Goal: Task Accomplishment & Management: Manage account settings

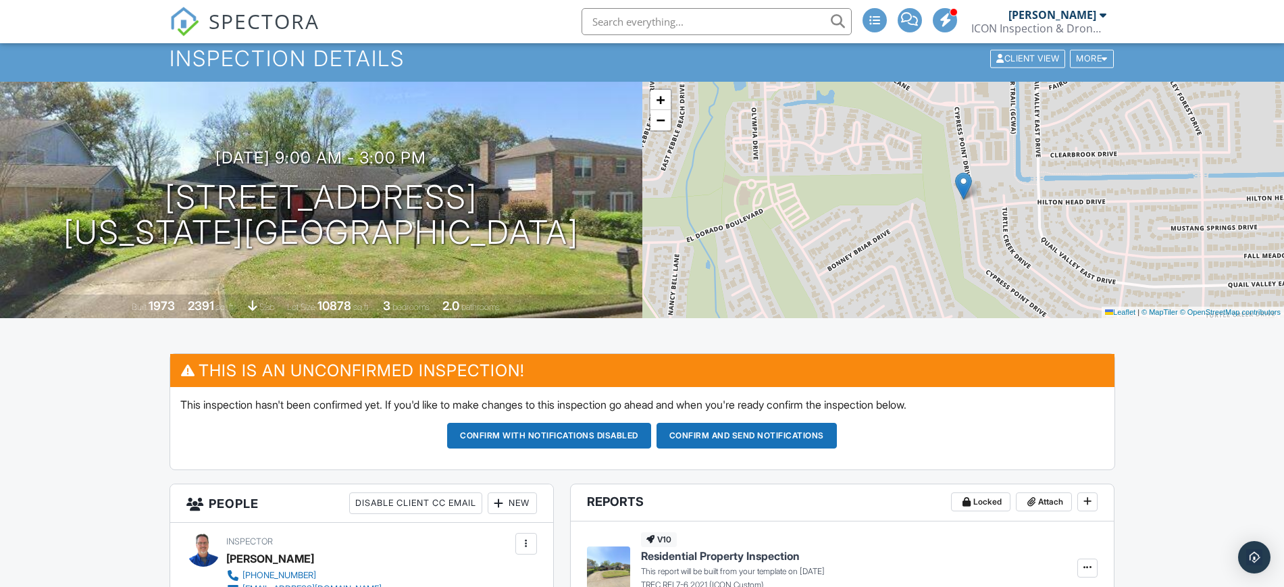
click at [237, 16] on span "SPECTORA" at bounding box center [264, 21] width 111 height 28
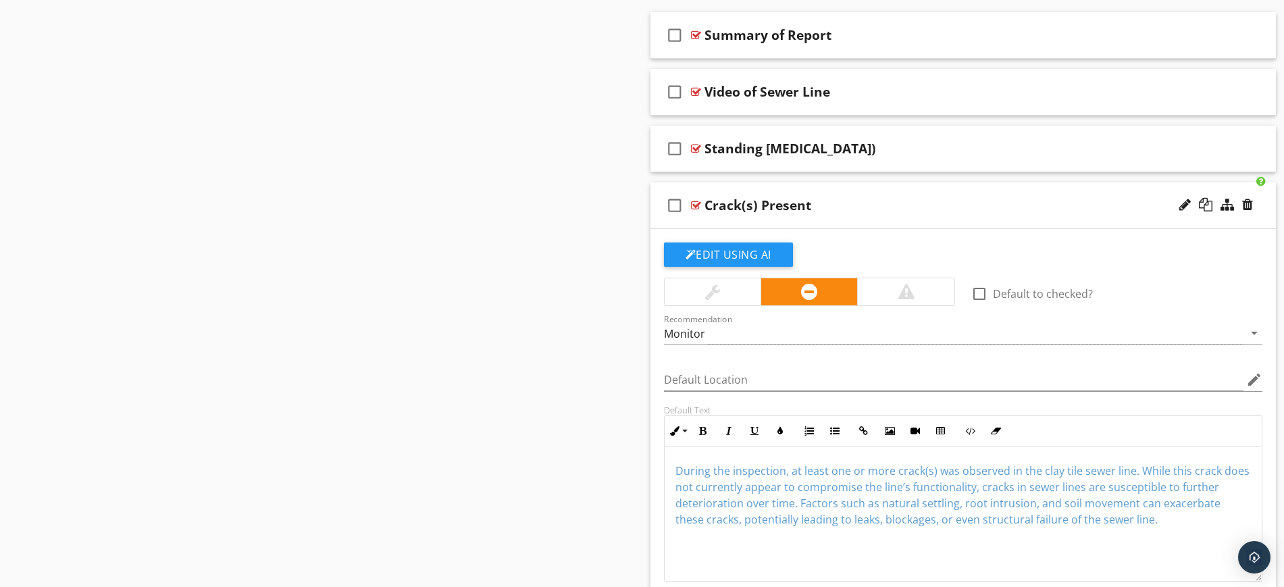
click at [853, 192] on div "check_box_outline_blank Crack(s) Present" at bounding box center [964, 205] width 626 height 47
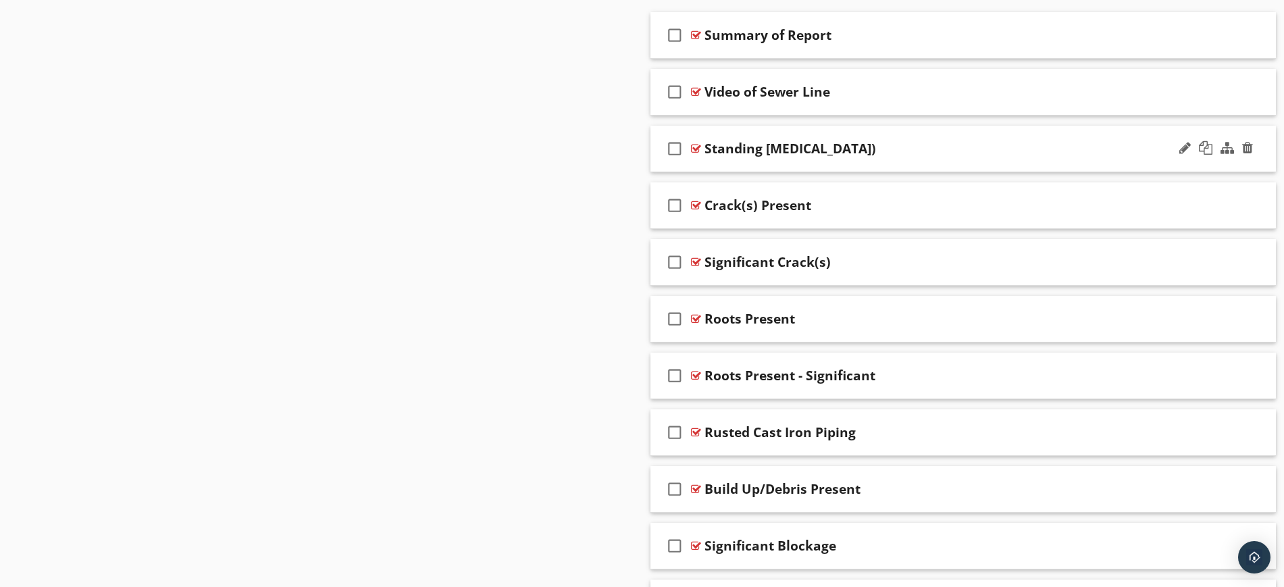
click at [878, 132] on div "check_box_outline_blank Standing Water (Belly)" at bounding box center [964, 149] width 626 height 47
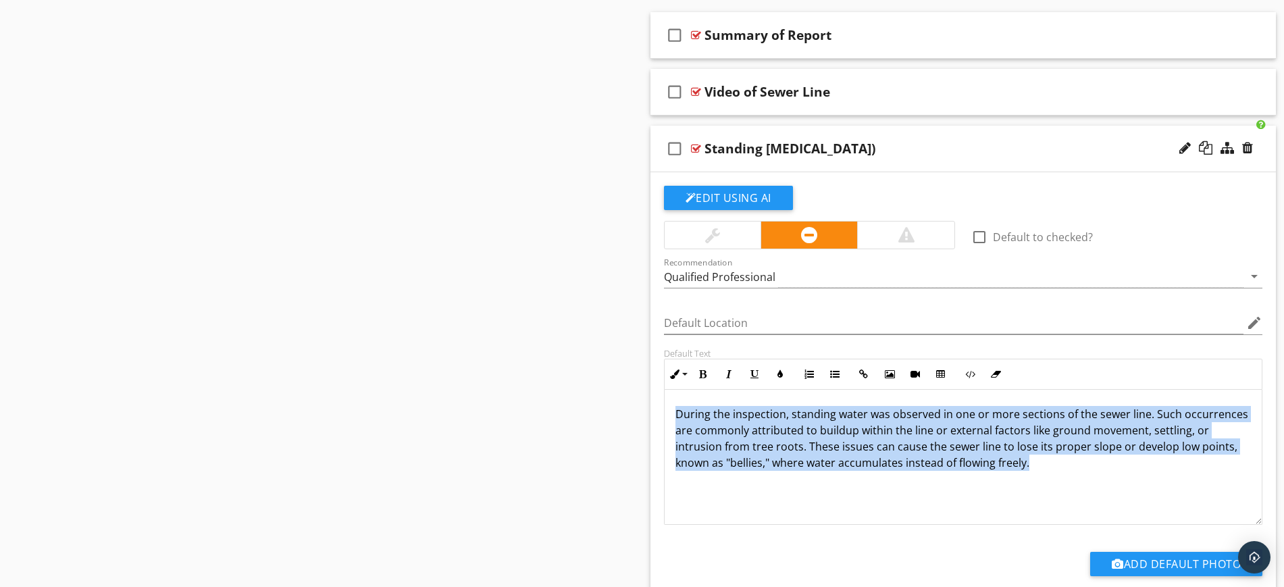
drag, startPoint x: 671, startPoint y: 413, endPoint x: 1121, endPoint y: 472, distance: 454.5
click at [1121, 472] on div "During the inspection, standing water was observed in one or more sections of t…" at bounding box center [964, 457] width 598 height 135
click at [776, 372] on icon "button" at bounding box center [780, 374] width 9 height 9
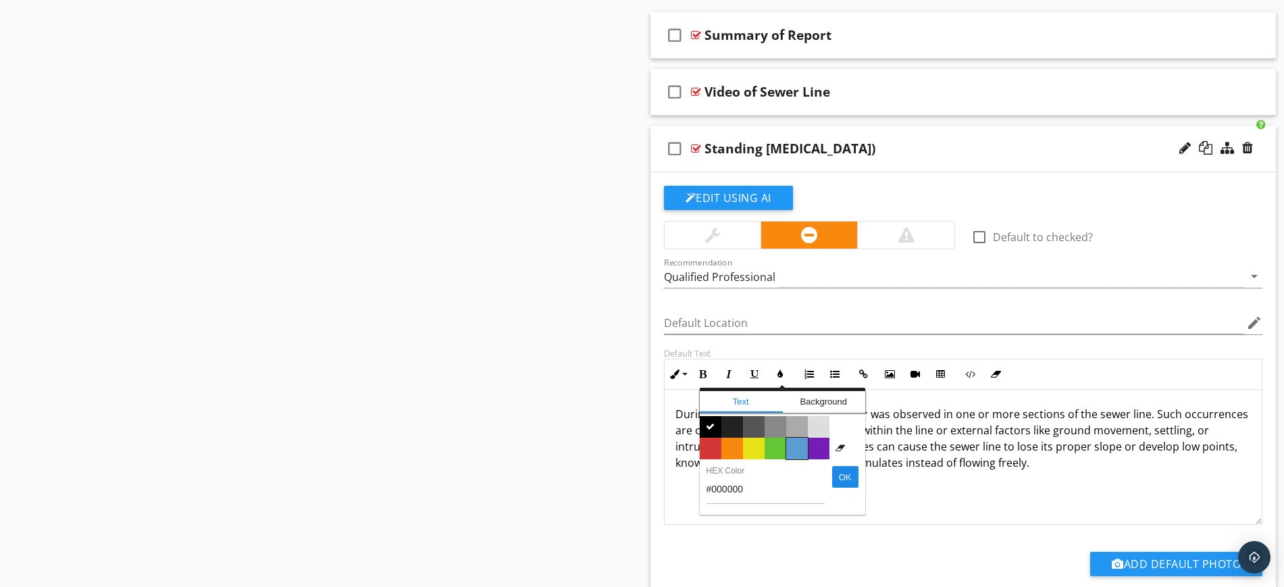
click at [799, 445] on span "Color #5c9ccf" at bounding box center [797, 449] width 22 height 22
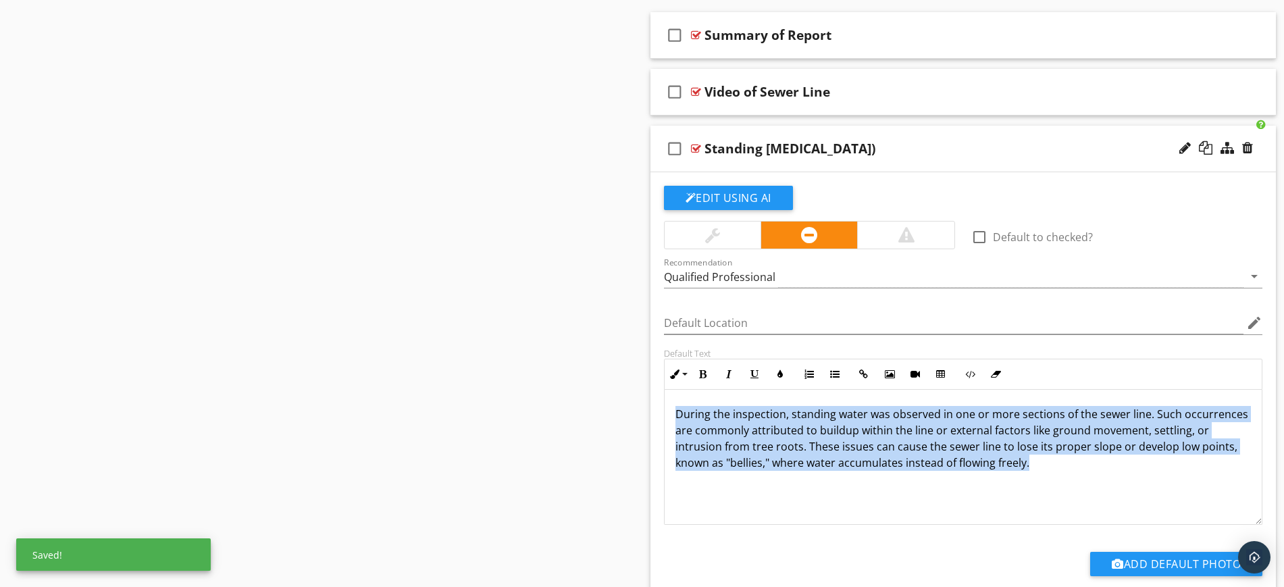
click at [878, 500] on div "During the inspection, standing water was observed in one or more sections of t…" at bounding box center [964, 457] width 598 height 135
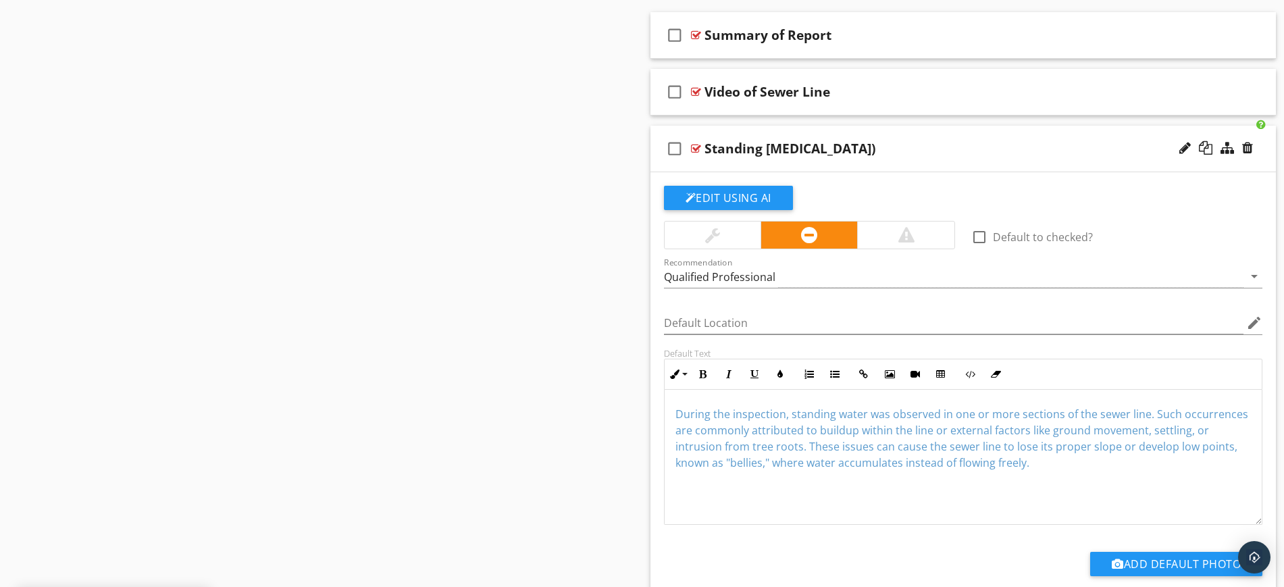
click at [784, 134] on div "check_box_outline_blank Standing Water (Belly)" at bounding box center [964, 149] width 626 height 47
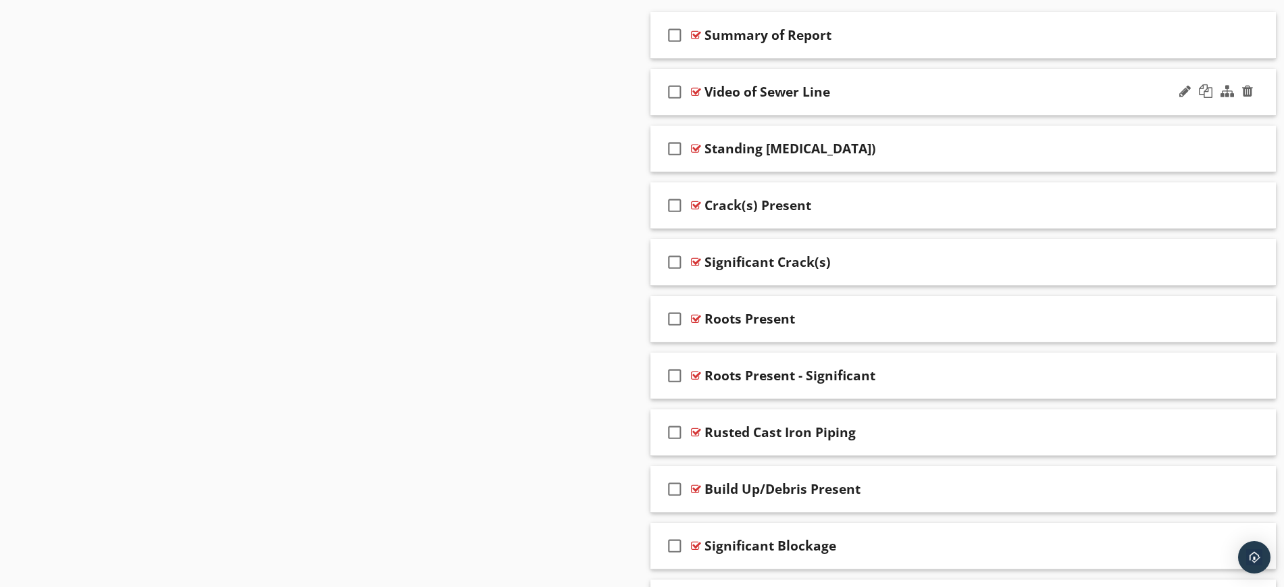
click at [784, 76] on div "check_box_outline_blank Video of Sewer Line" at bounding box center [964, 92] width 626 height 47
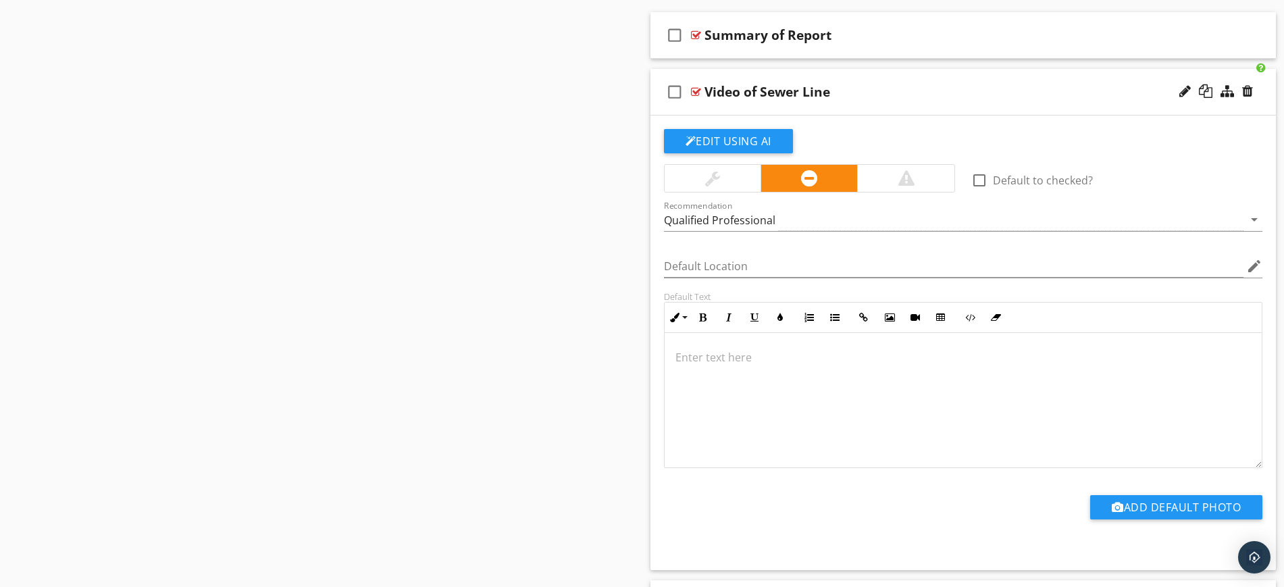
click at [784, 76] on div "check_box_outline_blank Video of Sewer Line" at bounding box center [964, 92] width 626 height 47
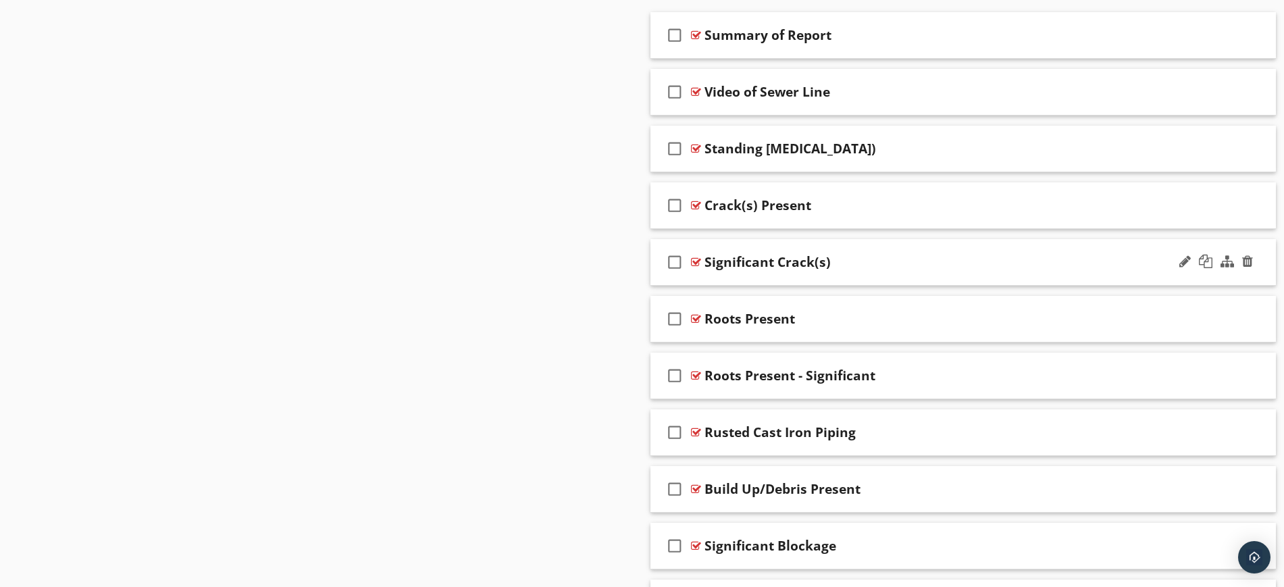
click at [813, 245] on div "check_box_outline_blank Significant Crack(s)" at bounding box center [964, 262] width 626 height 47
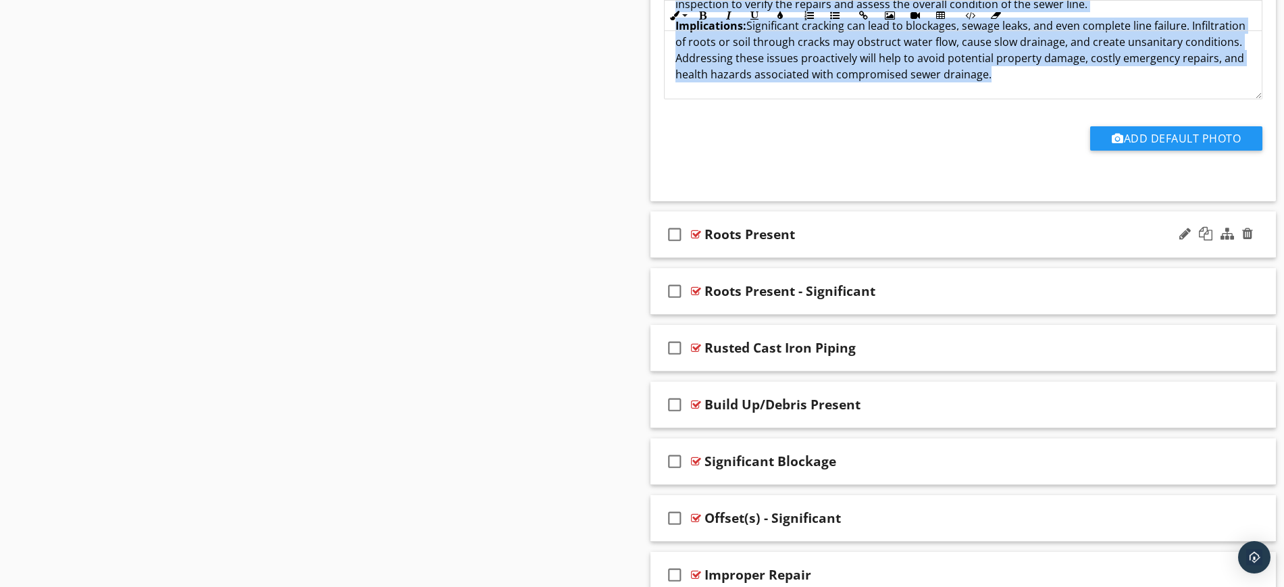
scroll to position [1509, 0]
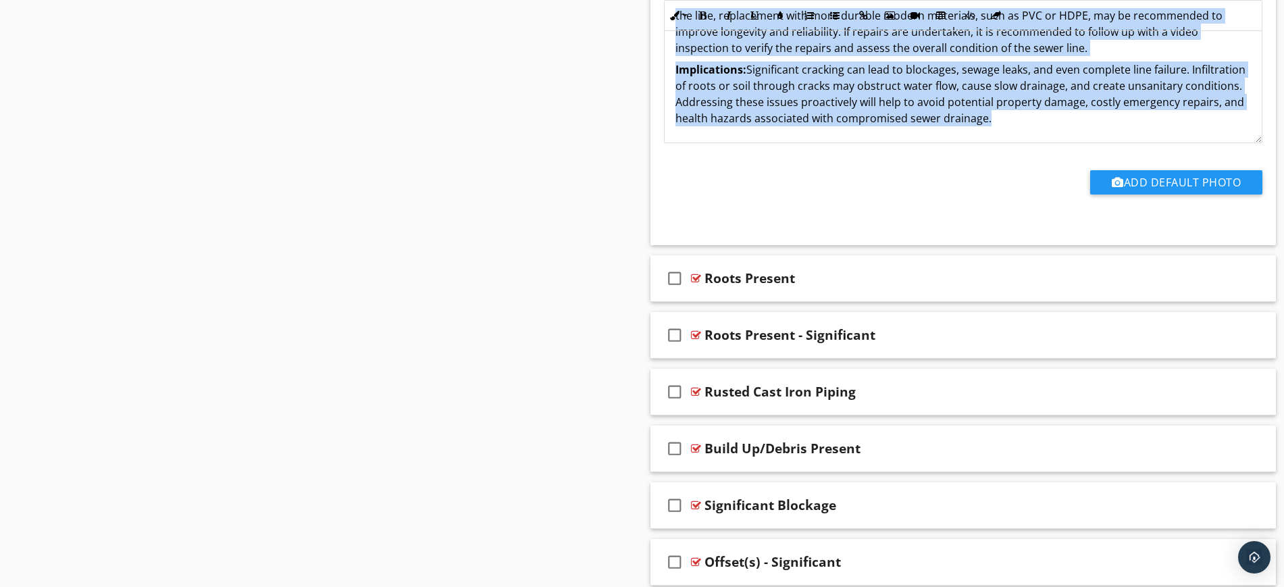
drag, startPoint x: 674, startPoint y: 528, endPoint x: 1078, endPoint y: 135, distance: 563.3
click at [1078, 135] on div "During the inspection, significant cracking was observed in sections of the cla…" at bounding box center [964, 16] width 598 height 254
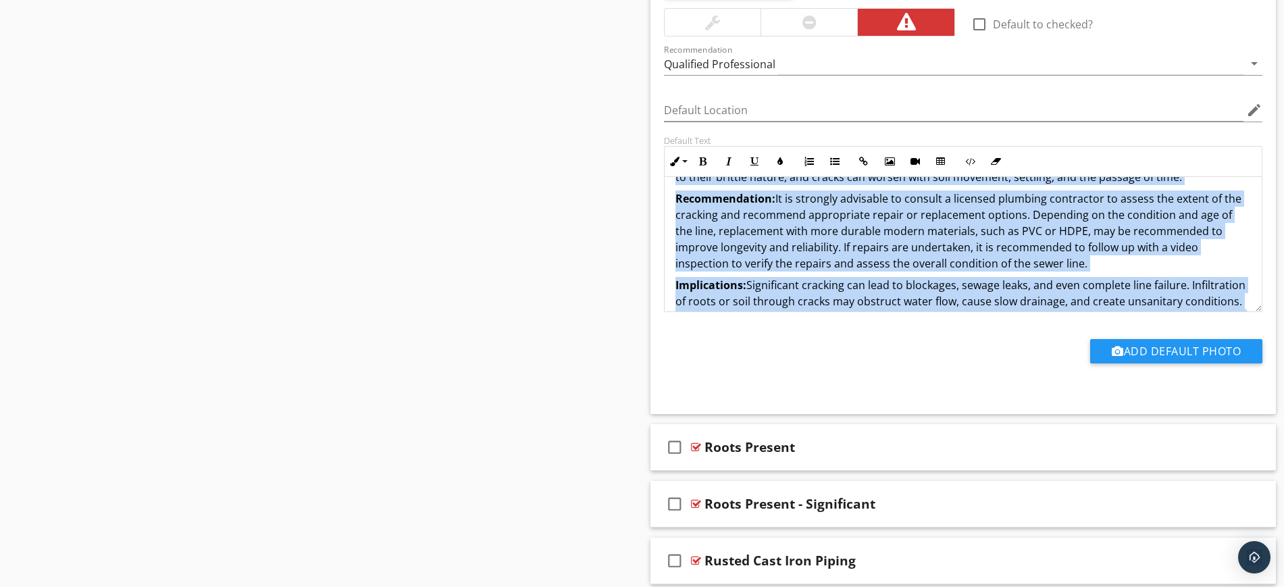
scroll to position [35, 0]
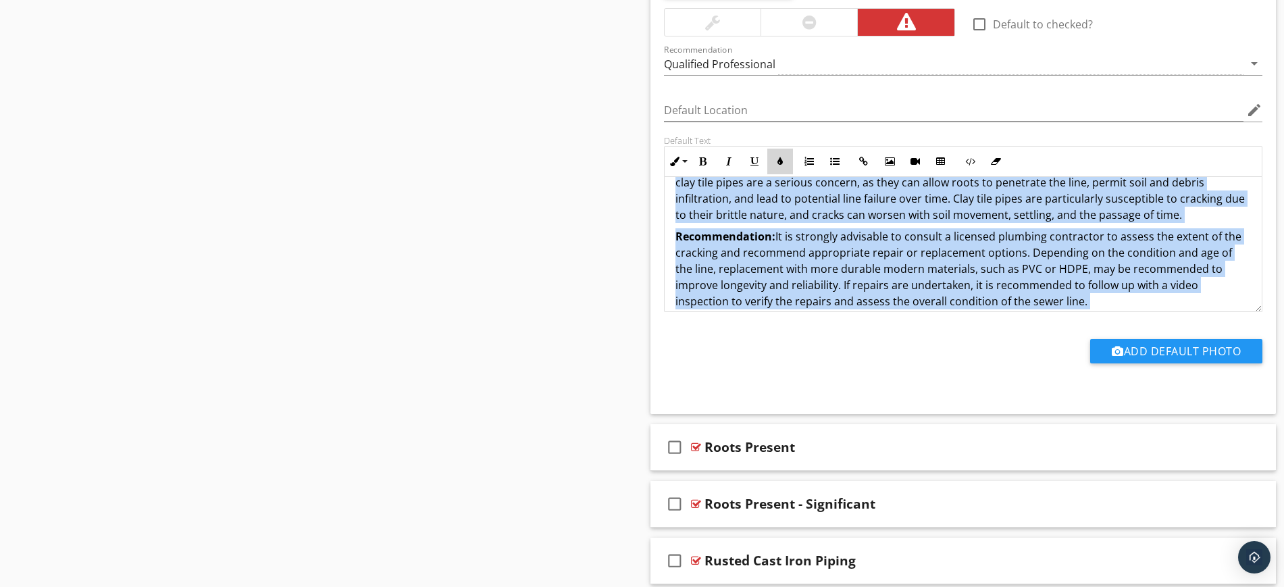
click at [782, 159] on icon "button" at bounding box center [780, 161] width 9 height 9
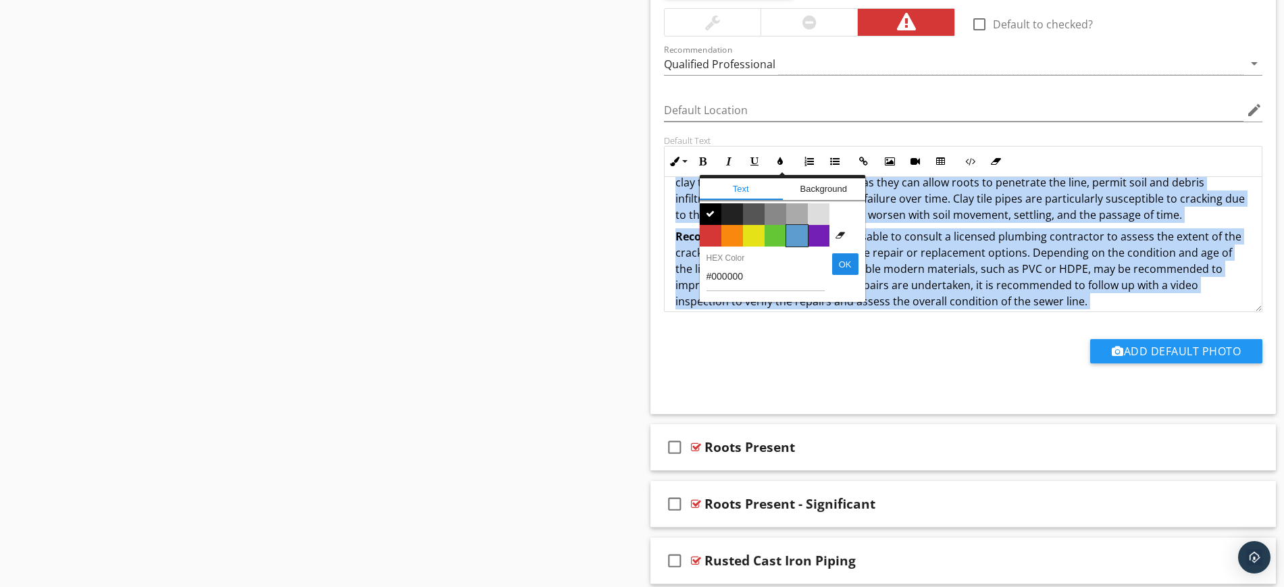
click at [799, 236] on span "Color #5c9ccf" at bounding box center [797, 236] width 22 height 22
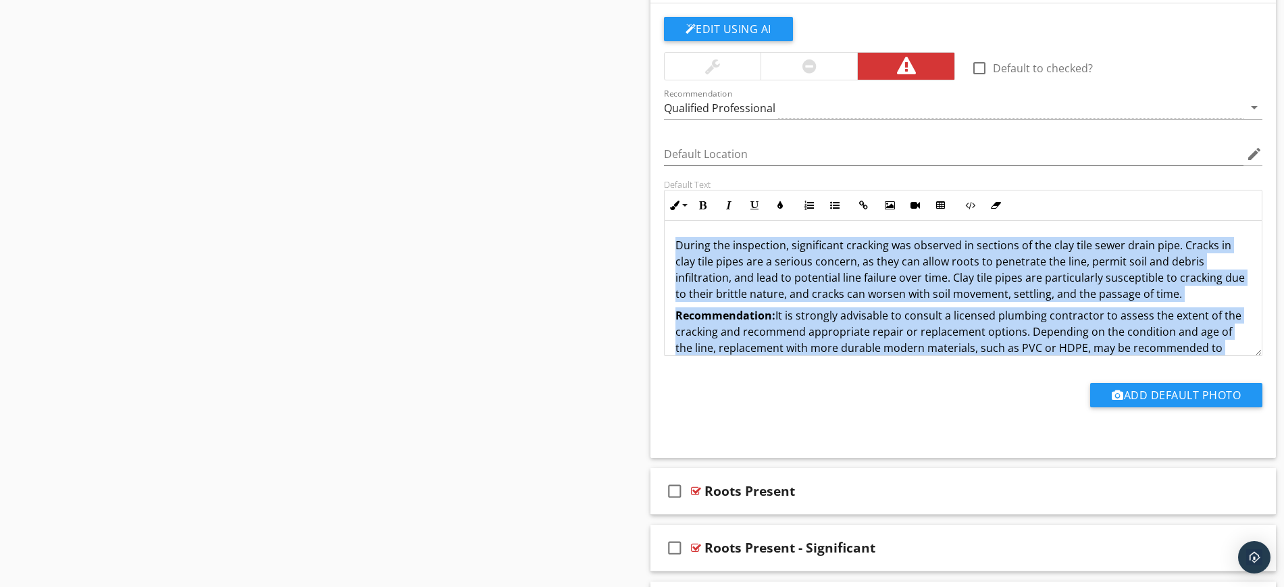
scroll to position [1171, 0]
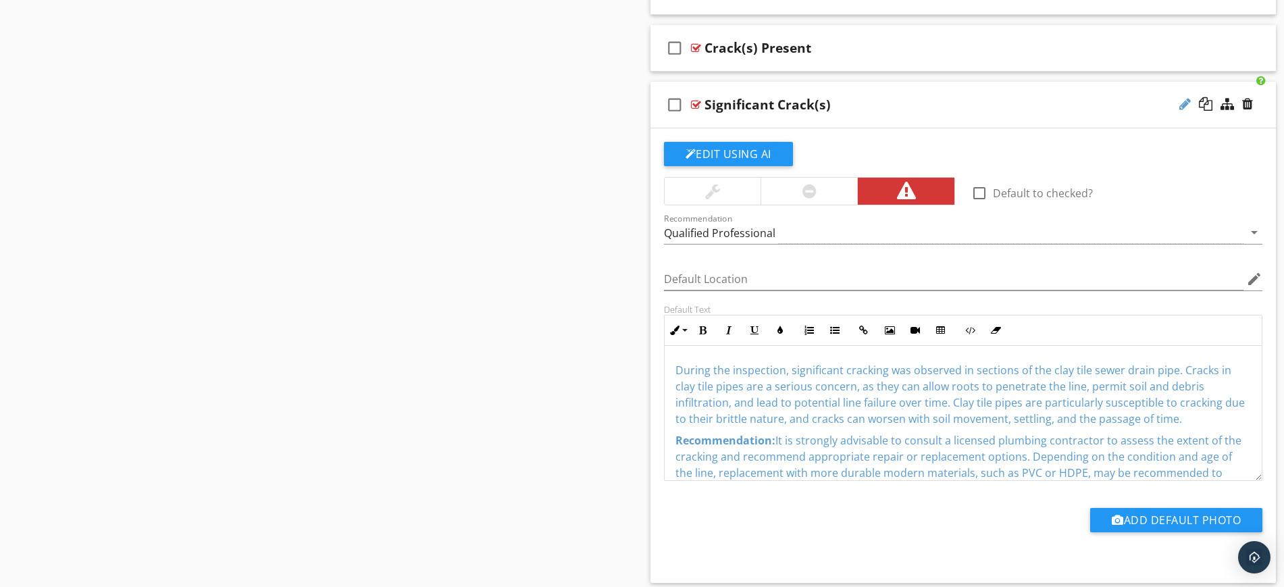
click at [1185, 105] on div at bounding box center [1185, 104] width 11 height 14
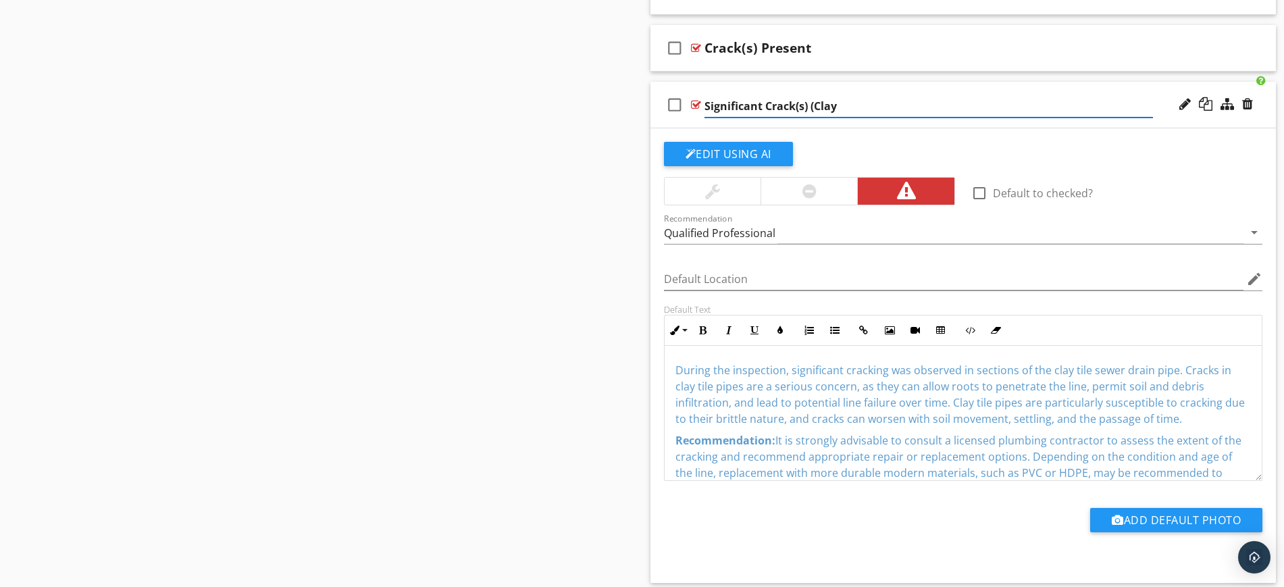
type input "Significant Crack(s) (Clay)"
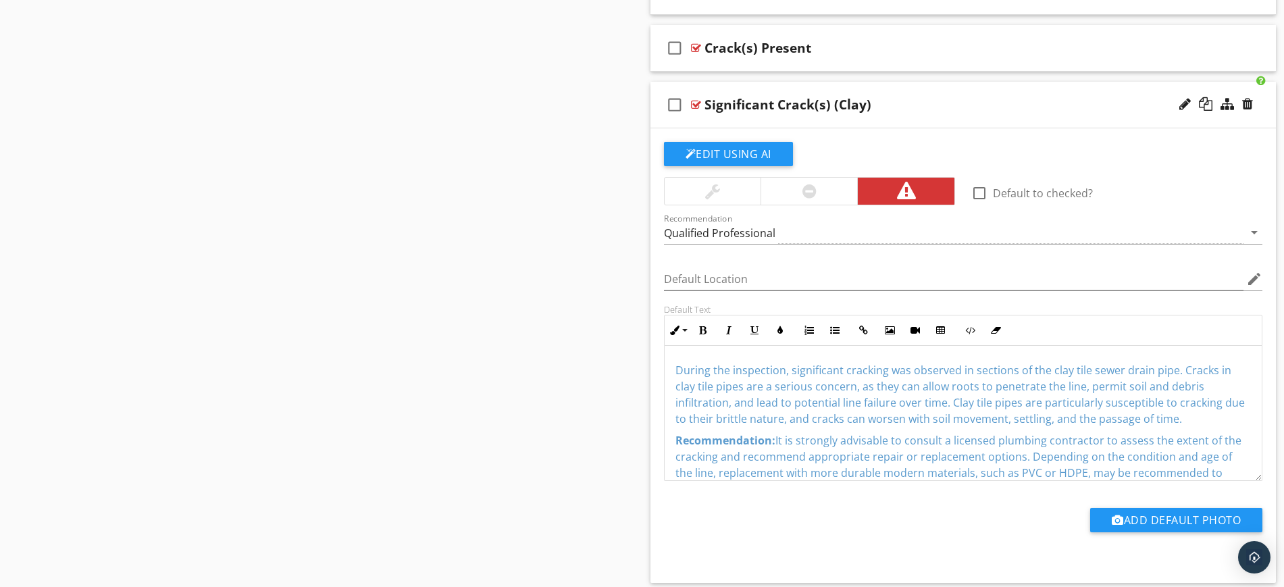
click at [922, 87] on div "check_box_outline_blank Significant Crack(s) (Clay)" at bounding box center [964, 105] width 626 height 47
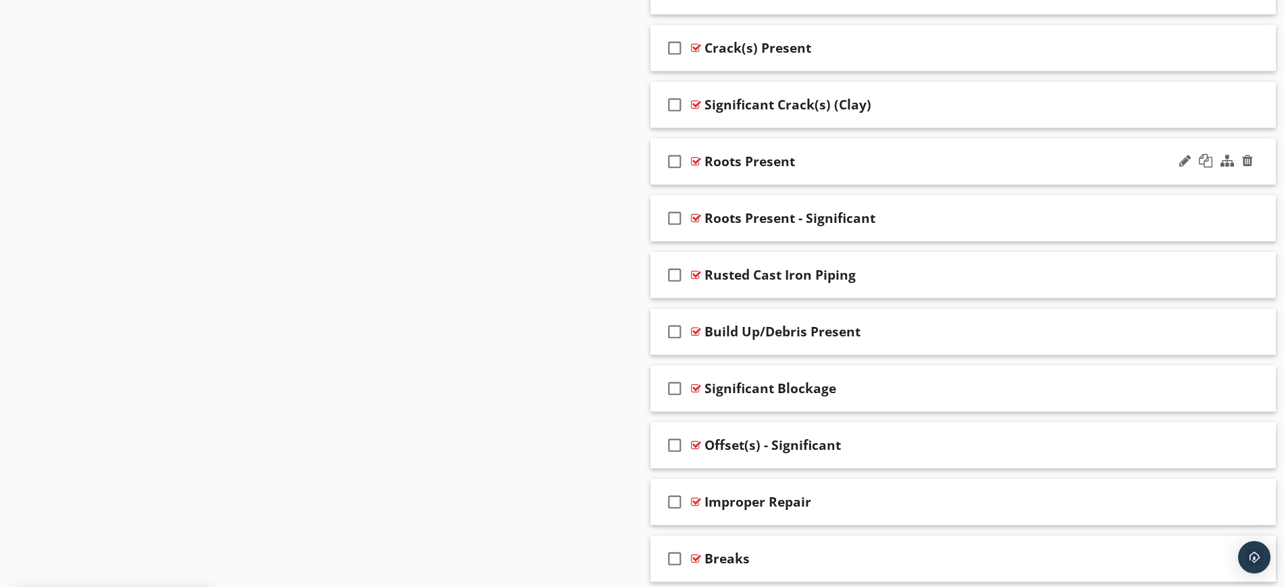
click at [899, 141] on div "check_box_outline_blank Roots Present" at bounding box center [964, 161] width 626 height 47
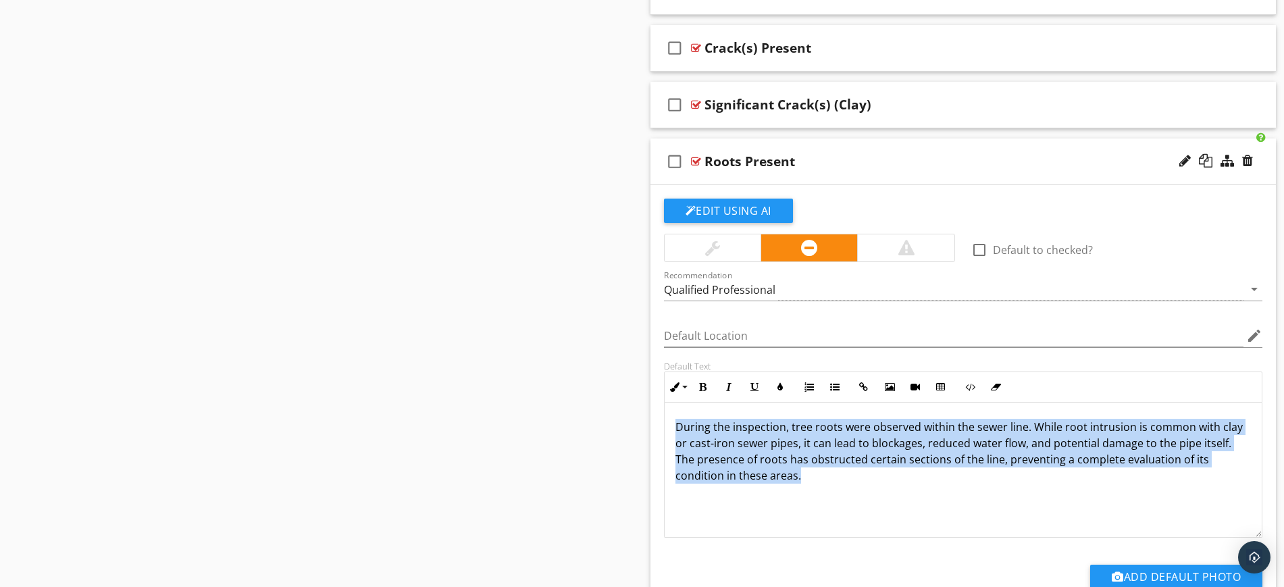
drag, startPoint x: 670, startPoint y: 420, endPoint x: 807, endPoint y: 465, distance: 143.8
click at [810, 488] on div "During the inspection, tree roots were observed within the sewer line. While ro…" at bounding box center [964, 470] width 598 height 135
click at [684, 381] on button "Inline Style" at bounding box center [678, 387] width 26 height 26
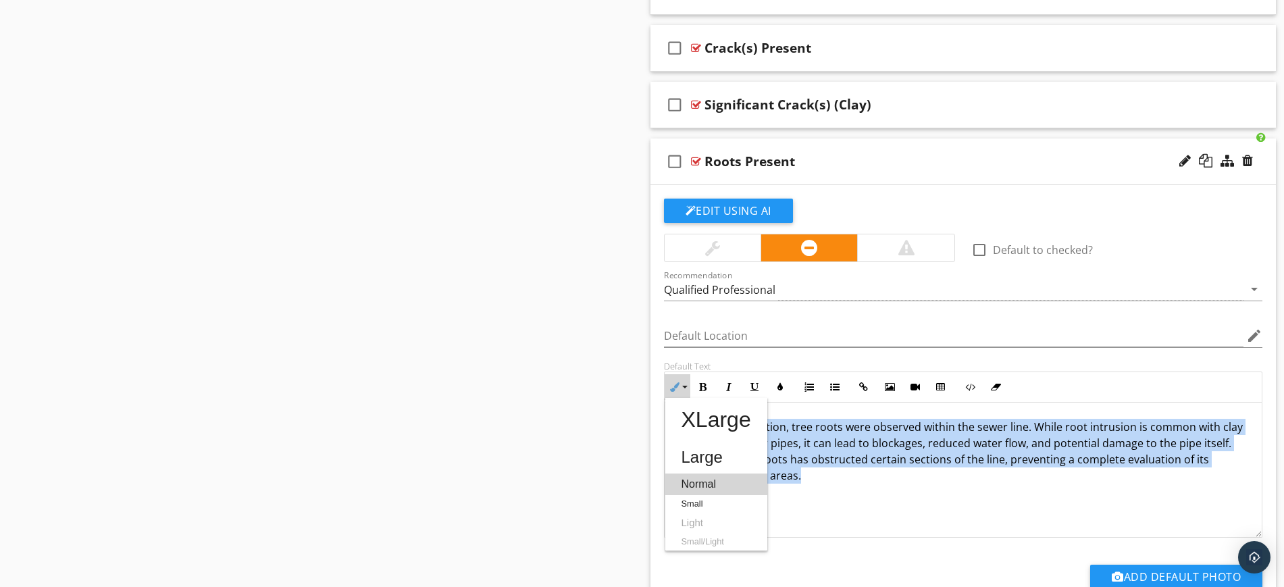
click at [695, 480] on link "Normal" at bounding box center [716, 485] width 102 height 22
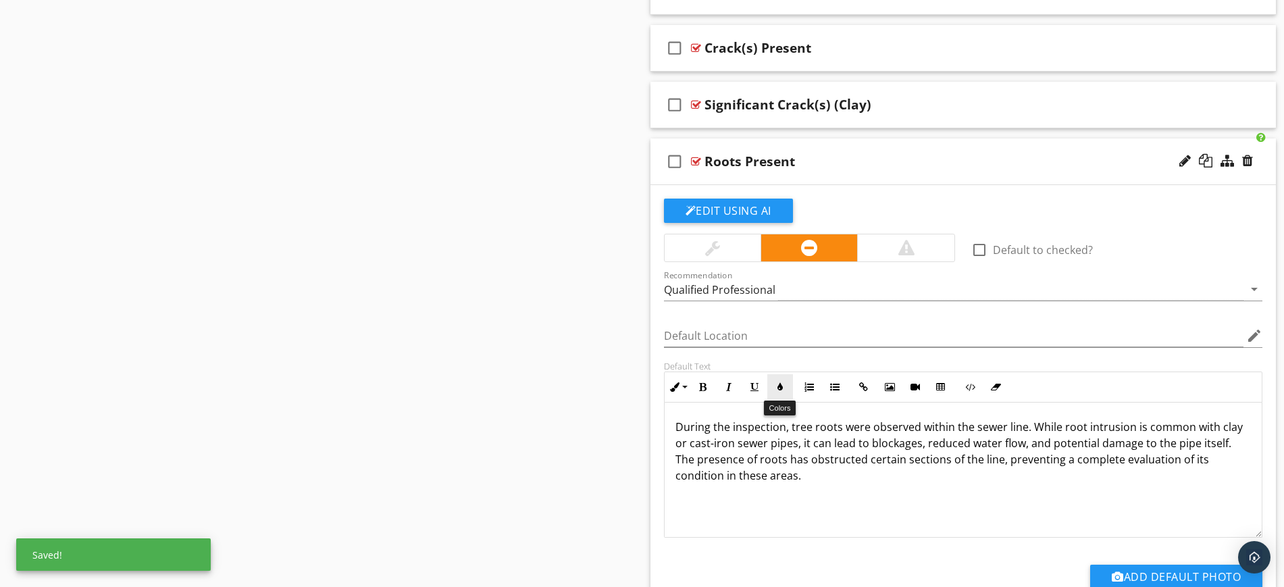
click at [781, 384] on icon "button" at bounding box center [780, 386] width 9 height 9
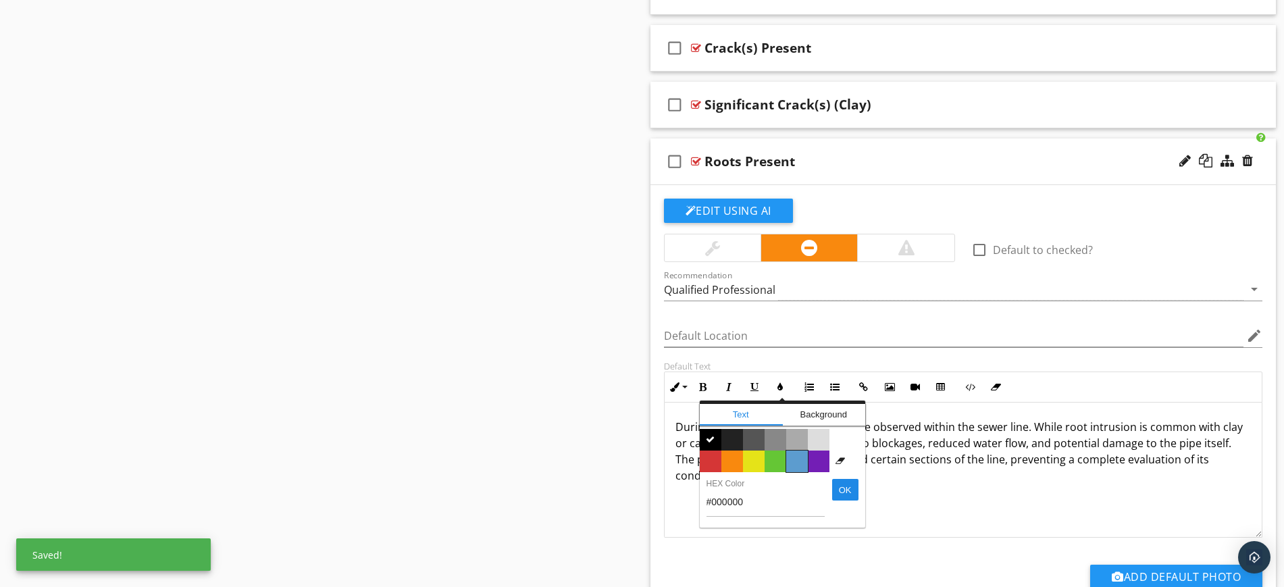
click at [800, 464] on span "Color #5c9ccf" at bounding box center [797, 462] width 22 height 22
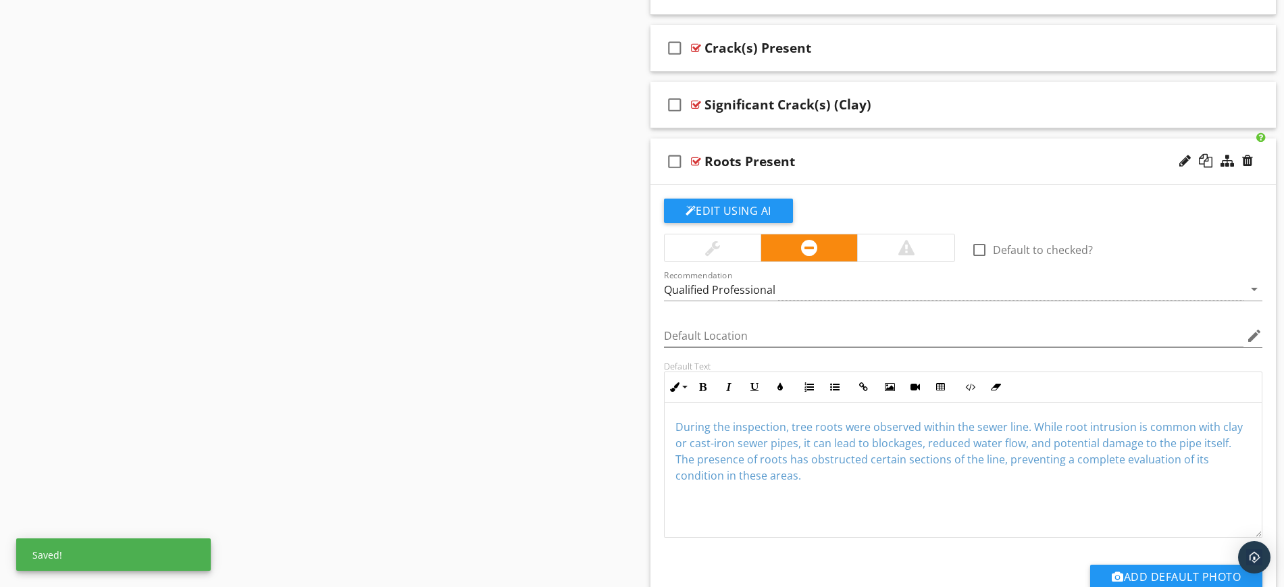
click at [857, 479] on p "During the inspection, tree roots were observed within the sewer line. While ro…" at bounding box center [964, 451] width 576 height 65
click at [831, 143] on div "check_box_outline_blank Roots Present" at bounding box center [964, 161] width 626 height 47
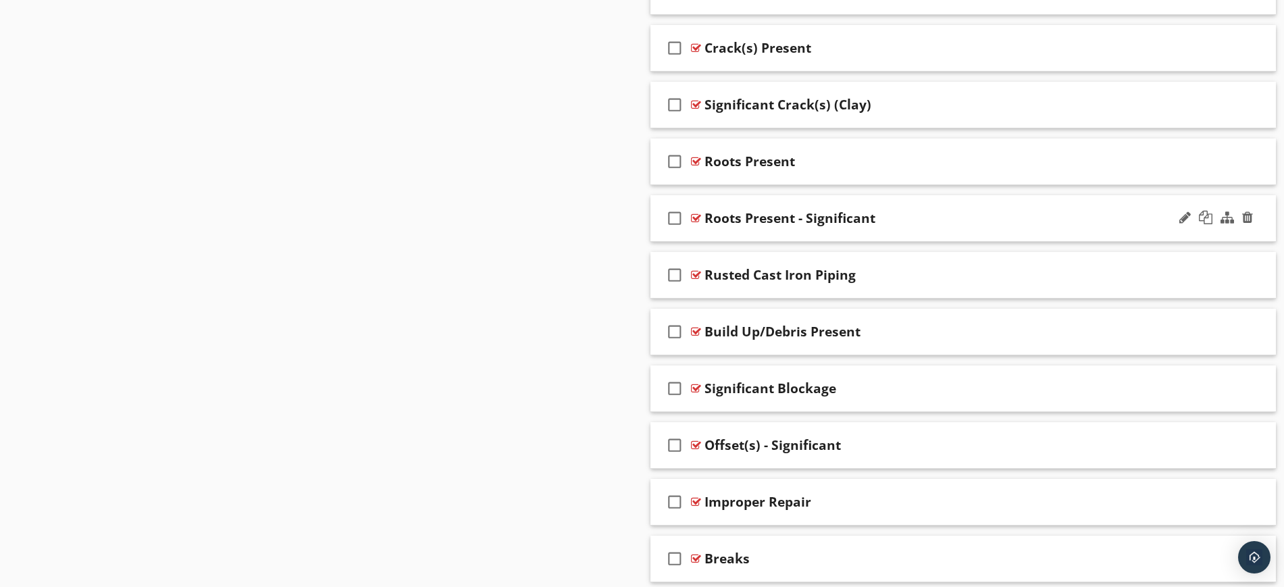
click at [811, 201] on div "check_box_outline_blank Roots Present - Significant" at bounding box center [964, 218] width 626 height 47
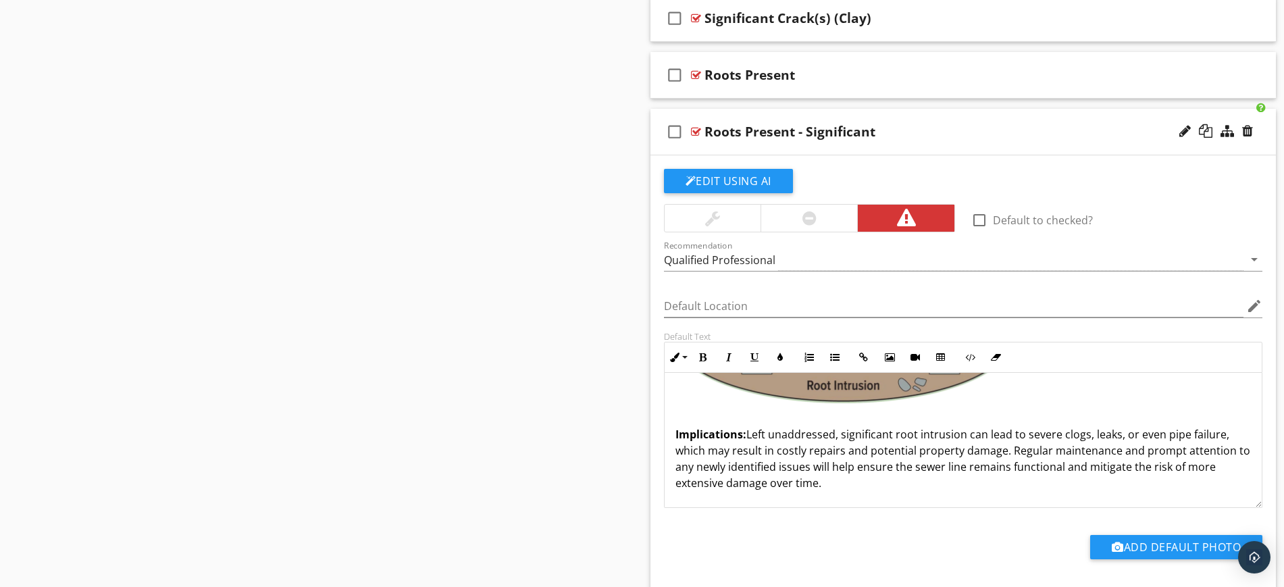
scroll to position [1419, 0]
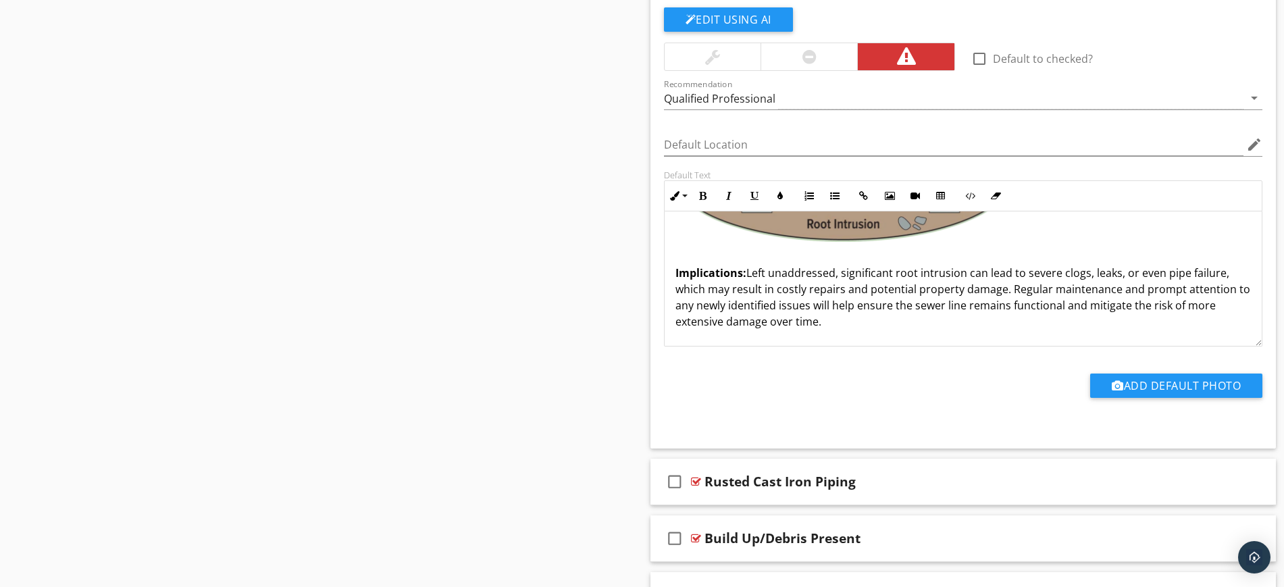
drag, startPoint x: 674, startPoint y: 484, endPoint x: 1017, endPoint y: 336, distance: 373.1
click at [1017, 336] on div "During the inspection, a significant amount of tree roots were observed within …" at bounding box center [964, 143] width 598 height 405
click at [784, 193] on icon "button" at bounding box center [780, 195] width 9 height 9
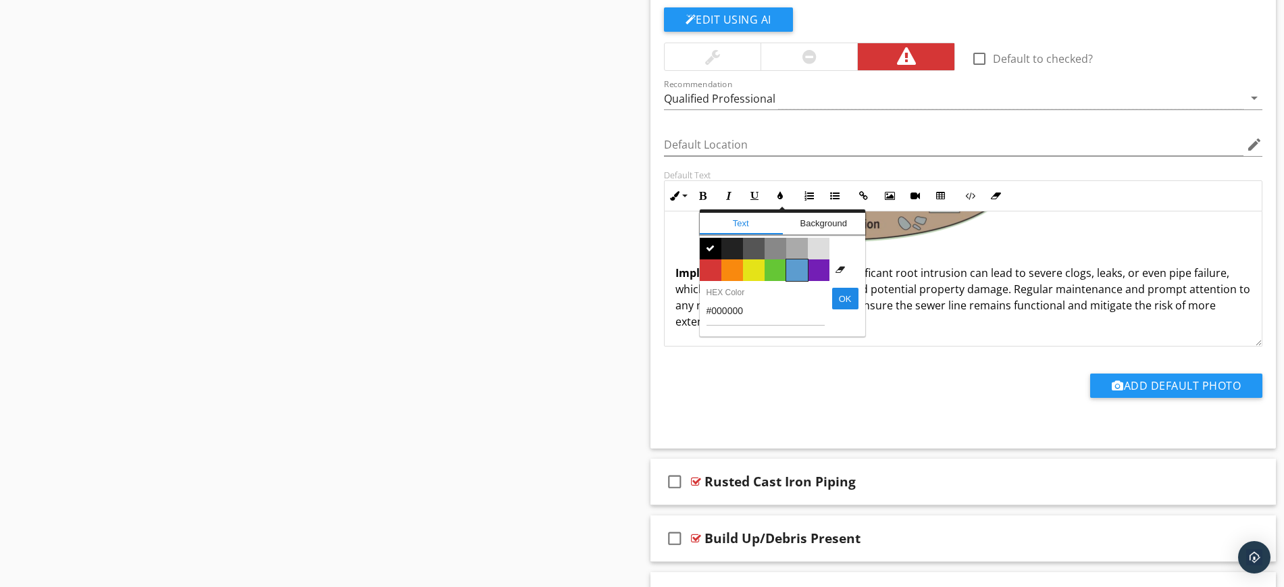
click at [799, 274] on span "Color #5c9ccf" at bounding box center [797, 270] width 22 height 22
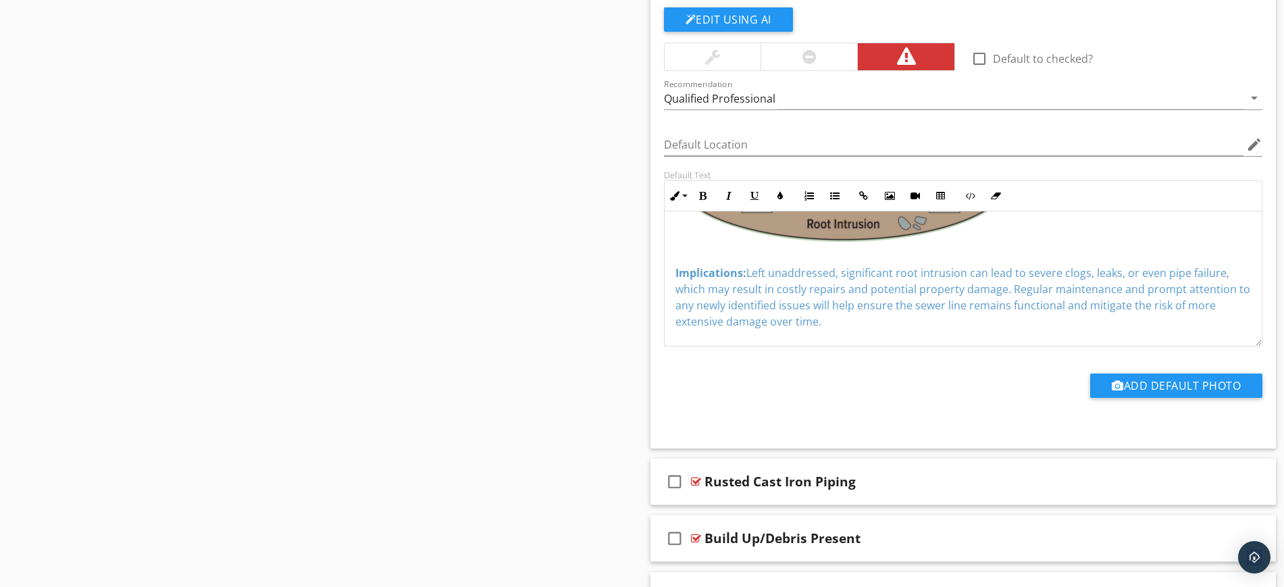
click at [1143, 232] on p at bounding box center [964, 230] width 576 height 16
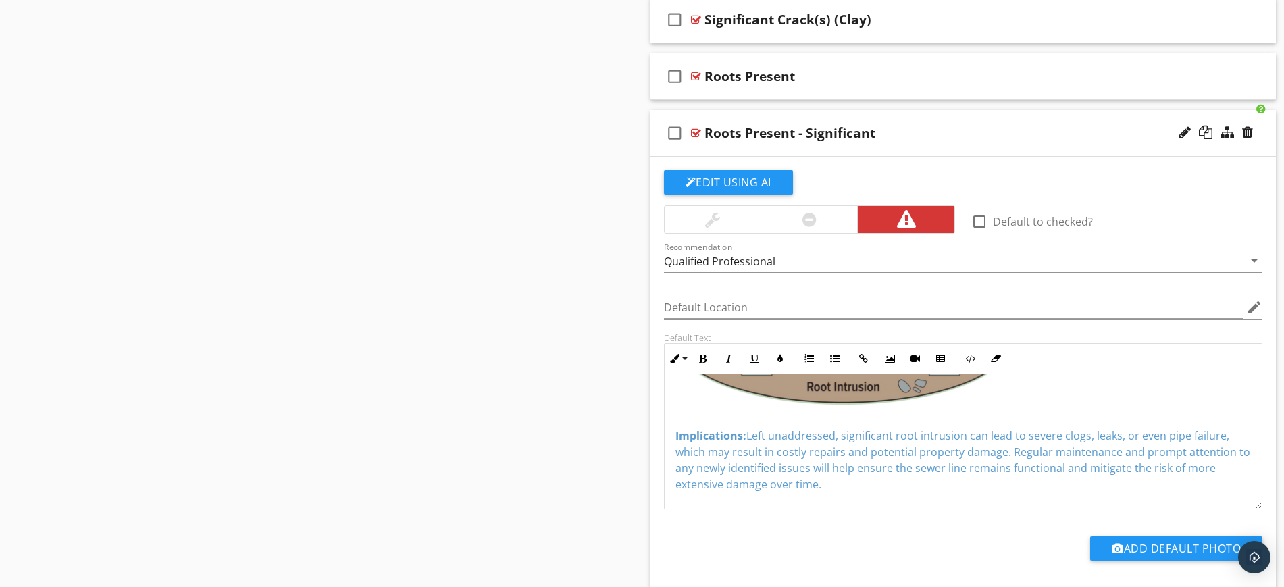
scroll to position [1255, 0]
click at [905, 114] on div "check_box_outline_blank Roots Present - Significant" at bounding box center [964, 134] width 626 height 47
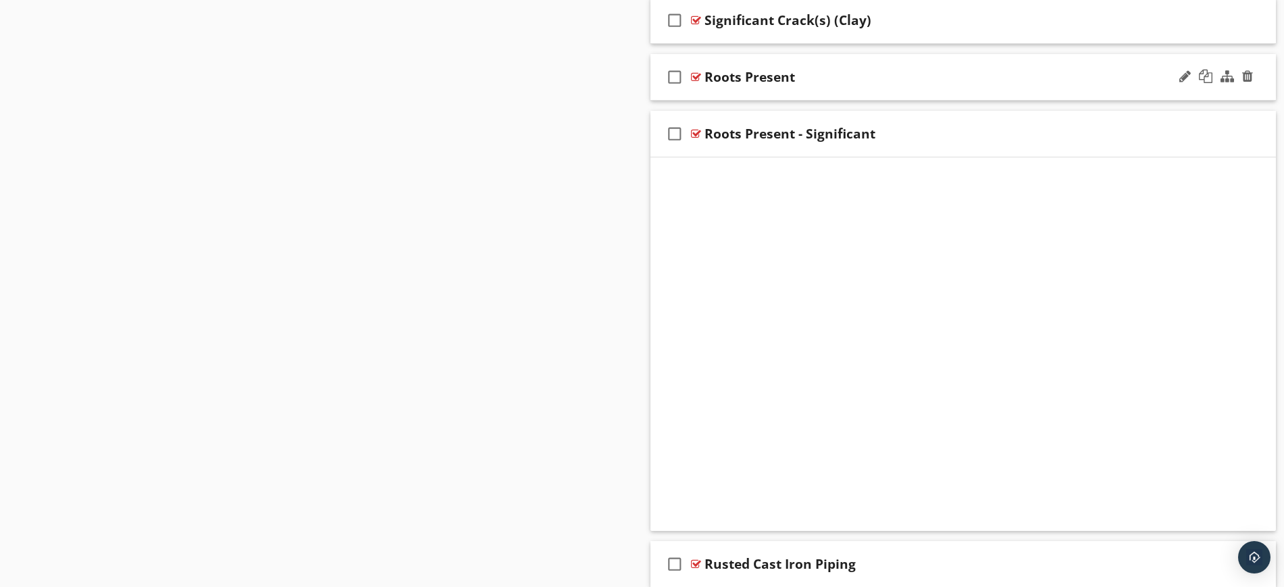
scroll to position [1223, 0]
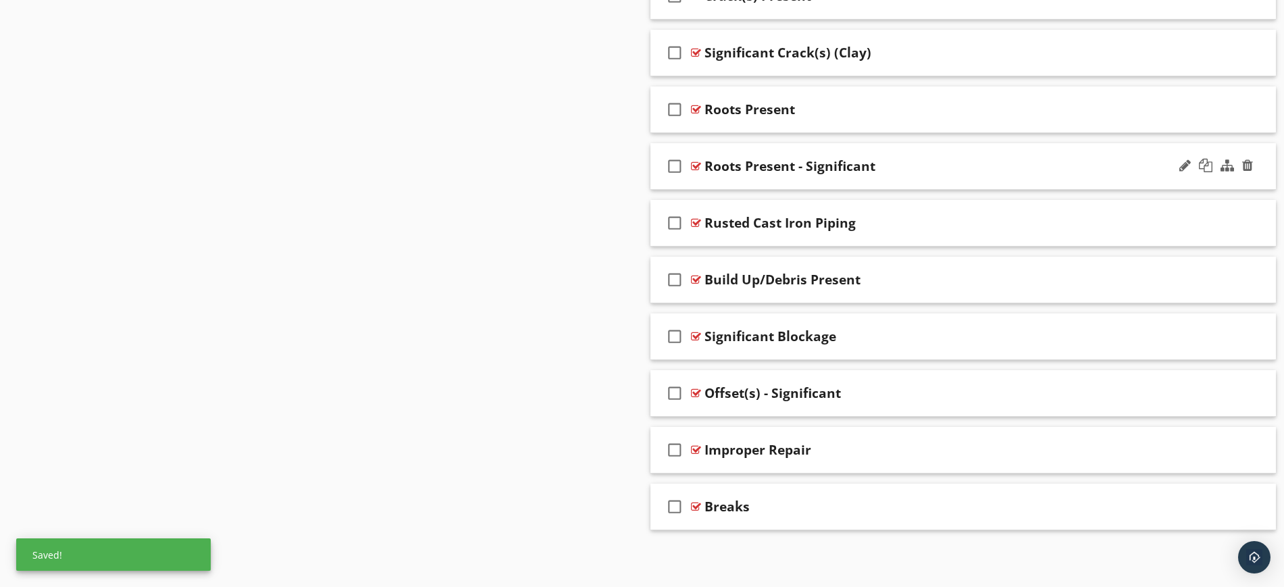
click at [876, 149] on div "check_box_outline_blank Roots Present - Significant" at bounding box center [964, 166] width 626 height 47
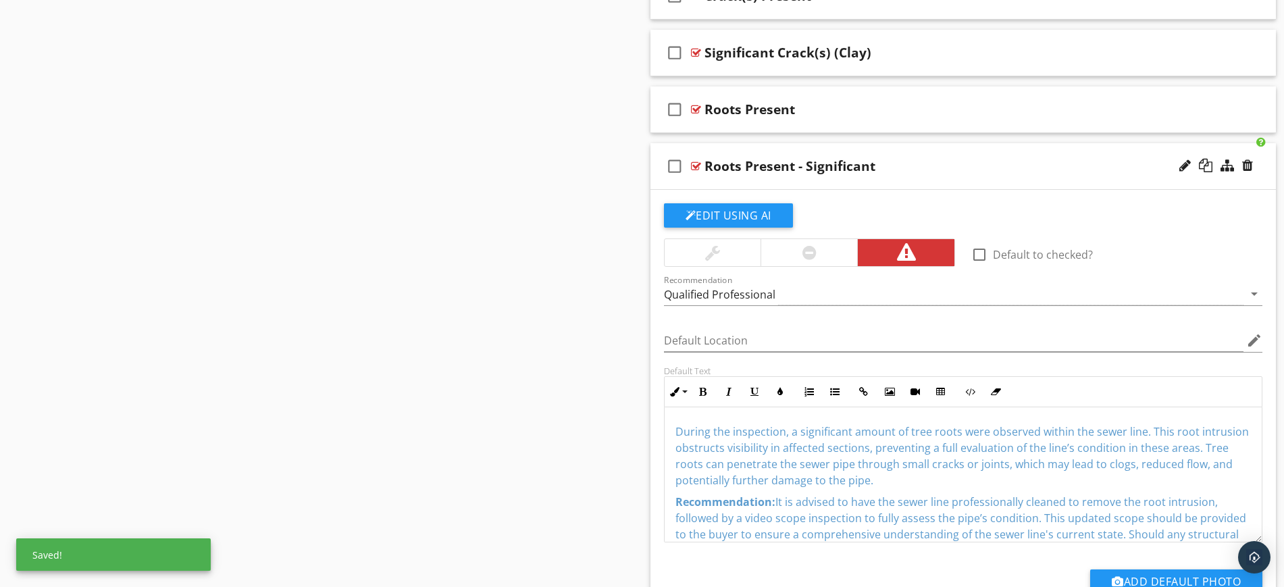
scroll to position [1255, 0]
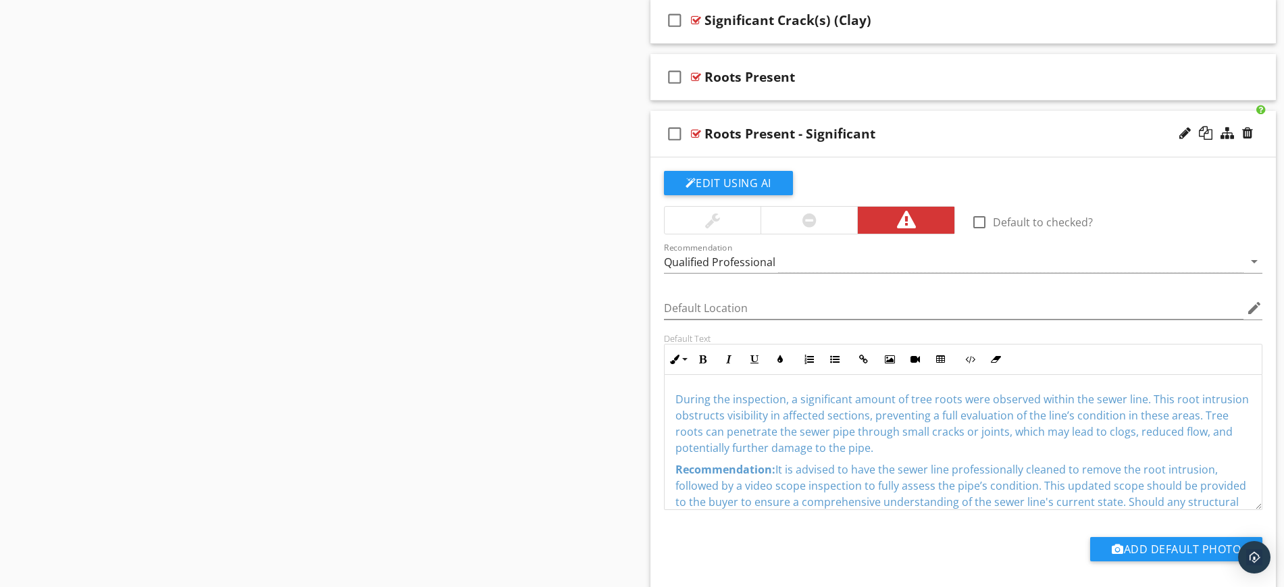
click at [876, 118] on div "check_box_outline_blank Roots Present - Significant" at bounding box center [964, 134] width 626 height 47
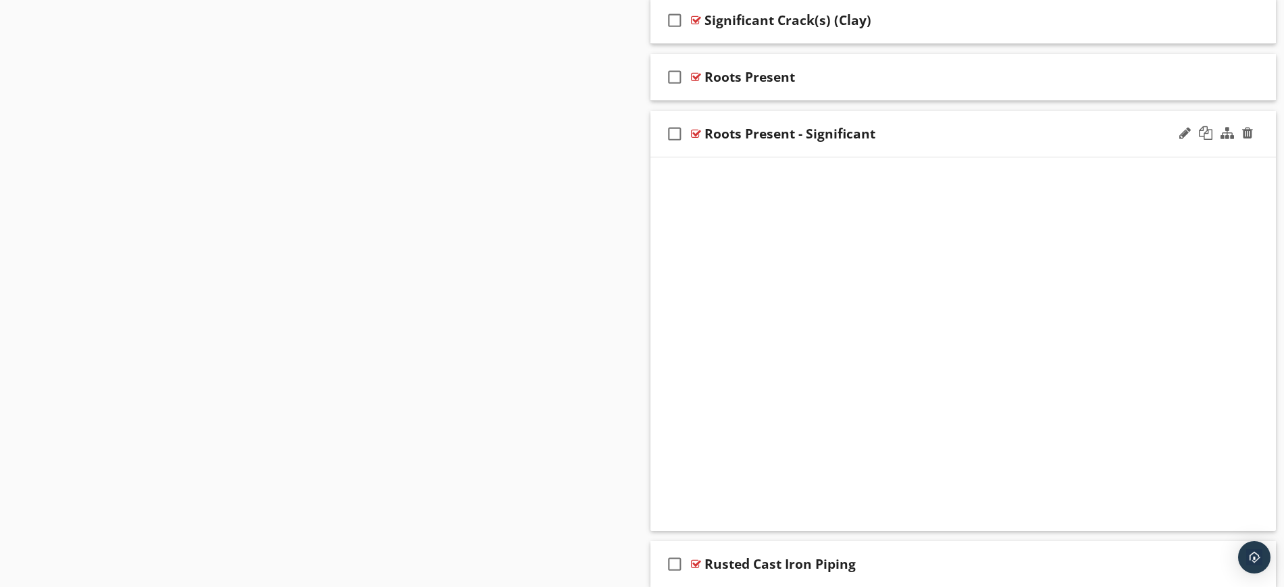
scroll to position [1223, 0]
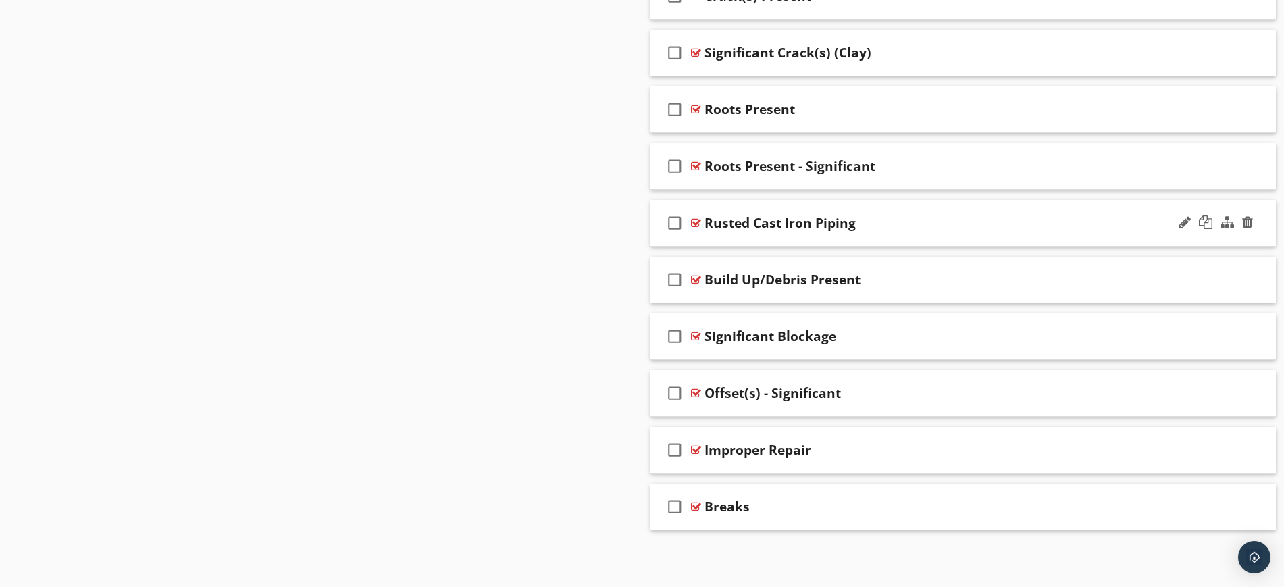
click at [867, 200] on div "check_box_outline_blank Rusted Cast Iron Piping" at bounding box center [964, 223] width 626 height 47
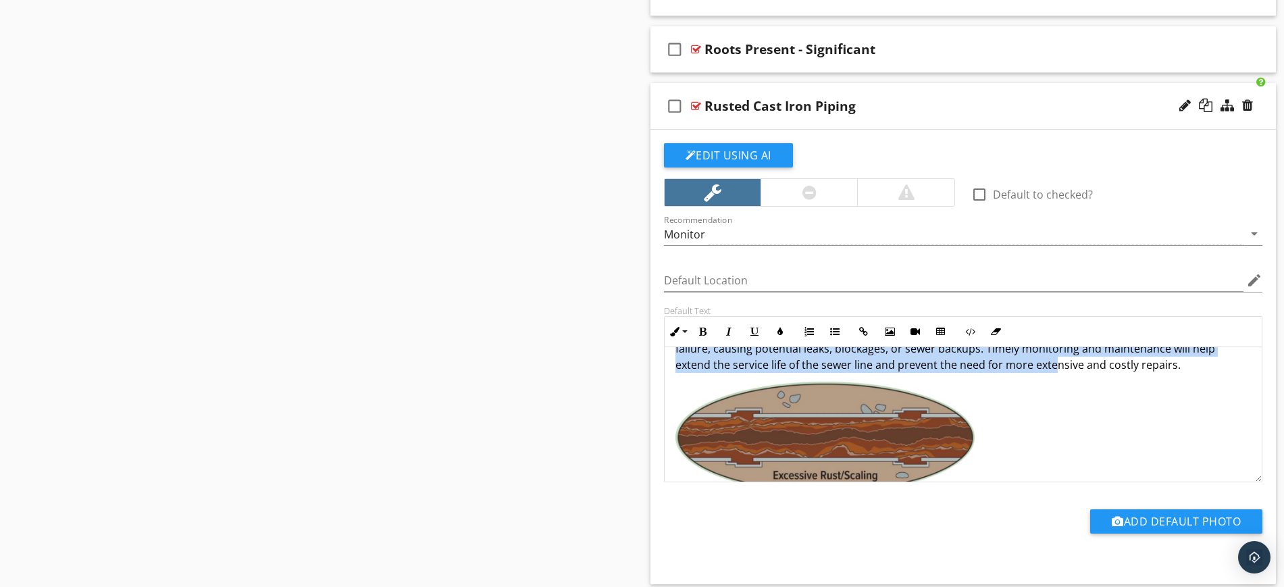
scroll to position [201, 0]
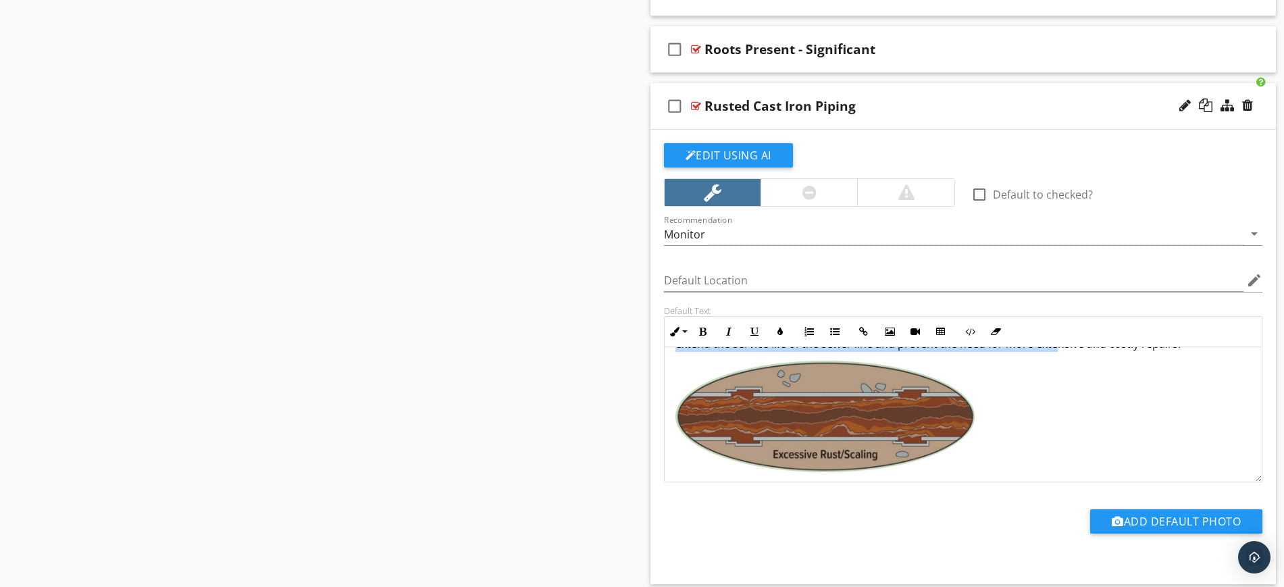
drag, startPoint x: 671, startPoint y: 370, endPoint x: 1103, endPoint y: 347, distance: 433.0
click at [1207, 377] on div "During the inspection, portions of the sewer line were found to be constructed …" at bounding box center [964, 317] width 598 height 340
click at [774, 334] on button "Colors" at bounding box center [780, 332] width 26 height 26
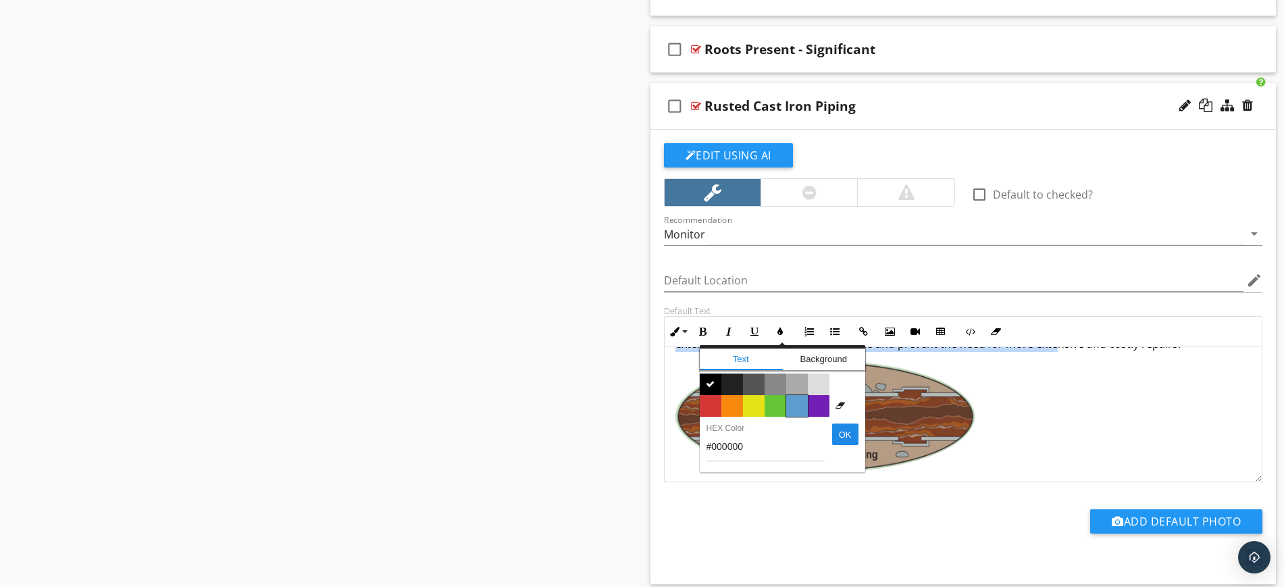
click at [795, 401] on span "Color #5c9ccf" at bounding box center [797, 406] width 22 height 22
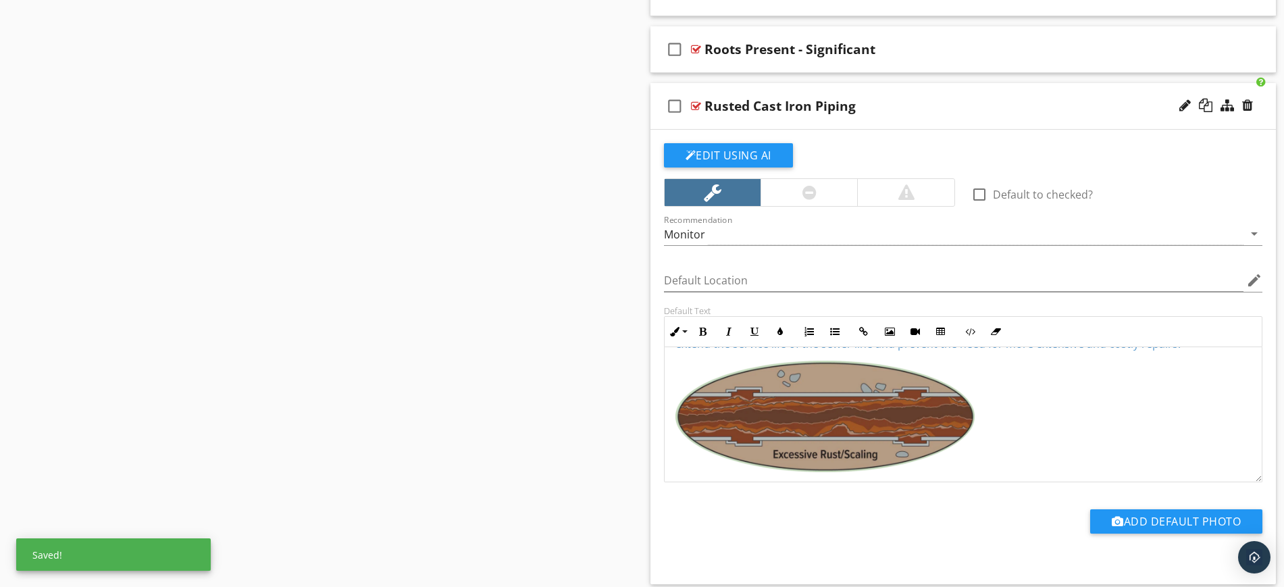
click at [957, 91] on div "check_box_outline_blank Rusted Cast Iron Piping" at bounding box center [964, 106] width 626 height 47
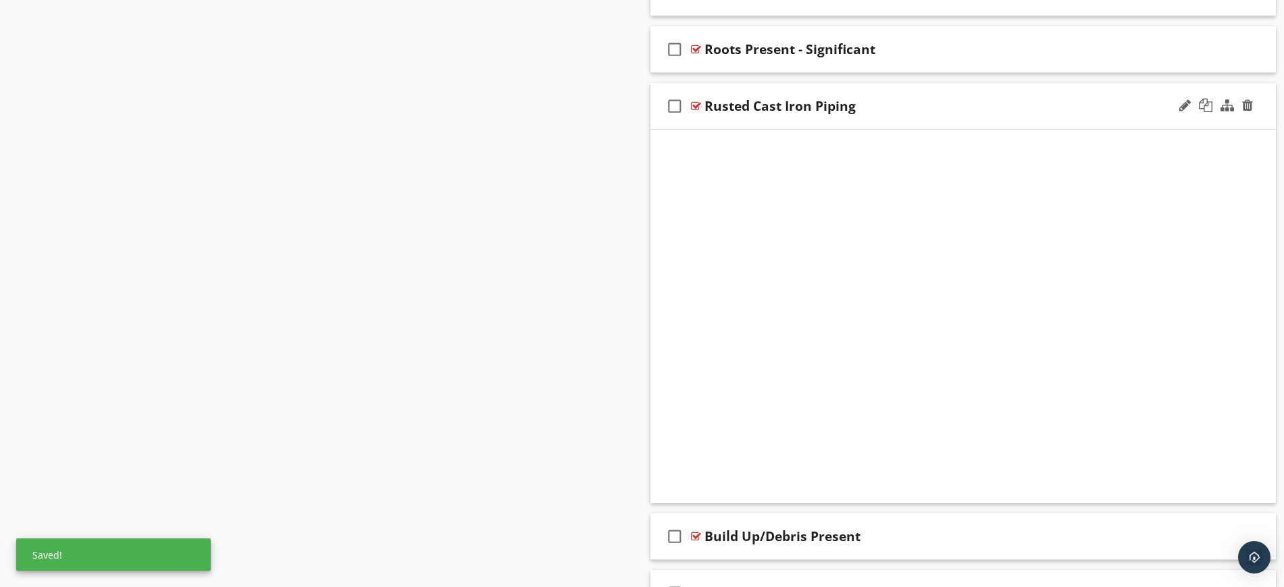
scroll to position [1223, 0]
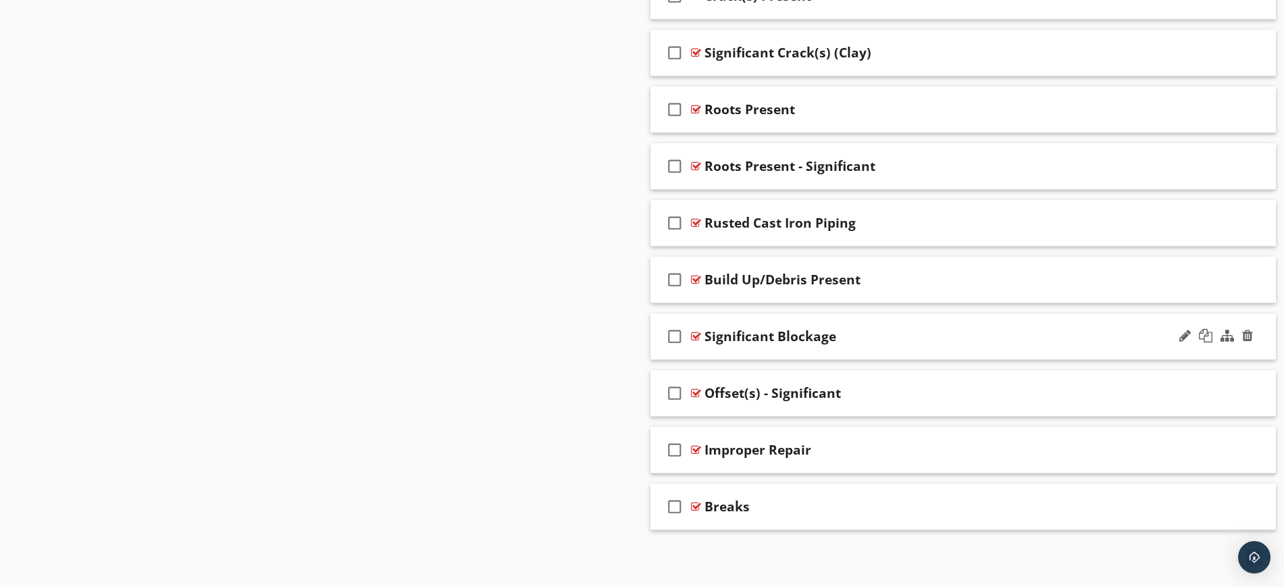
click at [879, 320] on div "check_box_outline_blank Significant Blockage" at bounding box center [964, 336] width 626 height 47
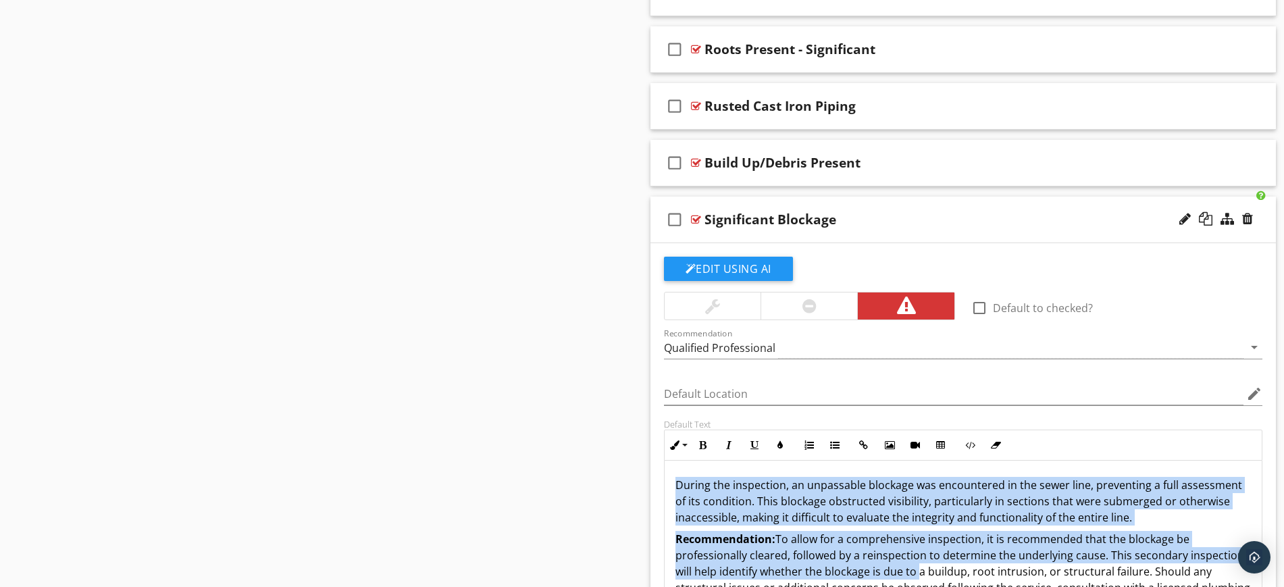
scroll to position [169, 0]
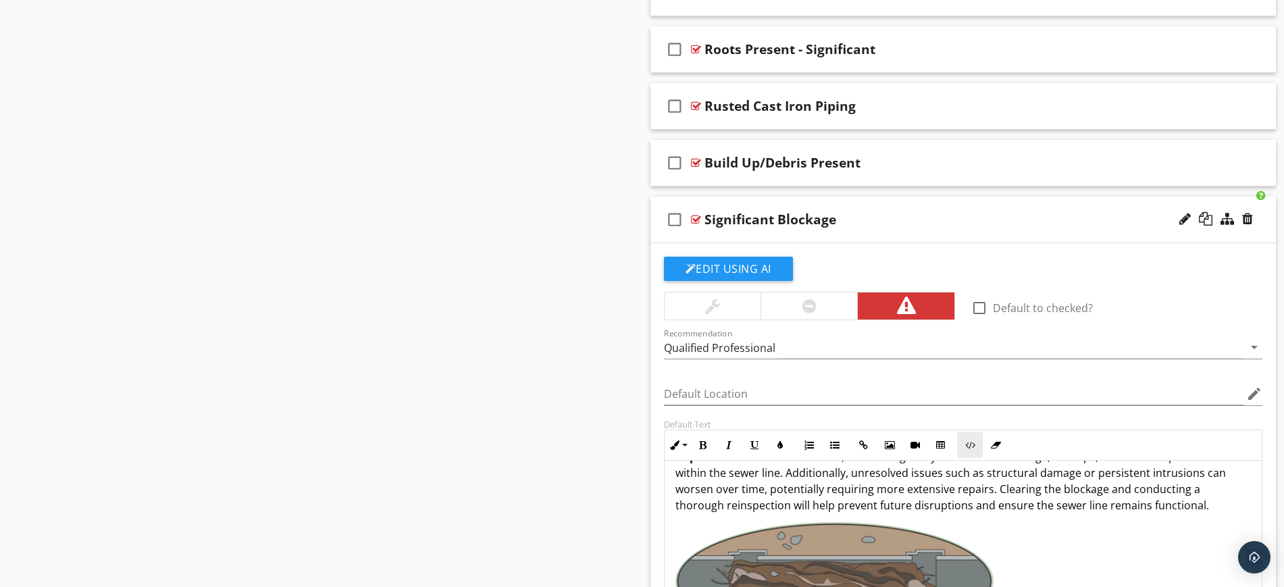
drag, startPoint x: 673, startPoint y: 480, endPoint x: 965, endPoint y: 449, distance: 294.3
click at [1207, 506] on div "During the inspection, an unpassable blockage was encountered in the sewer line…" at bounding box center [964, 473] width 598 height 363
click at [786, 445] on button "Colors" at bounding box center [780, 445] width 26 height 26
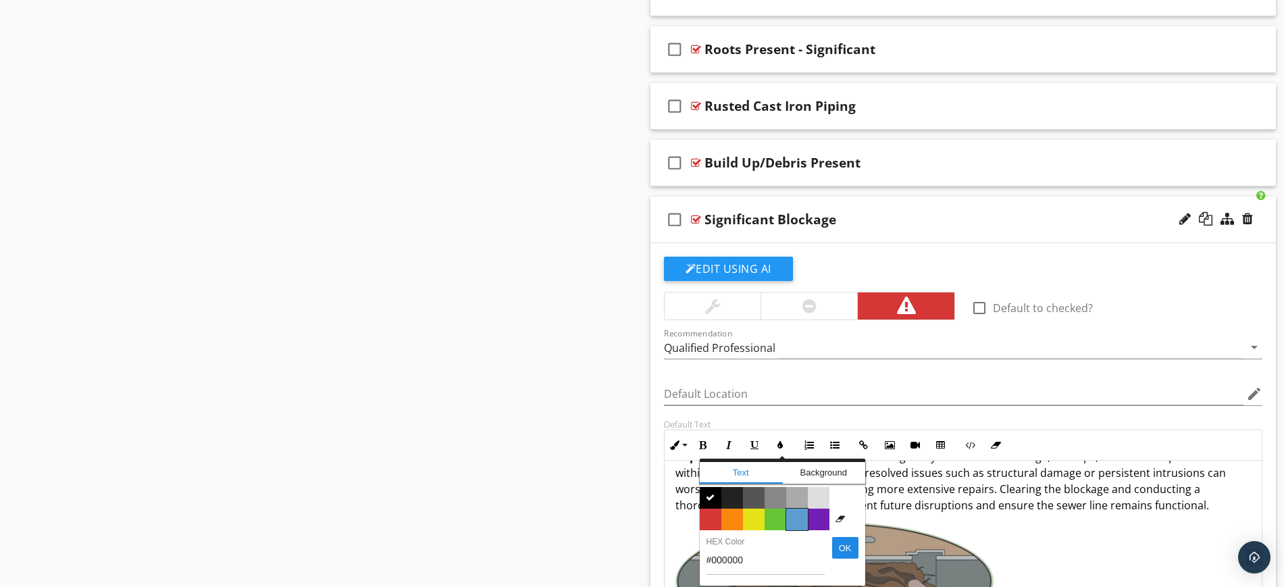
click at [800, 523] on span "Color #5c9ccf" at bounding box center [797, 520] width 22 height 22
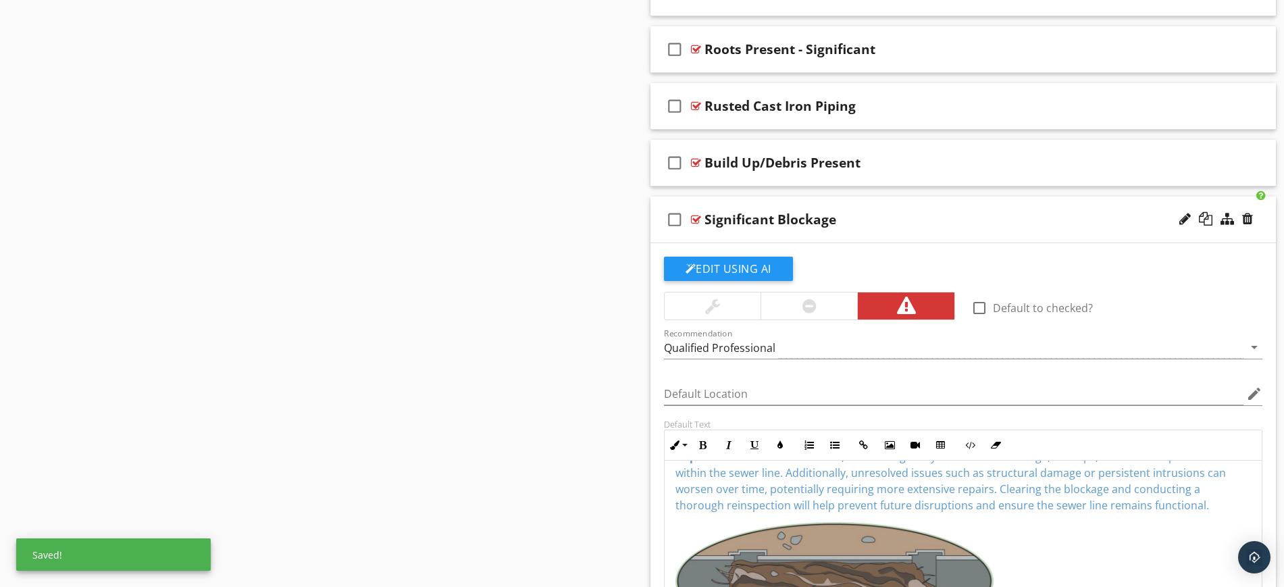
click at [1009, 547] on div "During the inspection, an unpassable blockage was encountered in the sewer line…" at bounding box center [964, 473] width 598 height 363
click at [832, 142] on div "check_box_outline_blank Build Up/Debris Present" at bounding box center [964, 163] width 626 height 47
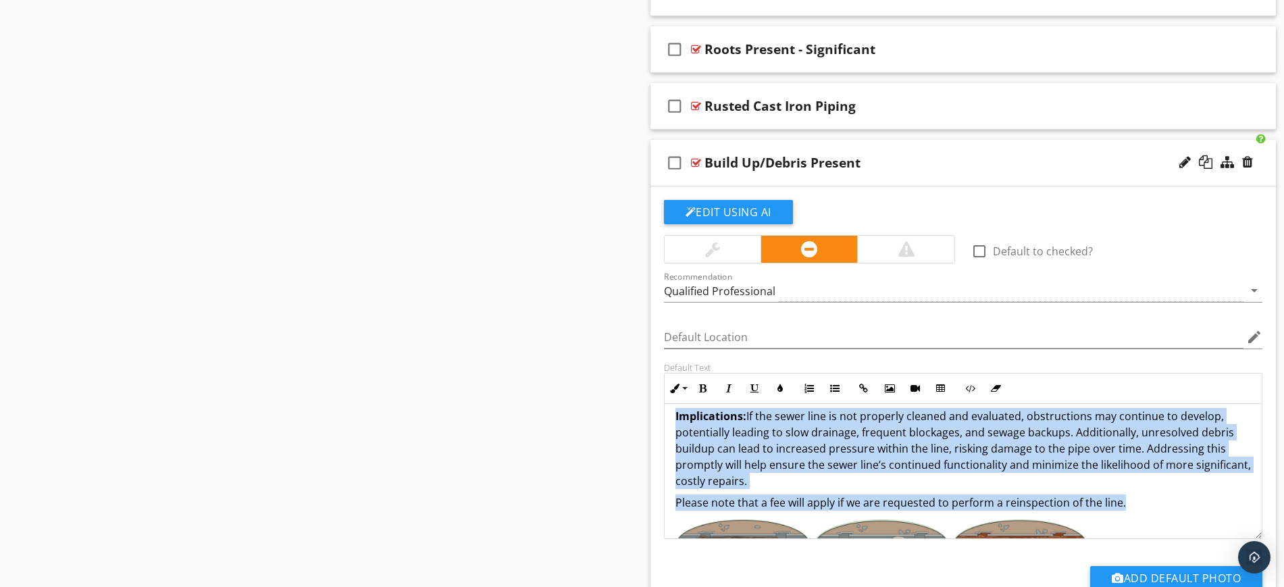
drag, startPoint x: 675, startPoint y: 420, endPoint x: 1133, endPoint y: 509, distance: 466.7
click at [1133, 509] on div "During the inspection, buildup and debris were identified within the sewer line…" at bounding box center [964, 410] width 598 height 350
click at [784, 387] on icon "button" at bounding box center [780, 388] width 9 height 9
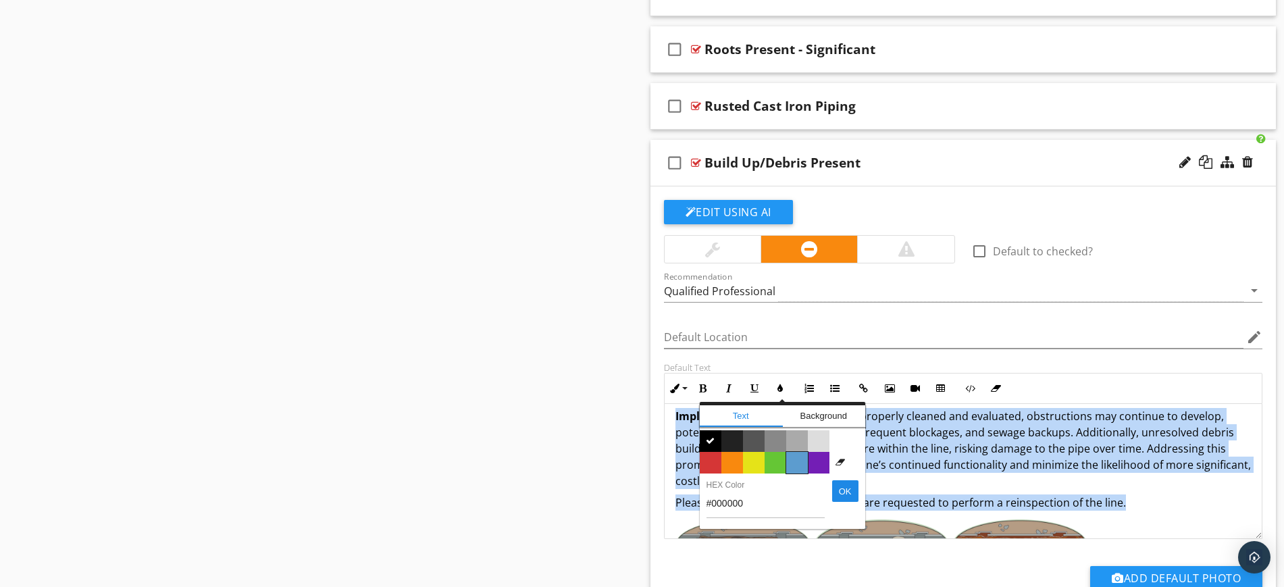
click at [795, 461] on span "Color #5c9ccf" at bounding box center [797, 463] width 22 height 22
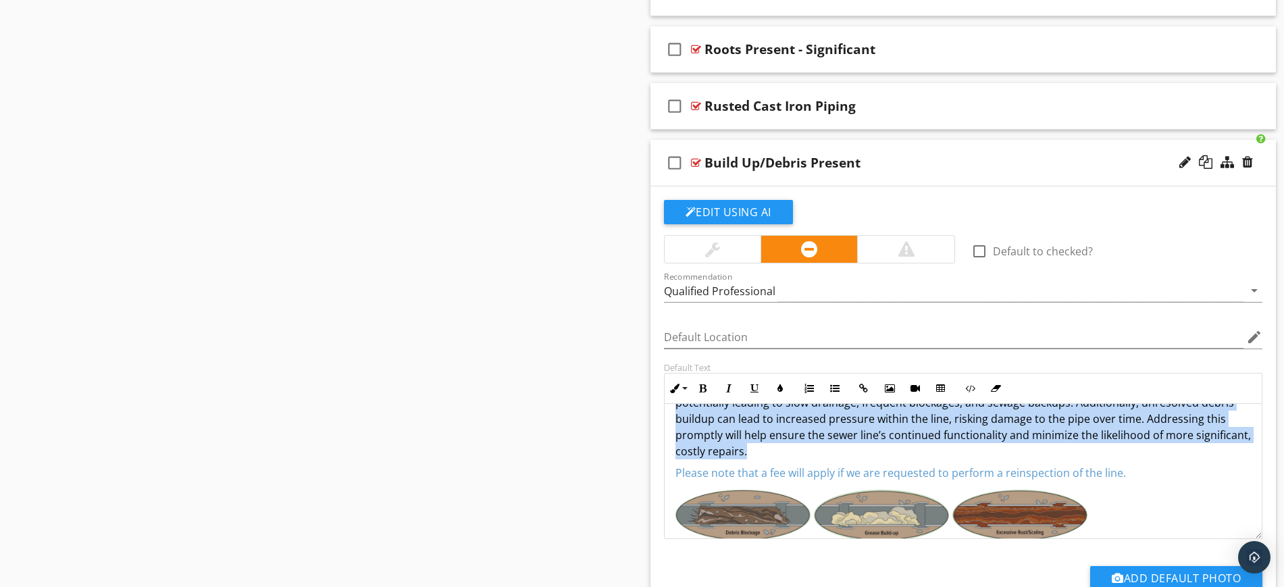
scroll to position [216, 0]
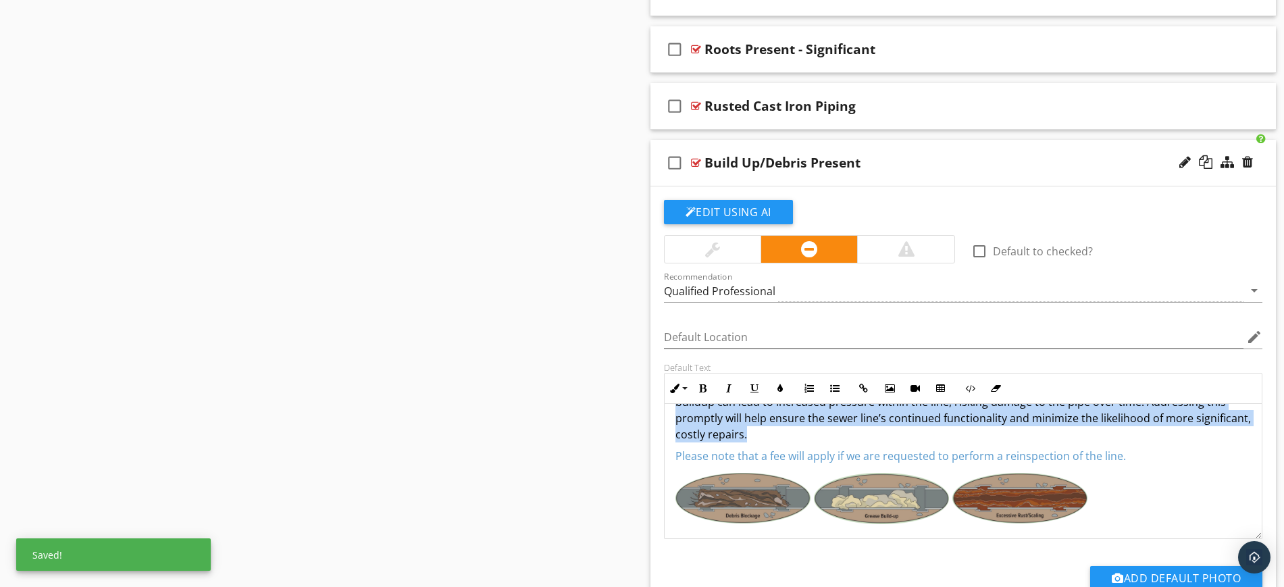
click at [1126, 497] on div "During the inspection, buildup and debris were identified within the sewer line…" at bounding box center [964, 363] width 598 height 350
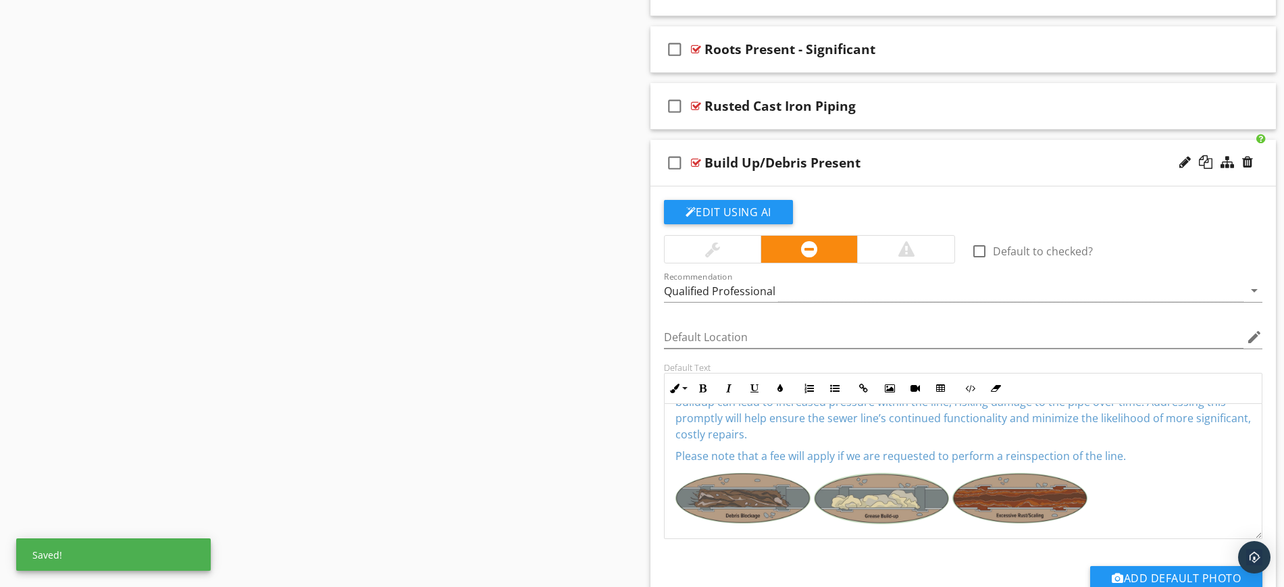
scroll to position [1424, 0]
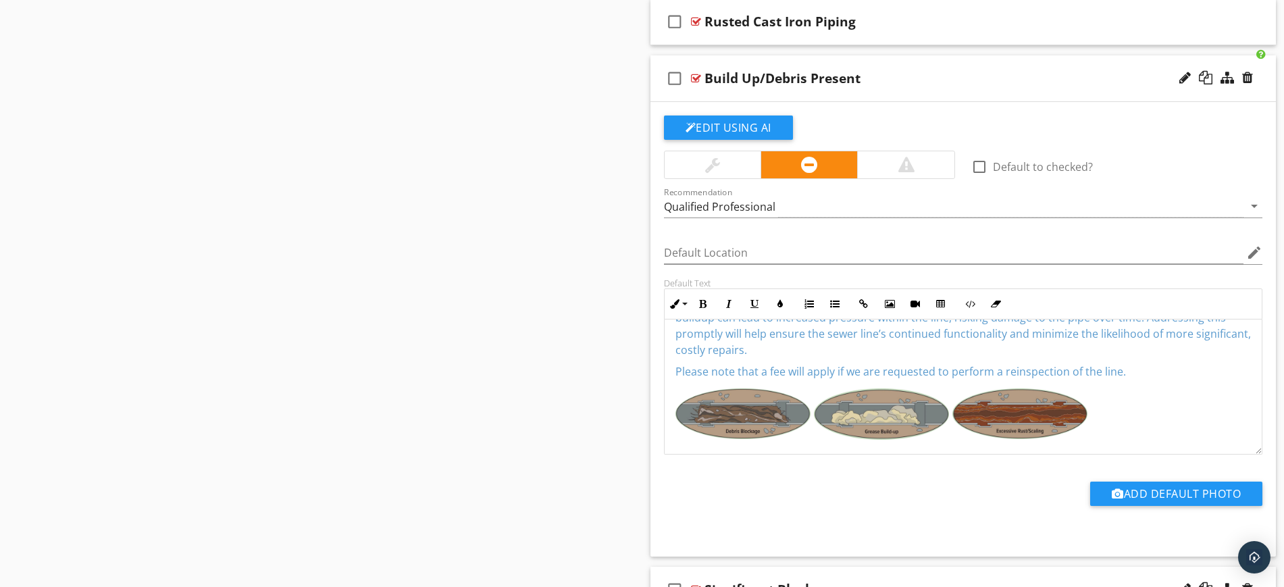
click at [933, 56] on div "check_box_outline_blank Build Up/Debris Present" at bounding box center [964, 78] width 626 height 47
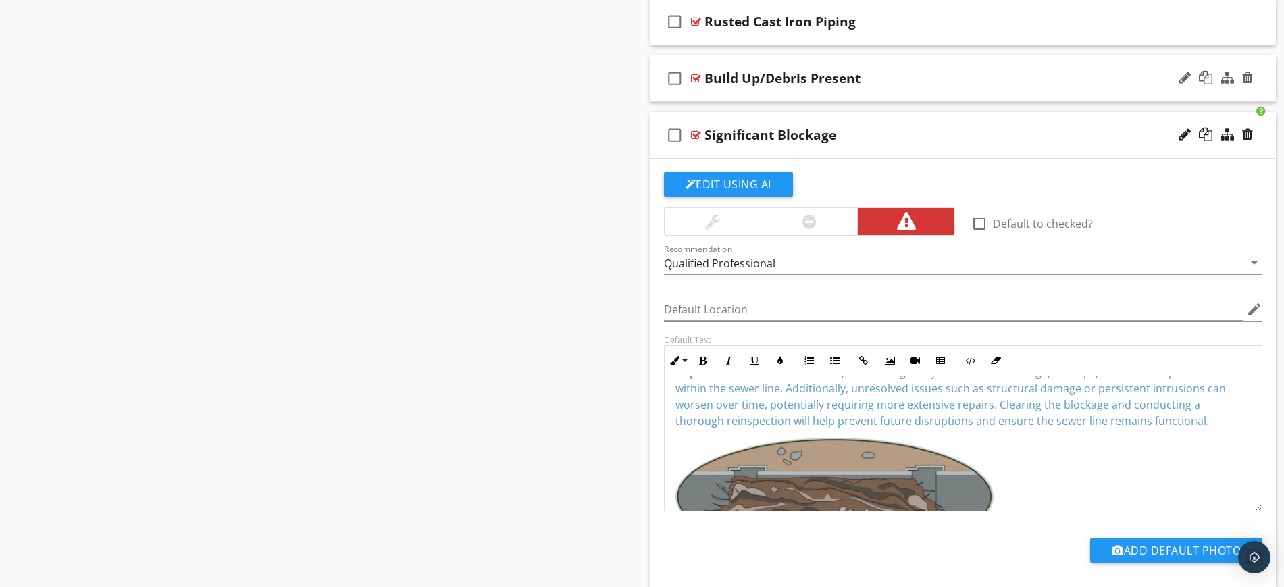
click at [878, 60] on div "check_box_outline_blank Build Up/Debris Present" at bounding box center [964, 78] width 626 height 47
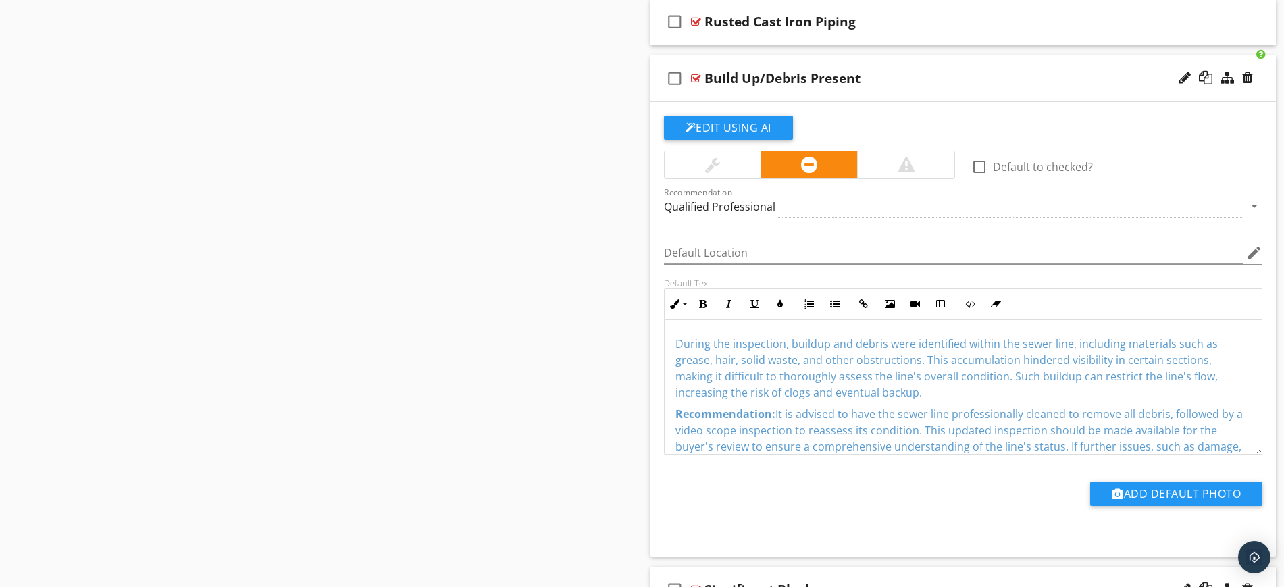
click at [878, 57] on div "check_box_outline_blank Build Up/Debris Present" at bounding box center [964, 78] width 626 height 47
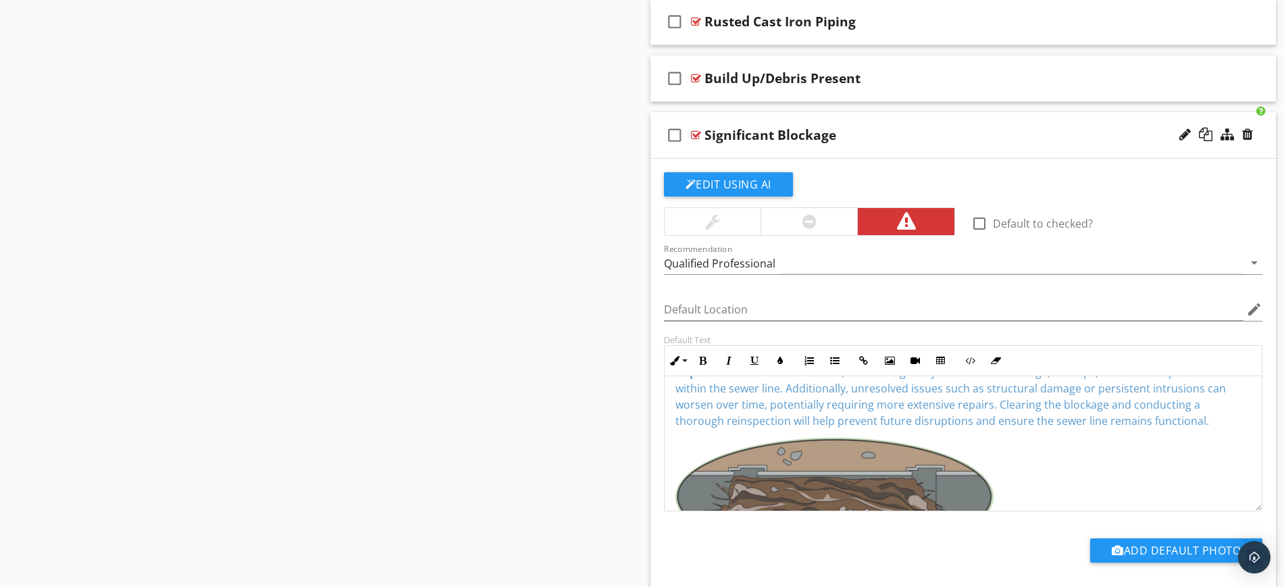
click at [853, 122] on div "check_box_outline_blank Significant Blockage" at bounding box center [964, 135] width 626 height 47
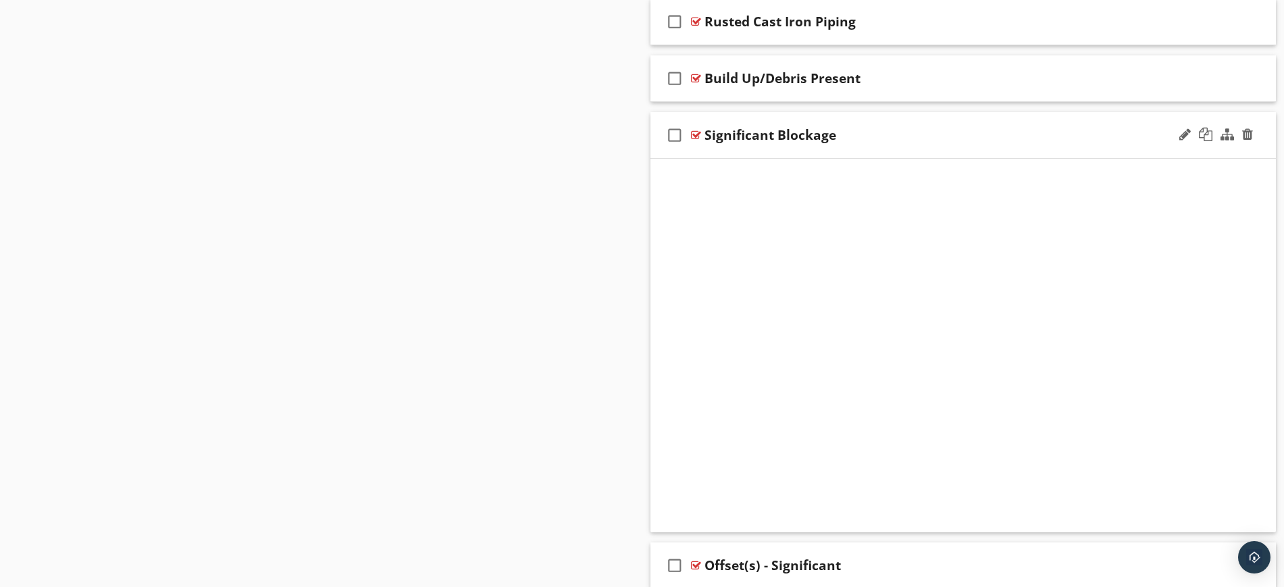
scroll to position [1223, 0]
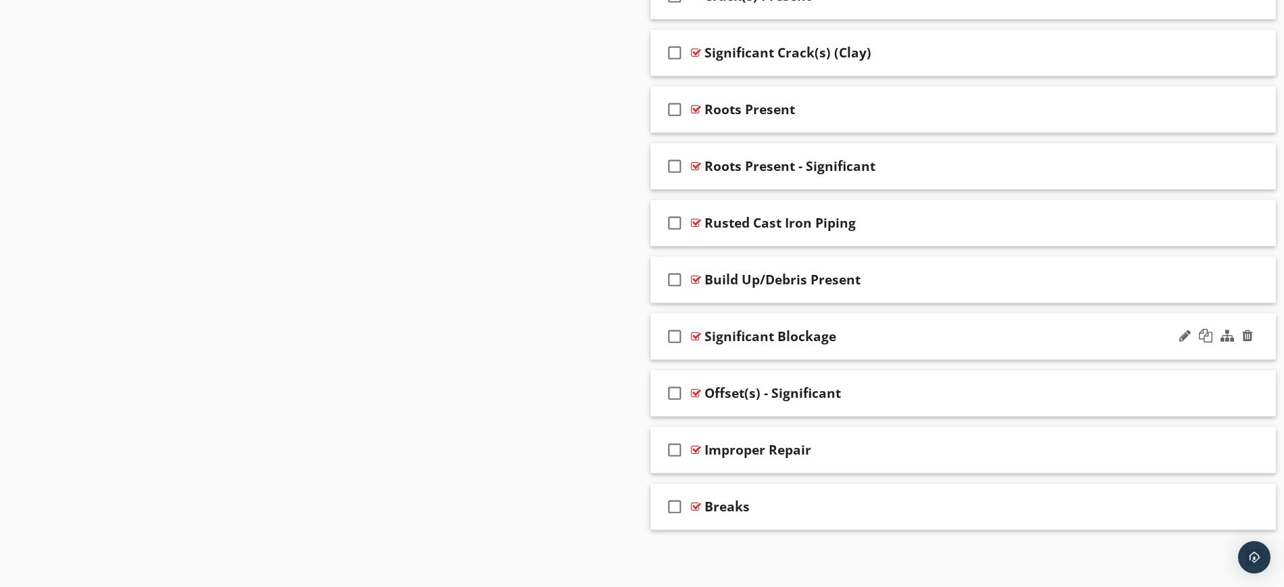
click at [886, 313] on div "check_box_outline_blank Significant Blockage" at bounding box center [964, 336] width 626 height 47
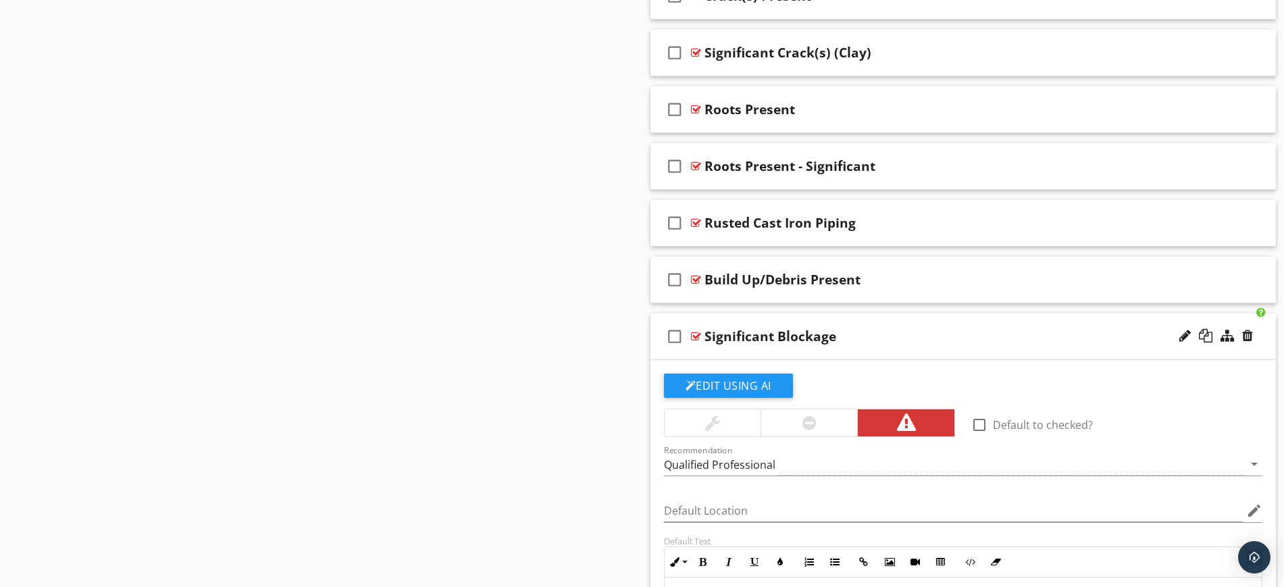
scroll to position [1424, 0]
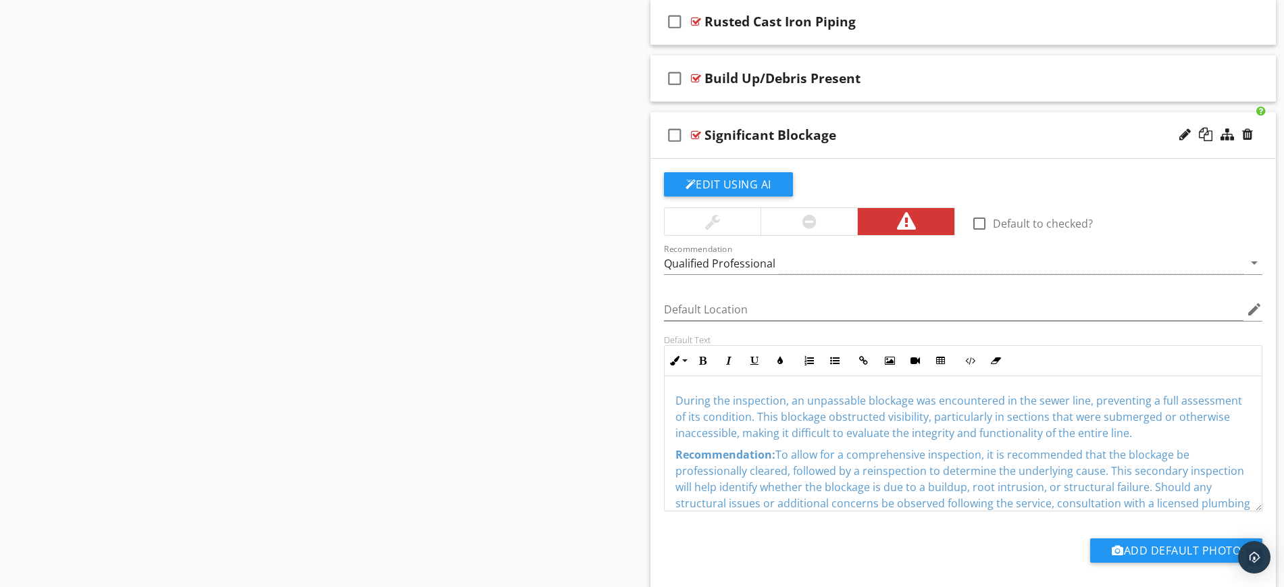
click at [863, 117] on div "check_box_outline_blank Significant Blockage" at bounding box center [964, 135] width 626 height 47
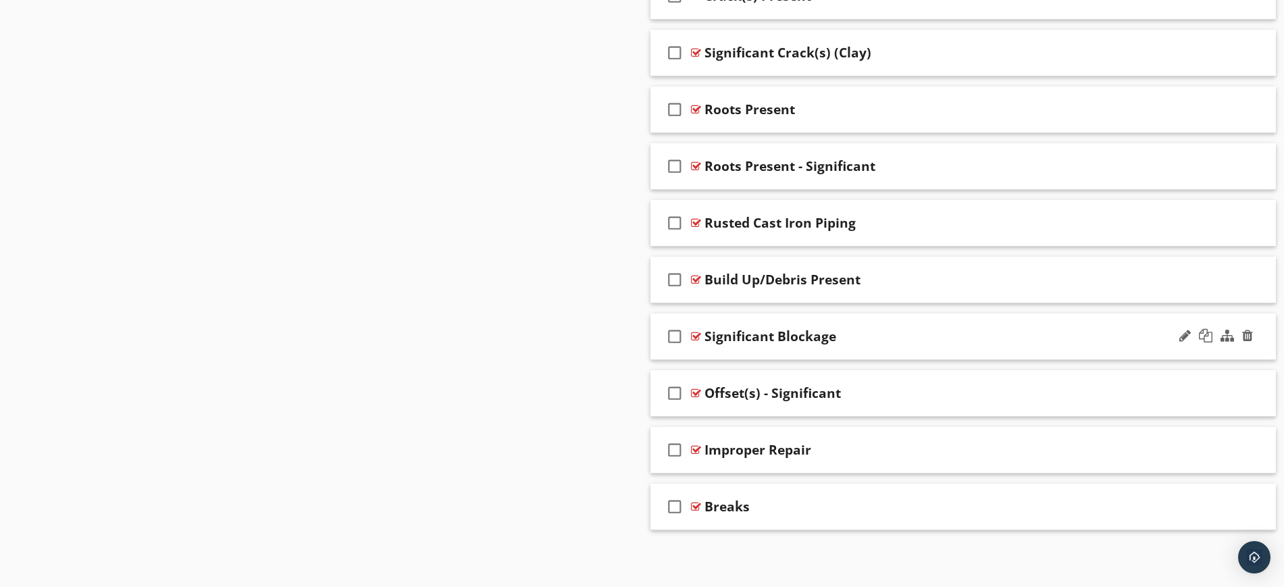
scroll to position [1223, 0]
click at [870, 381] on div "check_box_outline_blank Offset(s) - Significant" at bounding box center [964, 393] width 626 height 47
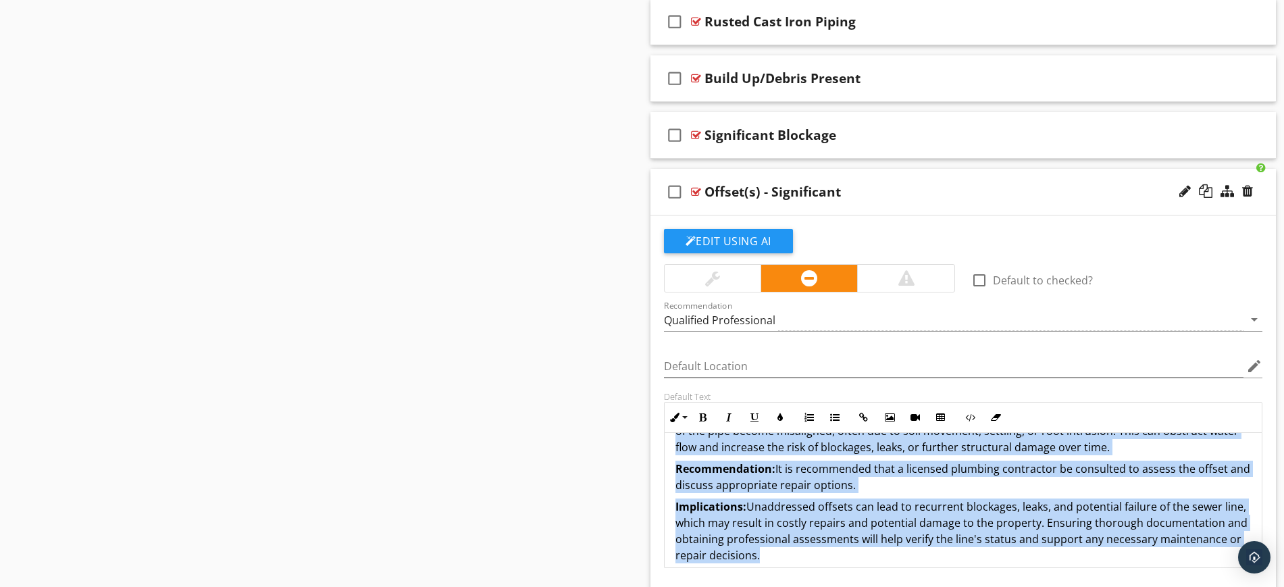
scroll to position [55, 0]
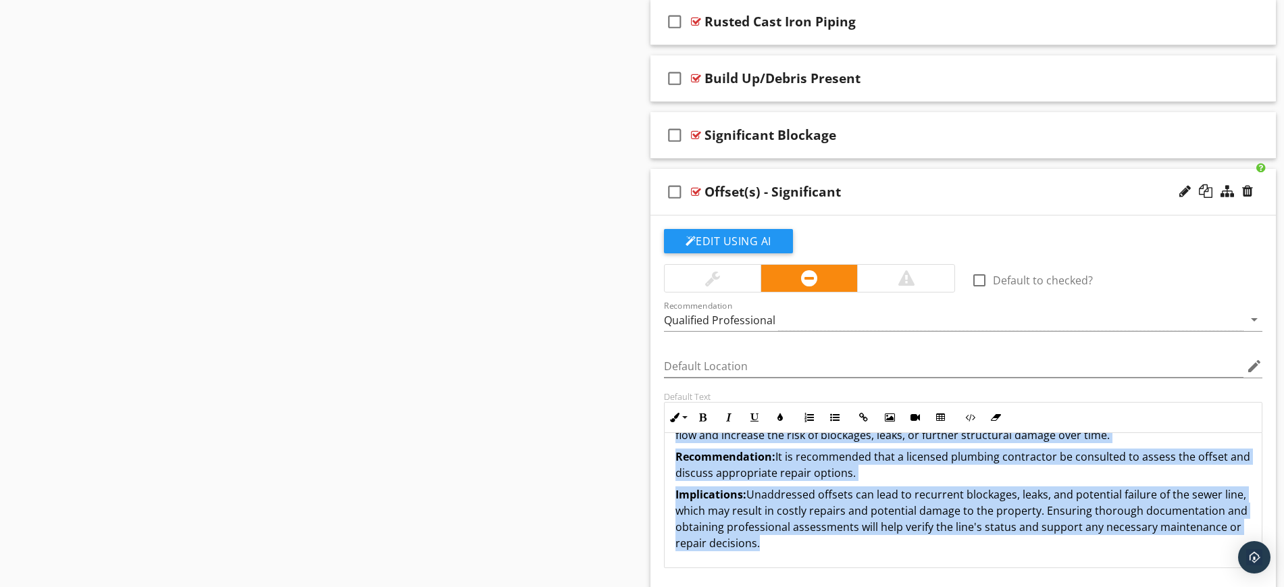
drag, startPoint x: 674, startPoint y: 452, endPoint x: 967, endPoint y: 560, distance: 312.5
click at [967, 560] on div "During the inspection, at least one significant offset was observed in the sewe…" at bounding box center [964, 472] width 598 height 189
click at [781, 415] on icon "button" at bounding box center [780, 417] width 9 height 9
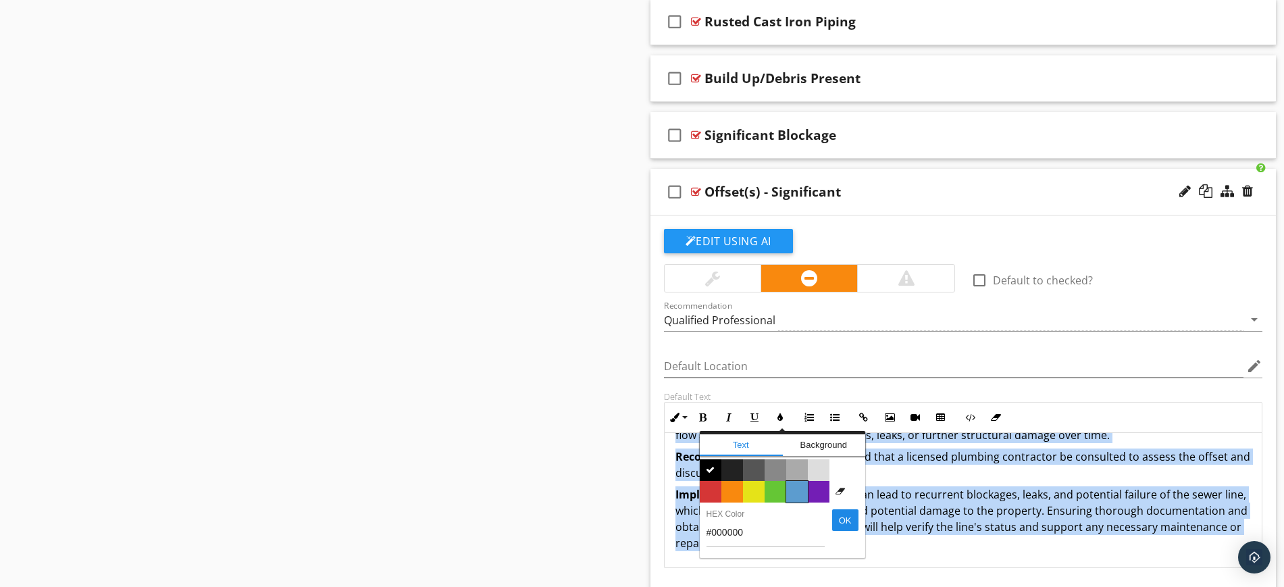
click at [789, 484] on span "Color #5c9ccf" at bounding box center [797, 492] width 22 height 22
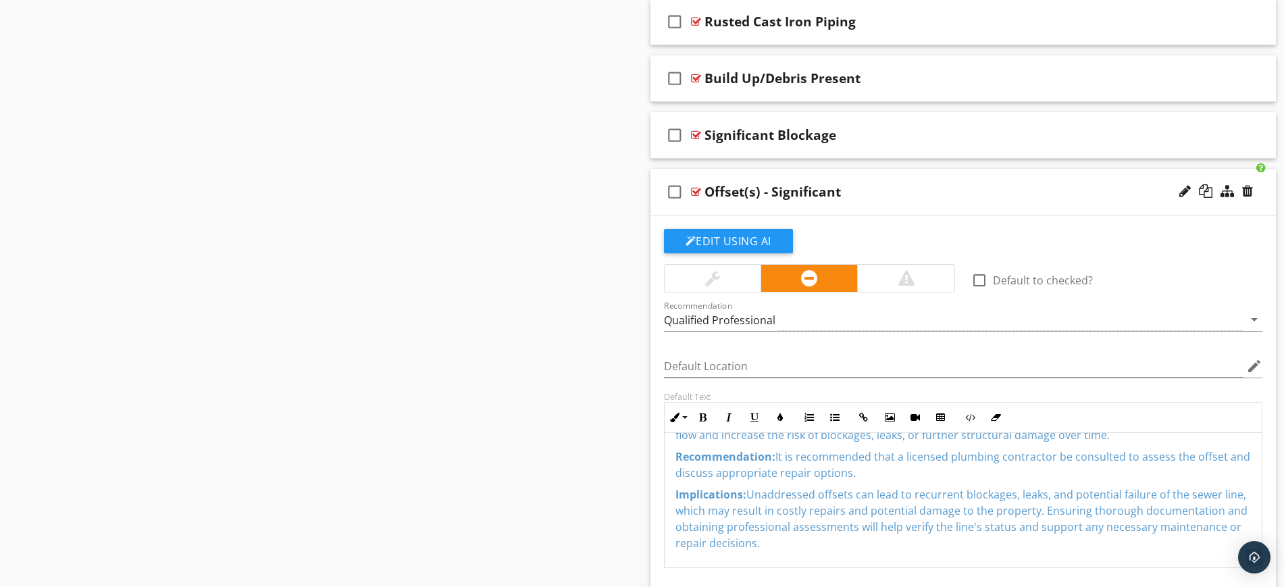
click at [861, 172] on div "check_box_outline_blank Offset(s) - Significant" at bounding box center [964, 192] width 626 height 47
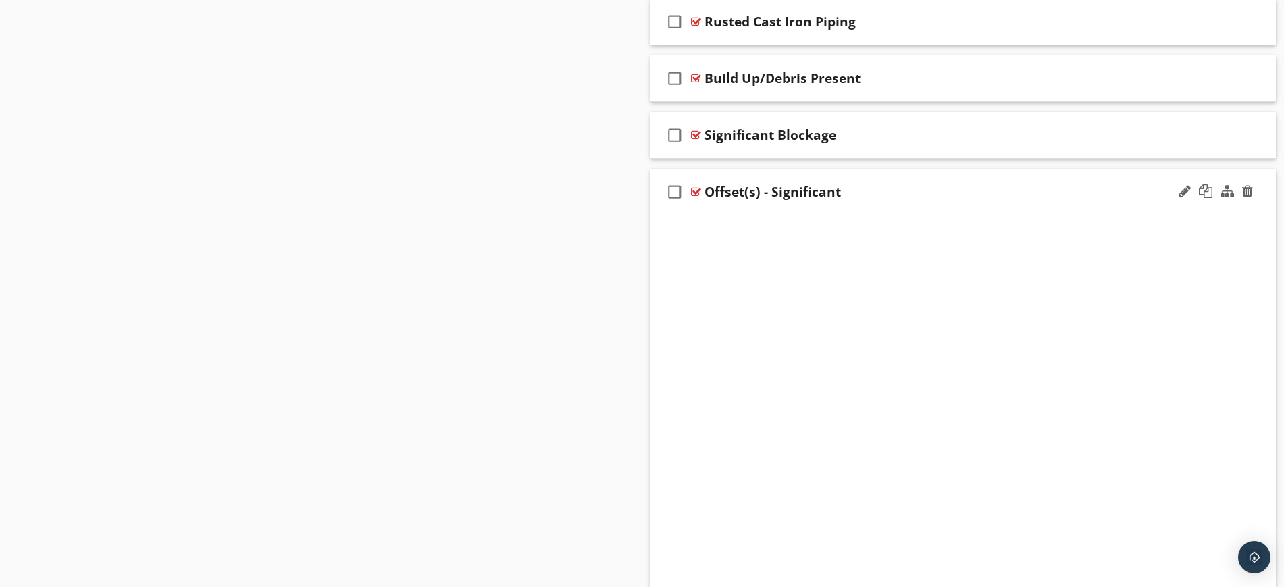
scroll to position [1223, 0]
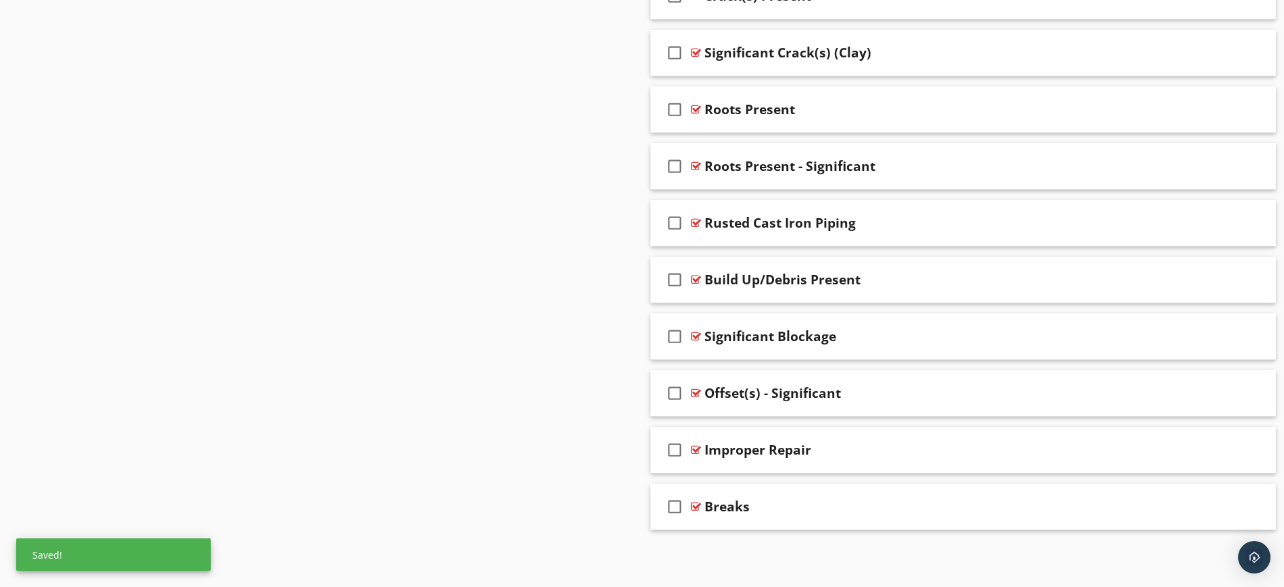
click at [857, 423] on span "check_box_outline_blank Summary of Report check_box_outline_blank Video of Sewe…" at bounding box center [964, 167] width 626 height 728
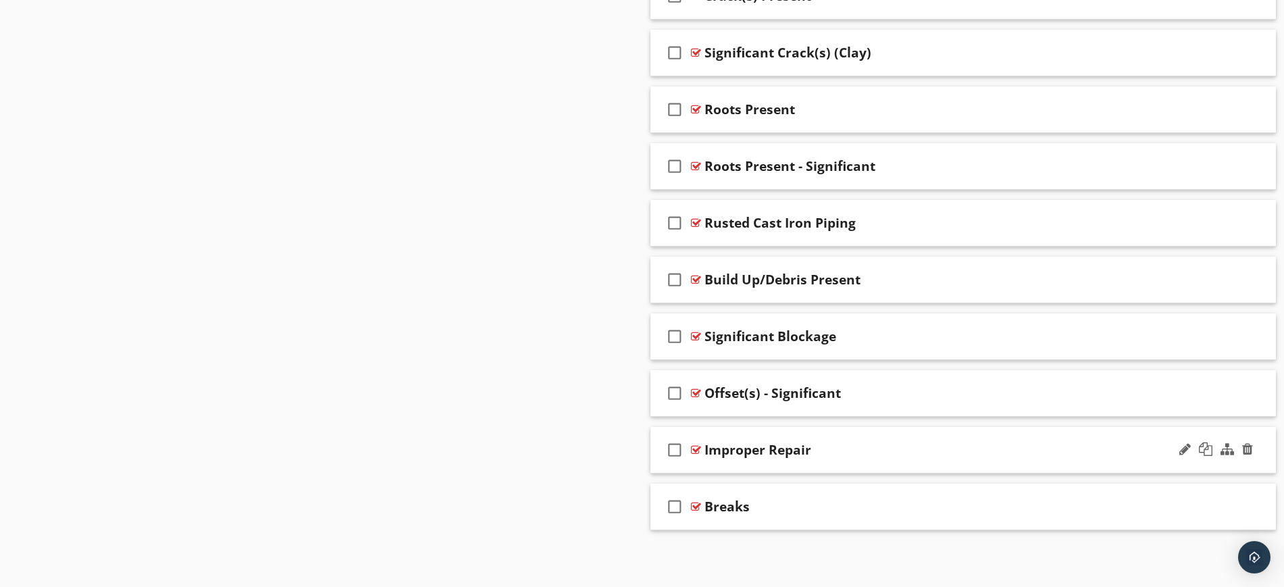
click at [858, 427] on div "check_box_outline_blank Improper Repair" at bounding box center [964, 450] width 626 height 47
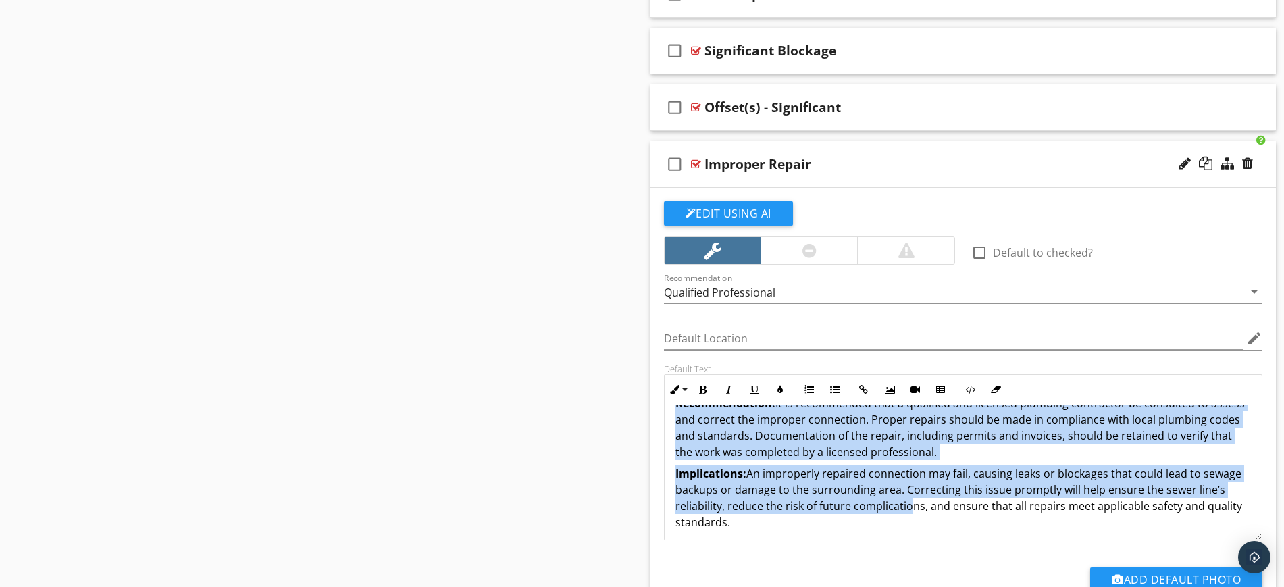
scroll to position [103, 0]
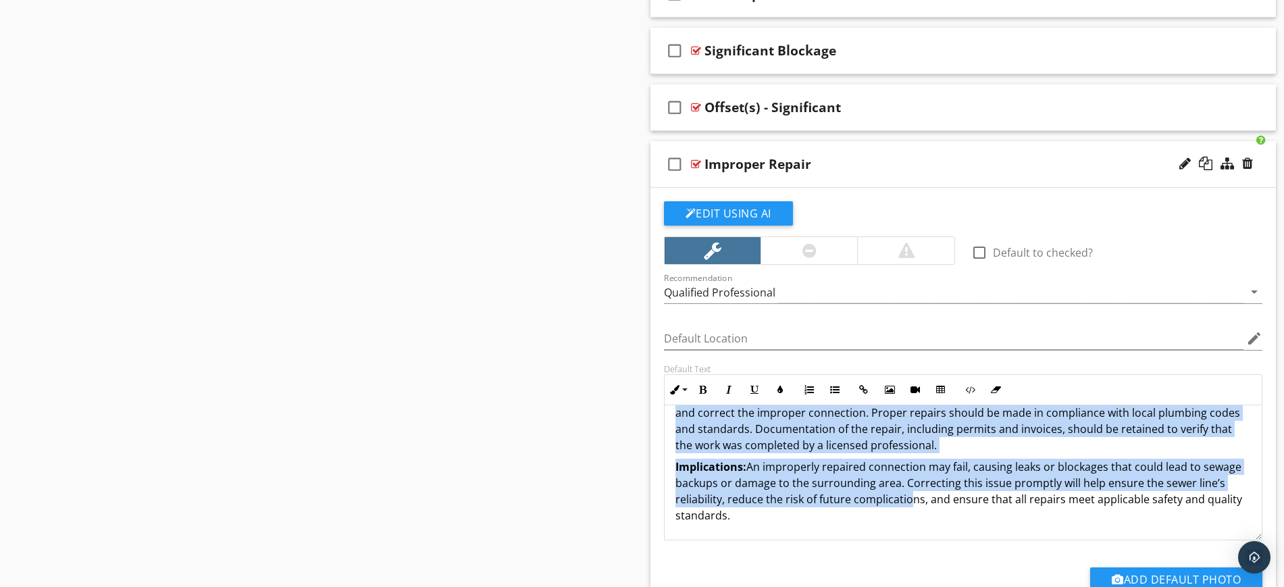
drag, startPoint x: 672, startPoint y: 422, endPoint x: 909, endPoint y: 515, distance: 254.2
click at [909, 515] on div "During the inspection, an improperly repaired pipe connection was observed in t…" at bounding box center [964, 421] width 598 height 238
click at [778, 392] on icon "button" at bounding box center [780, 389] width 9 height 9
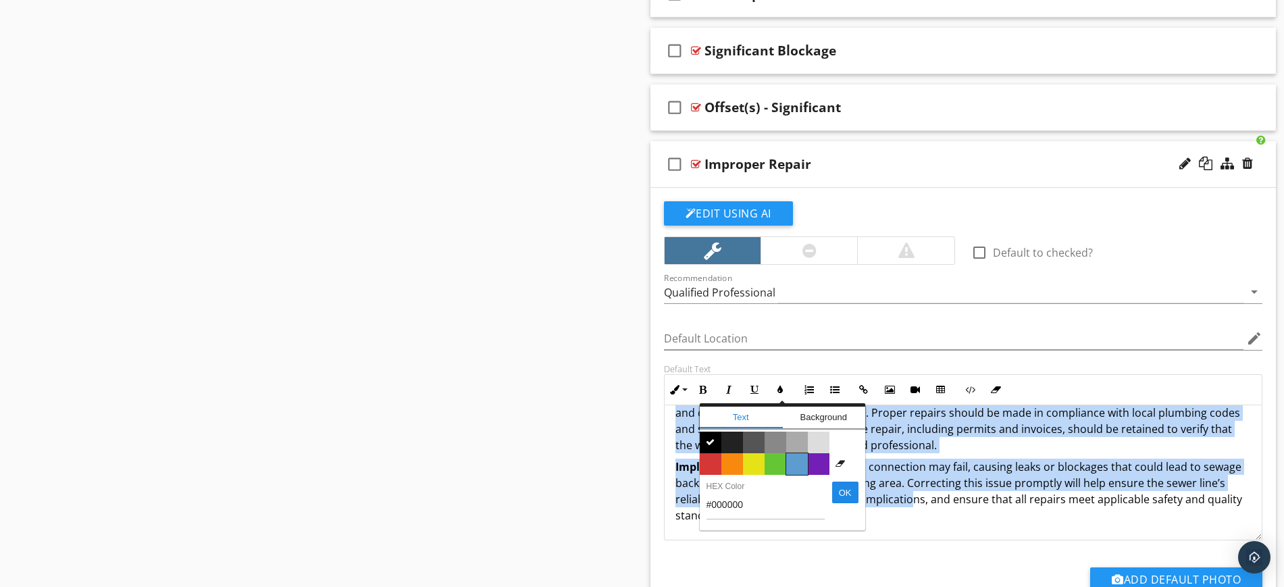
click at [799, 457] on span "Color #5c9ccf" at bounding box center [797, 464] width 22 height 22
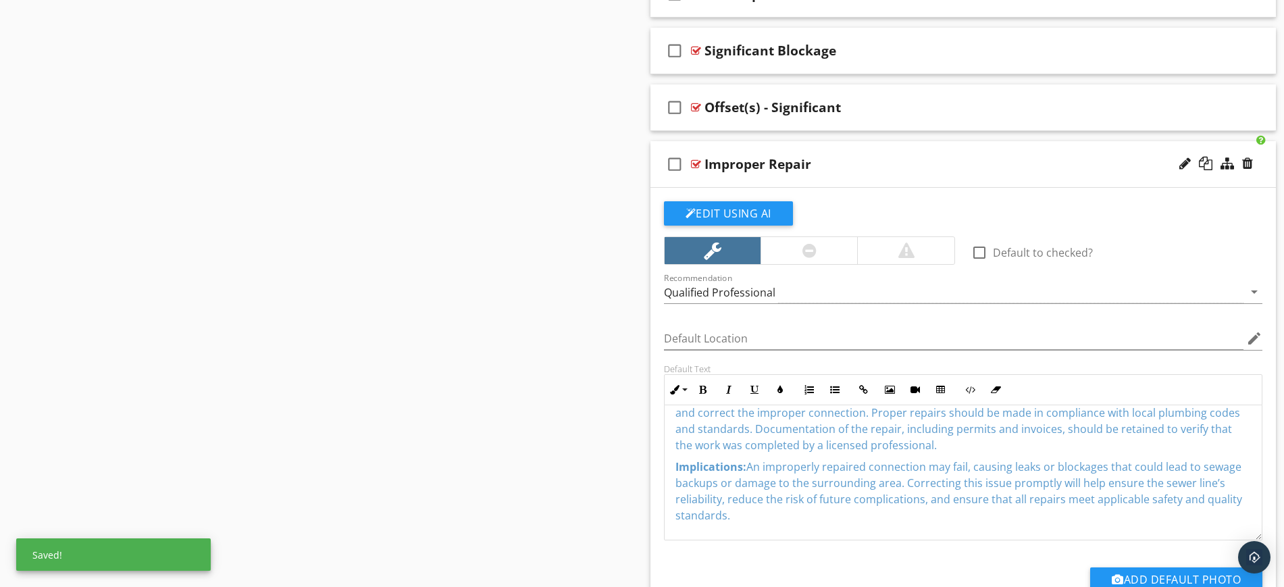
click at [824, 143] on div "check_box_outline_blank Improper Repair" at bounding box center [964, 164] width 626 height 47
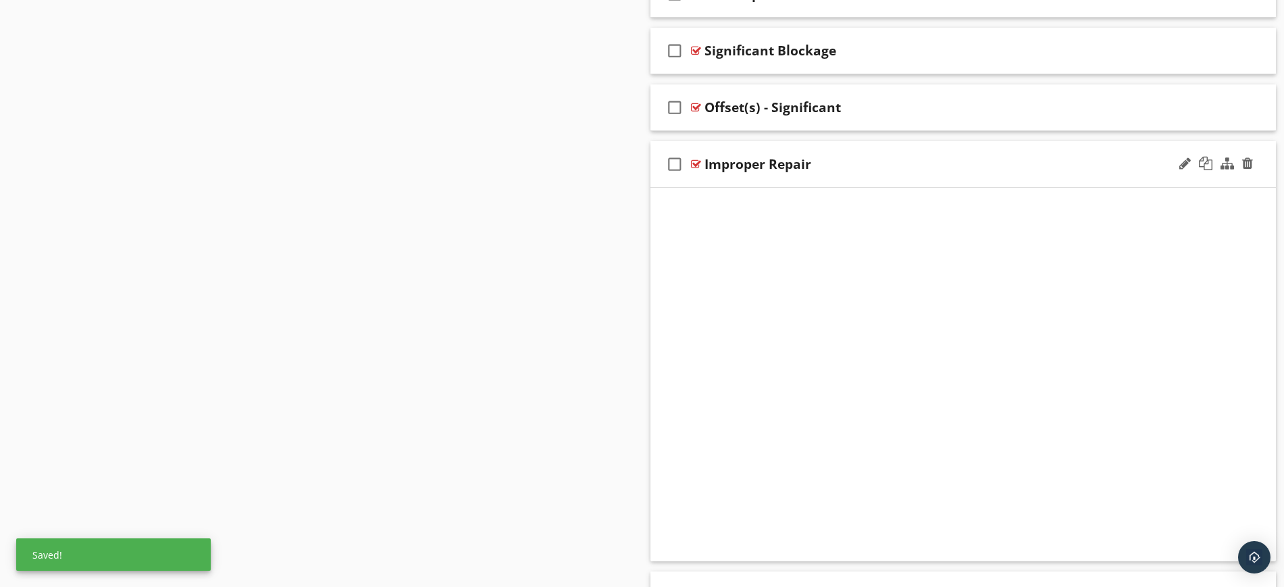
scroll to position [1223, 0]
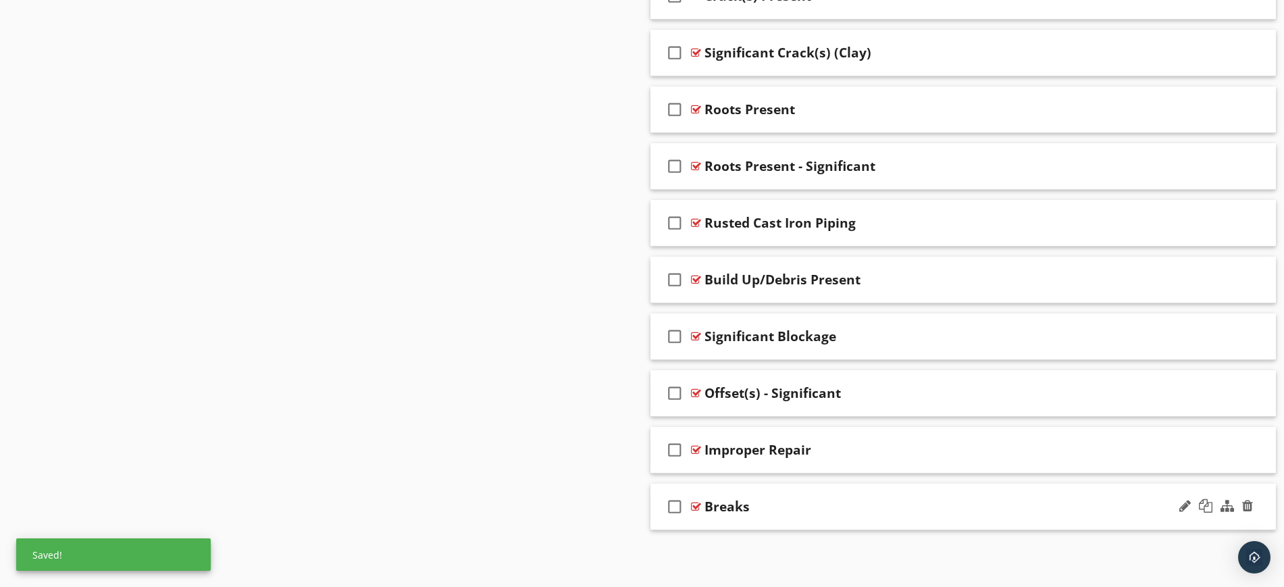
click at [801, 497] on div "check_box_outline_blank Breaks" at bounding box center [964, 507] width 626 height 47
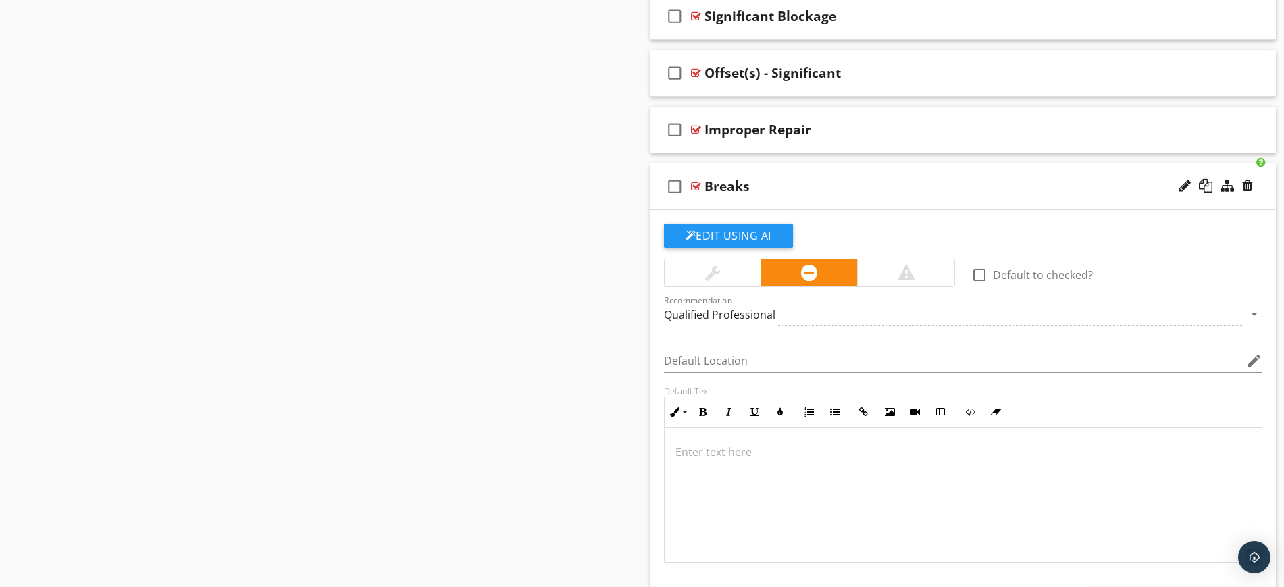
scroll to position [1593, 0]
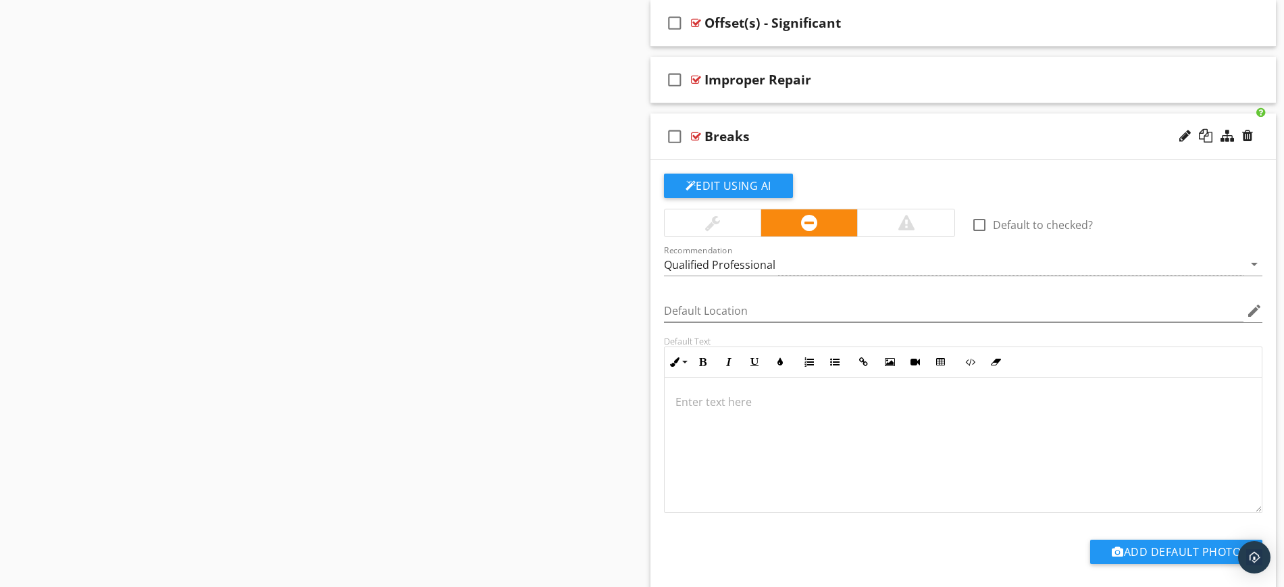
click at [812, 120] on div "check_box_outline_blank Breaks" at bounding box center [964, 137] width 626 height 47
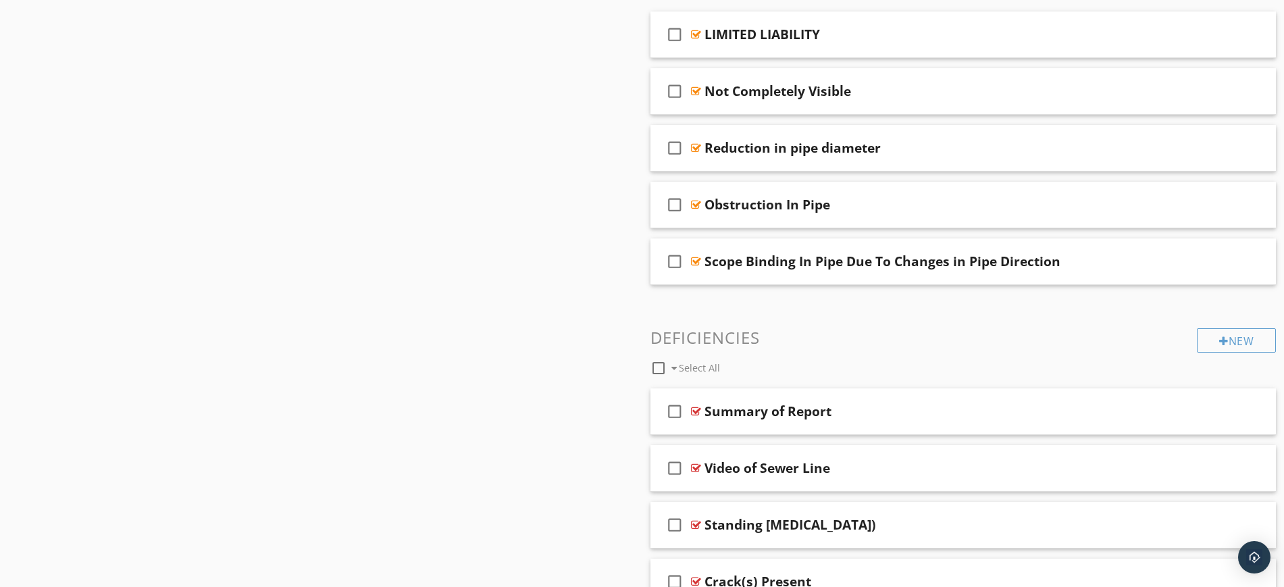
scroll to position [547, 0]
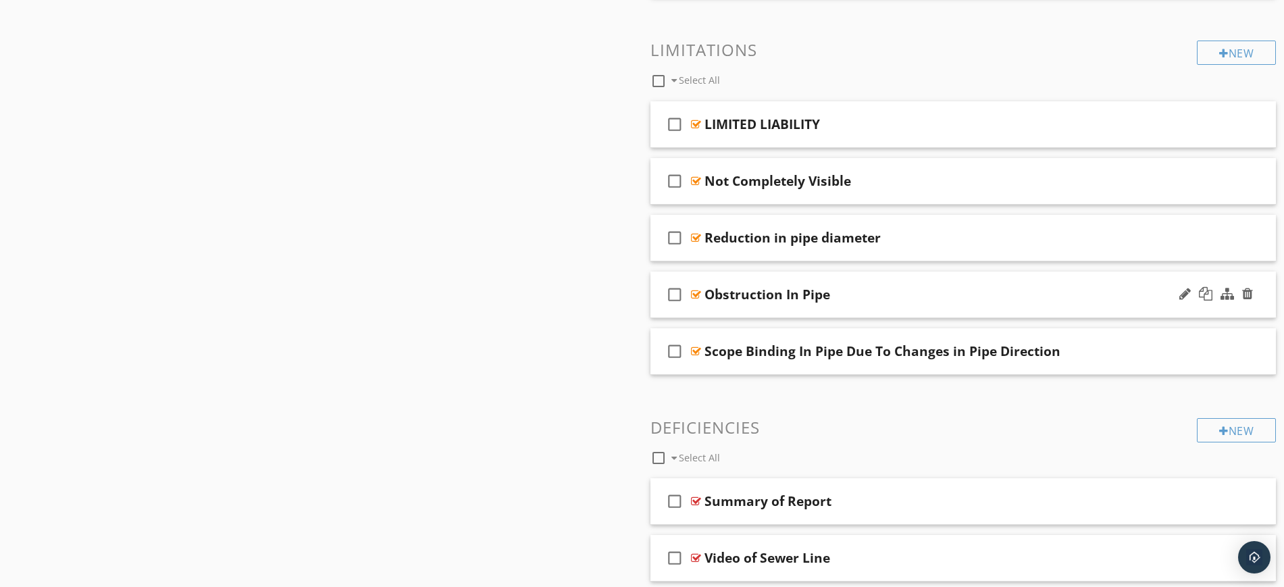
click at [895, 276] on div "check_box_outline_blank Obstruction In Pipe" at bounding box center [964, 295] width 626 height 47
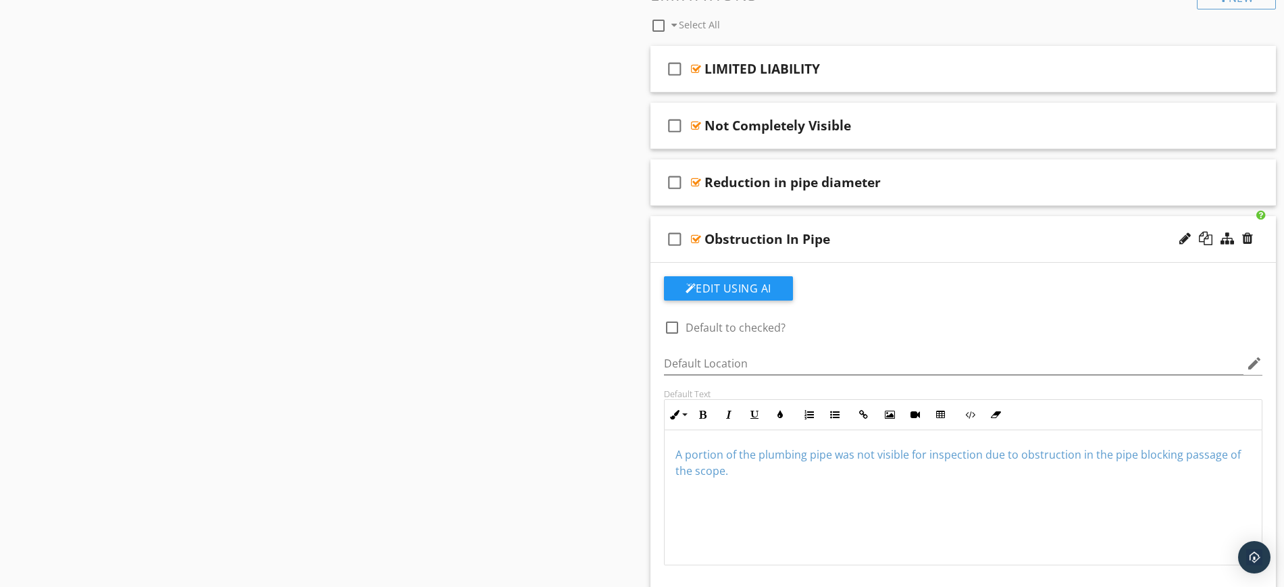
scroll to position [632, 0]
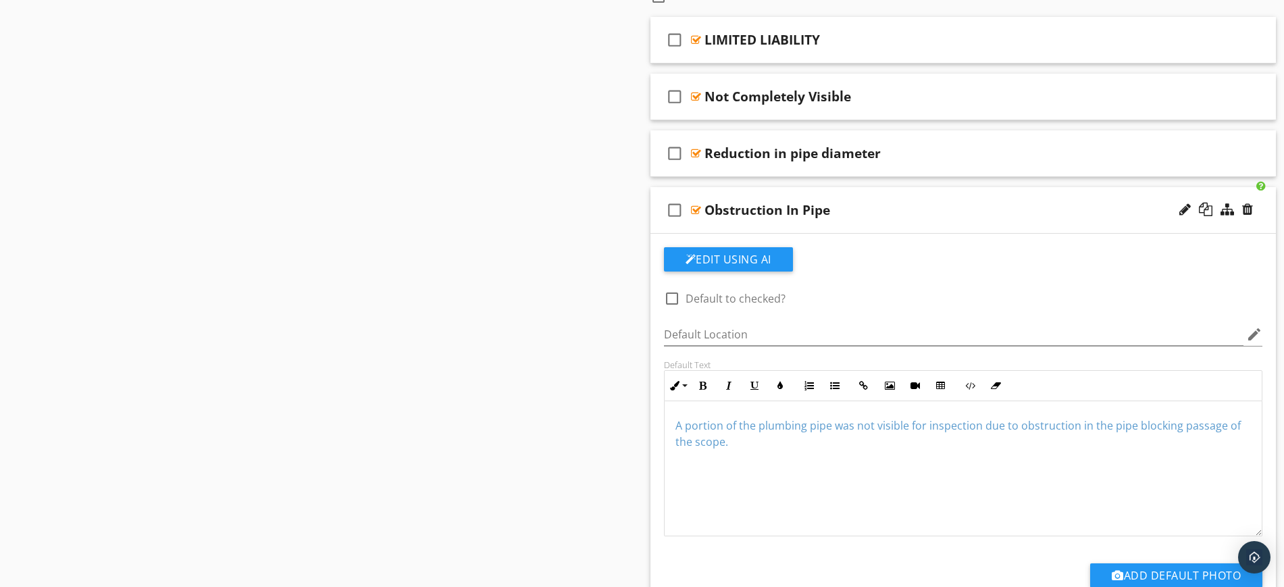
click at [866, 202] on div "Obstruction In Pipe" at bounding box center [929, 210] width 449 height 16
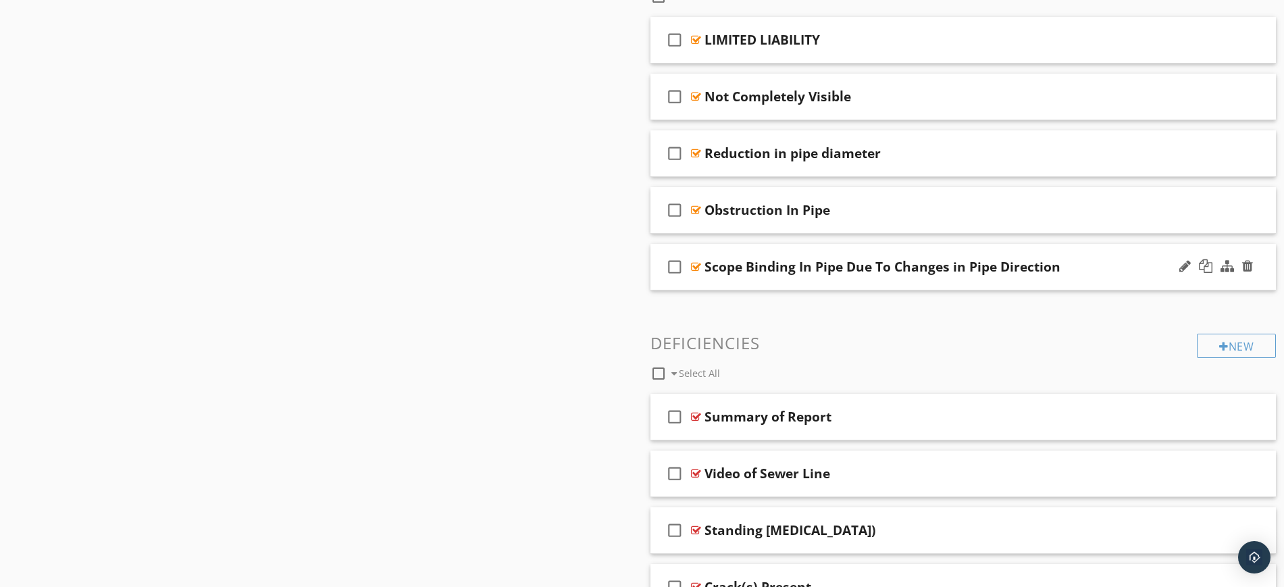
click at [851, 250] on div "check_box_outline_blank Scope Binding In Pipe Due To Changes in Pipe Direction" at bounding box center [964, 267] width 626 height 47
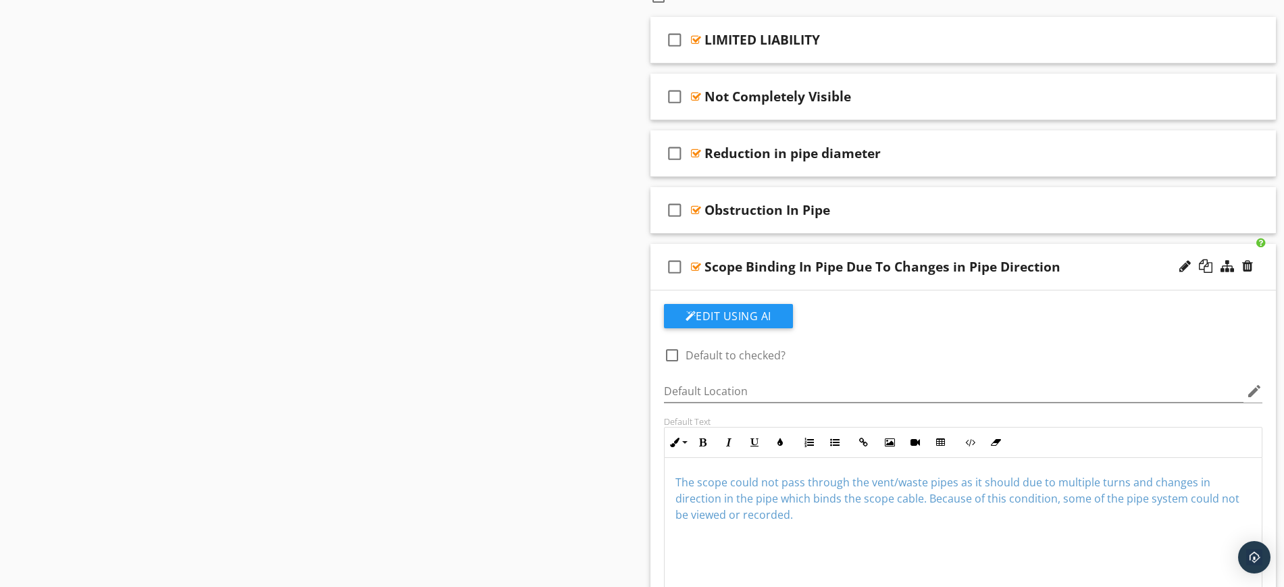
click at [849, 249] on div "check_box_outline_blank Scope Binding In Pipe Due To Changes in Pipe Direction" at bounding box center [964, 267] width 626 height 47
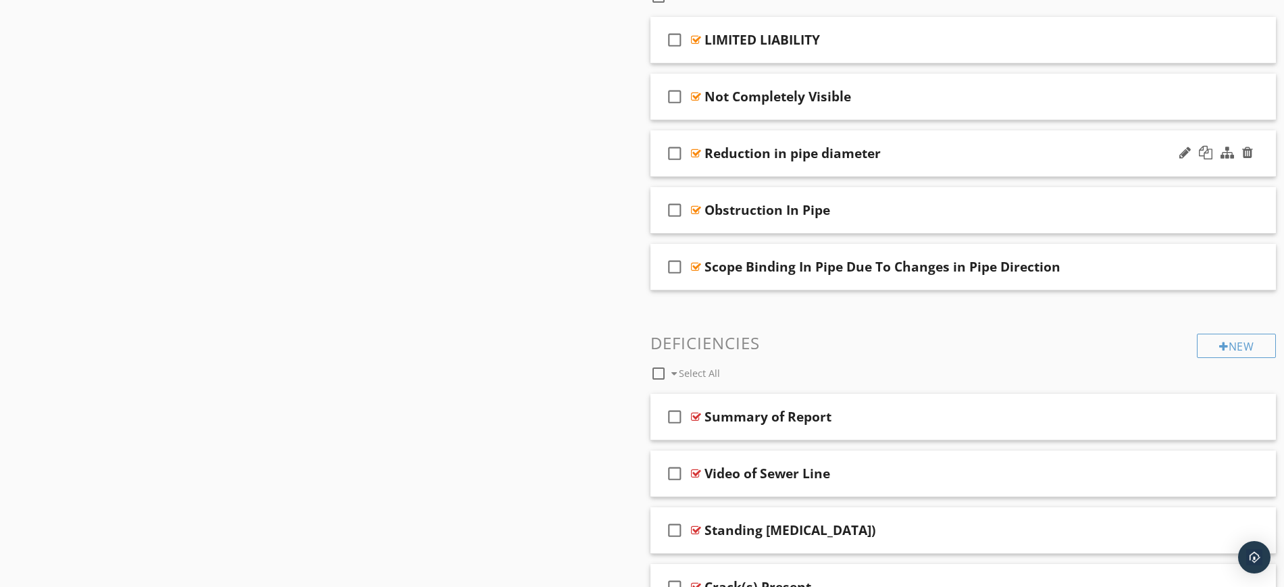
click at [854, 141] on div "check_box_outline_blank Reduction in pipe diameter" at bounding box center [964, 153] width 626 height 47
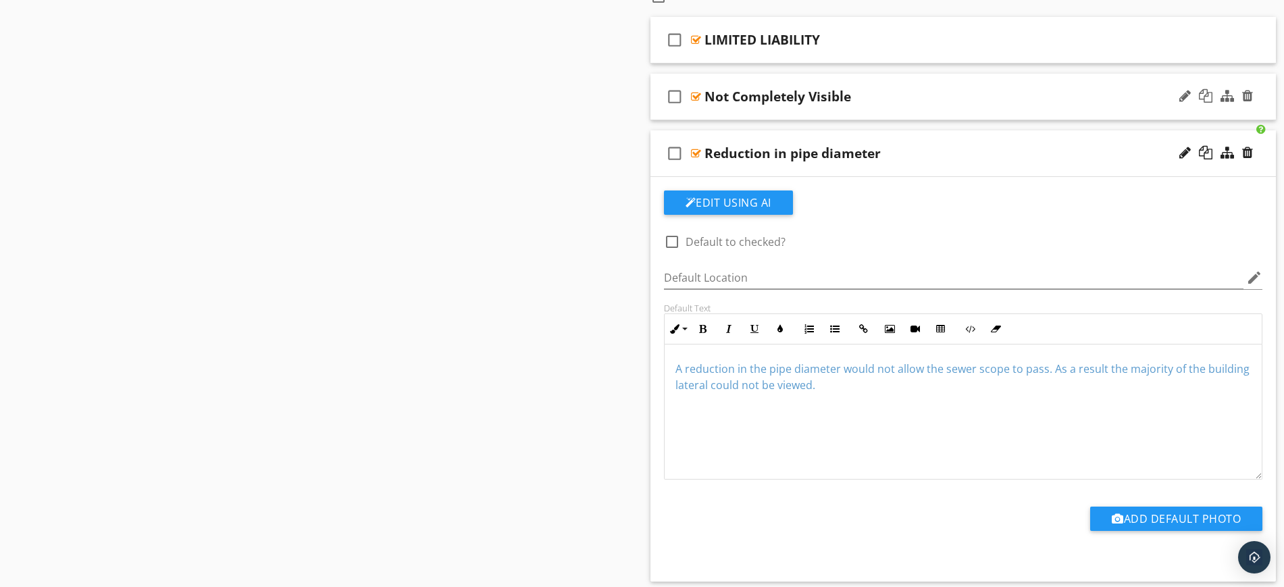
click at [882, 75] on div "check_box_outline_blank Not Completely Visible" at bounding box center [964, 97] width 626 height 47
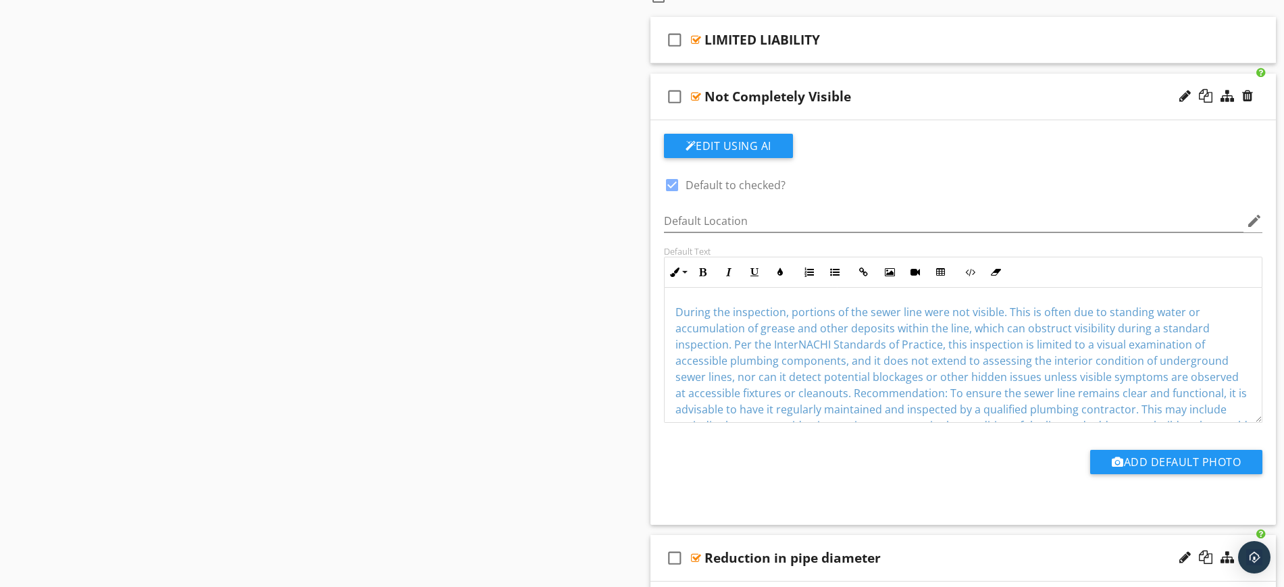
click at [882, 75] on div "check_box_outline_blank Not Completely Visible" at bounding box center [964, 97] width 626 height 47
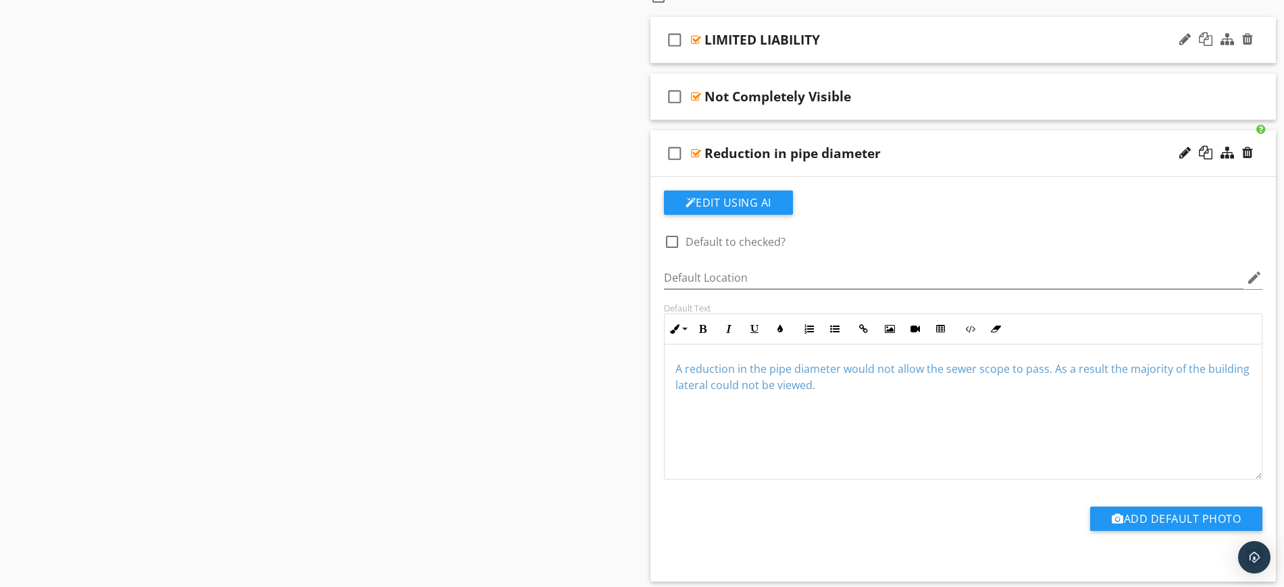
click at [876, 23] on div "check_box_outline_blank LIMITED LIABILITY" at bounding box center [964, 40] width 626 height 47
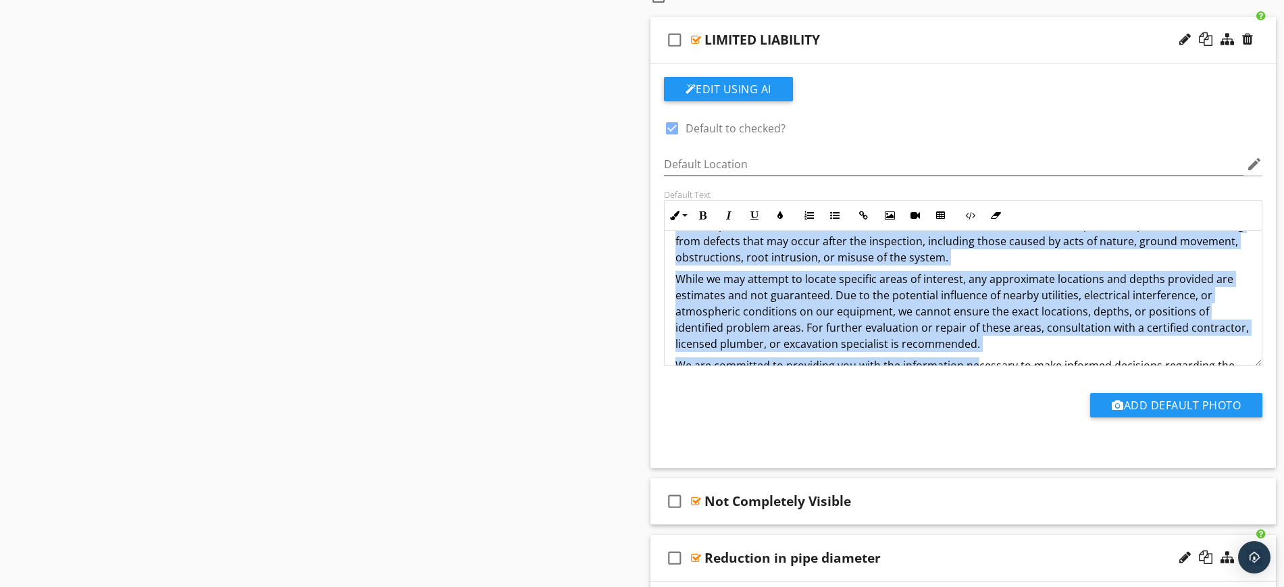
scroll to position [141, 0]
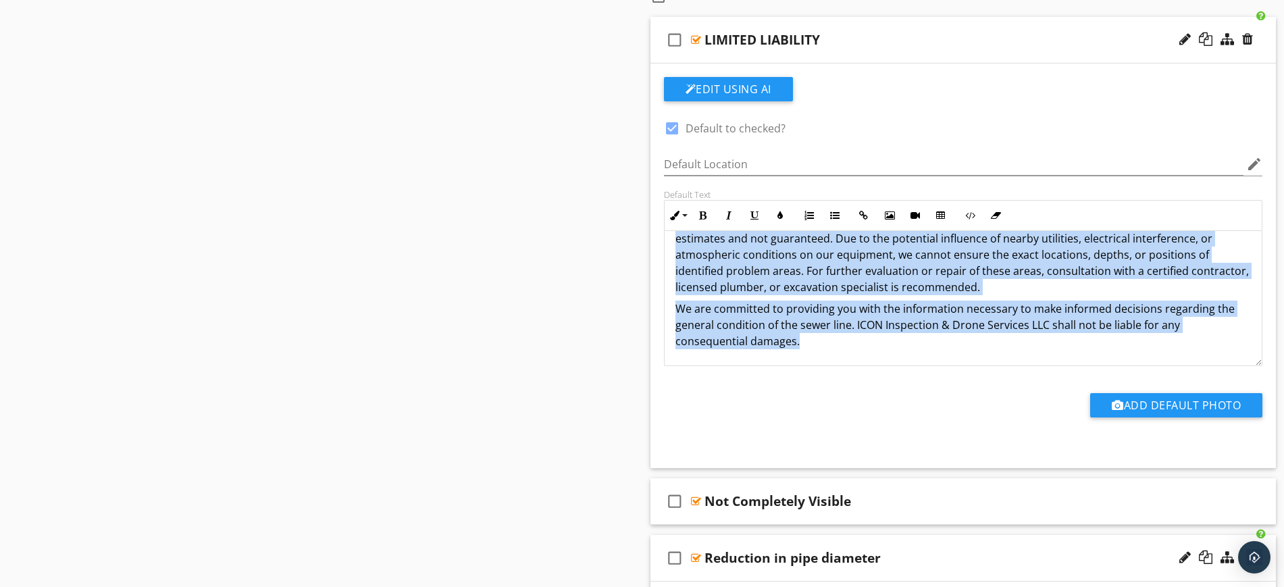
drag, startPoint x: 674, startPoint y: 251, endPoint x: 905, endPoint y: 300, distance: 236.3
click at [978, 344] on div "This sewer inspection was conducted by ICON Inspection & Drone Services LLC in …" at bounding box center [964, 228] width 598 height 276
click at [707, 211] on icon "button" at bounding box center [703, 215] width 9 height 9
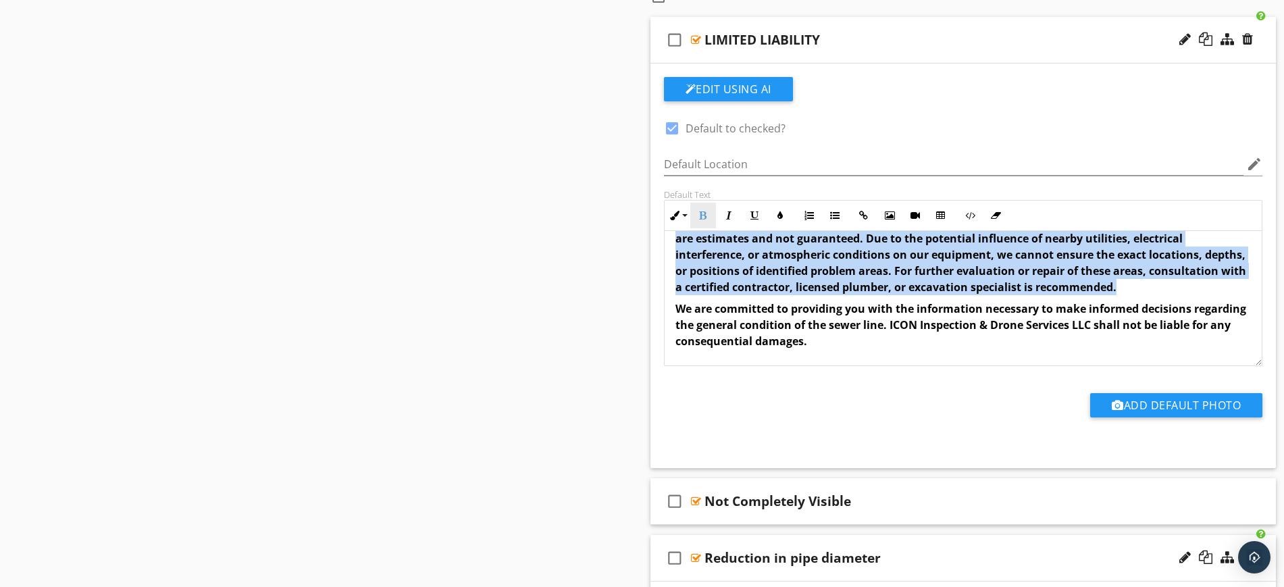
scroll to position [615, 0]
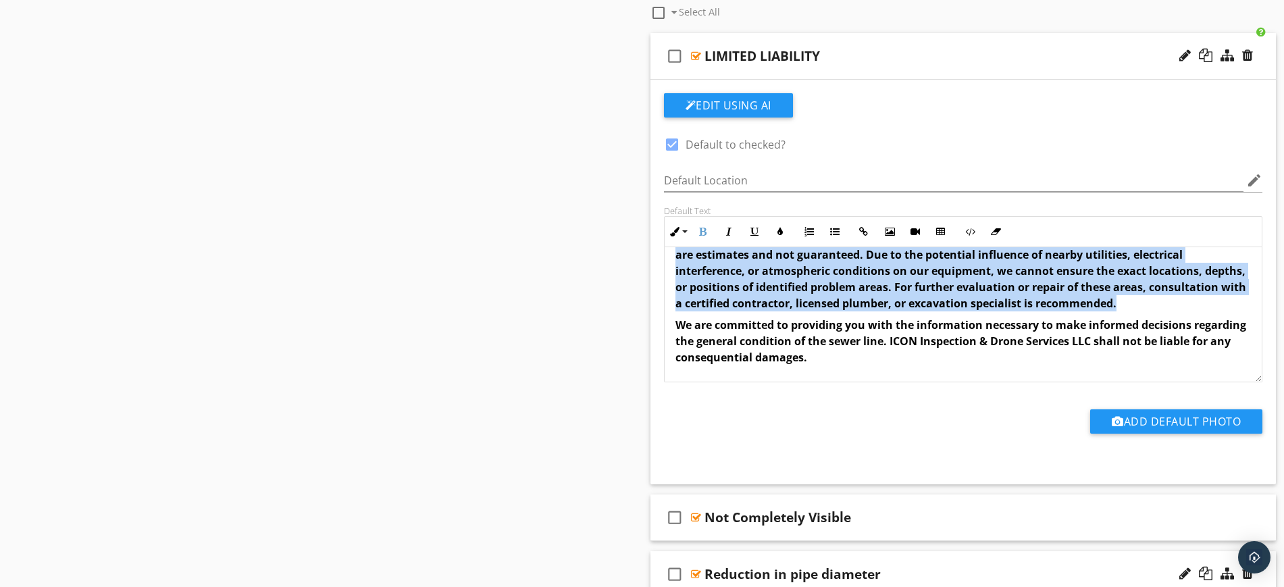
click at [919, 359] on p "We are committed to providing you with the information necessary to make inform…" at bounding box center [964, 341] width 576 height 49
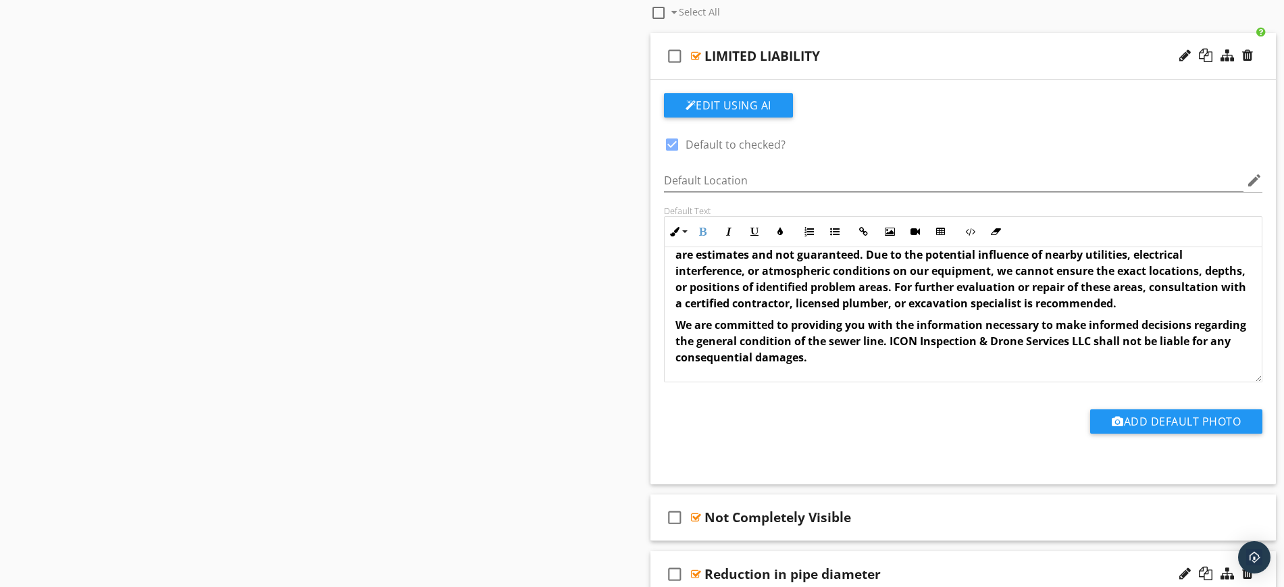
click at [874, 41] on div "check_box_outline_blank LIMITED LIABILITY" at bounding box center [964, 56] width 626 height 47
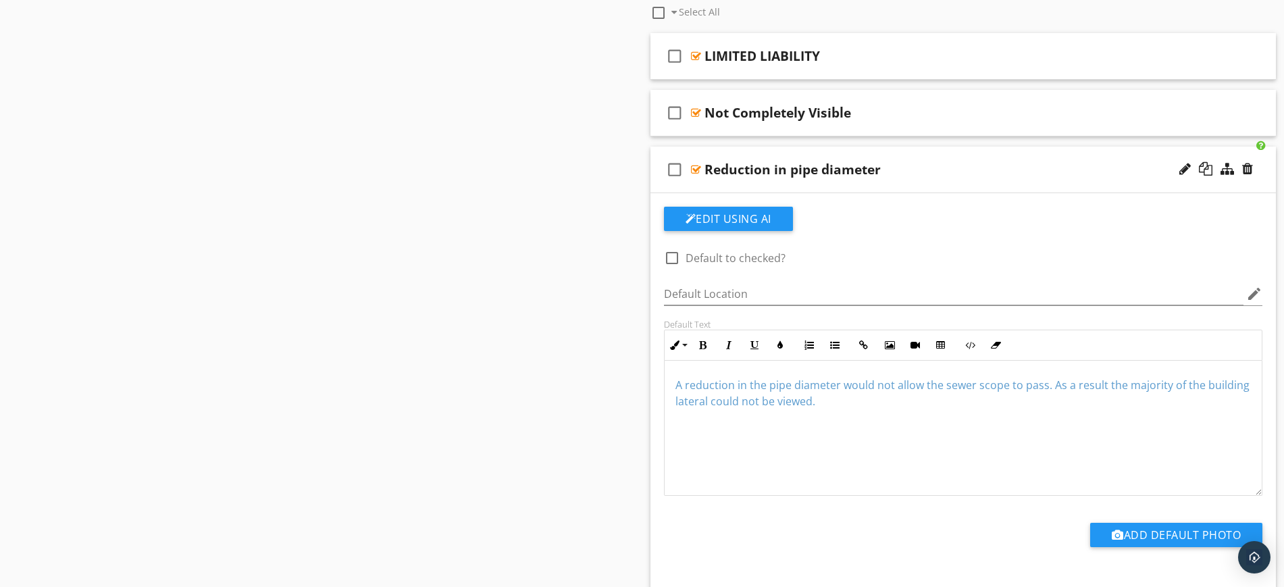
click at [913, 150] on div "check_box_outline_blank Reduction in pipe diameter" at bounding box center [964, 170] width 626 height 47
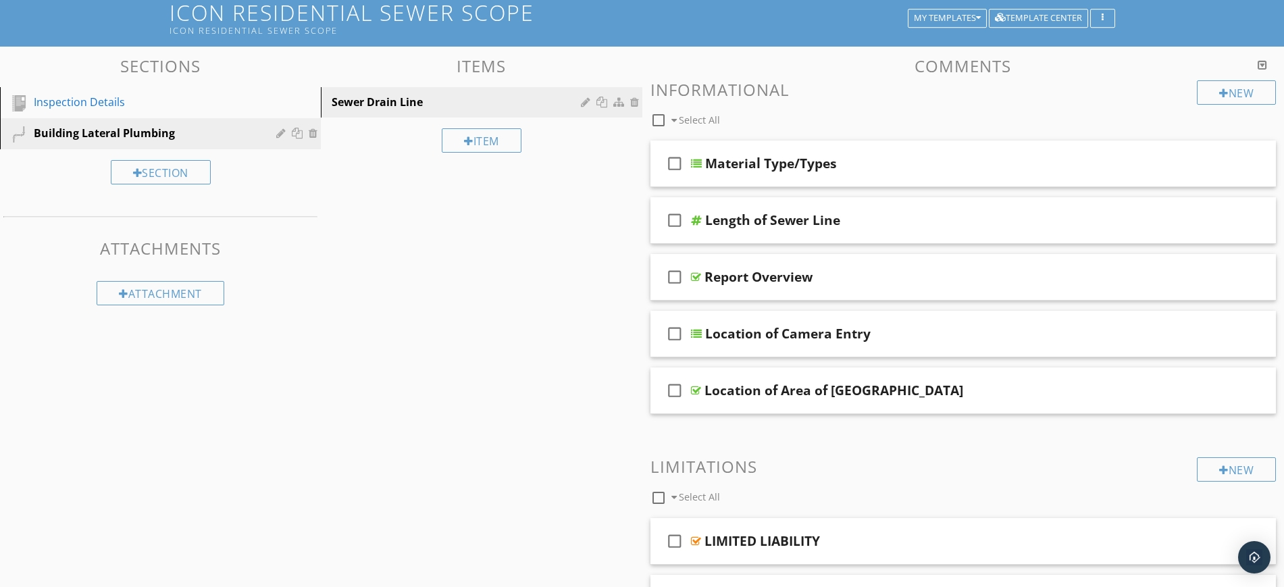
scroll to position [0, 0]
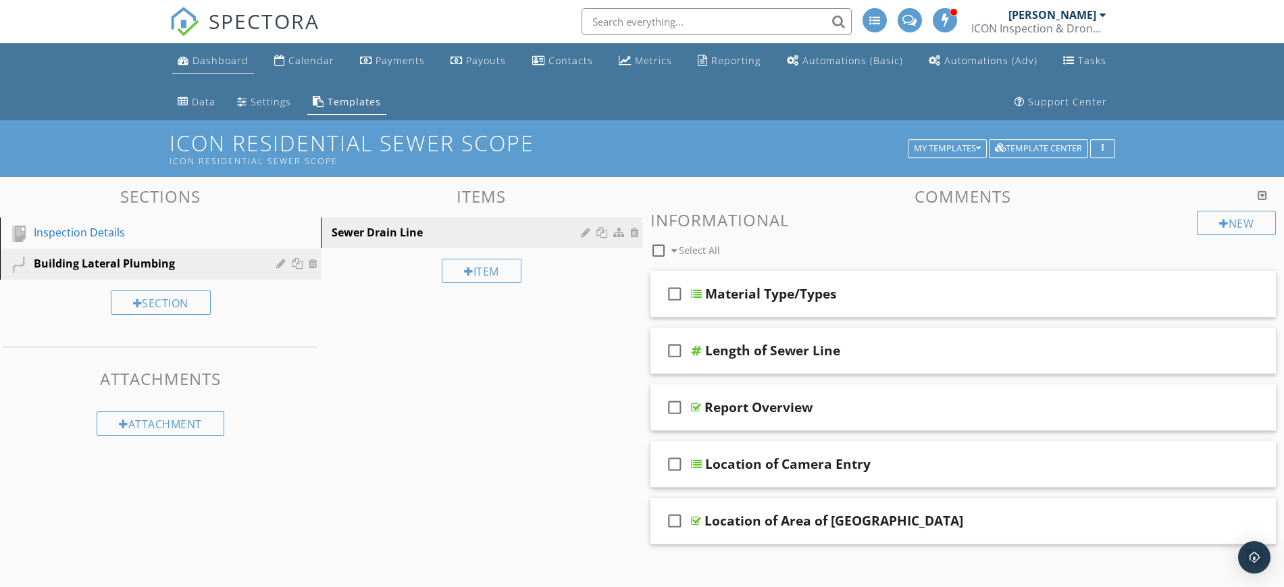
click at [218, 61] on div "Dashboard" at bounding box center [221, 60] width 56 height 13
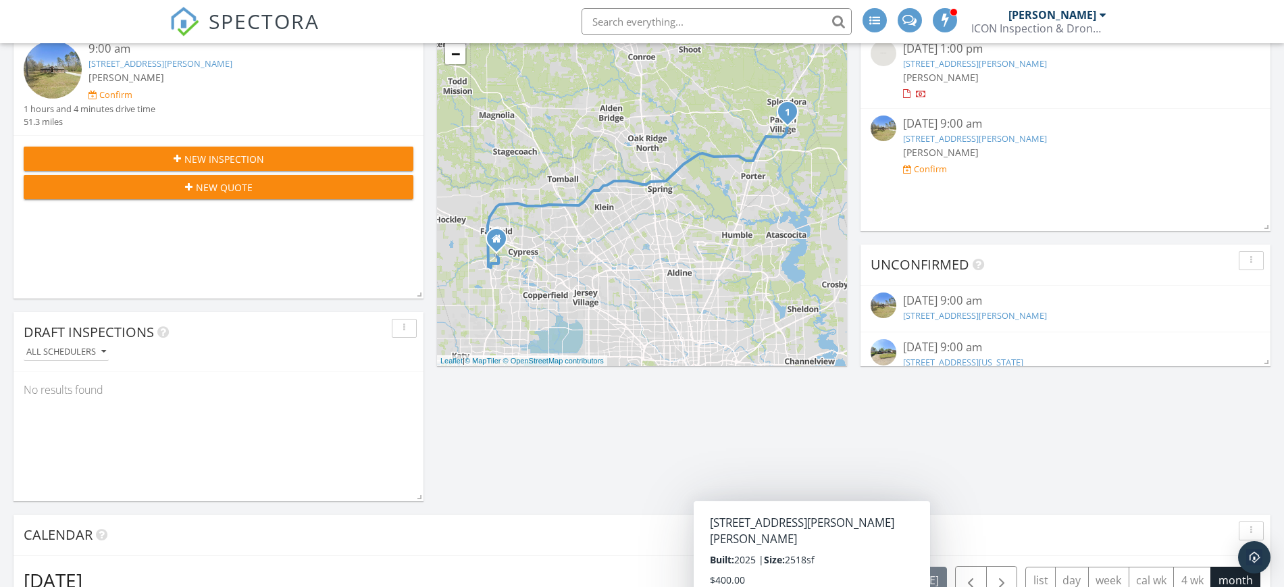
scroll to position [169, 0]
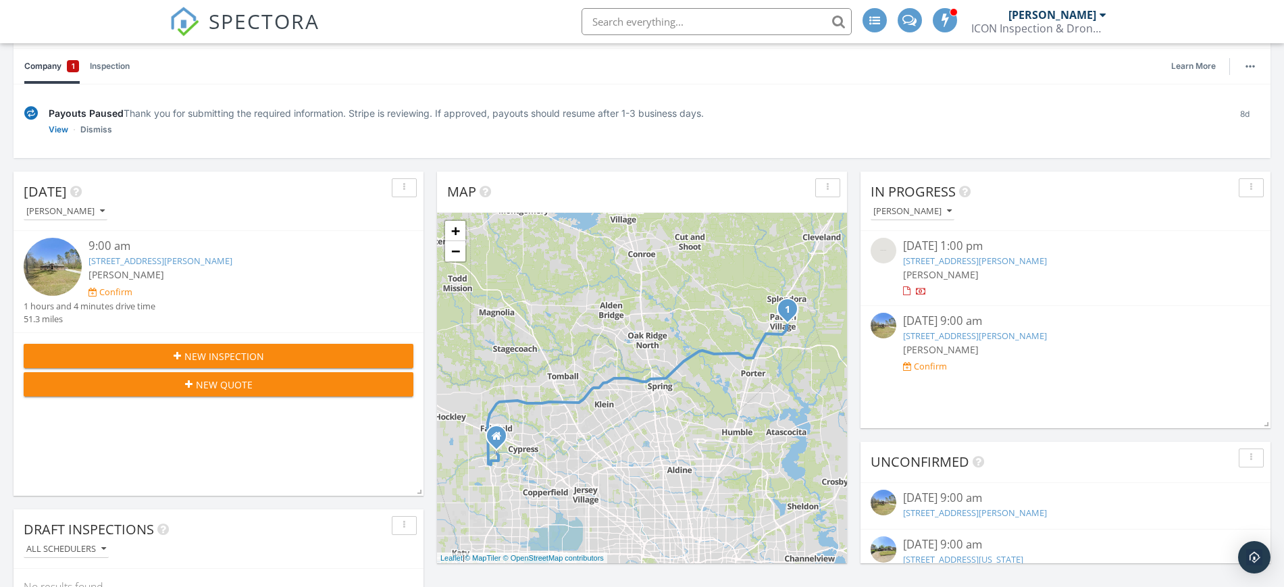
click at [247, 357] on span "New Inspection" at bounding box center [224, 356] width 80 height 14
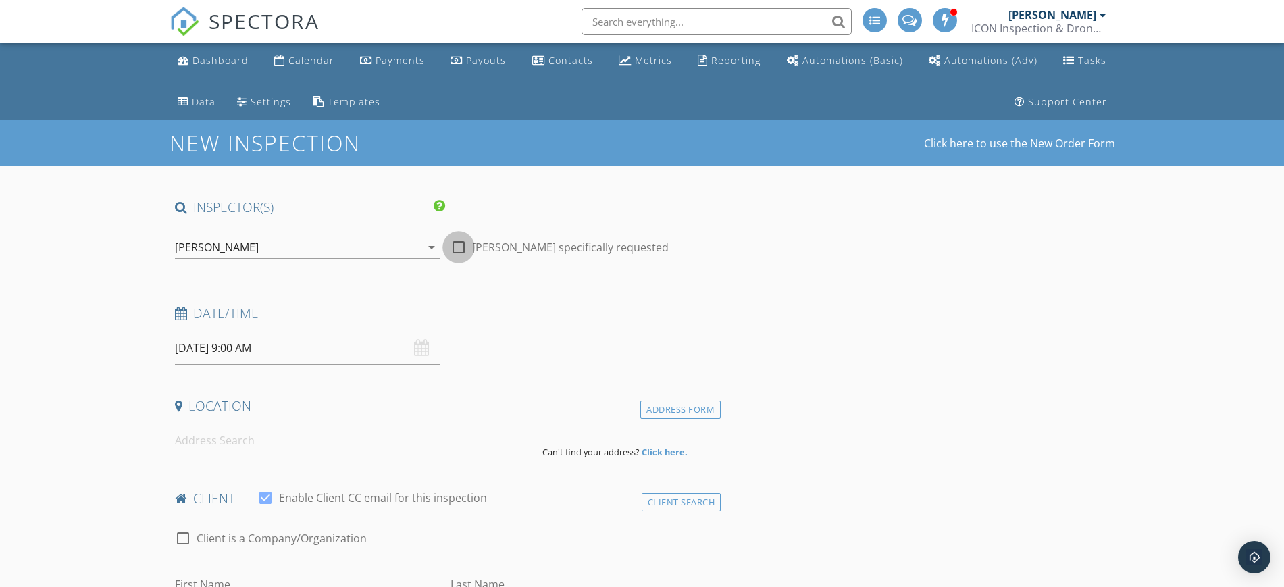
click at [459, 243] on div at bounding box center [458, 247] width 23 height 23
checkbox input "true"
click at [326, 345] on input "09/30/2025 9:00 AM" at bounding box center [307, 348] width 265 height 33
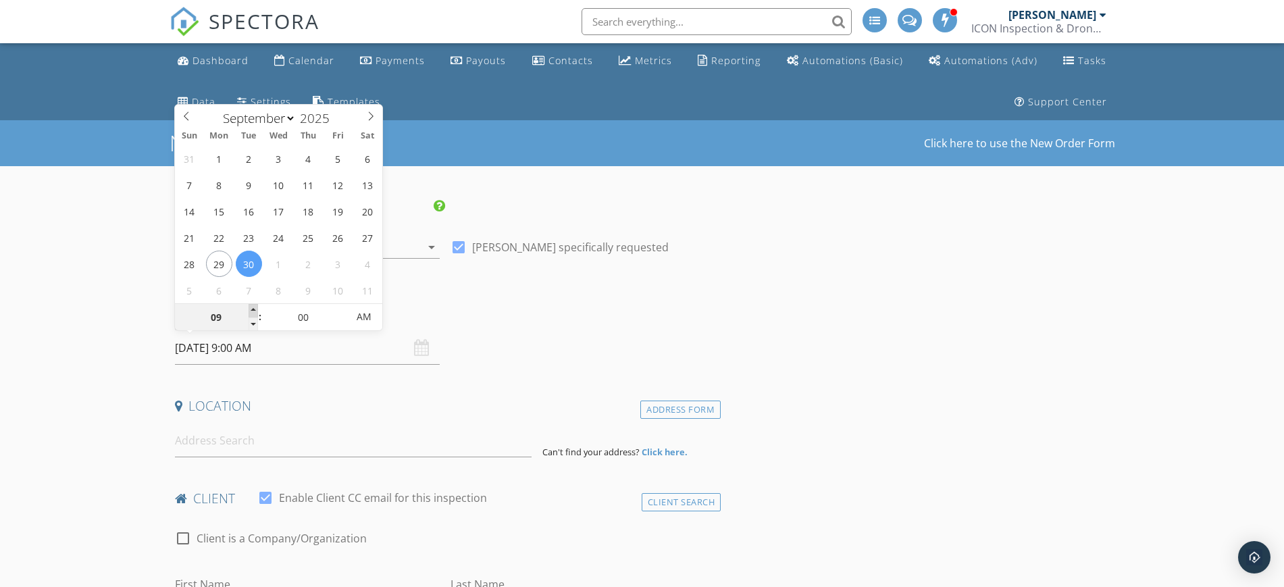
type input "10"
type input "09/30/2025 10:00 AM"
click at [250, 307] on span at bounding box center [253, 311] width 9 height 14
type input "11"
type input "09/30/2025 11:00 AM"
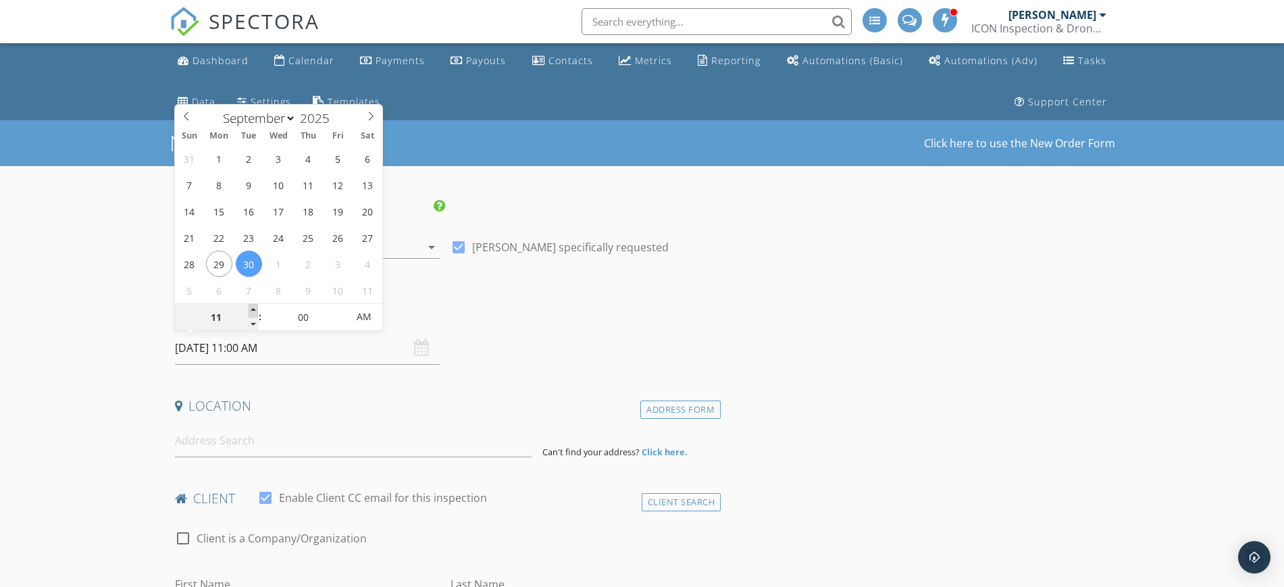
click at [250, 307] on span at bounding box center [253, 311] width 9 height 14
type input "12"
type input "09/30/2025 12:00 PM"
click at [250, 307] on span at bounding box center [253, 311] width 9 height 14
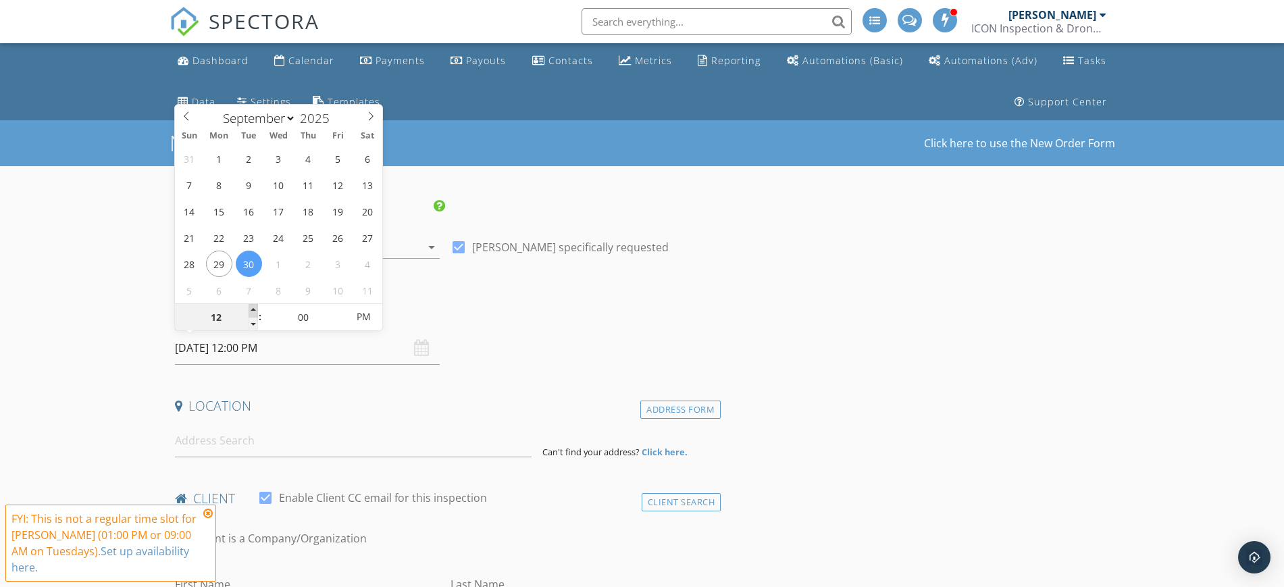
type input "01"
type input "09/30/2025 1:00 PM"
click at [250, 306] on span at bounding box center [253, 311] width 9 height 14
type input "12"
type input "55"
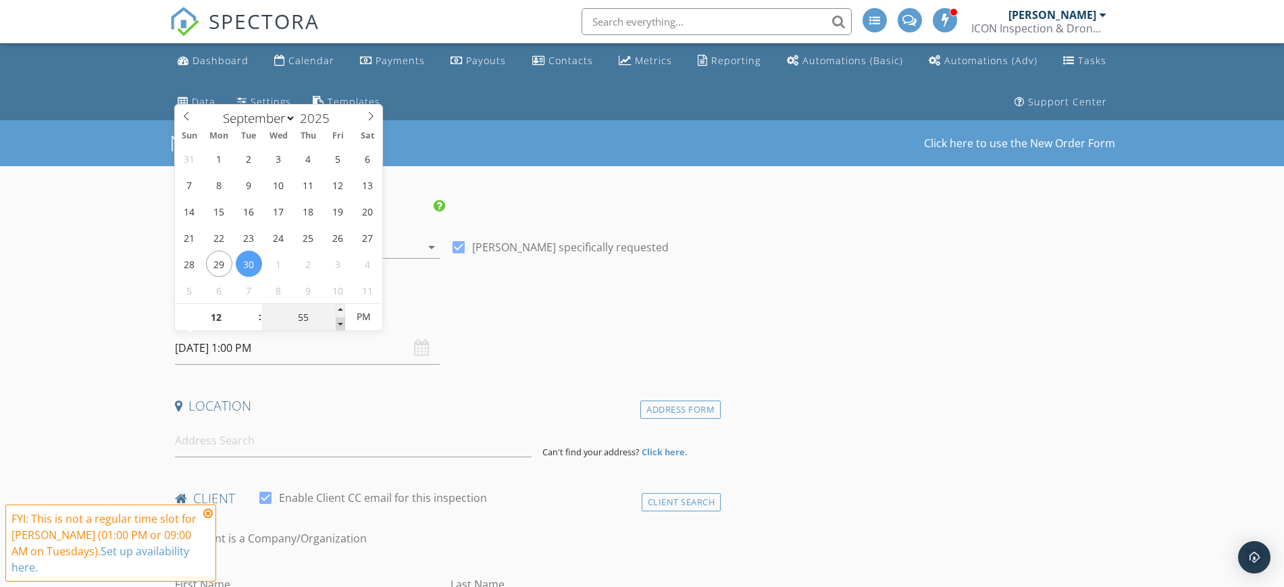
type input "09/30/2025 12:55 PM"
click at [338, 321] on span at bounding box center [340, 325] width 9 height 14
type input "50"
type input "09/30/2025 12:50 PM"
click at [338, 321] on span at bounding box center [340, 325] width 9 height 14
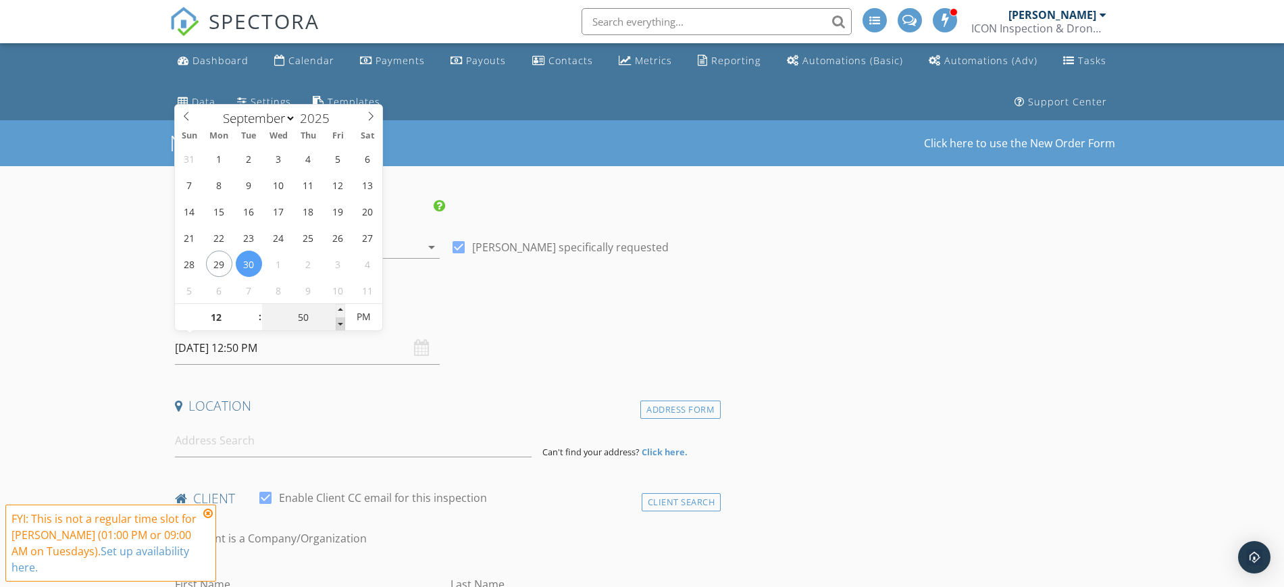
type input "45"
type input "09/30/2025 12:45 PM"
click at [338, 322] on span at bounding box center [340, 325] width 9 height 14
type input "40"
type input "09/30/2025 12:40 PM"
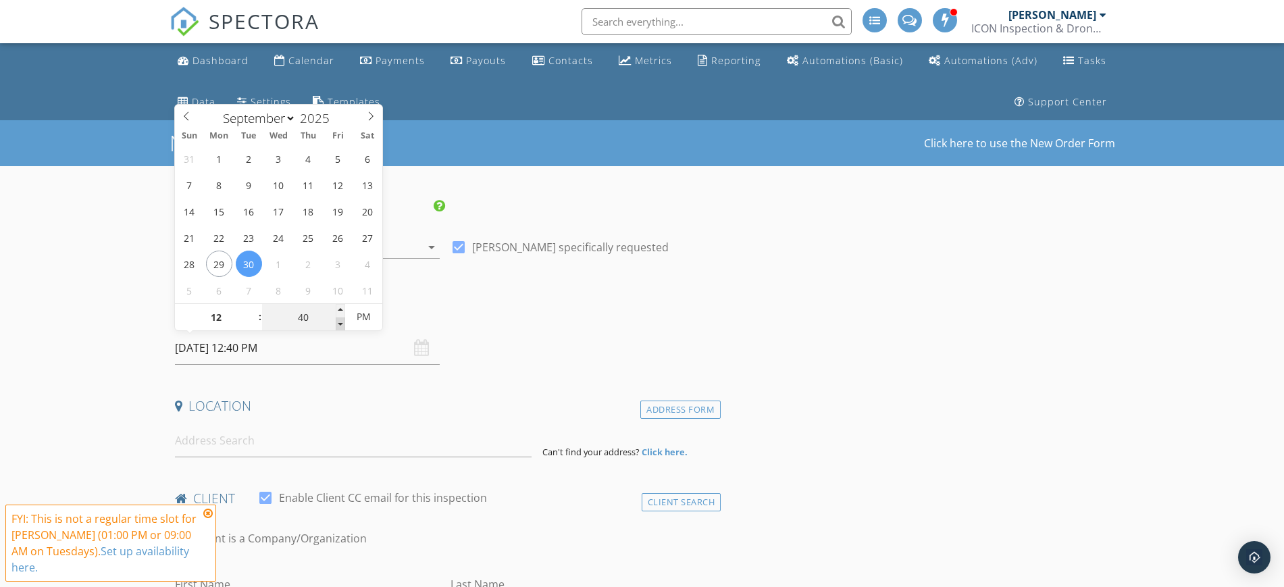
click at [338, 322] on span at bounding box center [340, 325] width 9 height 14
type input "35"
type input "[DATE] 12:35 PM"
click at [338, 322] on span at bounding box center [340, 325] width 9 height 14
type input "30"
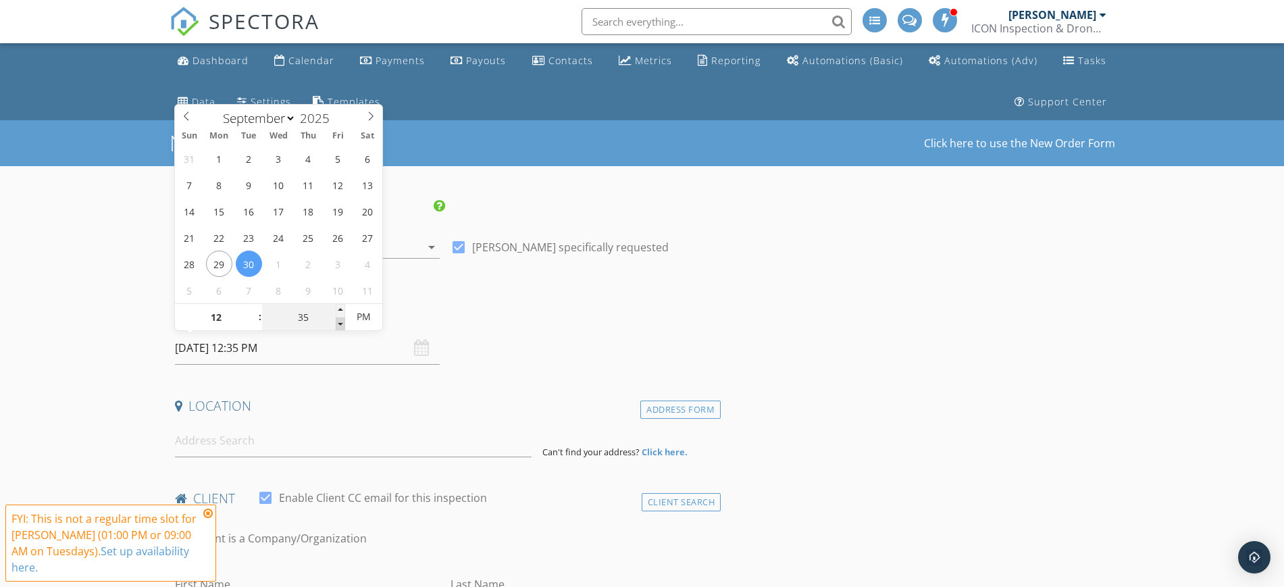
type input "09/30/2025 12:30 PM"
click at [338, 322] on span at bounding box center [340, 325] width 9 height 14
type input "25"
type input "09/30/2025 12:25 PM"
click at [338, 322] on span at bounding box center [340, 325] width 9 height 14
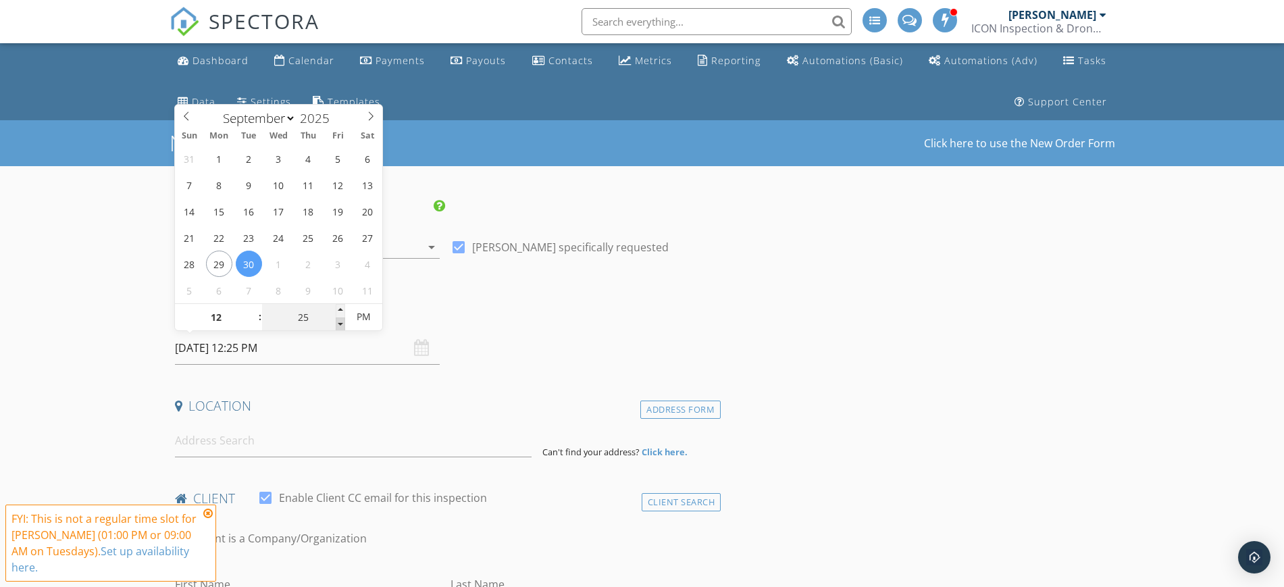
type input "20"
type input "09/30/2025 12:20 PM"
click at [338, 322] on span at bounding box center [340, 325] width 9 height 14
type input "25"
type input "09/30/2025 12:25 PM"
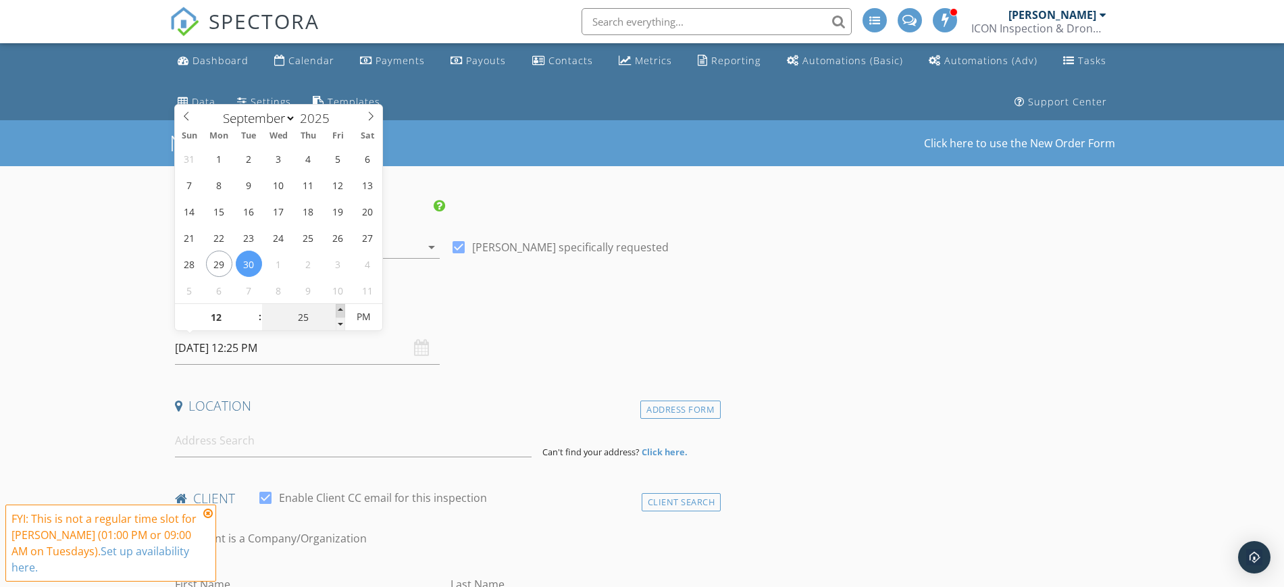
click at [338, 311] on span at bounding box center [340, 311] width 9 height 14
type input "30"
type input "09/30/2025 12:30 PM"
click at [338, 310] on span at bounding box center [340, 311] width 9 height 14
type input "35"
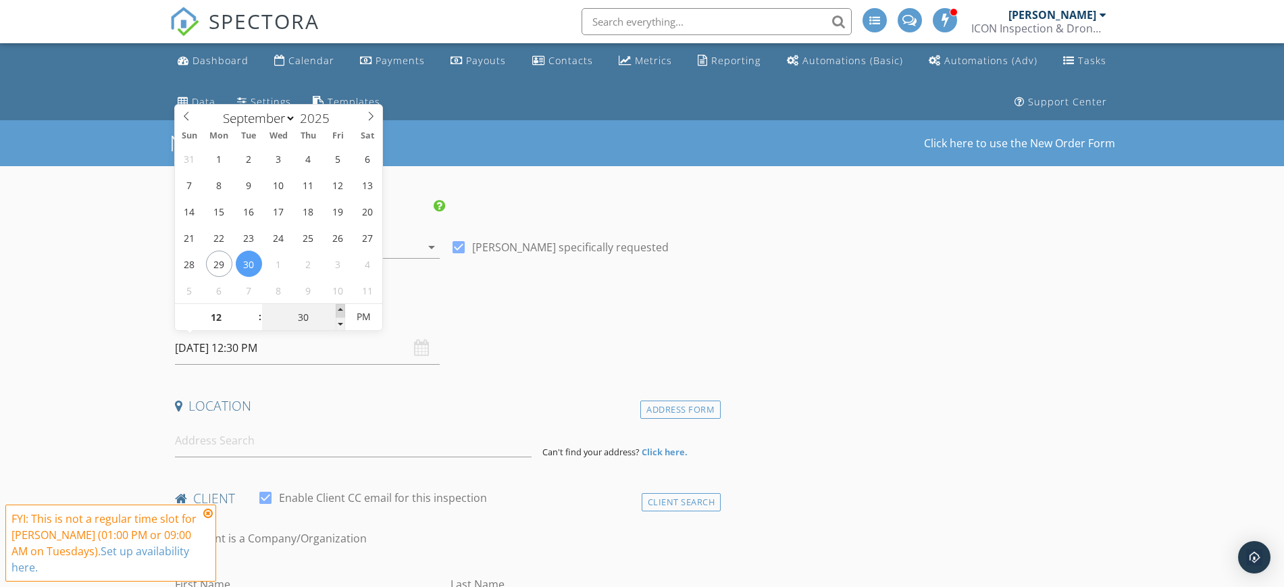
type input "09/30/2025 12:35 PM"
click at [338, 310] on span at bounding box center [340, 311] width 9 height 14
click at [257, 448] on input at bounding box center [353, 440] width 357 height 33
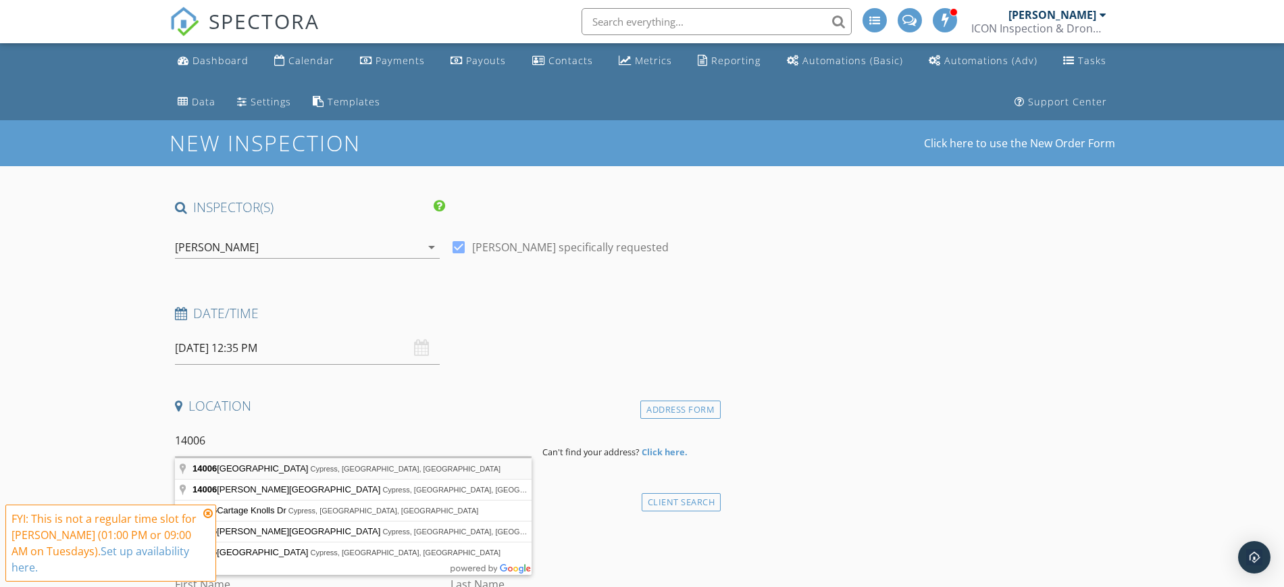
type input "14006 Juniper Bend Lane, Cypress, TX, USA"
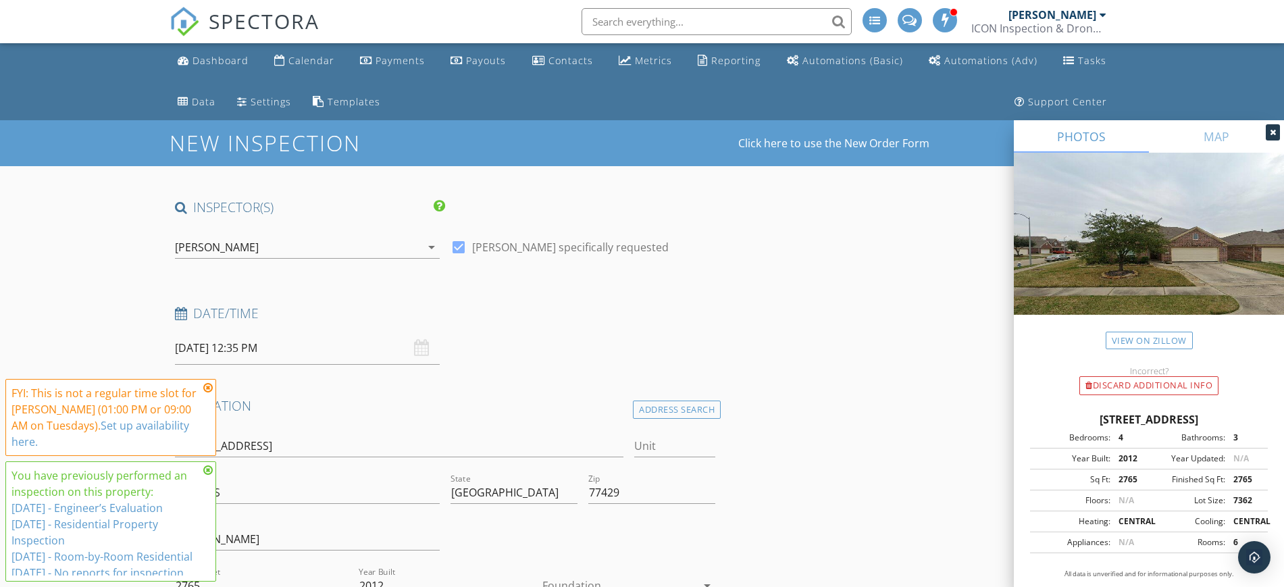
click at [715, 350] on div "Date/Time 09/30/2025 12:35 PM" at bounding box center [446, 335] width 552 height 60
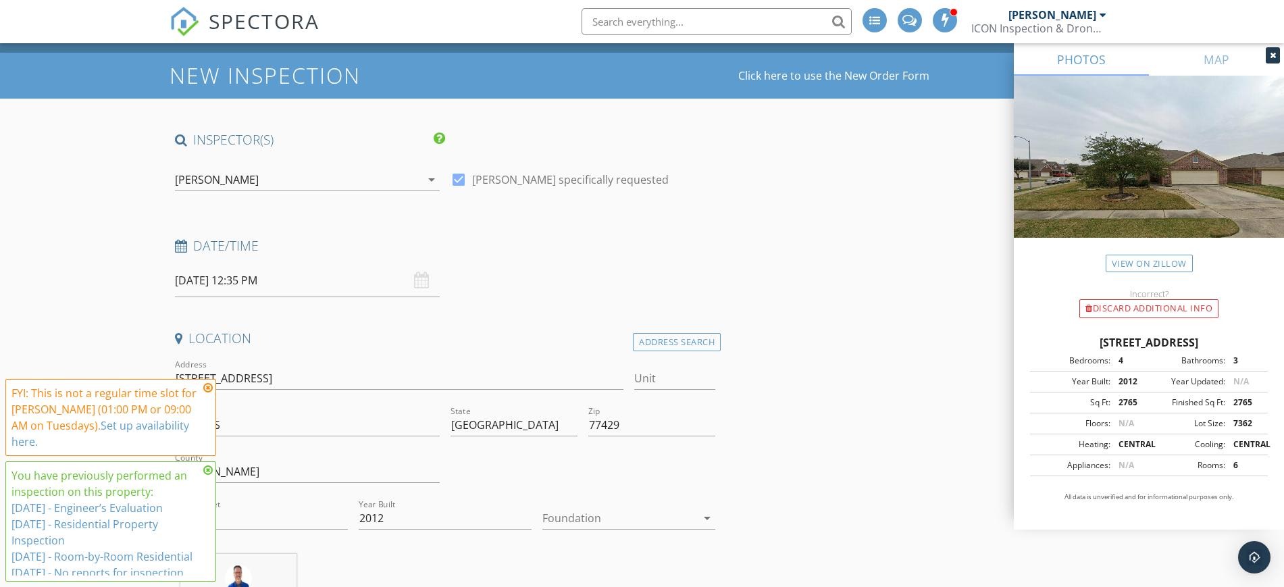
scroll to position [84, 0]
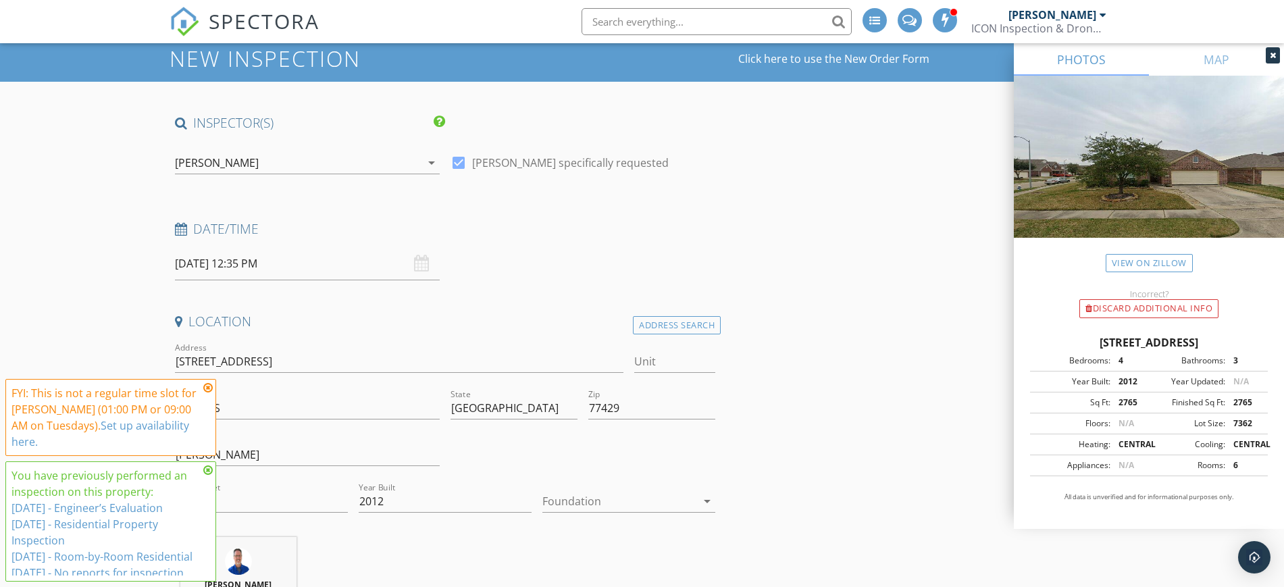
click at [207, 468] on icon at bounding box center [207, 470] width 9 height 11
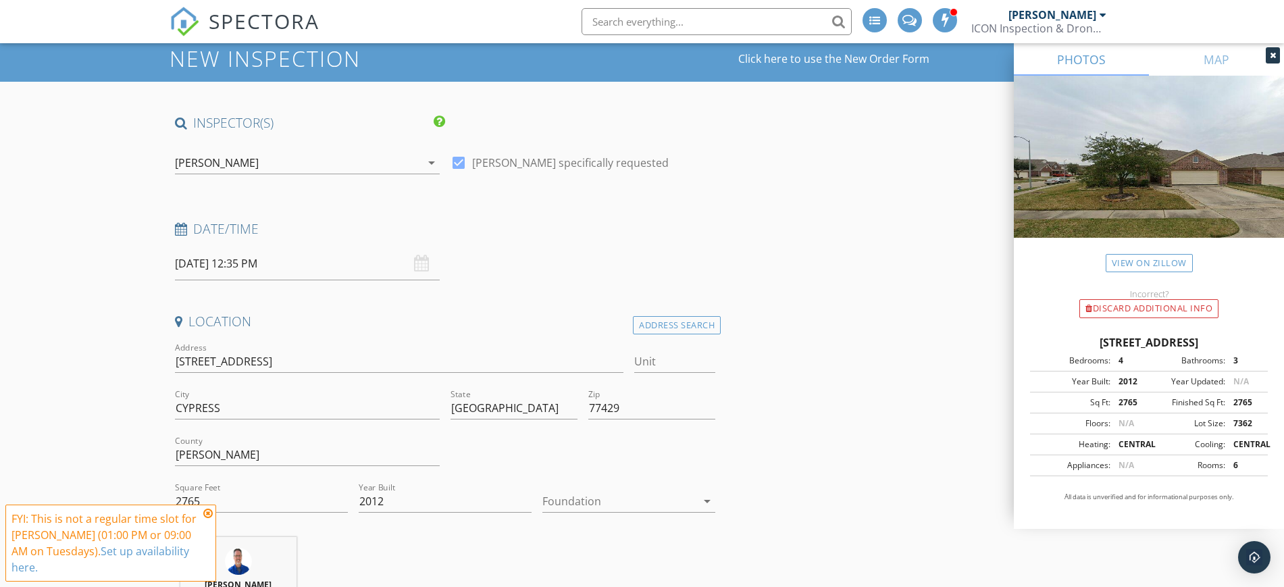
click at [209, 512] on icon at bounding box center [207, 513] width 9 height 11
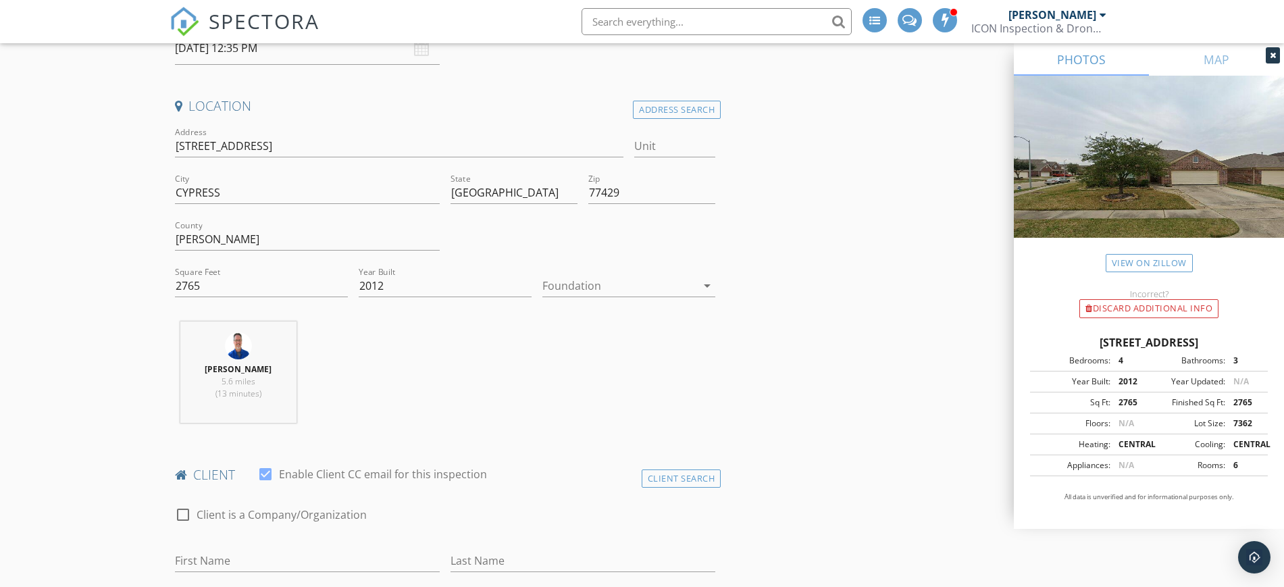
scroll to position [338, 0]
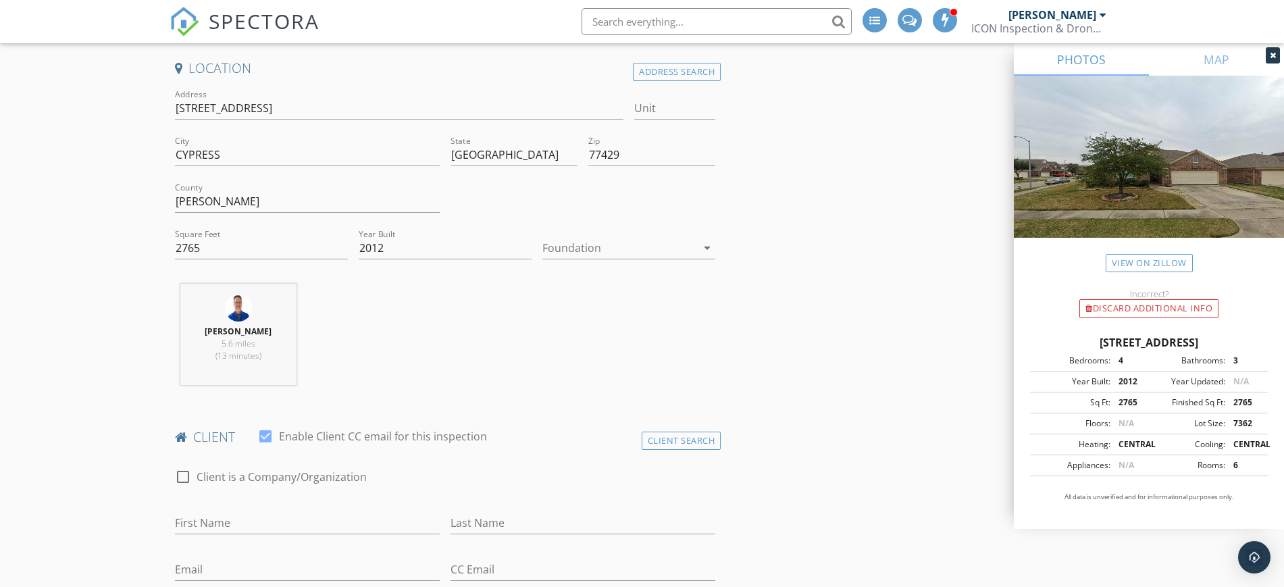
click at [702, 247] on icon "arrow_drop_down" at bounding box center [707, 248] width 16 height 16
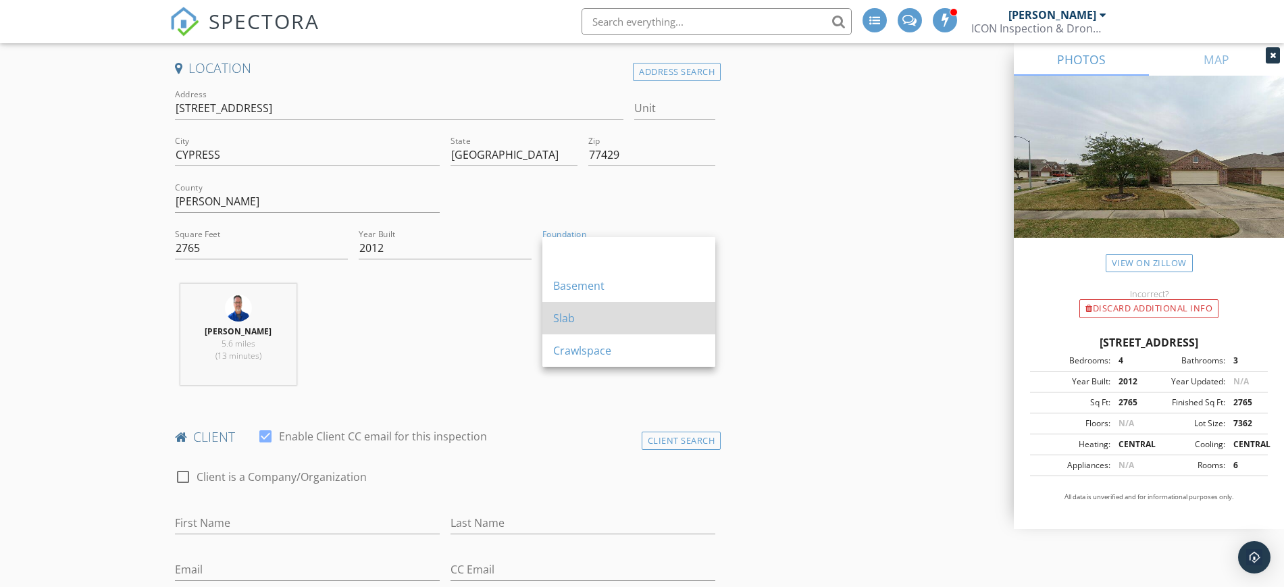
click at [651, 324] on div "Slab" at bounding box center [628, 318] width 151 height 16
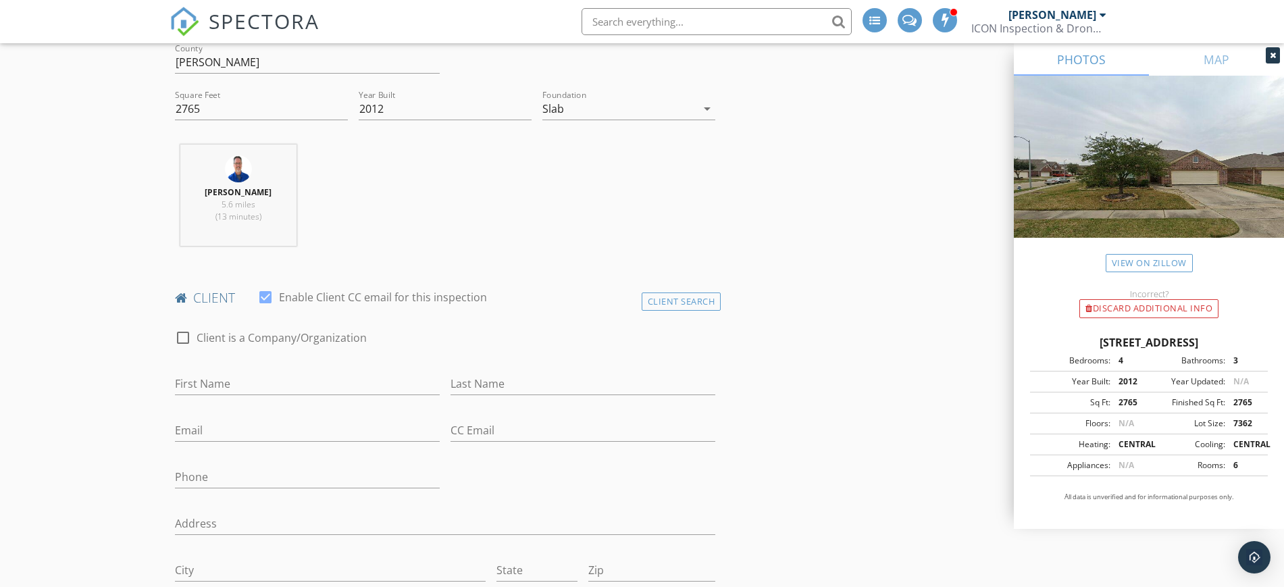
scroll to position [507, 0]
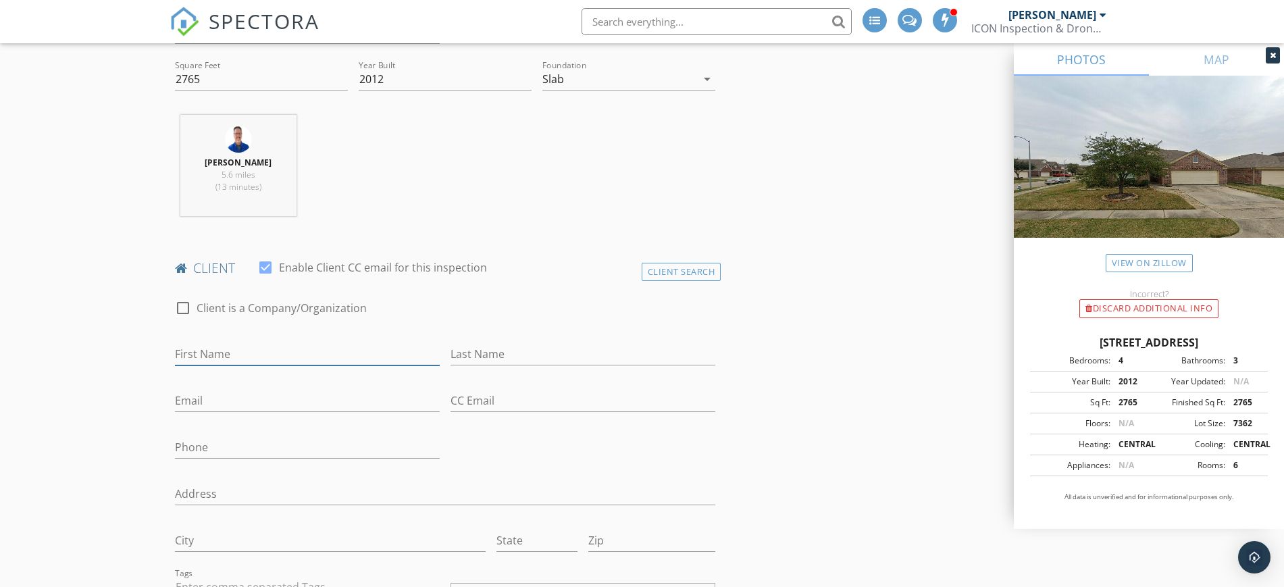
click at [265, 345] on input "First Name" at bounding box center [307, 354] width 265 height 22
type input "[PERSON_NAME]"
type input "Barnes"
type input "[EMAIL_ADDRESS][DOMAIN_NAME]"
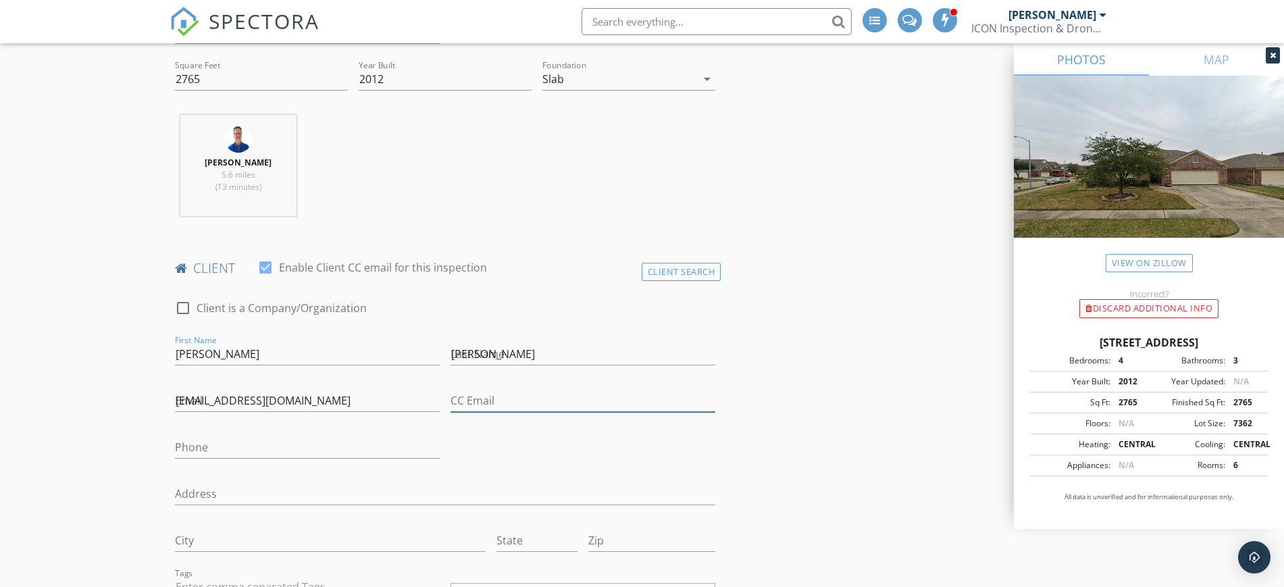
type input "[EMAIL_ADDRESS][DOMAIN_NAME]"
type input "[PHONE_NUMBER]"
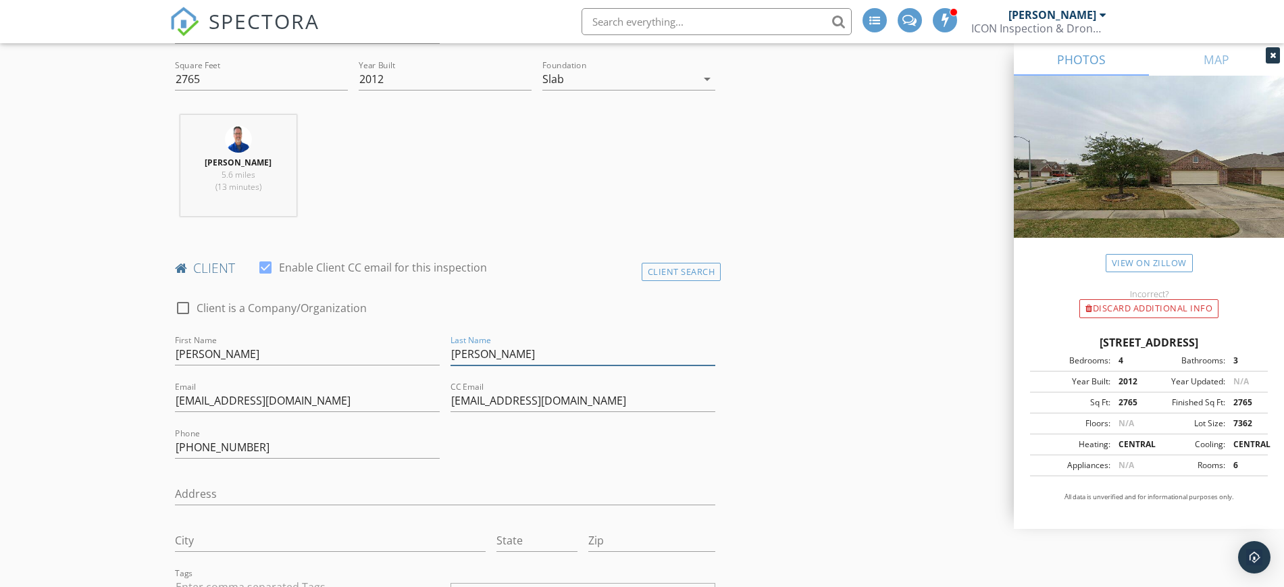
drag, startPoint x: 510, startPoint y: 354, endPoint x: 426, endPoint y: 309, distance: 95.2
click at [426, 345] on div "check_box_outline_blank Client is a Company/Organization First Name Trent Last …" at bounding box center [446, 531] width 552 height 490
type input "Test"
click at [449, 405] on div "CC Email trent@iconinspectionservices.com" at bounding box center [583, 402] width 276 height 47
drag, startPoint x: 449, startPoint y: 405, endPoint x: 640, endPoint y: 405, distance: 191.2
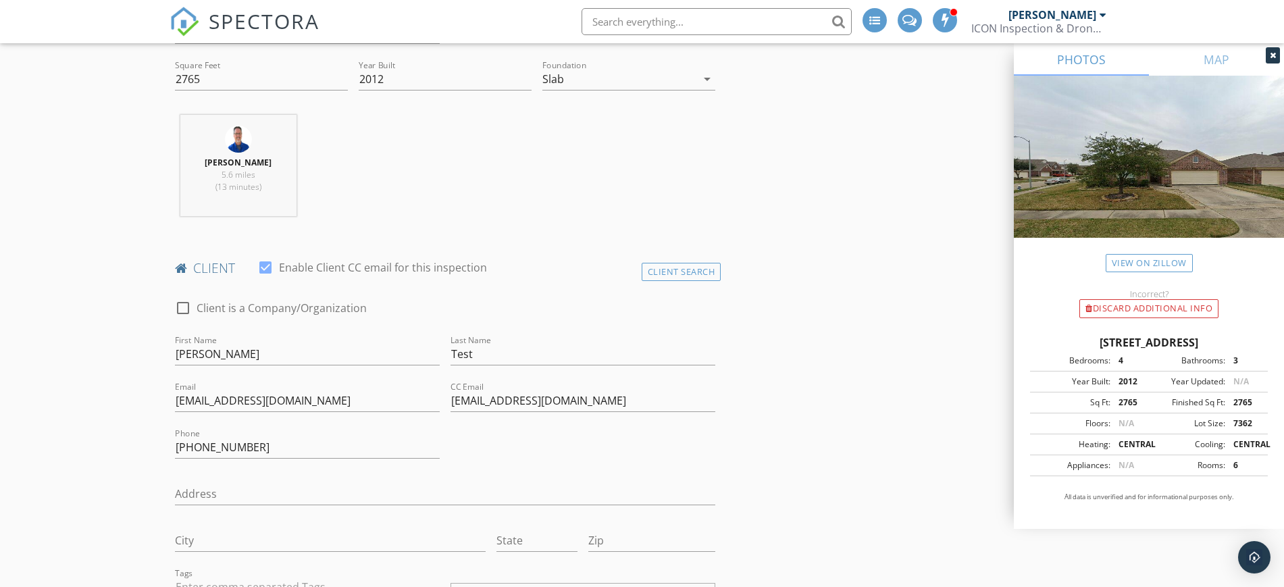
click at [640, 405] on div "CC Email trent@iconinspectionservices.com" at bounding box center [583, 402] width 276 height 47
drag, startPoint x: 478, startPoint y: 401, endPoint x: 417, endPoint y: 375, distance: 66.3
click at [420, 390] on div "check_box_outline_blank Client is a Company/Organization First Name Trent Last …" at bounding box center [446, 532] width 552 height 493
click at [479, 400] on input "aclosserlook@iconinspectionservices.com" at bounding box center [583, 401] width 265 height 22
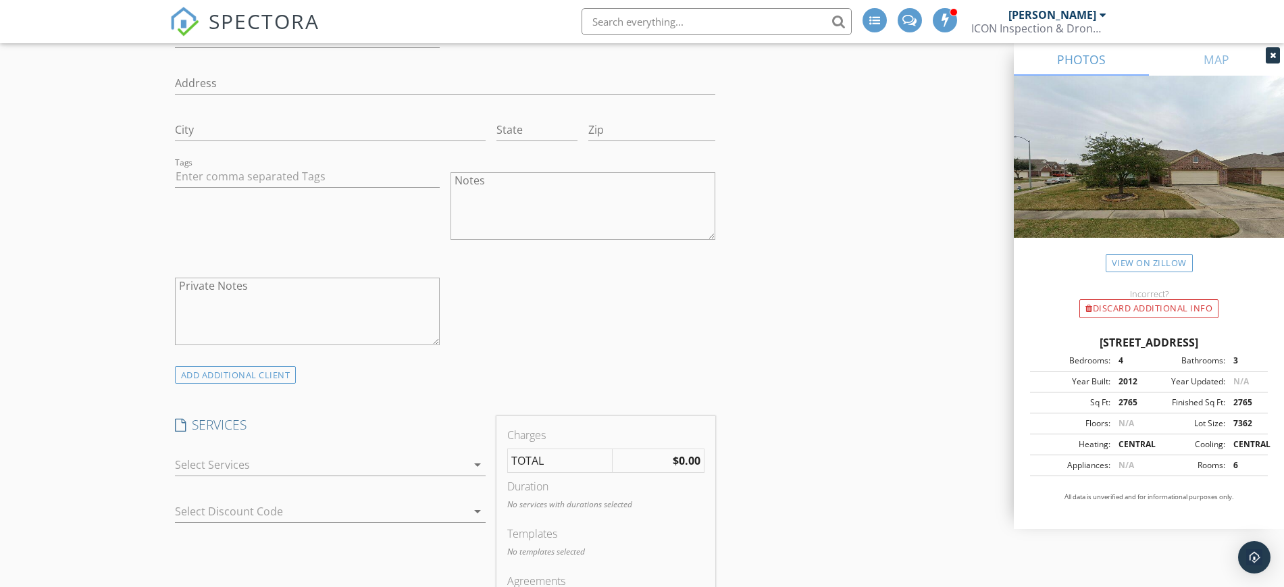
scroll to position [929, 0]
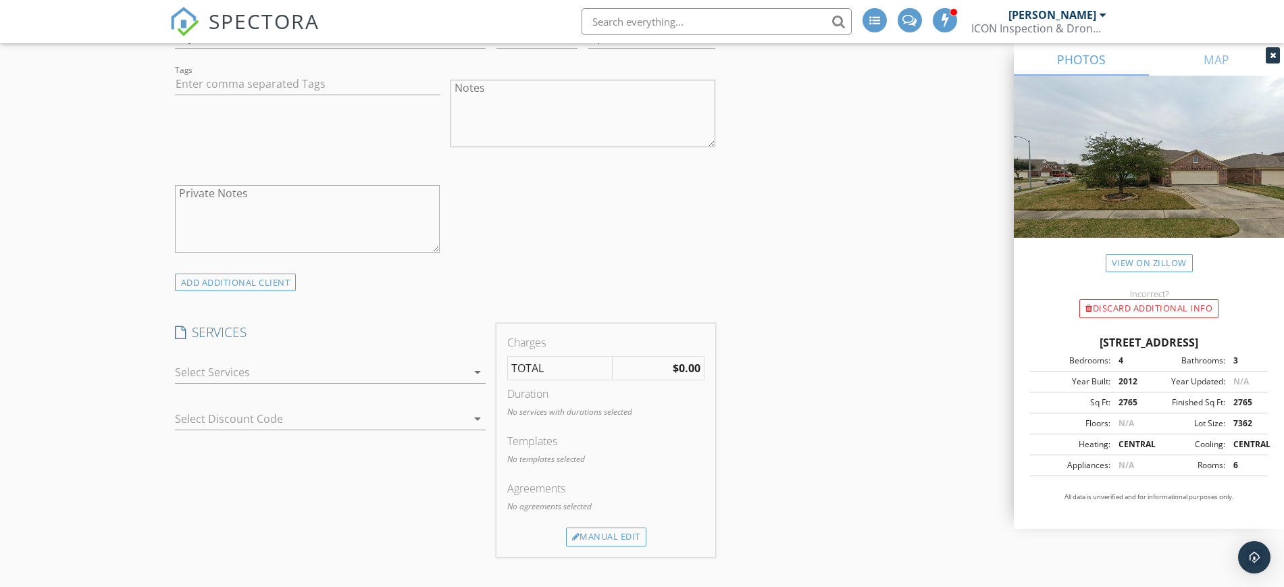
type input "[EMAIL_ADDRESS][DOMAIN_NAME]"
click at [455, 365] on div at bounding box center [321, 372] width 292 height 22
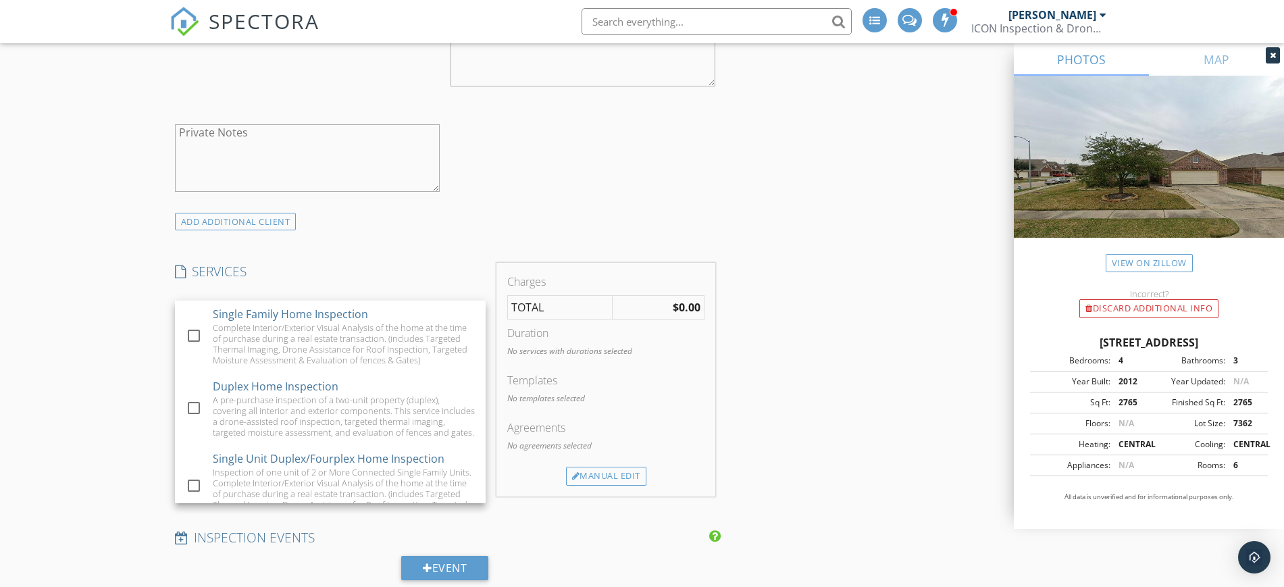
scroll to position [1094, 0]
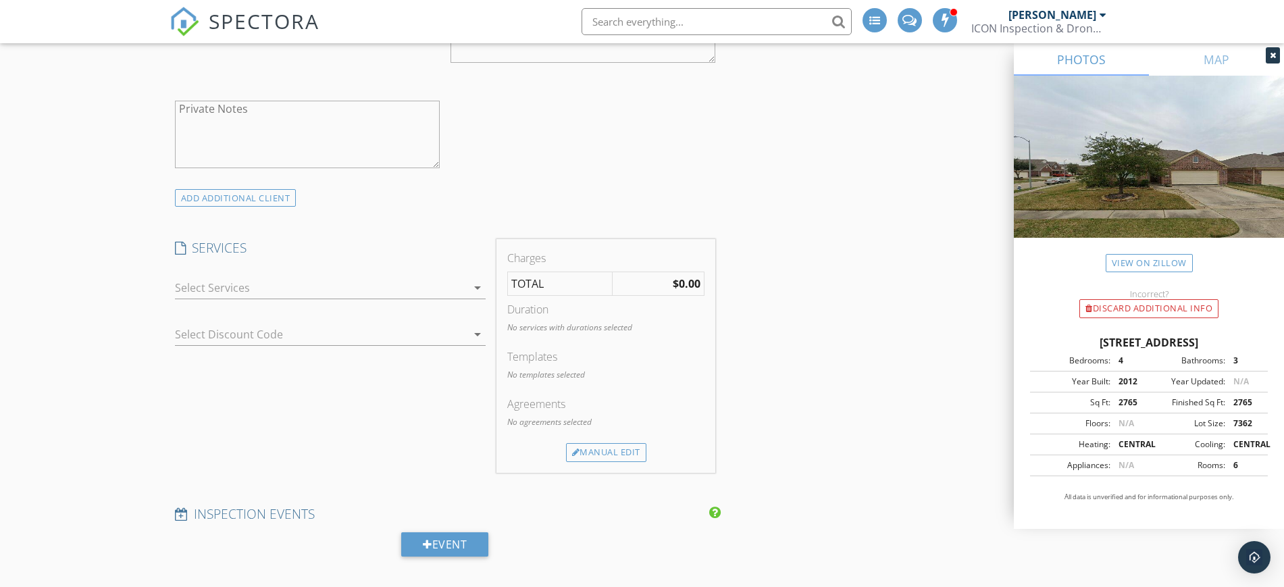
click at [464, 295] on div at bounding box center [321, 288] width 292 height 22
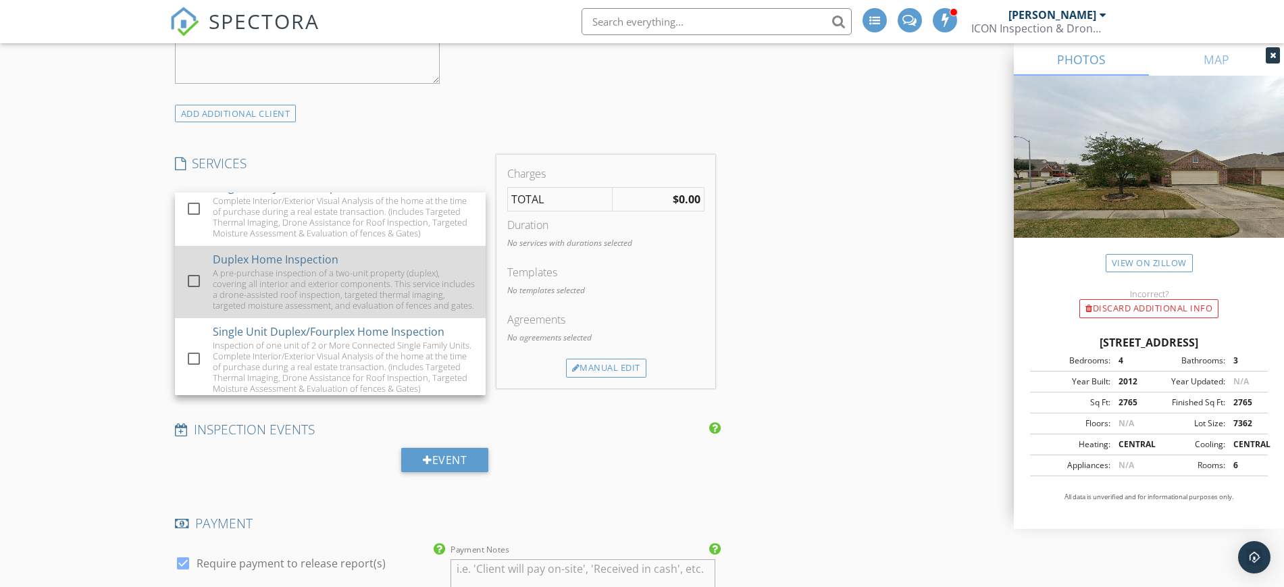
scroll to position [0, 0]
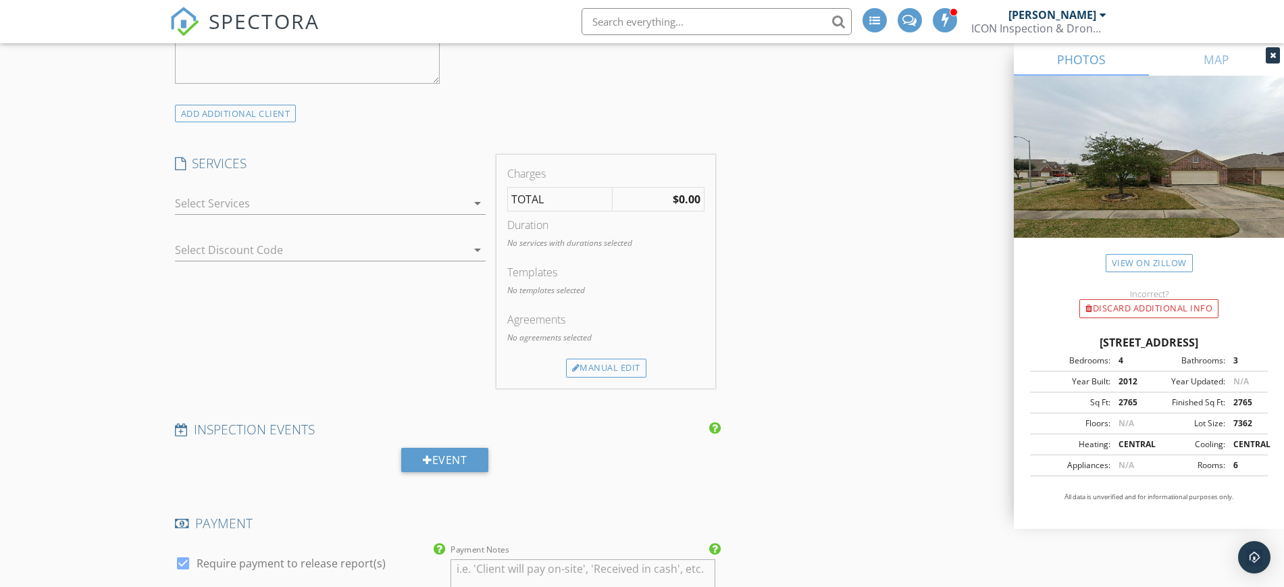
click at [445, 211] on div at bounding box center [321, 204] width 292 height 22
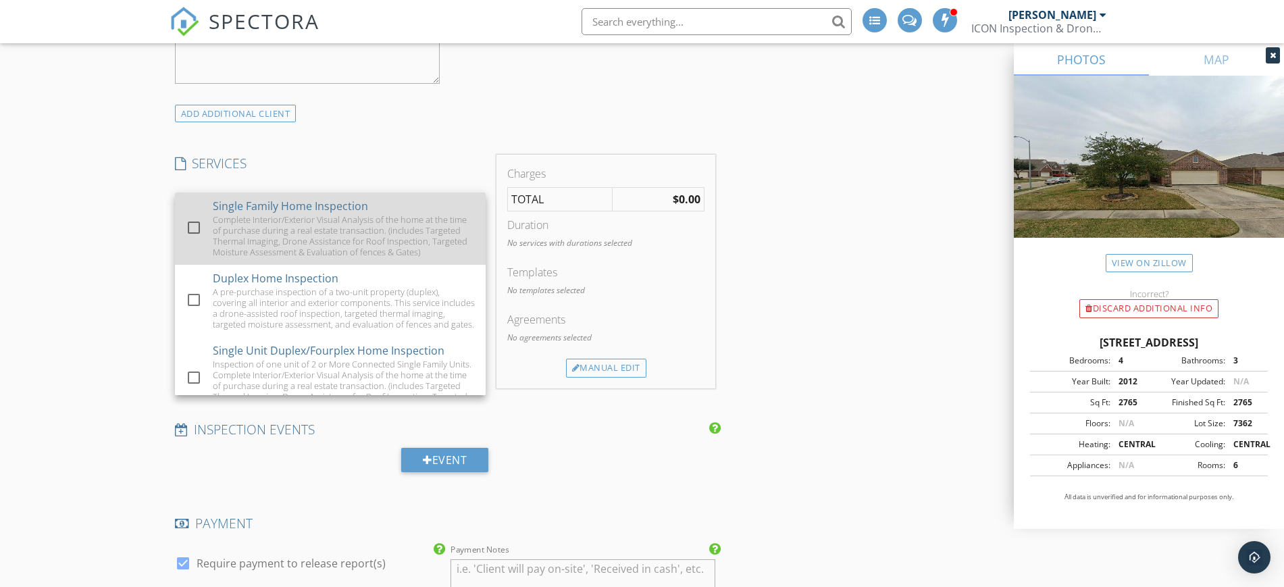
click at [201, 231] on div at bounding box center [193, 227] width 23 height 23
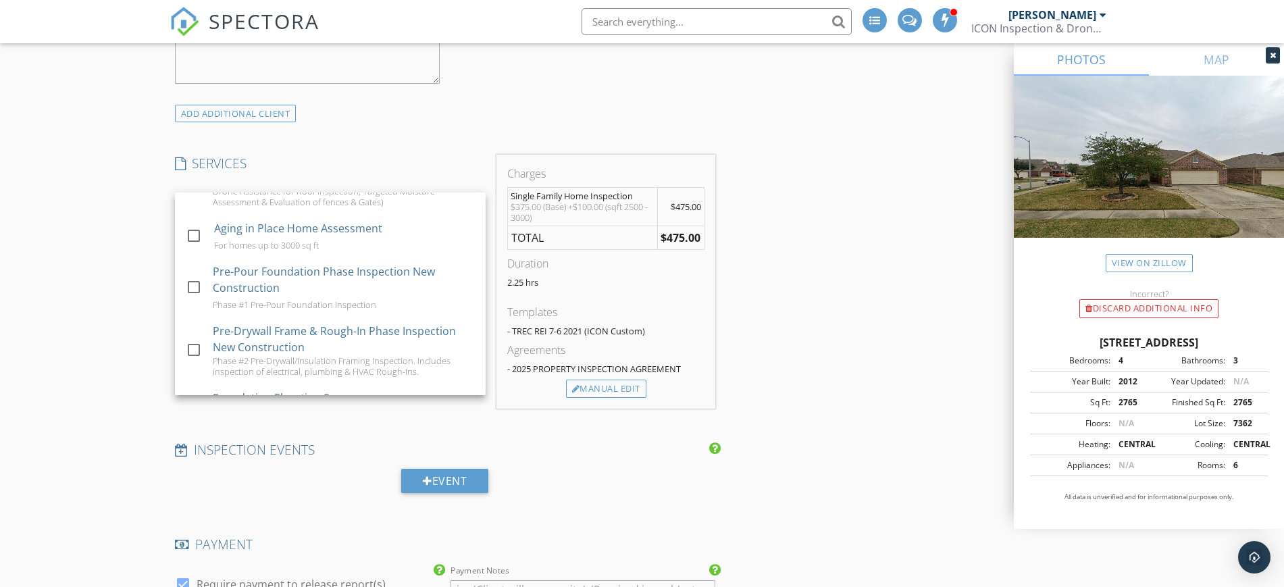
scroll to position [844, 0]
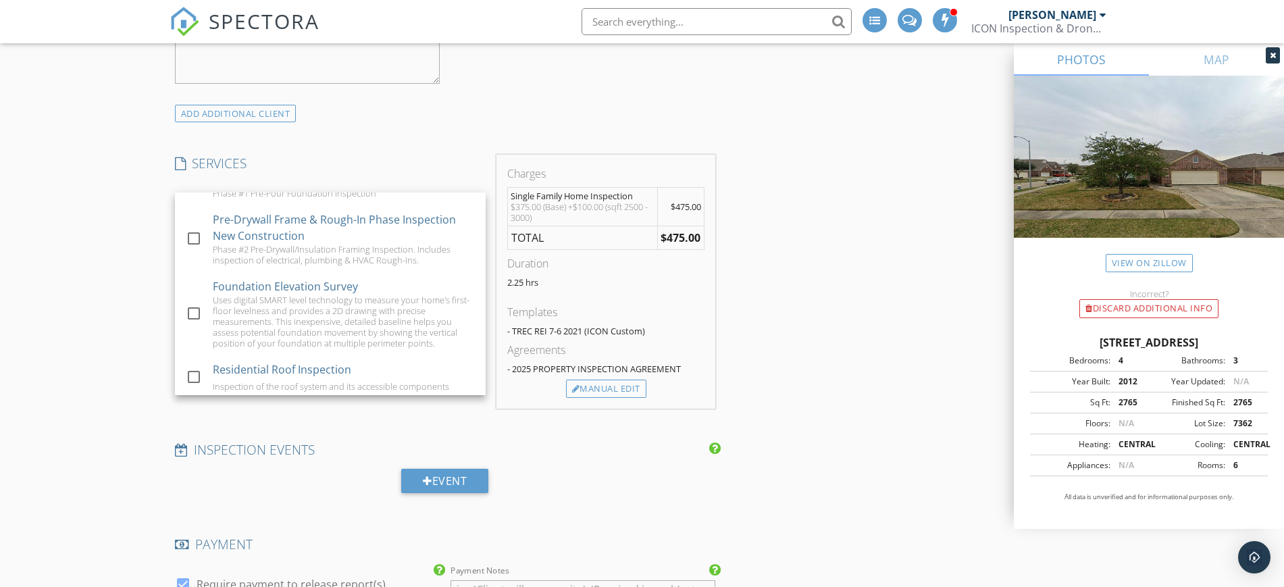
drag, startPoint x: 63, startPoint y: 335, endPoint x: 80, endPoint y: 331, distance: 18.0
click at [64, 335] on div "New Inspection Click here to use the New Order Form INSPECTOR(S) check_box Tren…" at bounding box center [642, 593] width 1284 height 3304
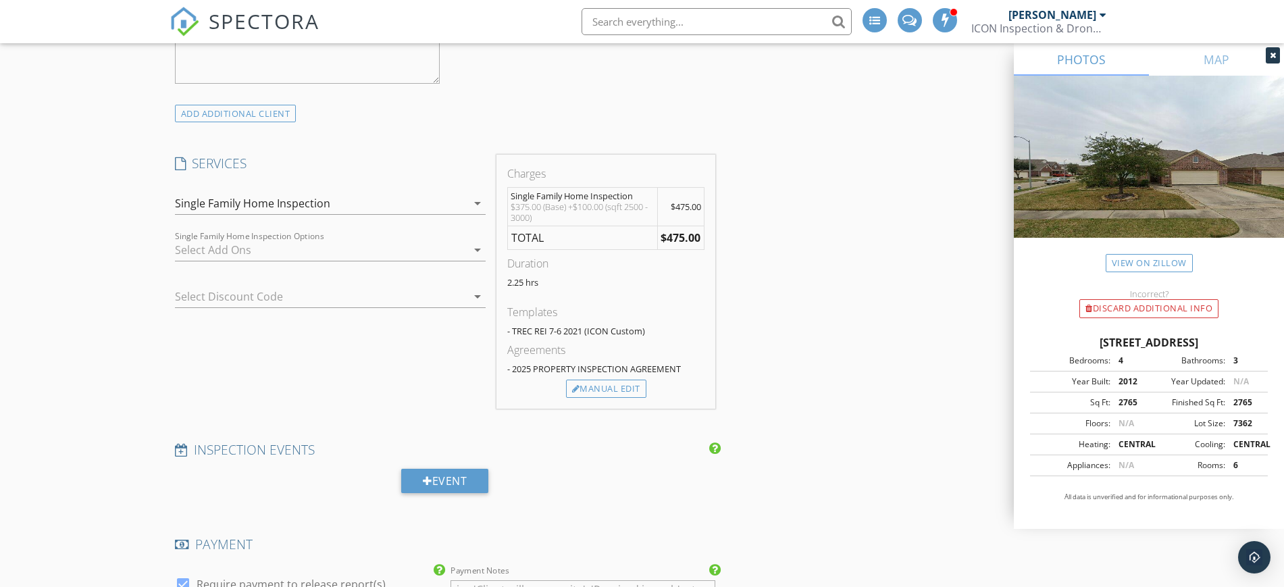
click at [223, 249] on div at bounding box center [321, 250] width 292 height 22
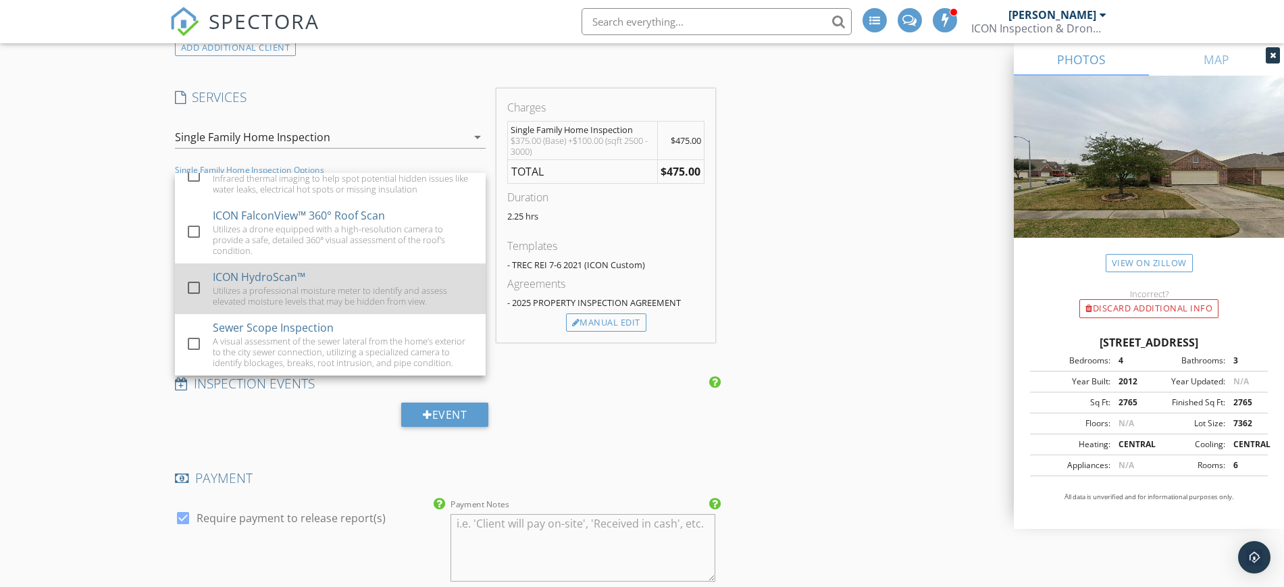
scroll to position [1263, 0]
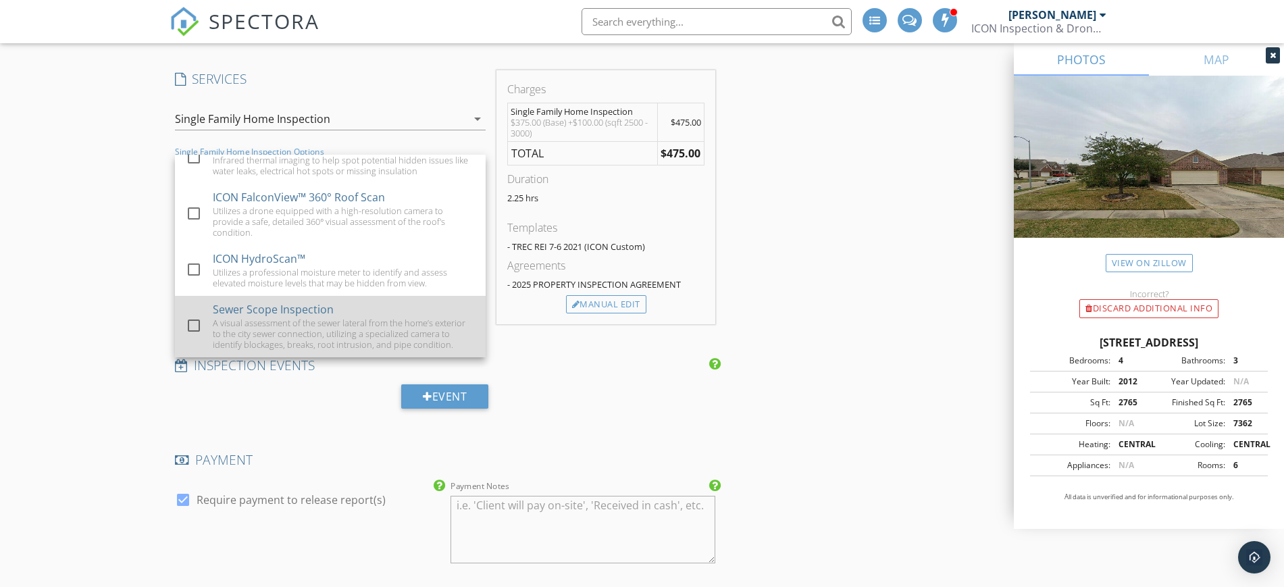
click at [191, 315] on div at bounding box center [193, 325] width 23 height 23
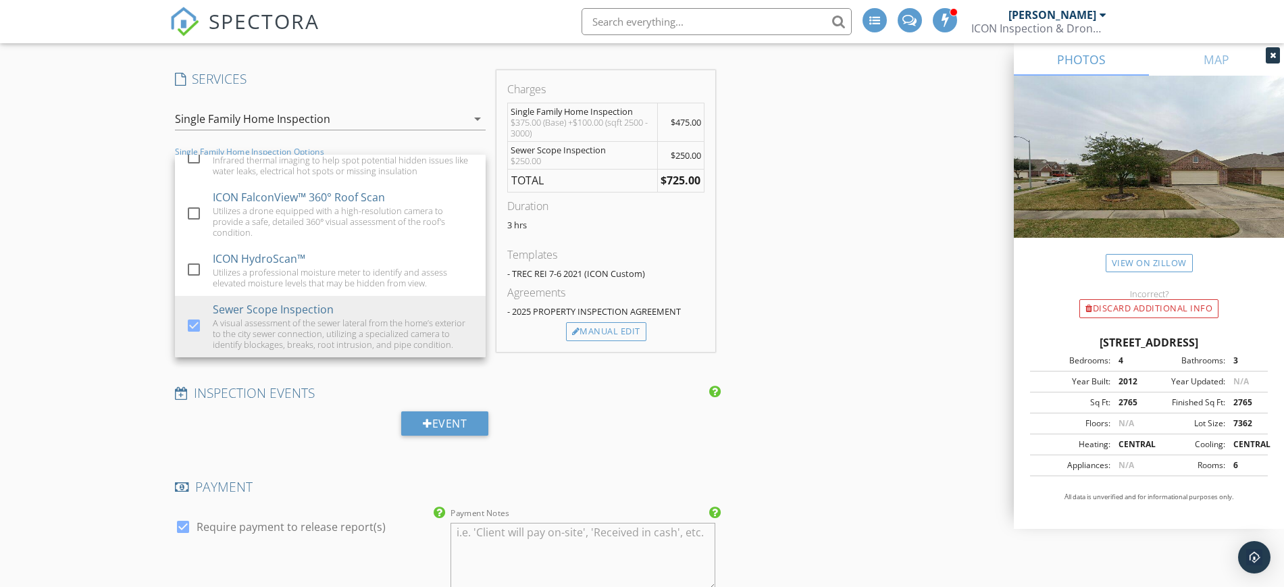
click at [129, 325] on div "New Inspection Click here to use the New Order Form INSPECTOR(S) check_box Tren…" at bounding box center [642, 522] width 1284 height 3331
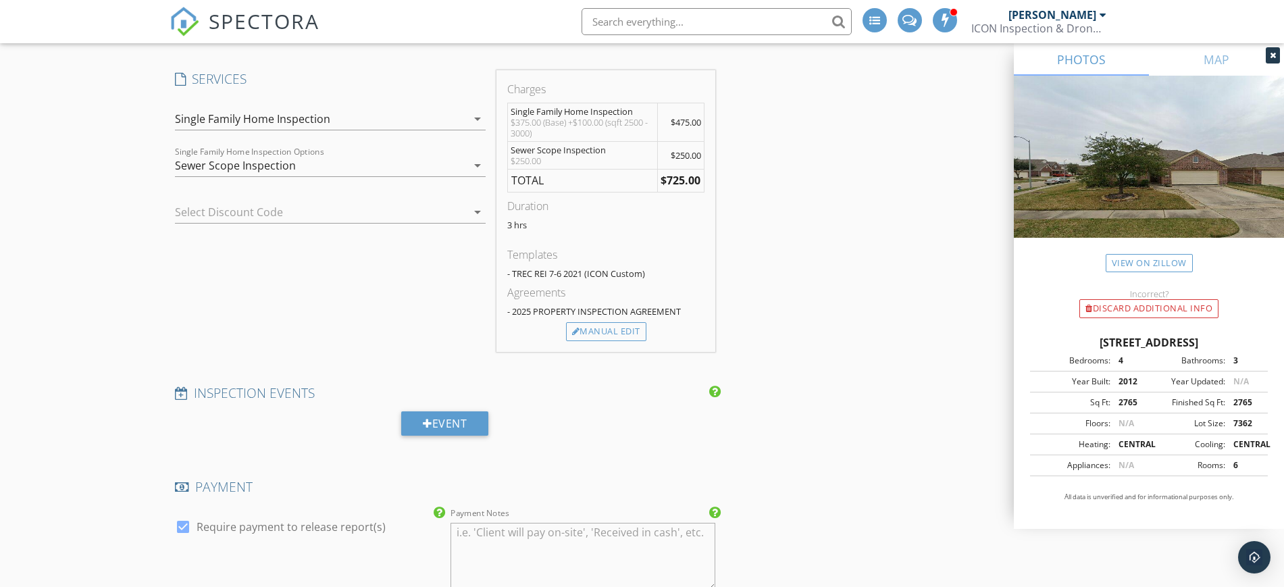
click at [393, 213] on div at bounding box center [311, 212] width 273 height 22
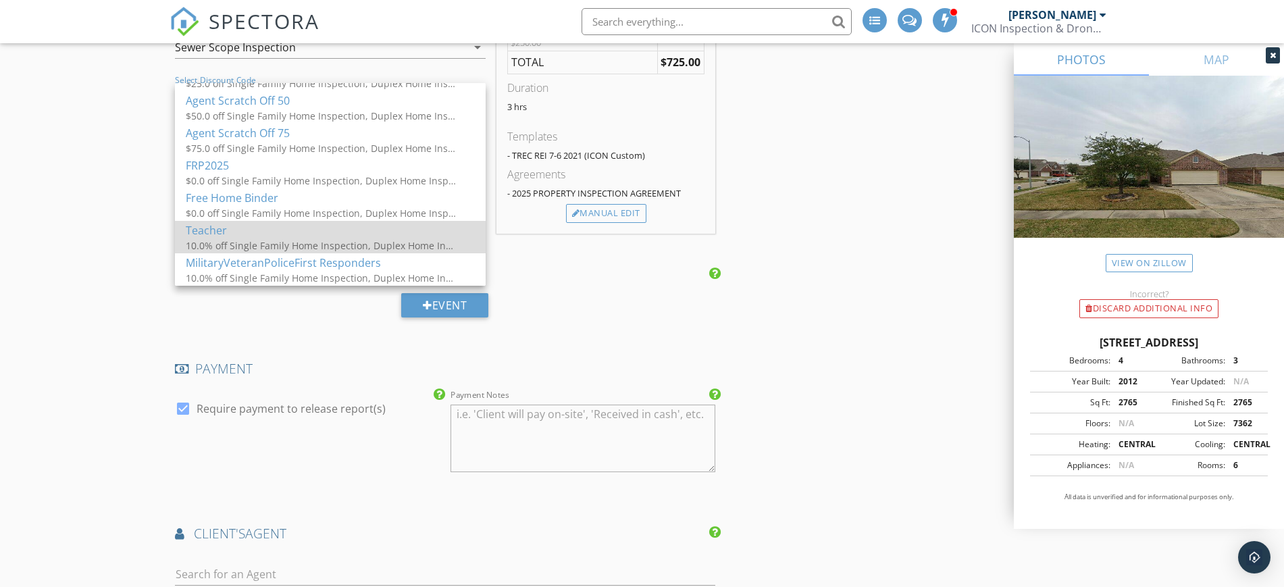
scroll to position [1179, 0]
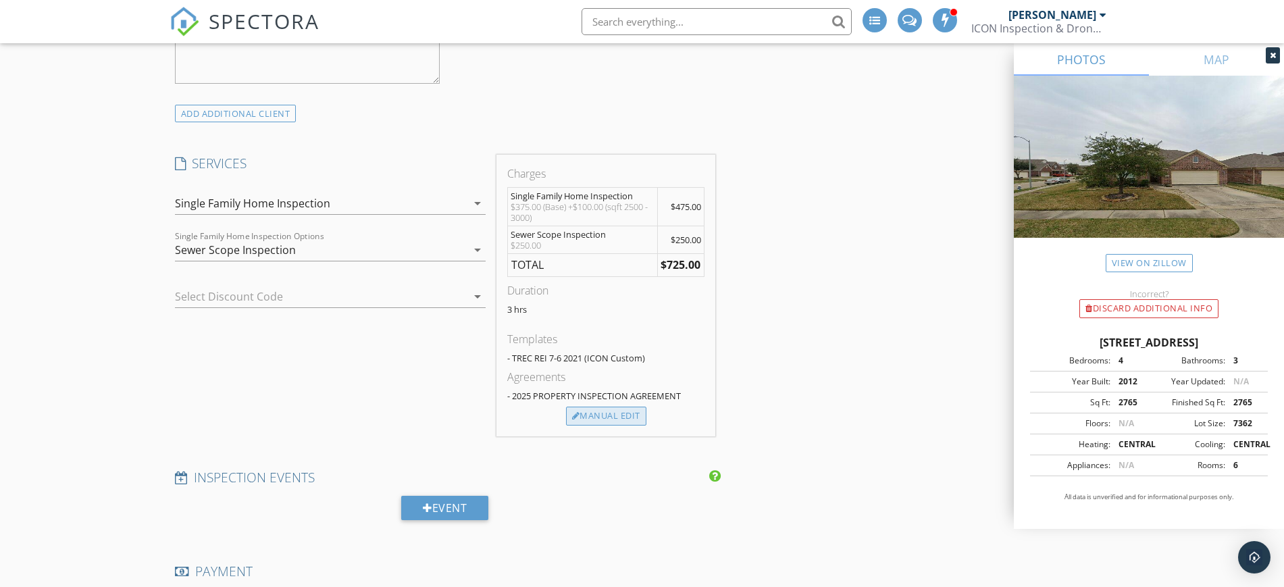
click at [588, 413] on div "Manual Edit" at bounding box center [606, 416] width 80 height 19
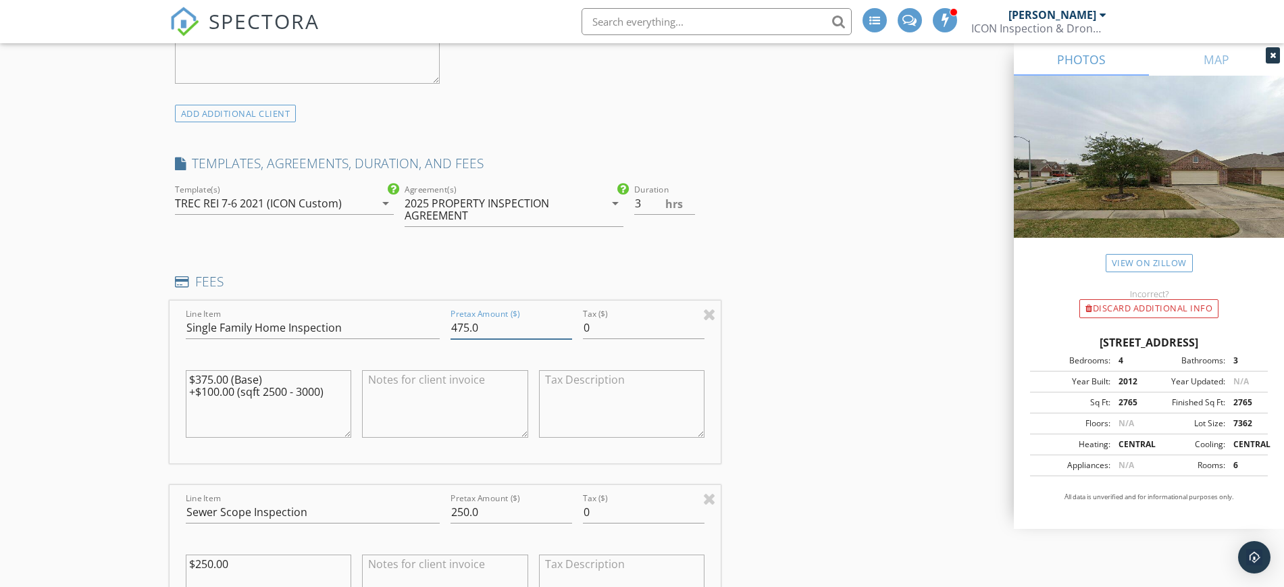
drag, startPoint x: 450, startPoint y: 329, endPoint x: 468, endPoint y: 329, distance: 18.2
click at [468, 329] on input "475.0" at bounding box center [512, 328] width 122 height 22
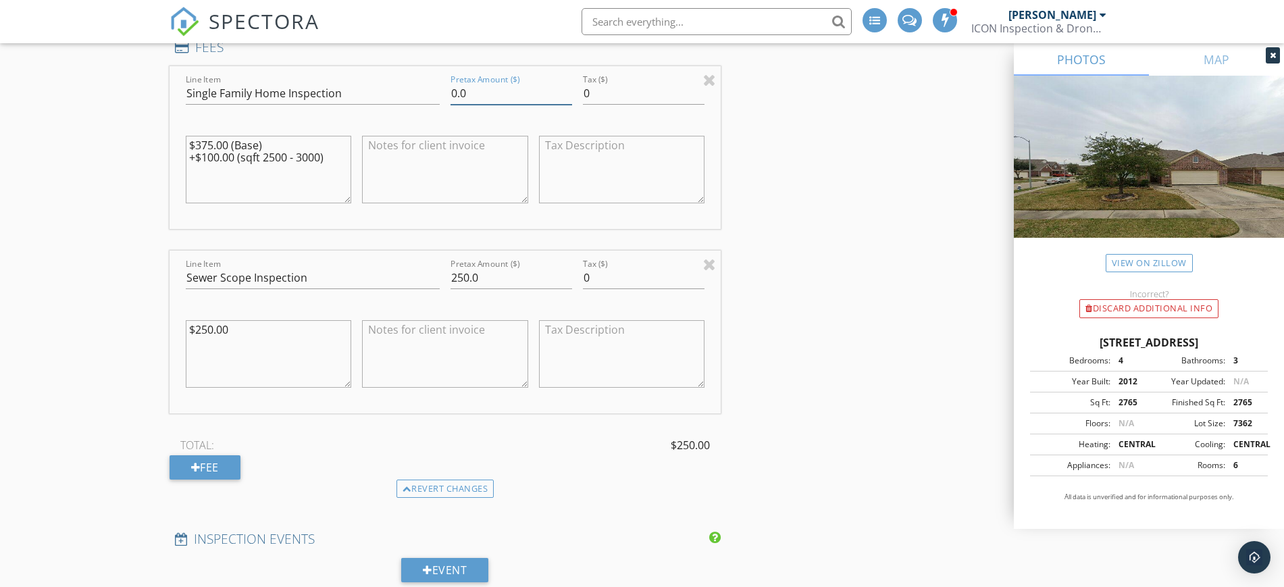
scroll to position [1432, 0]
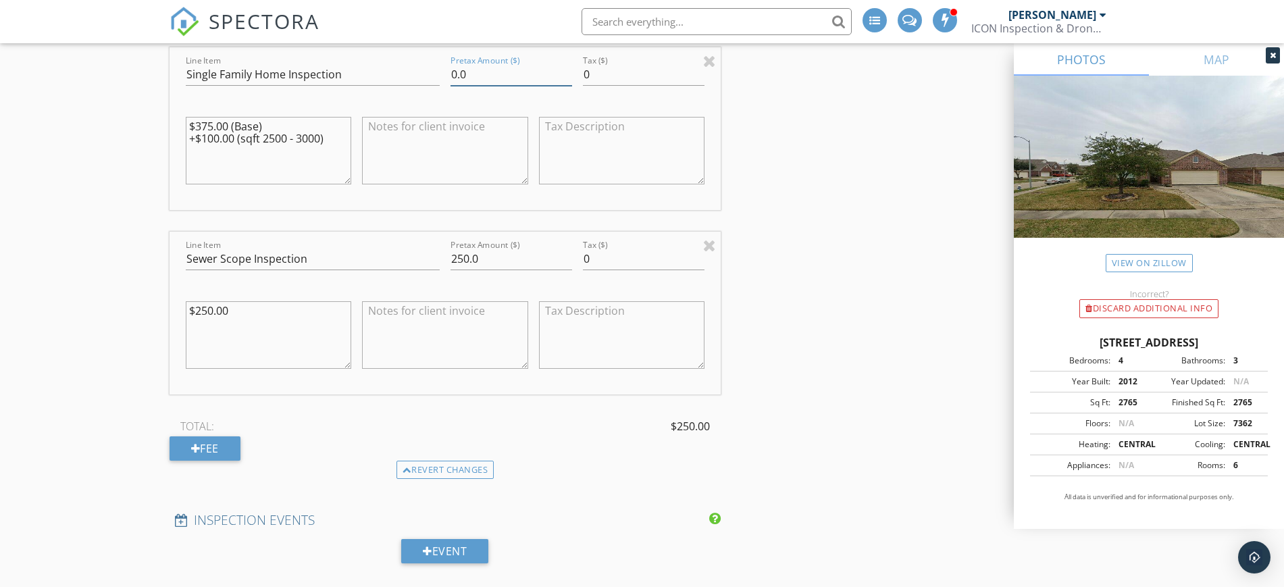
type input "0.0"
drag, startPoint x: 453, startPoint y: 257, endPoint x: 465, endPoint y: 257, distance: 11.5
click at [465, 257] on input "250.0" at bounding box center [512, 259] width 122 height 22
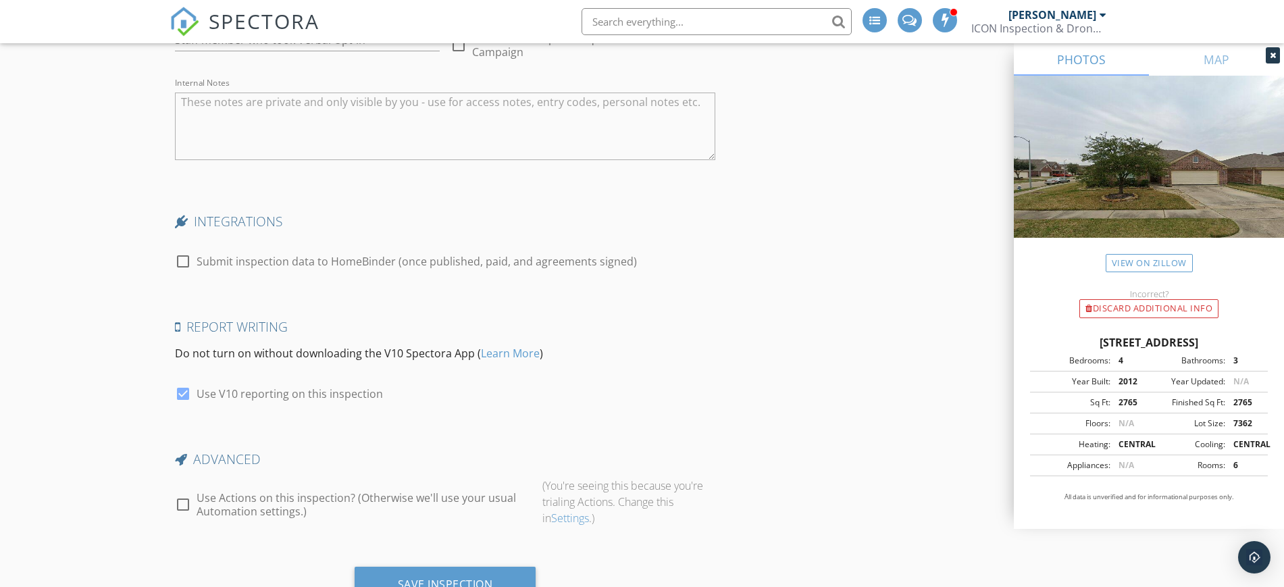
scroll to position [3160, 0]
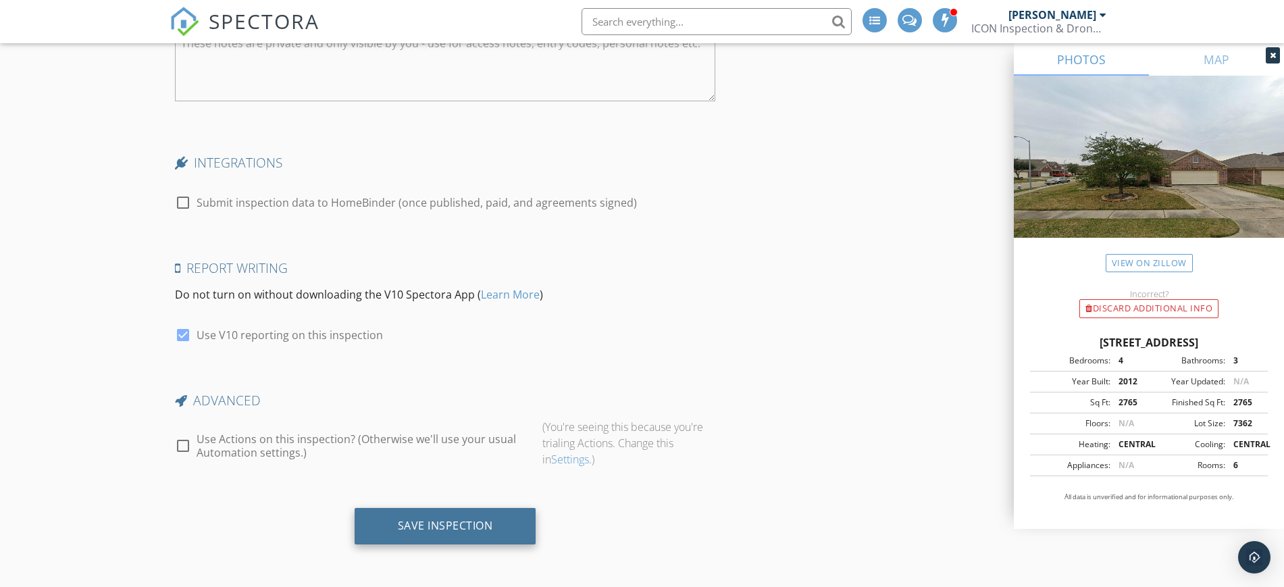
type input "00.0"
click at [455, 522] on div "Save Inspection" at bounding box center [445, 526] width 95 height 14
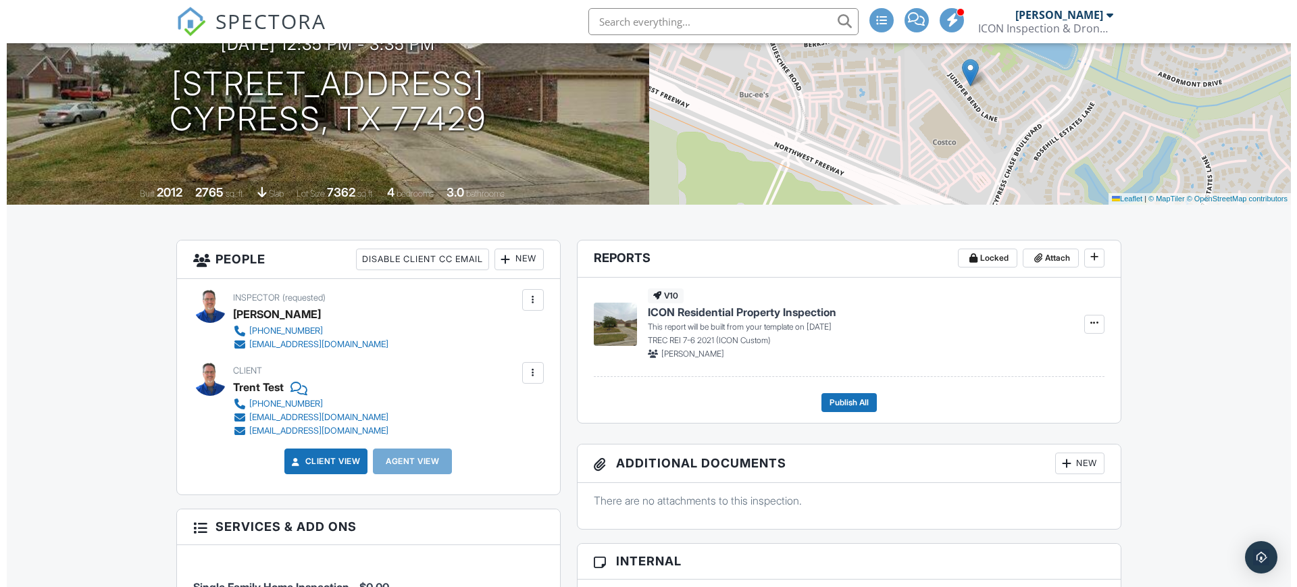
scroll to position [169, 0]
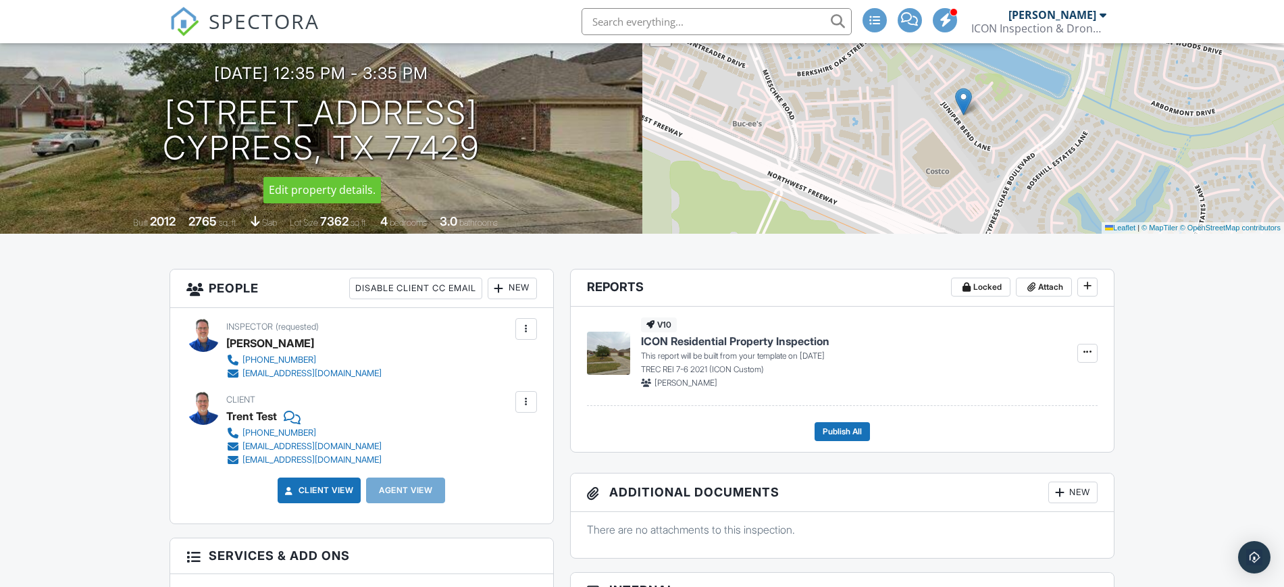
click at [0, 0] on div at bounding box center [0, 0] width 0 height 0
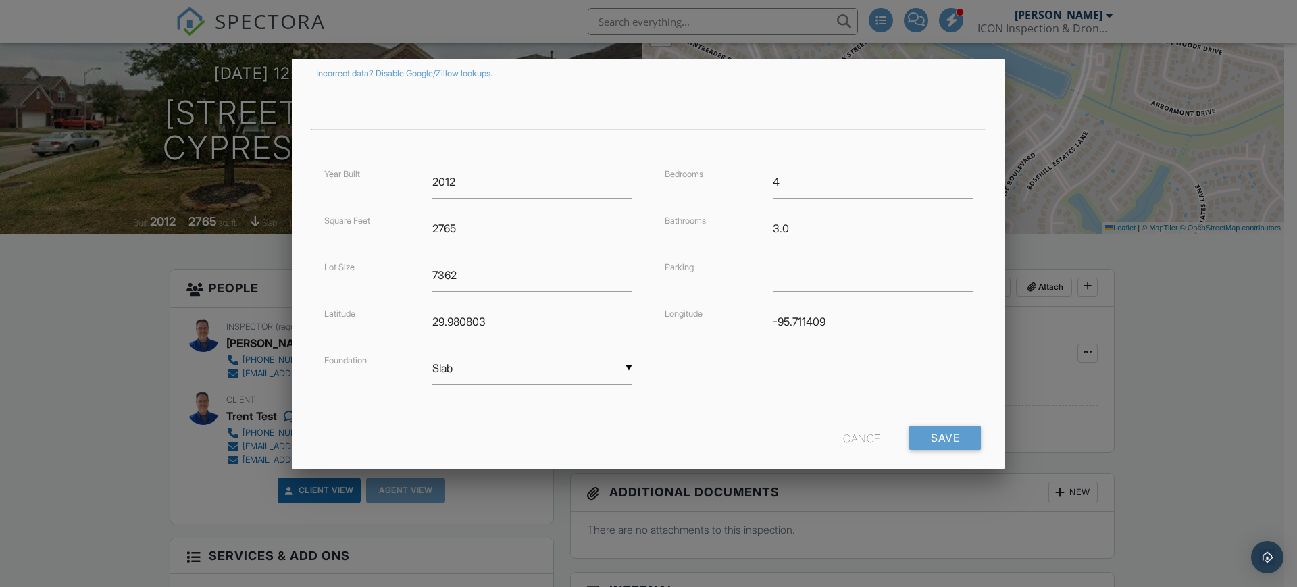
scroll to position [264, 0]
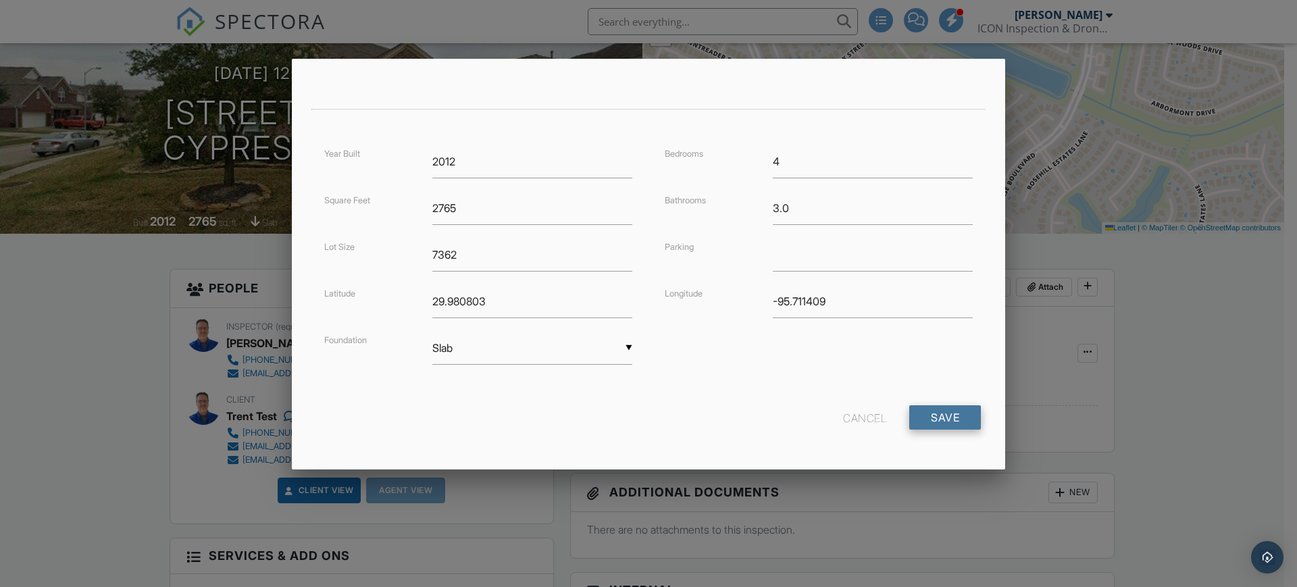
click at [935, 424] on input "Save" at bounding box center [945, 417] width 72 height 24
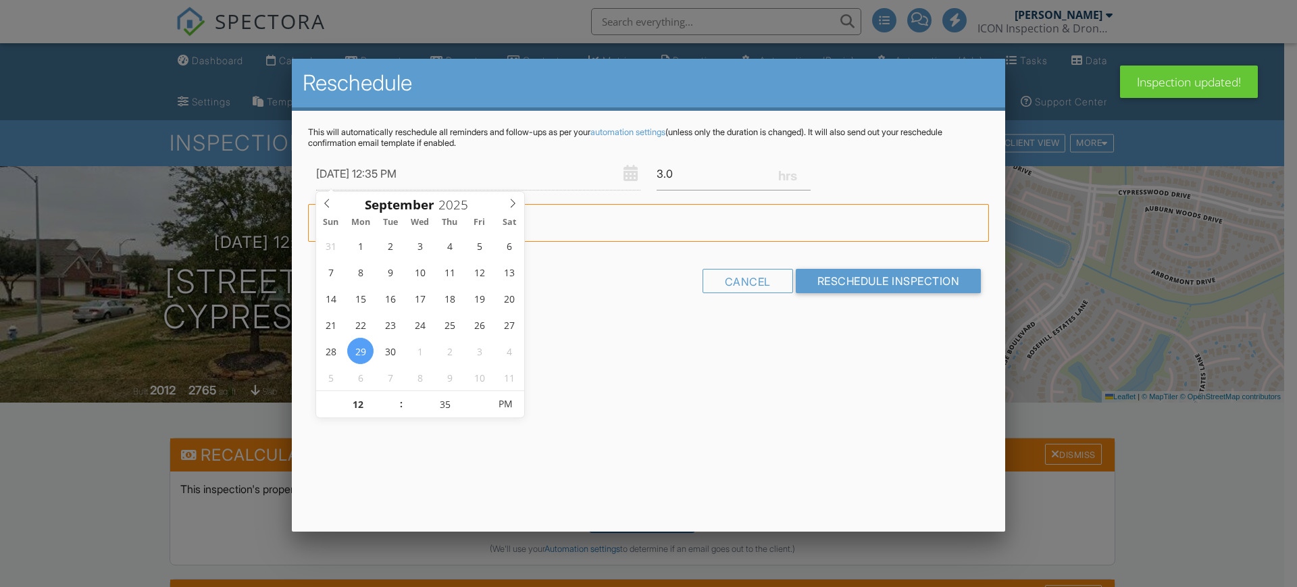
type input "[DATE] 12:35 PM"
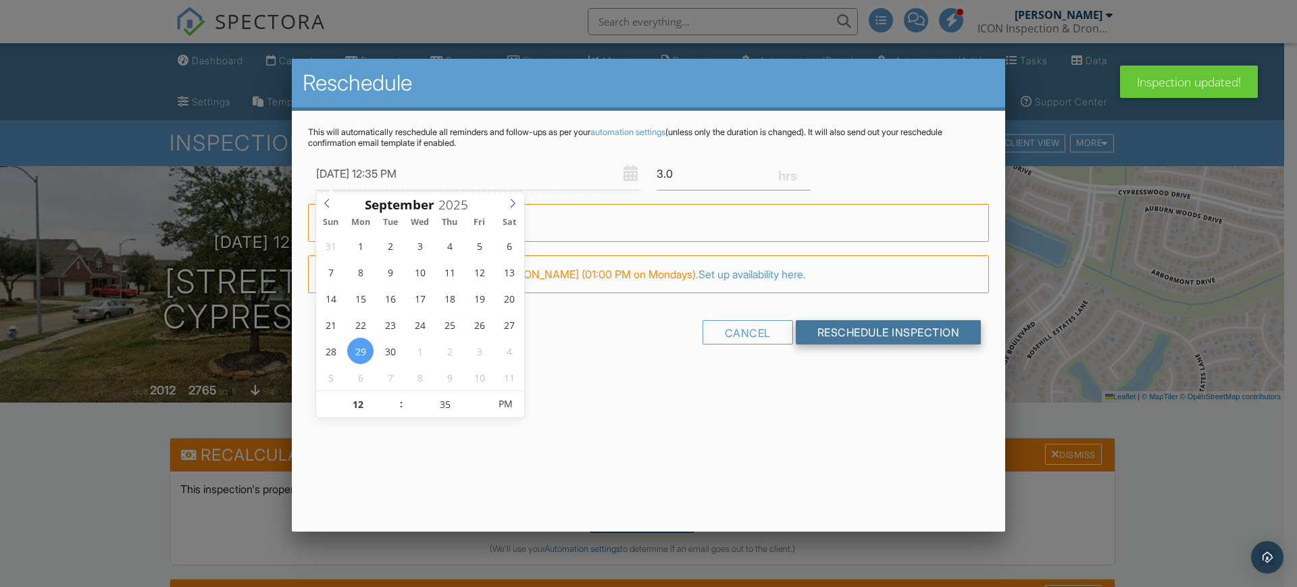
click at [827, 330] on input "Reschedule Inspection" at bounding box center [889, 332] width 186 height 24
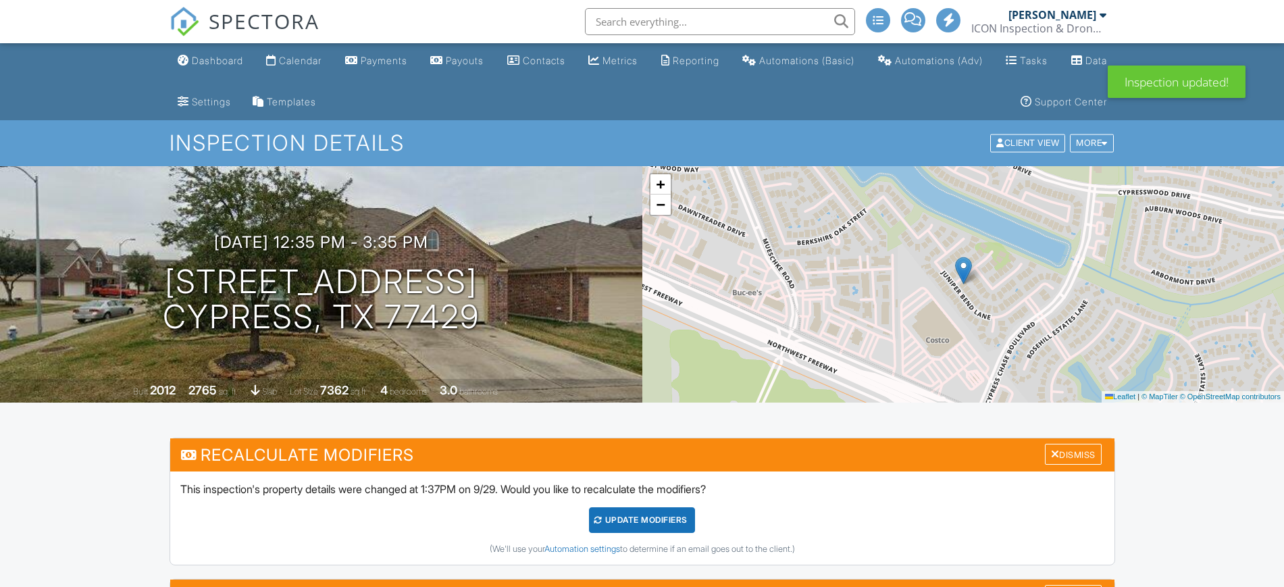
scroll to position [169, 0]
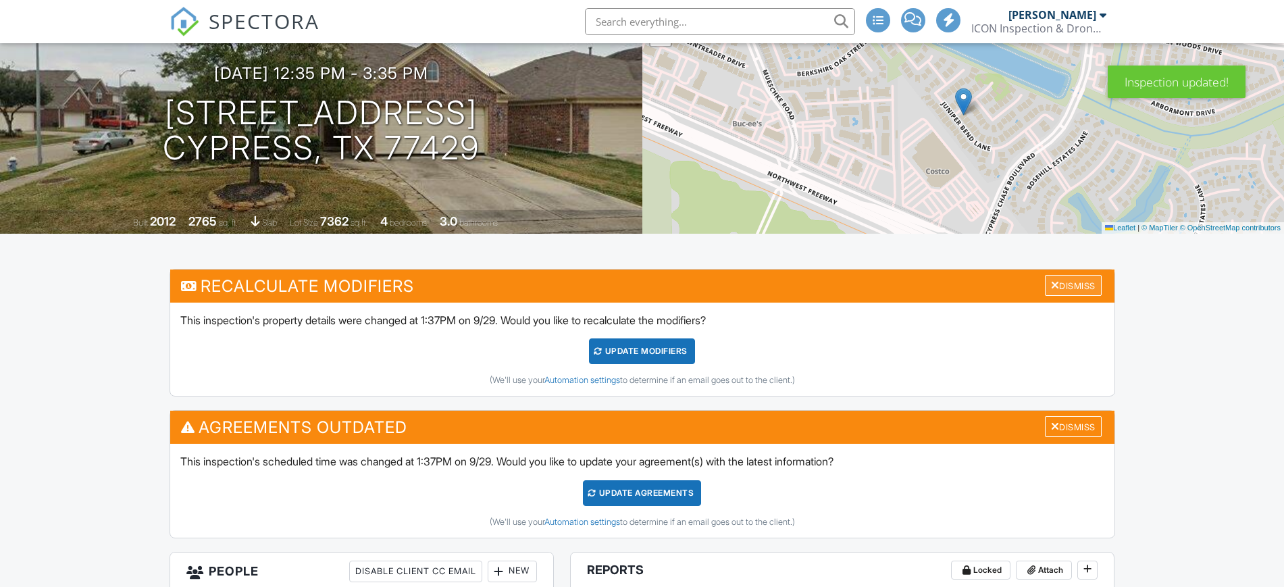
click at [1064, 286] on div "Dismiss" at bounding box center [1073, 285] width 57 height 21
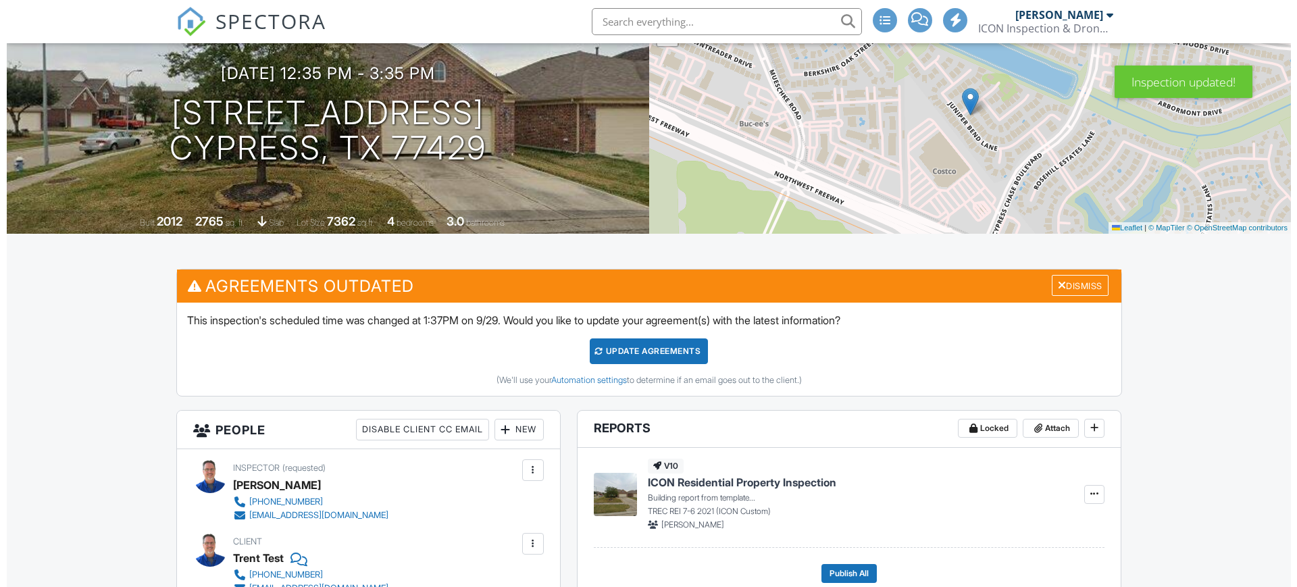
scroll to position [0, 0]
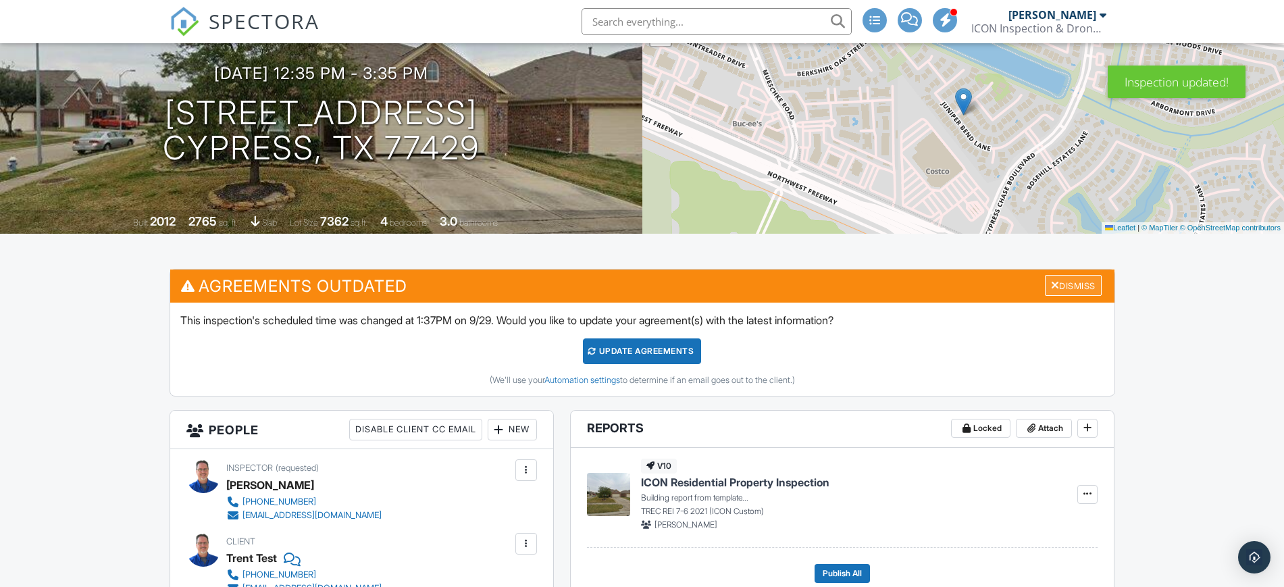
click at [1053, 287] on div at bounding box center [1055, 285] width 9 height 11
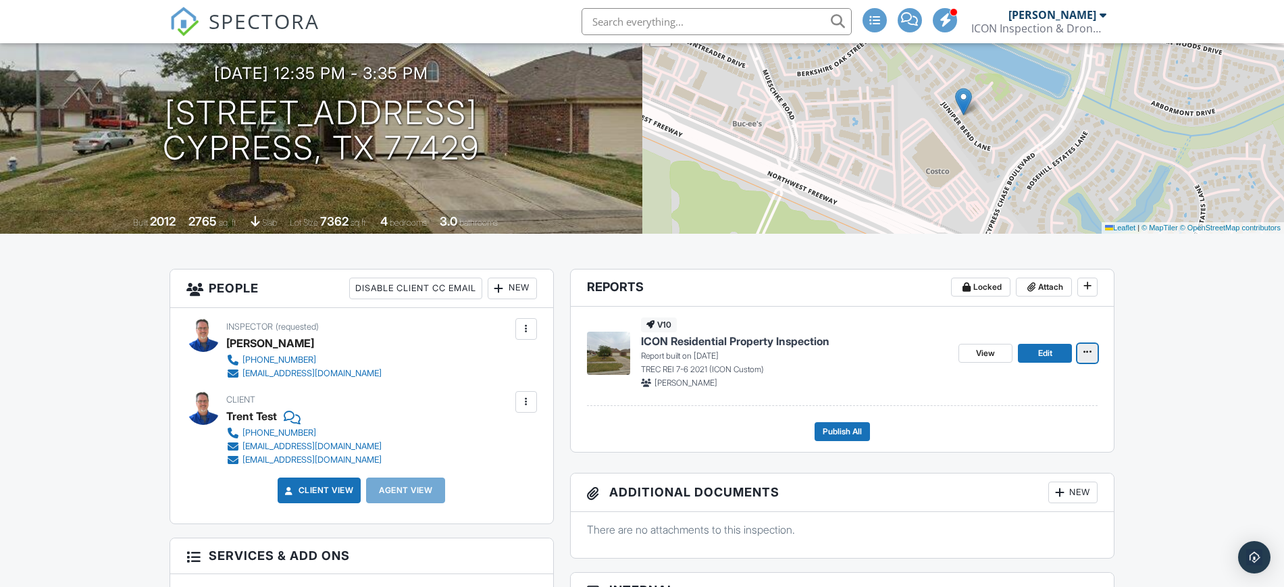
click at [1082, 353] on span at bounding box center [1088, 352] width 14 height 14
click at [980, 451] on input "Delete Report" at bounding box center [1020, 453] width 138 height 30
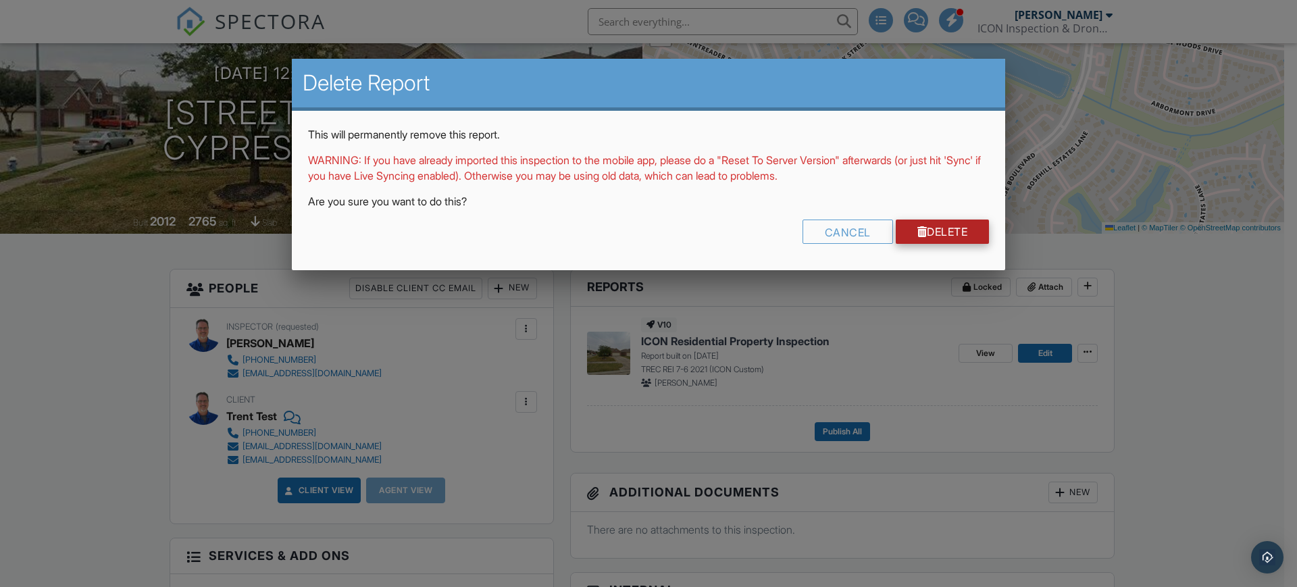
click at [925, 234] on link "Delete" at bounding box center [943, 232] width 94 height 24
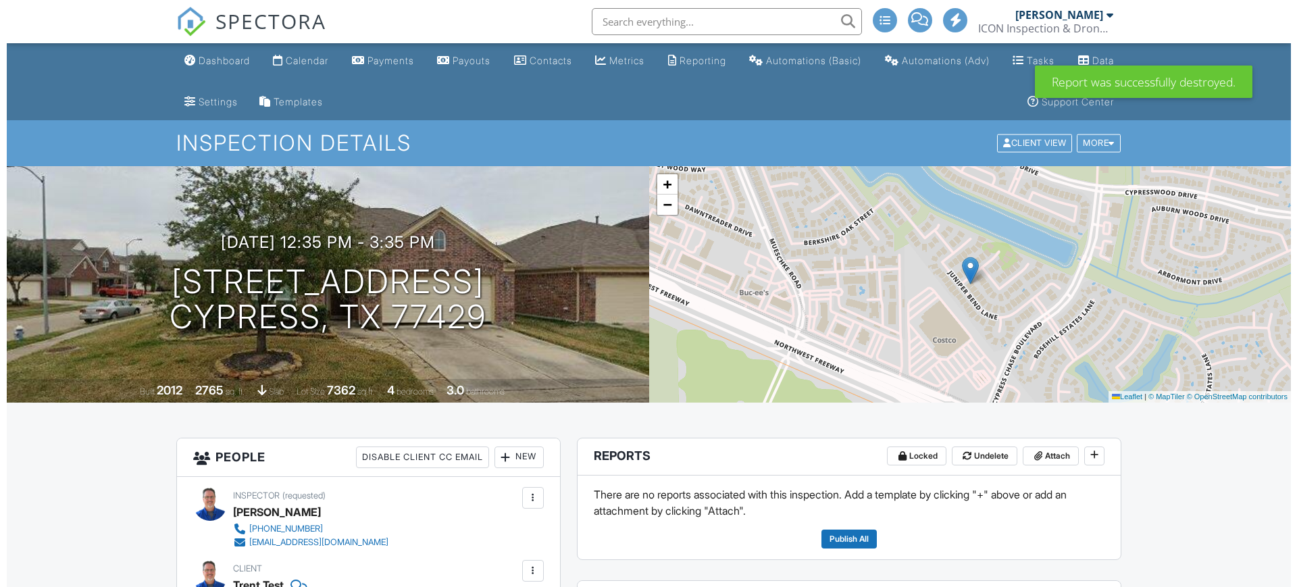
scroll to position [253, 0]
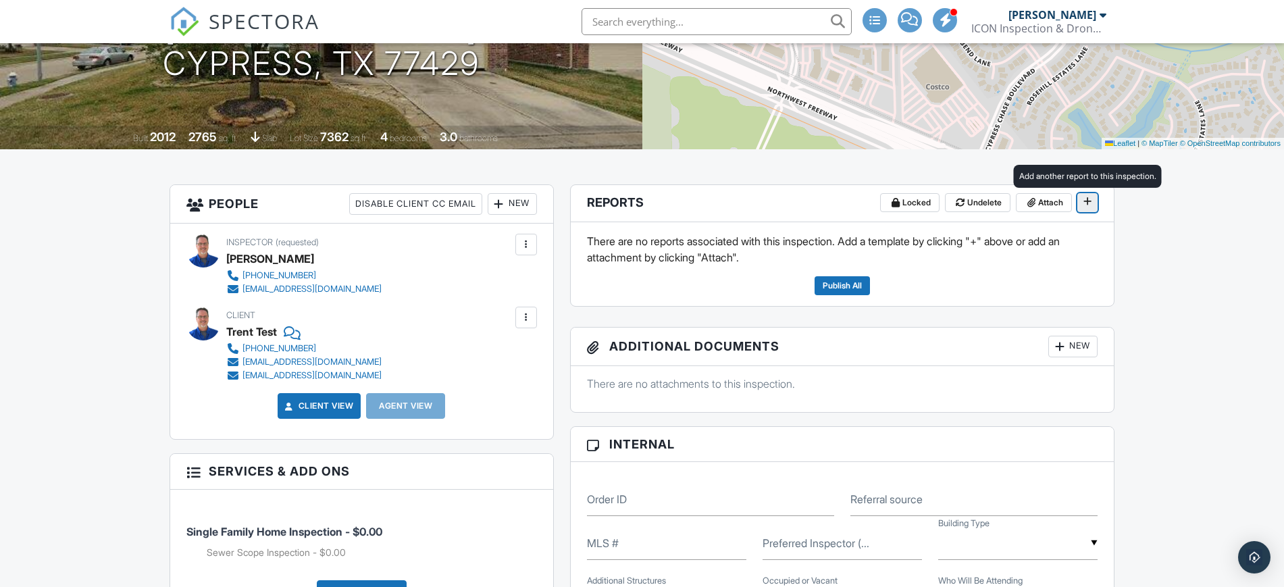
click at [1087, 198] on icon at bounding box center [1088, 201] width 8 height 9
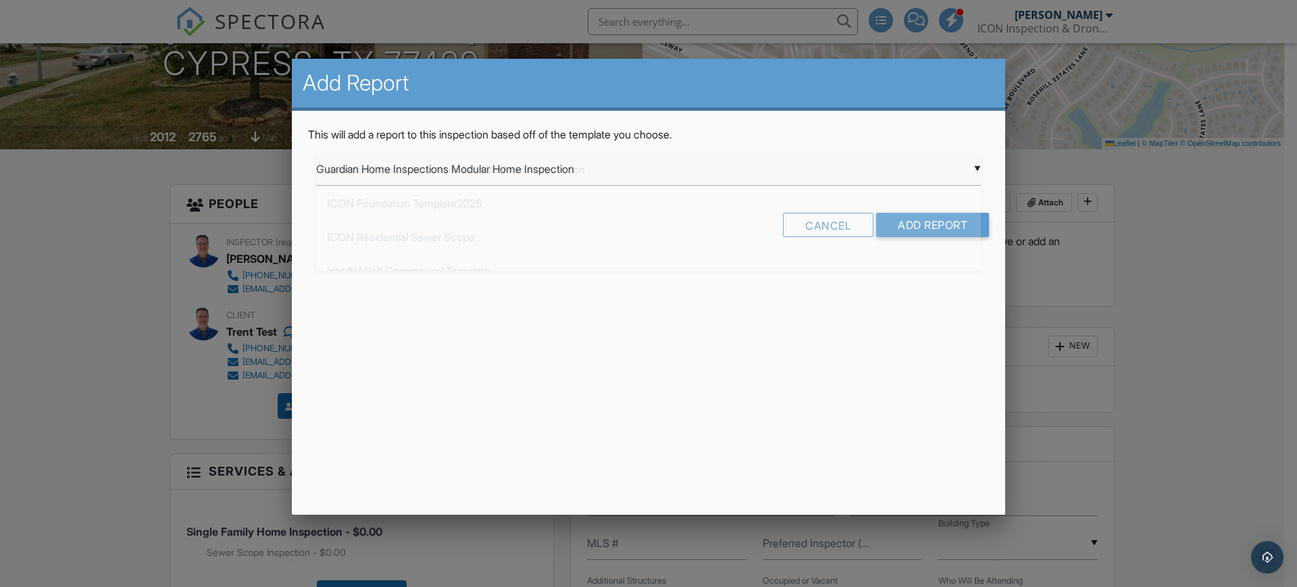
click at [805, 173] on div "▼ Guardian Home Inspections Modular Home Inspection Guardian Home Inspections M…" at bounding box center [648, 169] width 665 height 33
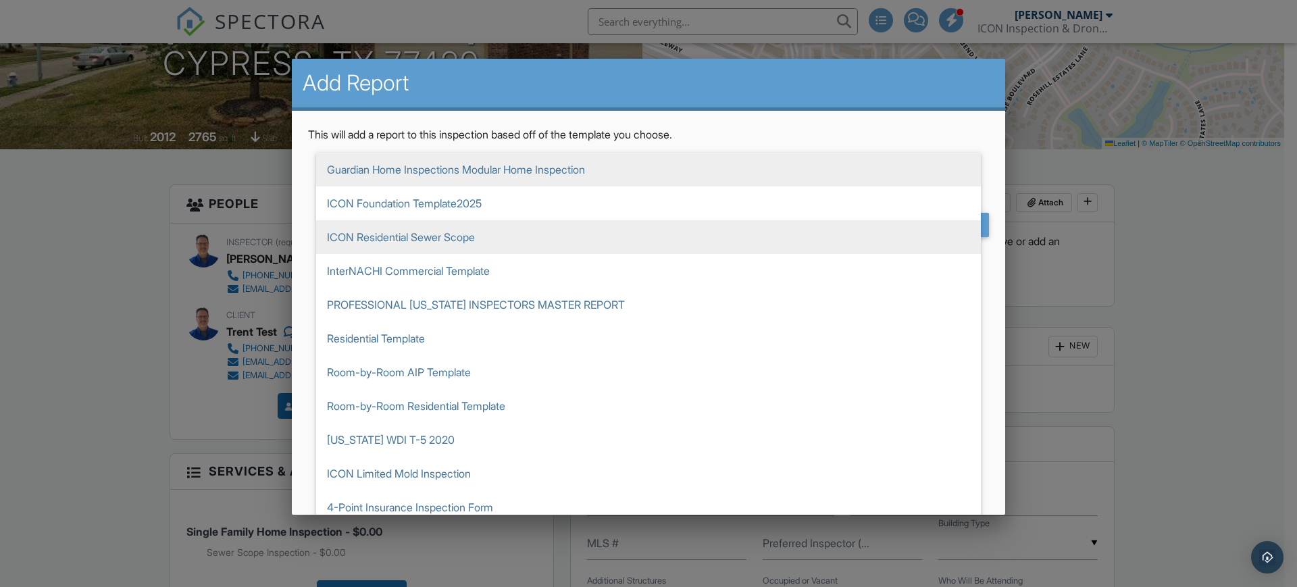
click at [645, 224] on span "ICON Residential Sewer Scope" at bounding box center [648, 237] width 665 height 34
type input "ICON Residential Sewer Scope"
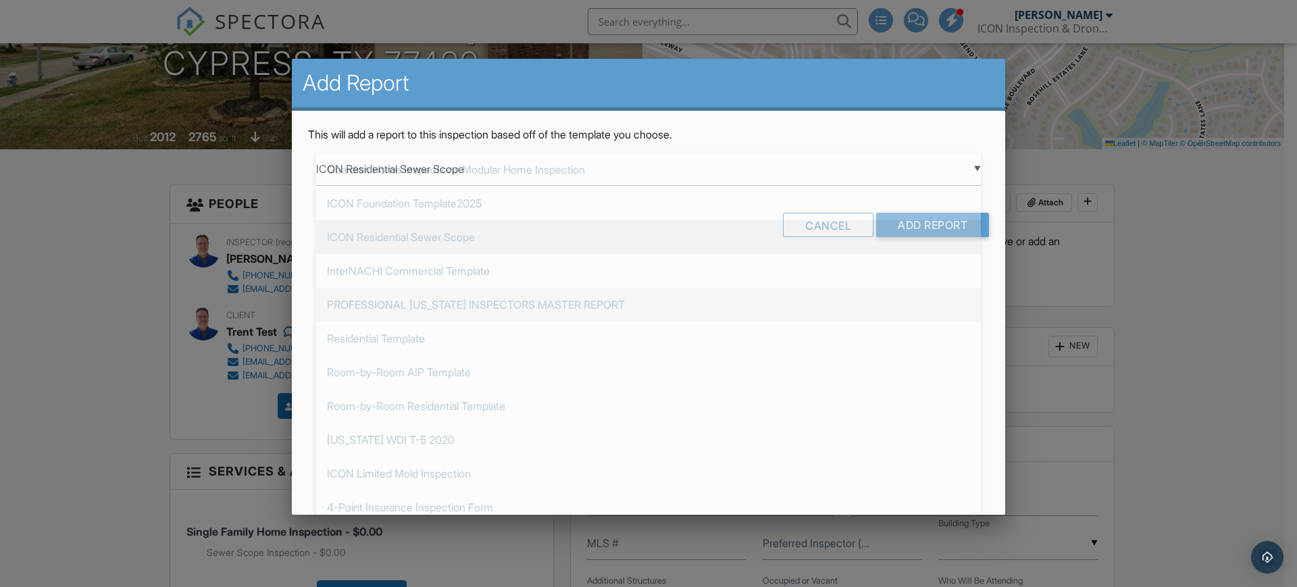
scroll to position [68, 0]
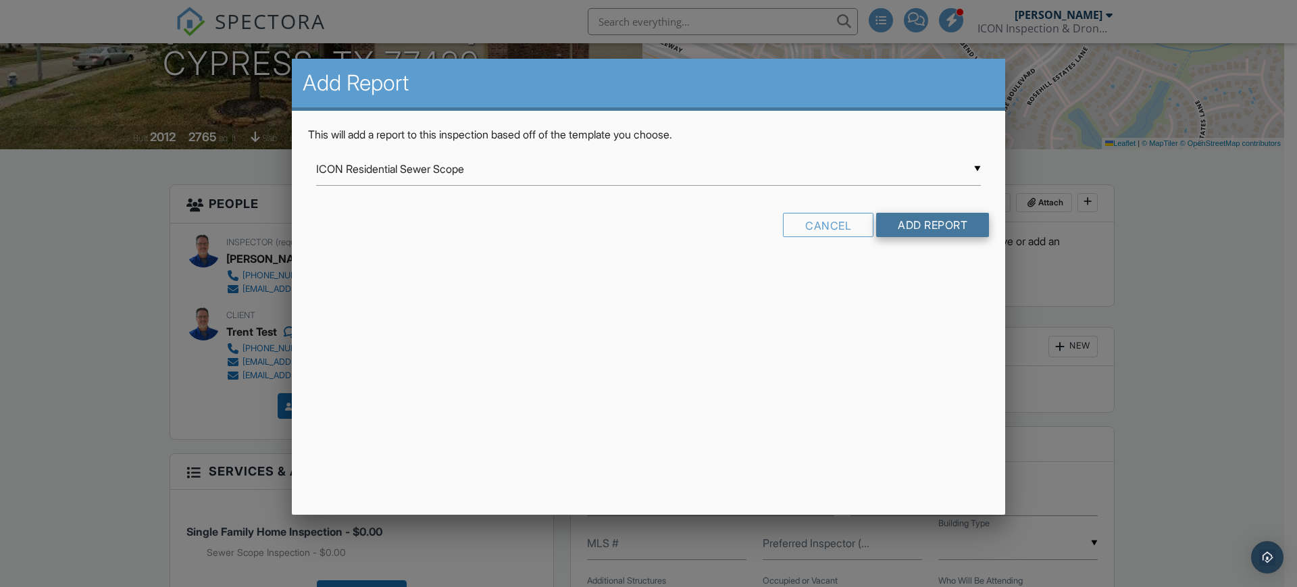
click at [915, 222] on input "Add Report" at bounding box center [932, 225] width 113 height 24
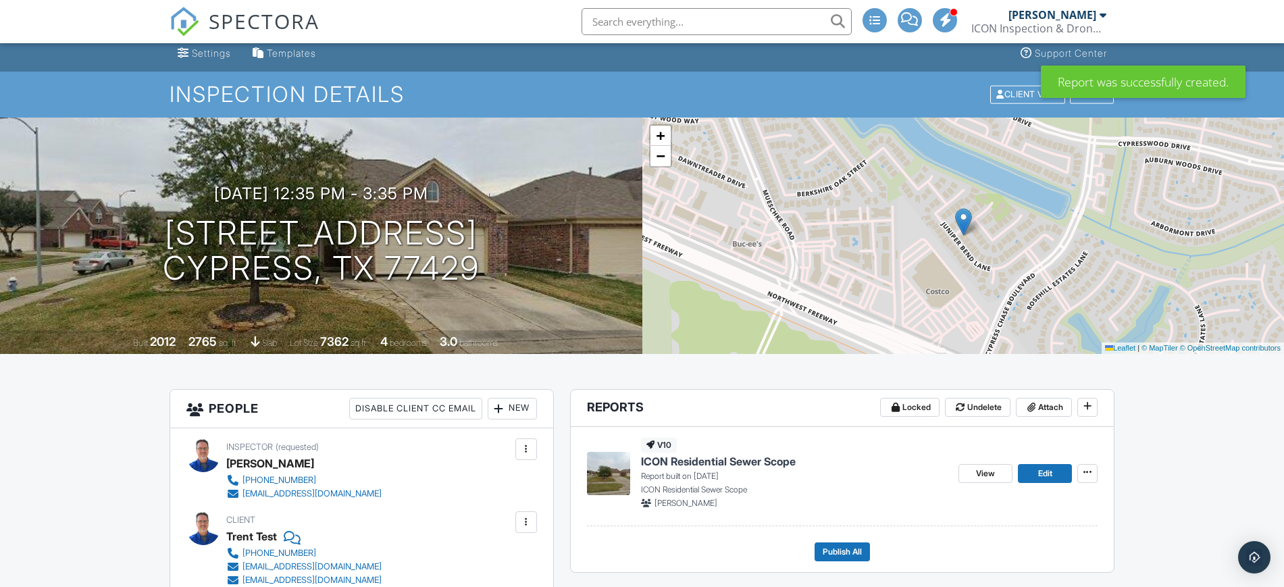
scroll to position [169, 0]
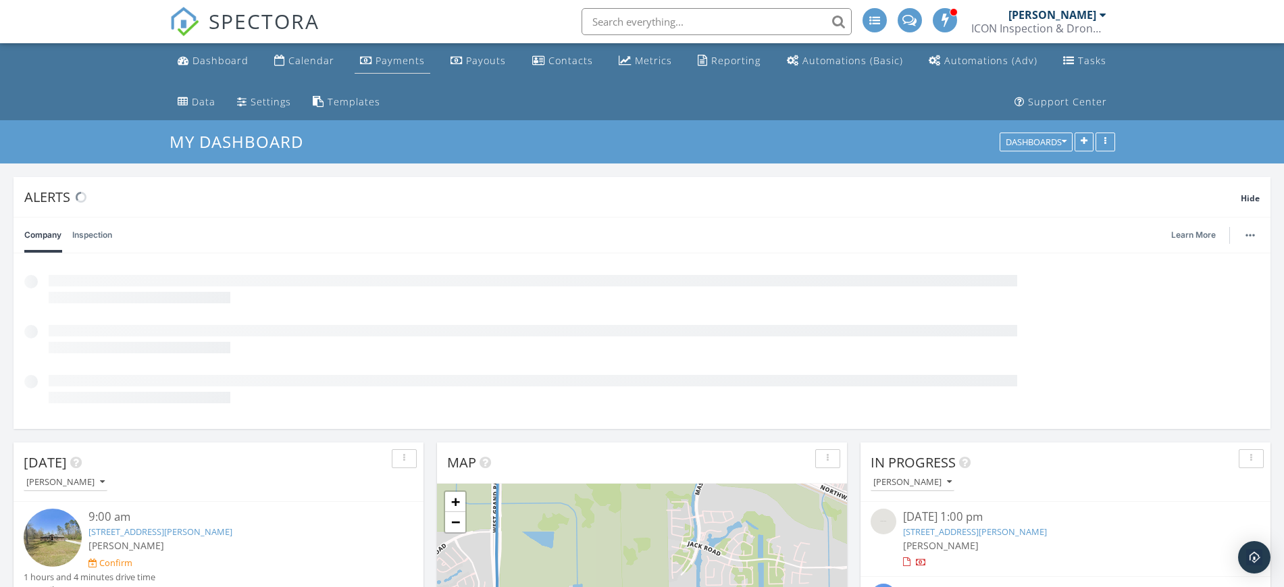
scroll to position [324, 410]
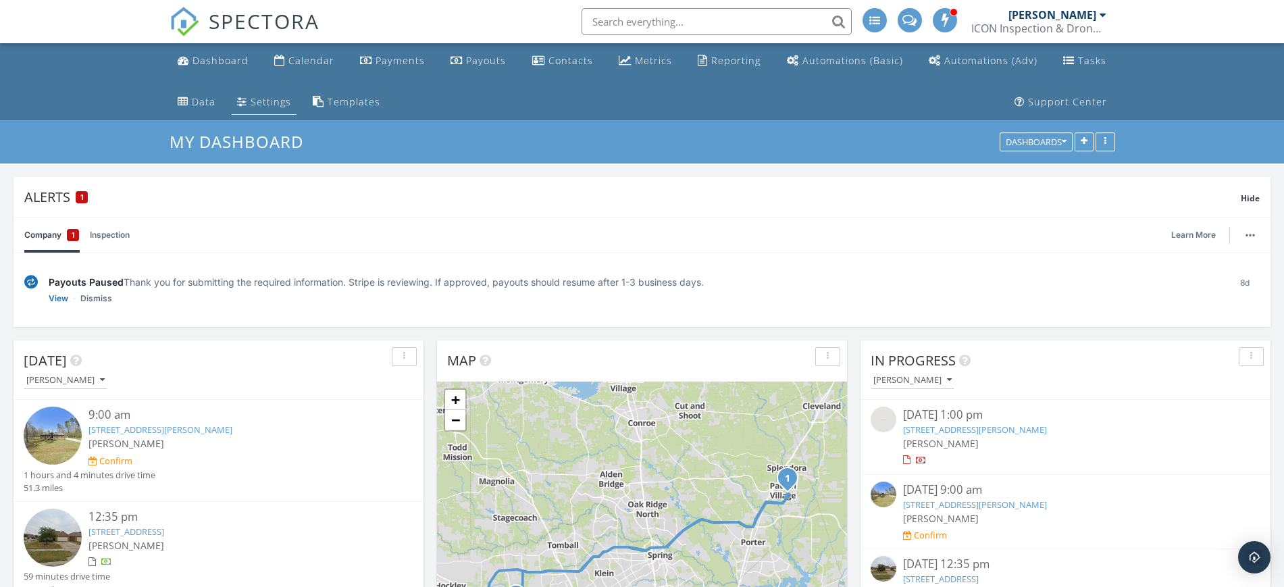
click at [259, 106] on div "Settings" at bounding box center [271, 101] width 41 height 13
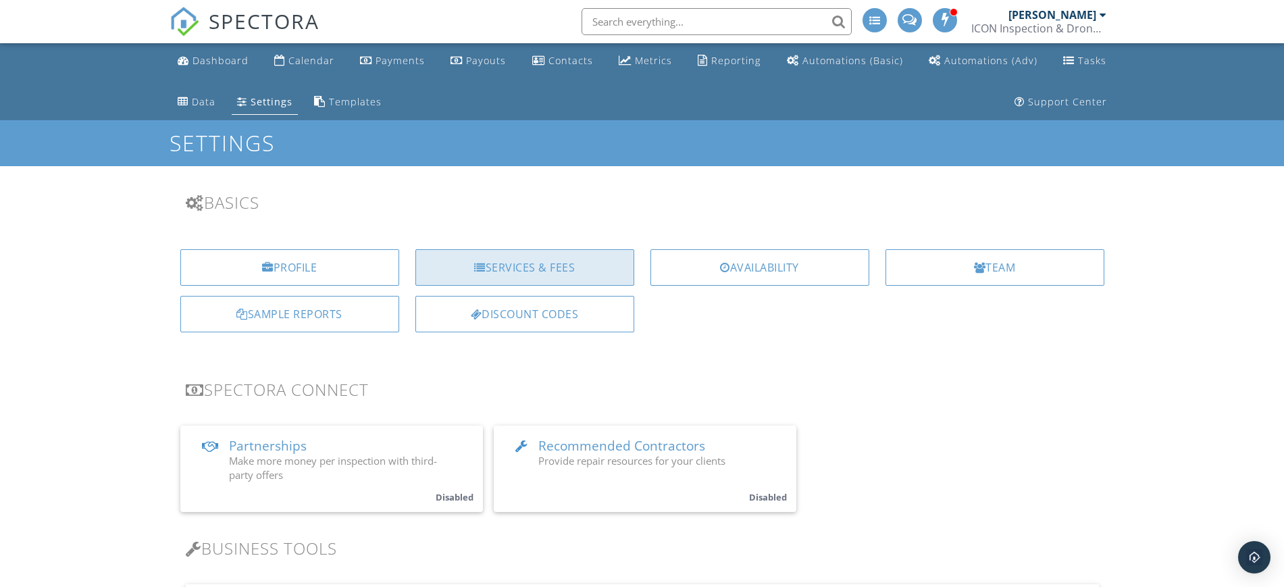
click at [513, 257] on div "Services & Fees" at bounding box center [524, 267] width 219 height 36
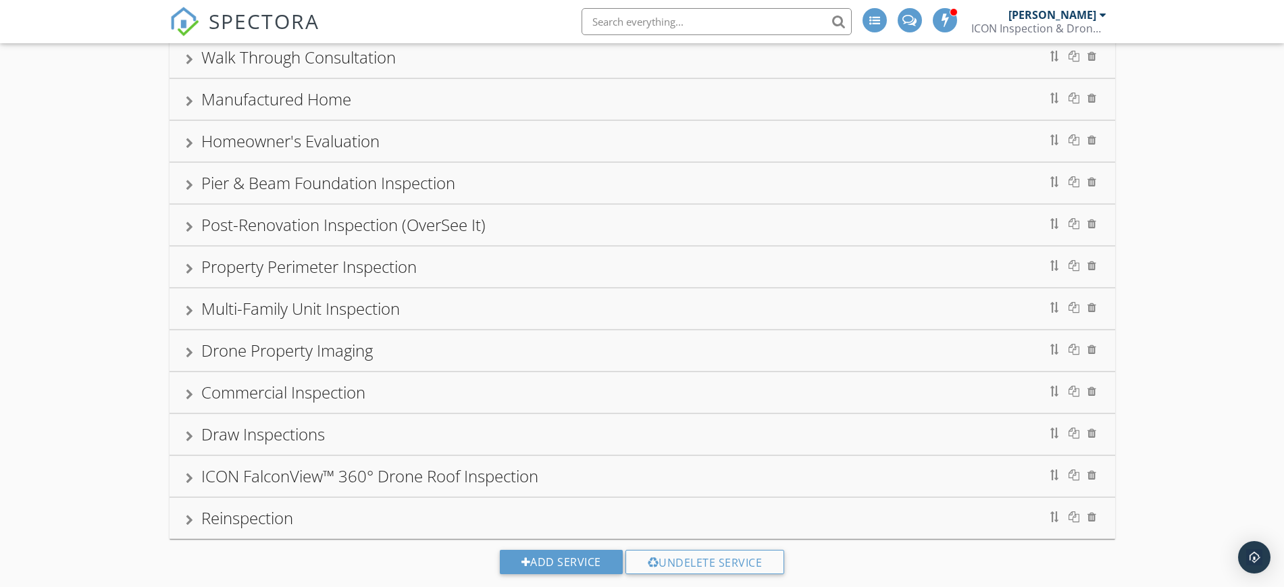
scroll to position [1060, 0]
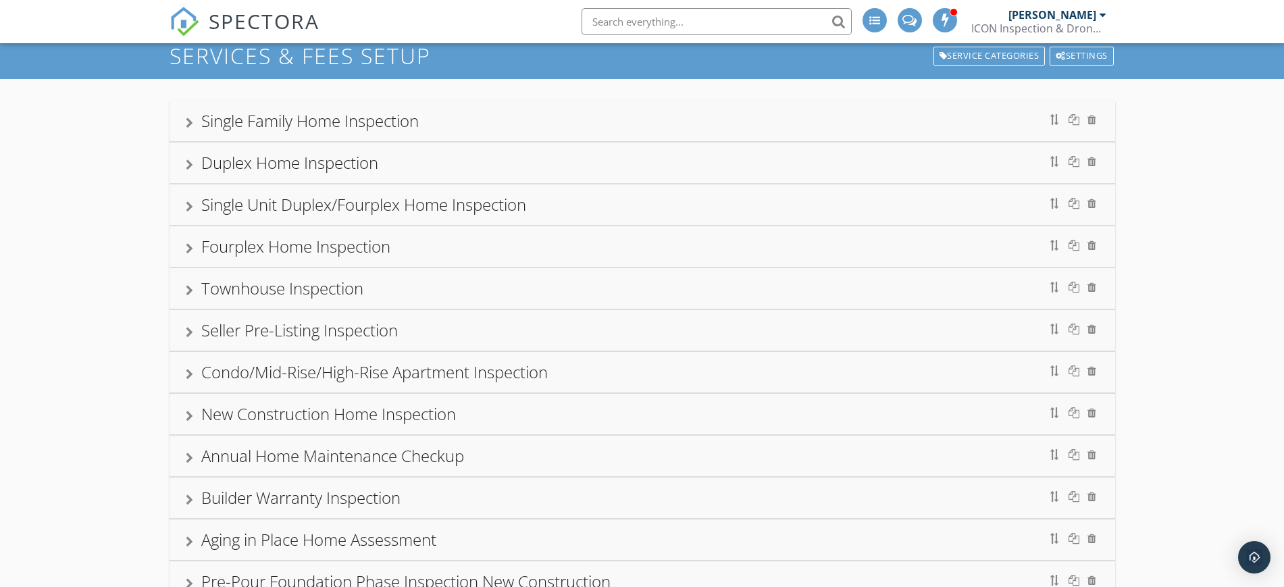
scroll to position [0, 0]
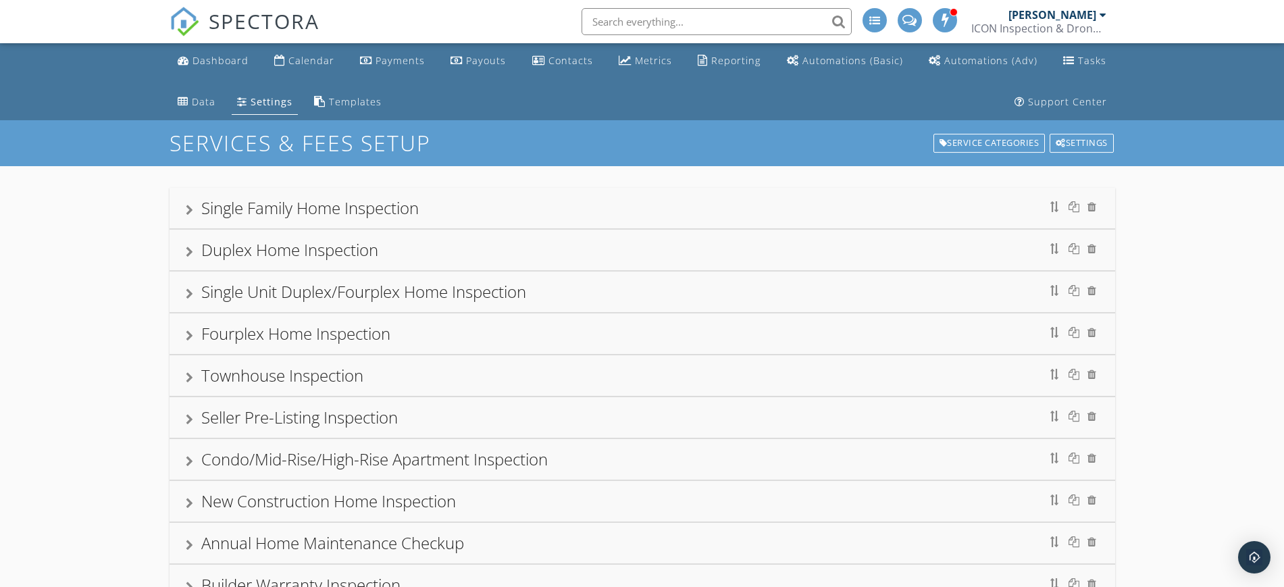
click at [192, 211] on div at bounding box center [189, 210] width 7 height 11
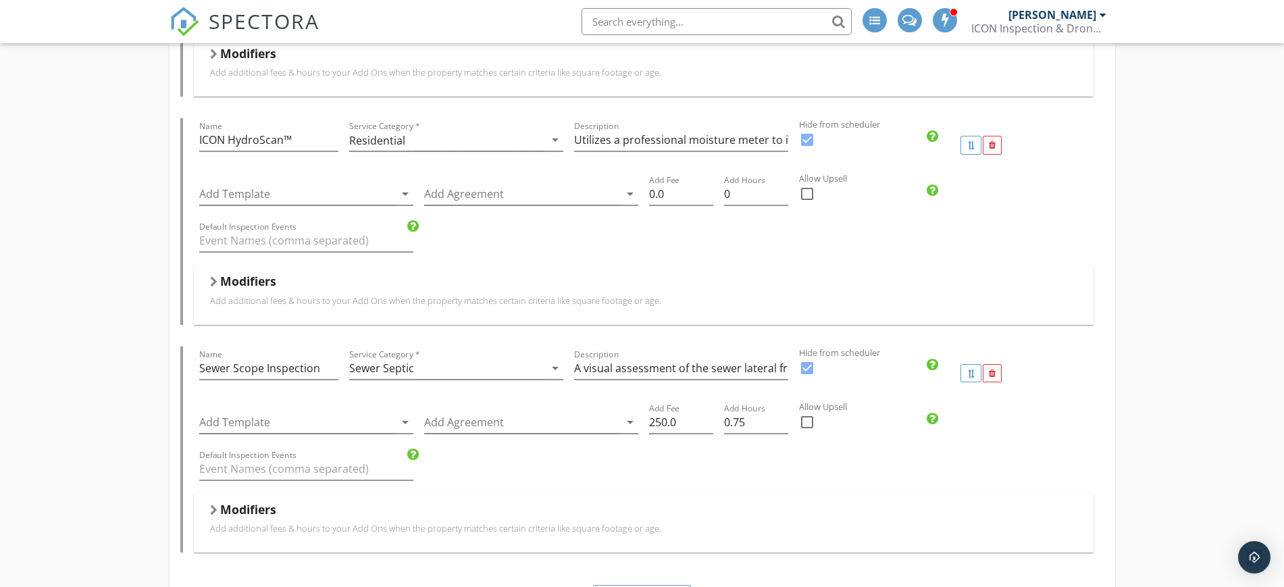
scroll to position [6249, 0]
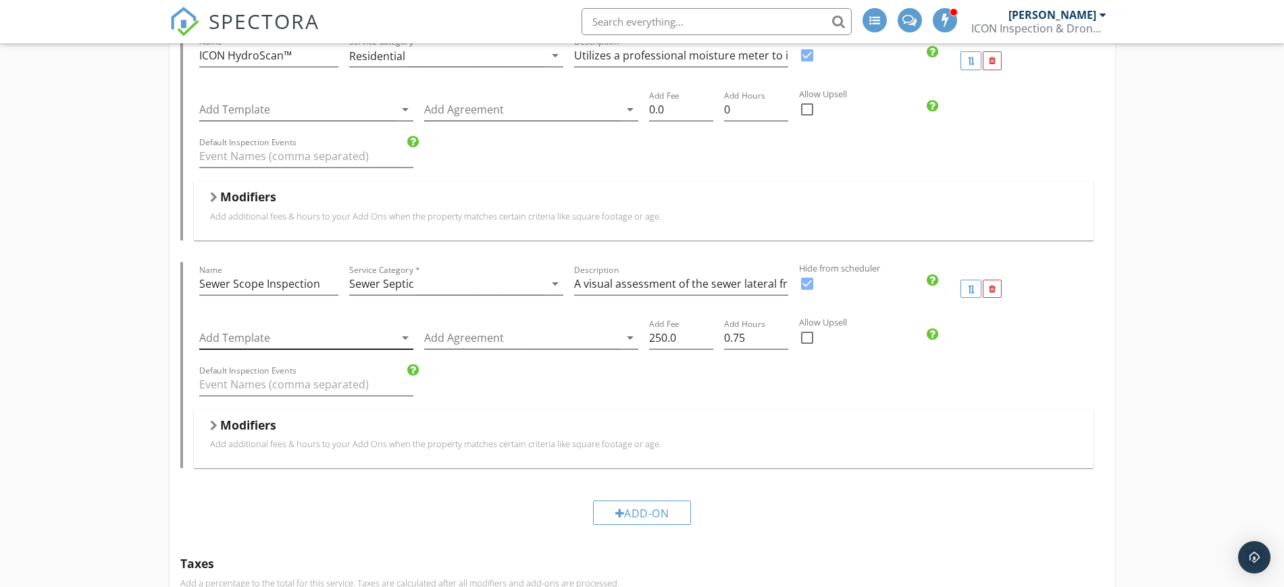
click at [403, 340] on icon "arrow_drop_down" at bounding box center [405, 338] width 16 height 16
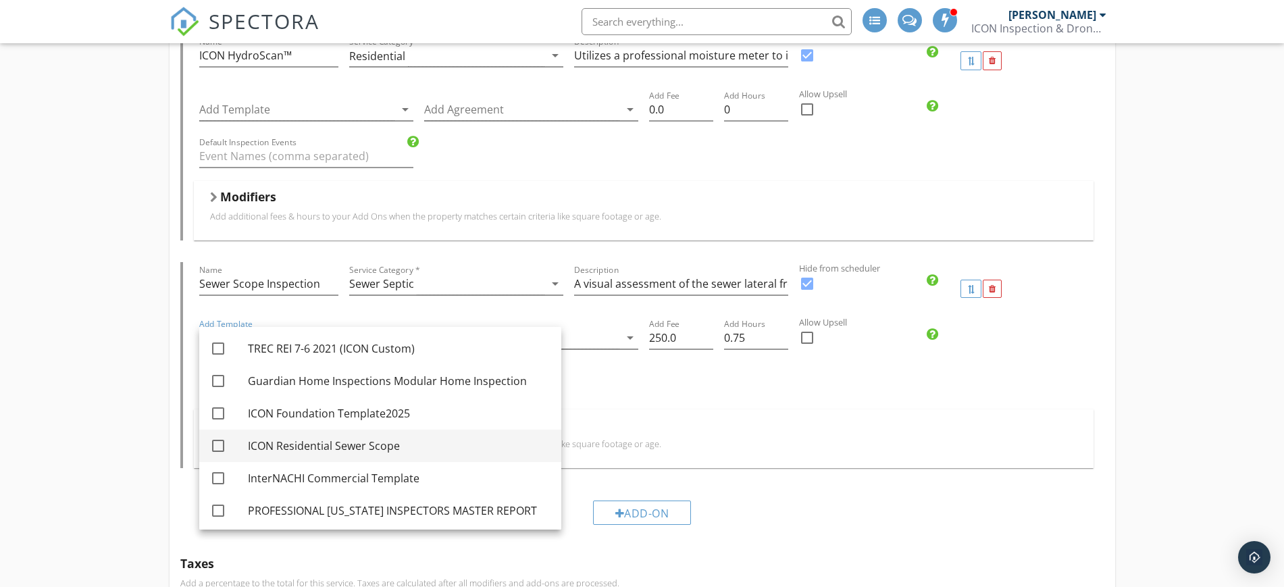
click at [222, 447] on div at bounding box center [218, 445] width 23 height 23
checkbox input "true"
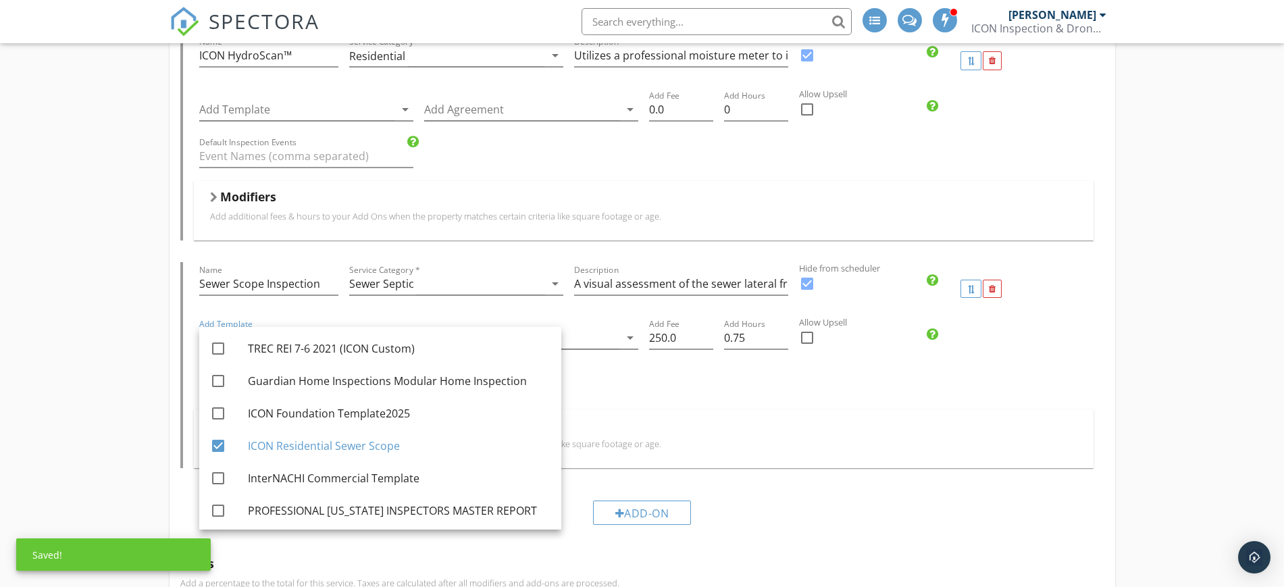
click at [880, 388] on div "Default Inspection Events" at bounding box center [644, 386] width 900 height 47
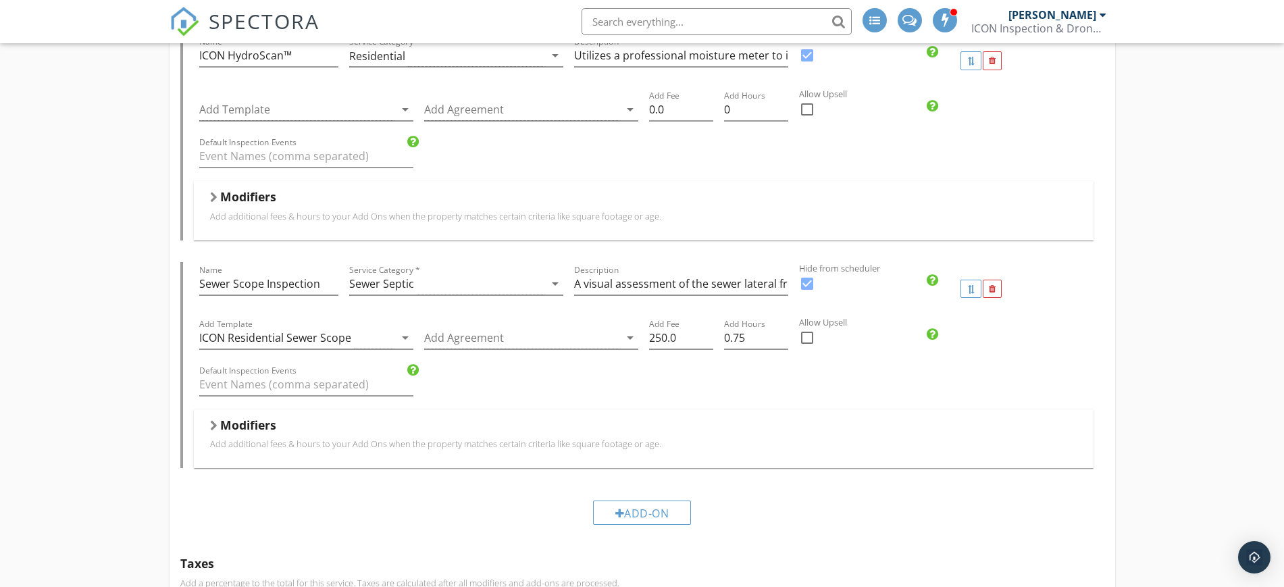
click at [805, 338] on div at bounding box center [807, 337] width 23 height 23
checkbox input "true"
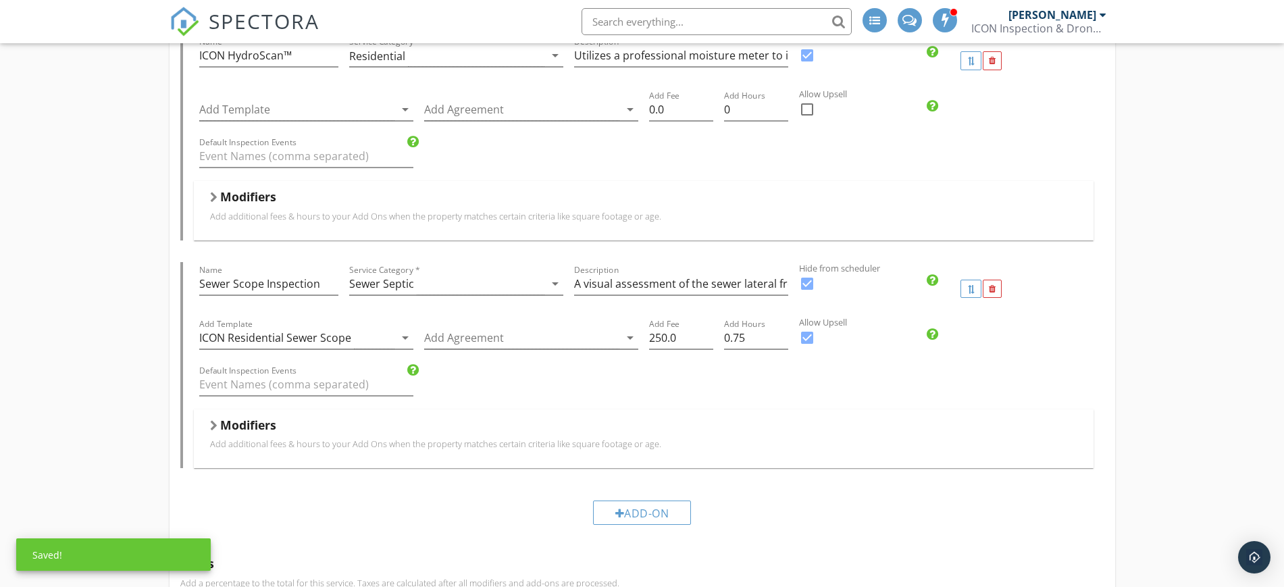
click at [807, 278] on div at bounding box center [807, 283] width 23 height 23
checkbox input "false"
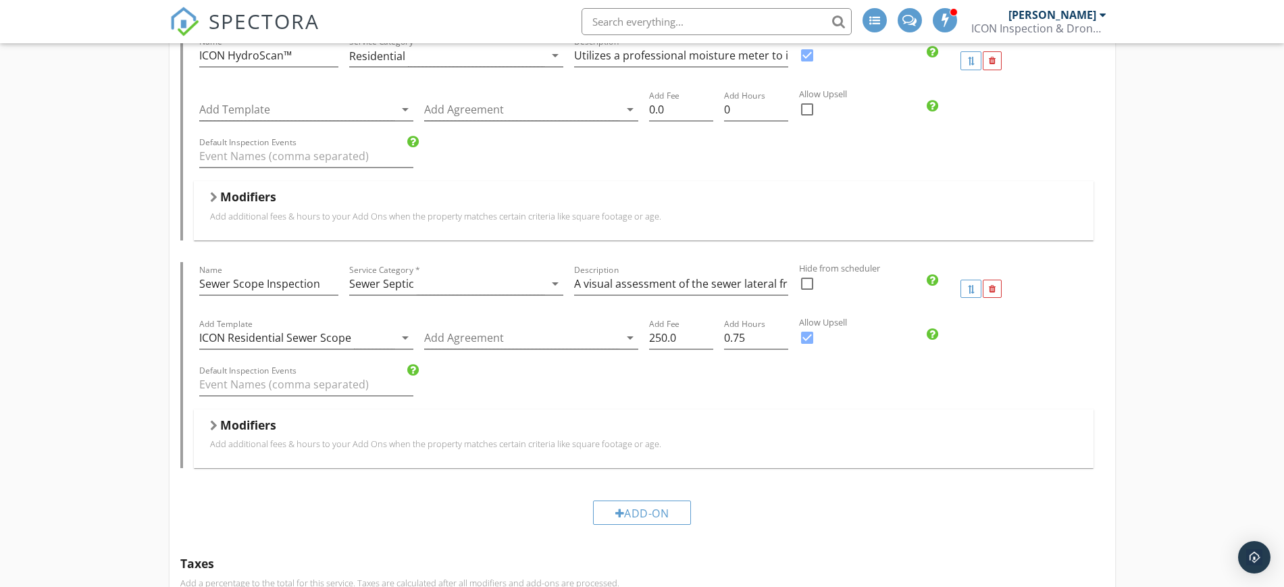
click at [1088, 313] on div "Name Sewer Scope Inspection Service Category * Sewer Septic arrow_drop_down Des…" at bounding box center [644, 289] width 900 height 54
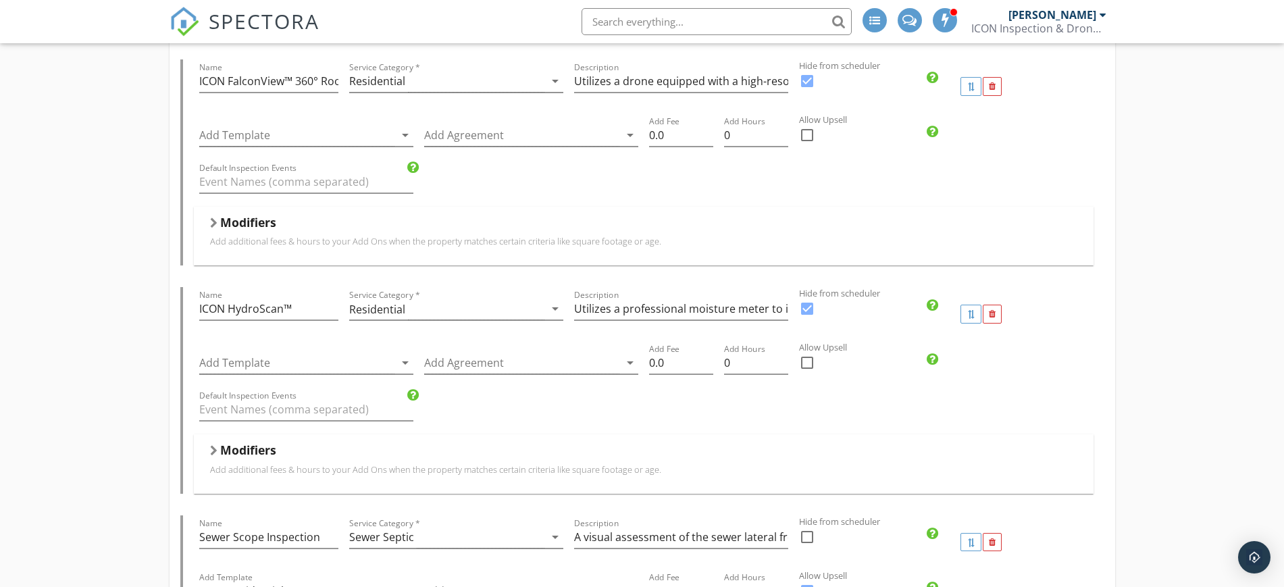
scroll to position [0, 0]
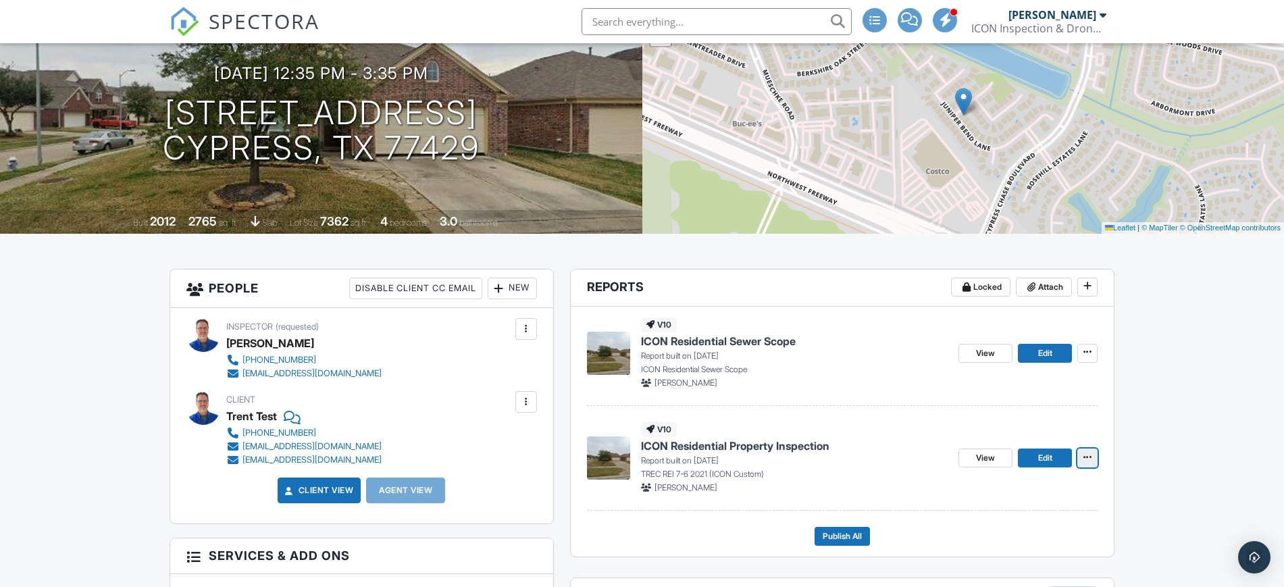
click at [1085, 459] on icon at bounding box center [1088, 457] width 8 height 9
click at [1020, 554] on input "Delete Report" at bounding box center [1020, 558] width 138 height 30
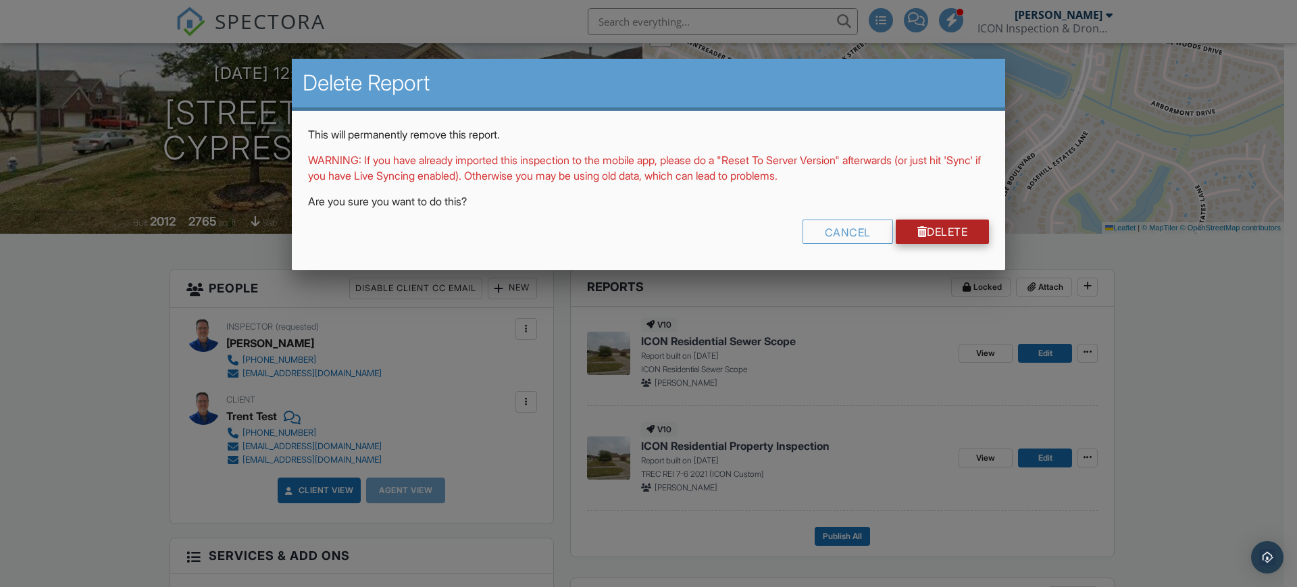
click at [944, 235] on link "Delete" at bounding box center [943, 232] width 94 height 24
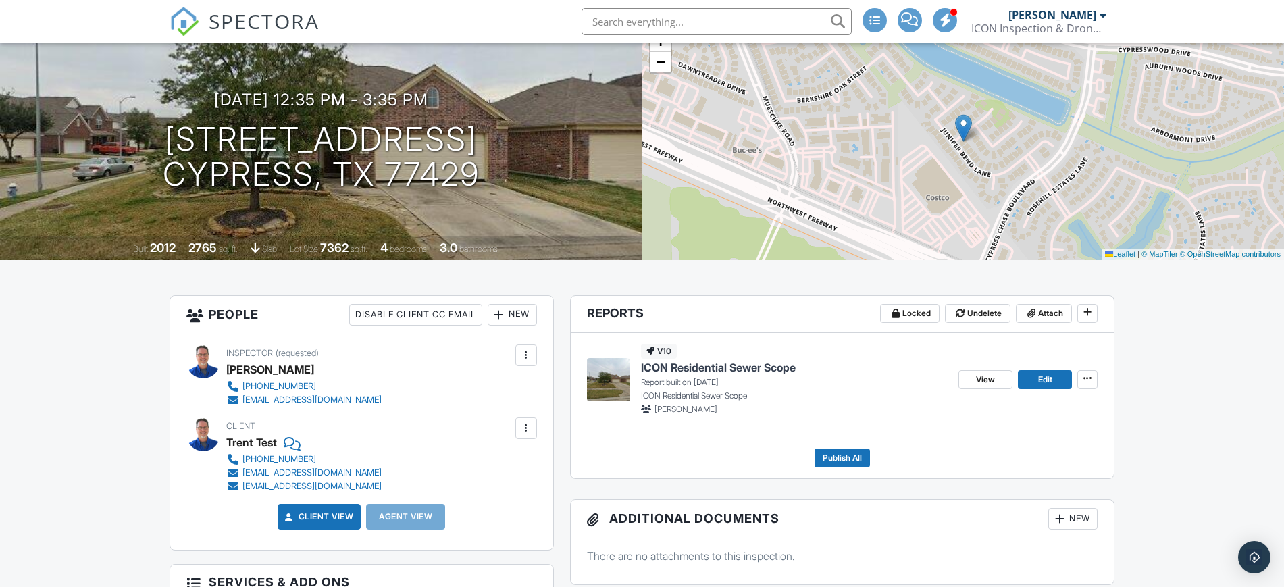
scroll to position [169, 0]
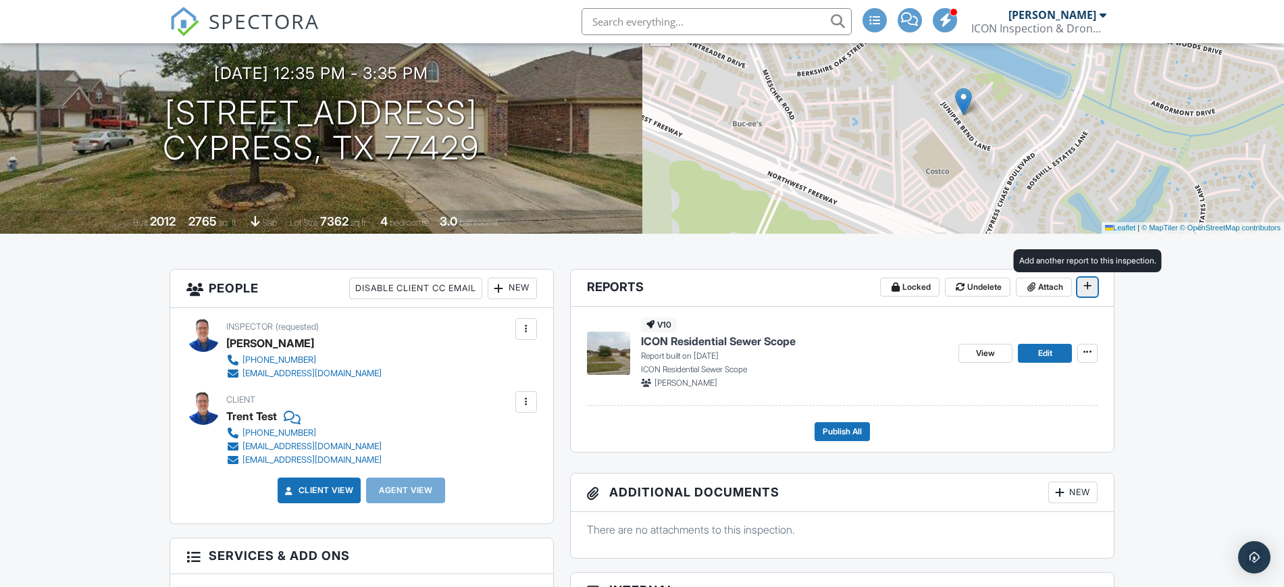
click at [1087, 282] on icon at bounding box center [1088, 285] width 8 height 9
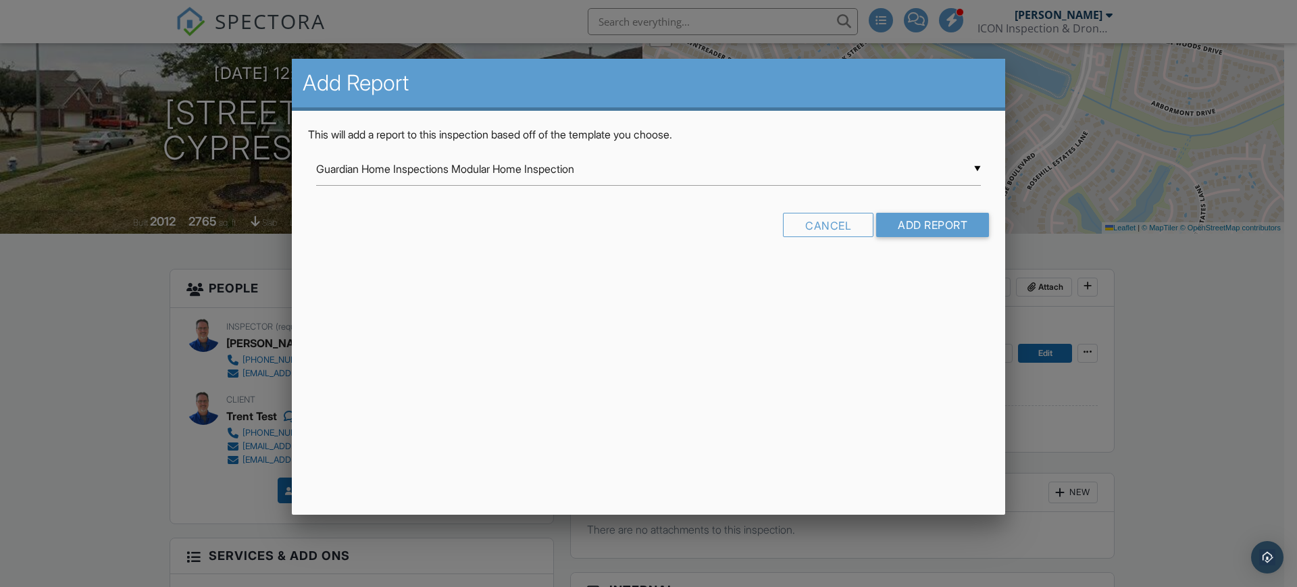
click at [957, 313] on div "Add Report This will add a report to this inspection based off of the template …" at bounding box center [648, 287] width 713 height 456
click at [1190, 327] on div at bounding box center [648, 299] width 1297 height 734
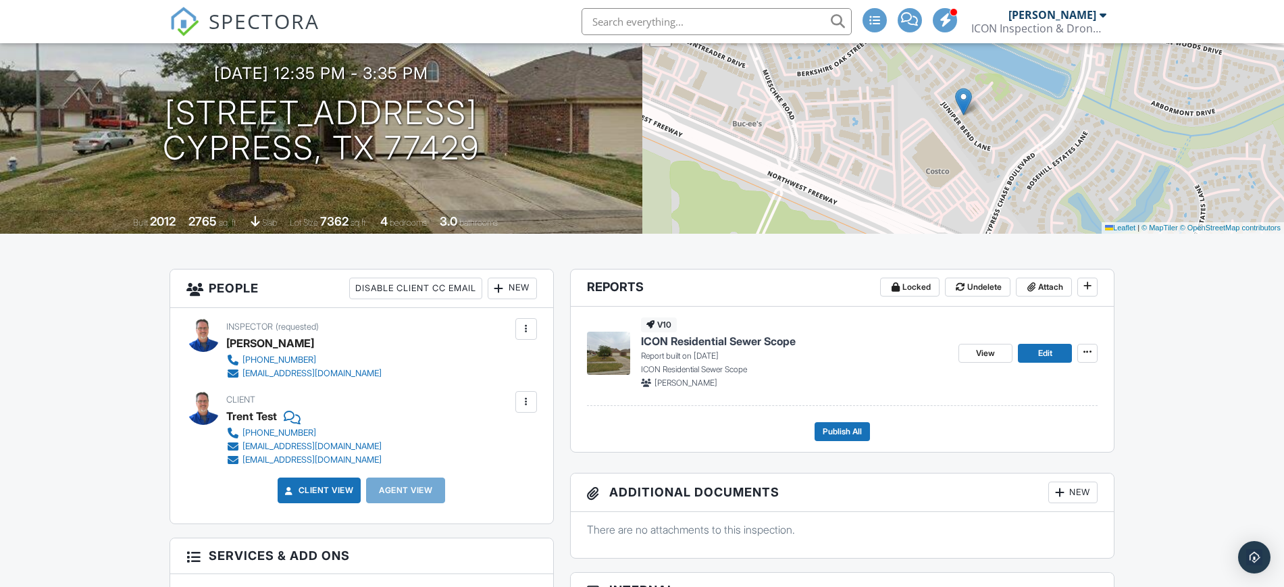
click at [1101, 14] on div at bounding box center [1103, 14] width 7 height 11
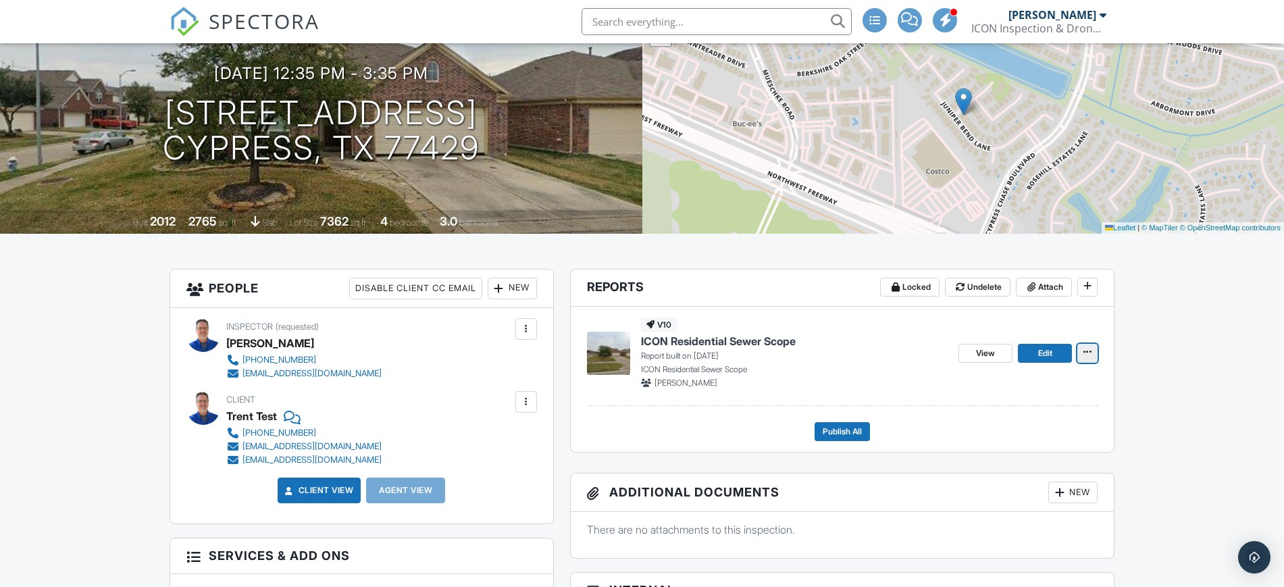
click at [1085, 352] on icon at bounding box center [1088, 351] width 8 height 9
click at [1253, 380] on div "Quick Publish Copy Delete Report" at bounding box center [1113, 421] width 342 height 106
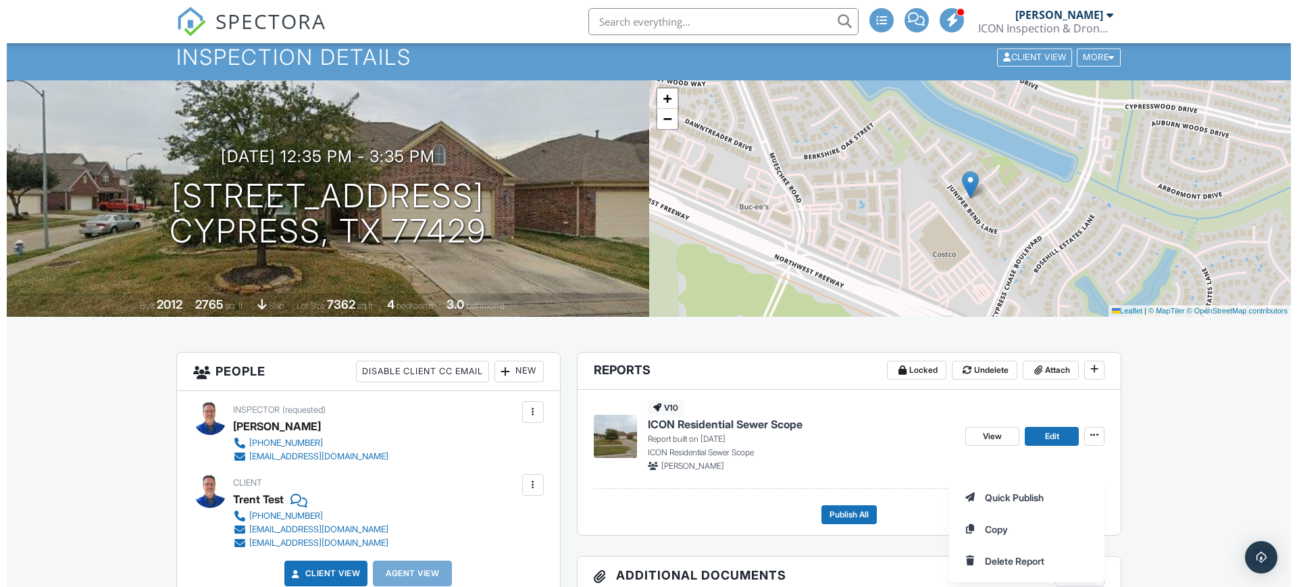
scroll to position [0, 0]
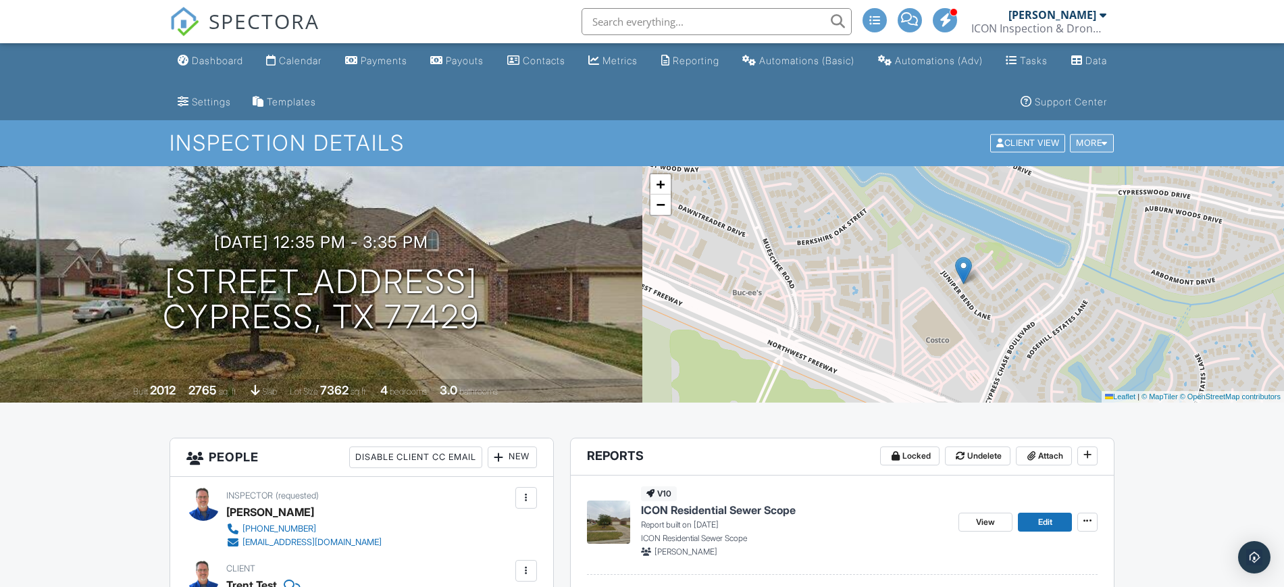
click at [1094, 142] on div "More" at bounding box center [1092, 143] width 44 height 18
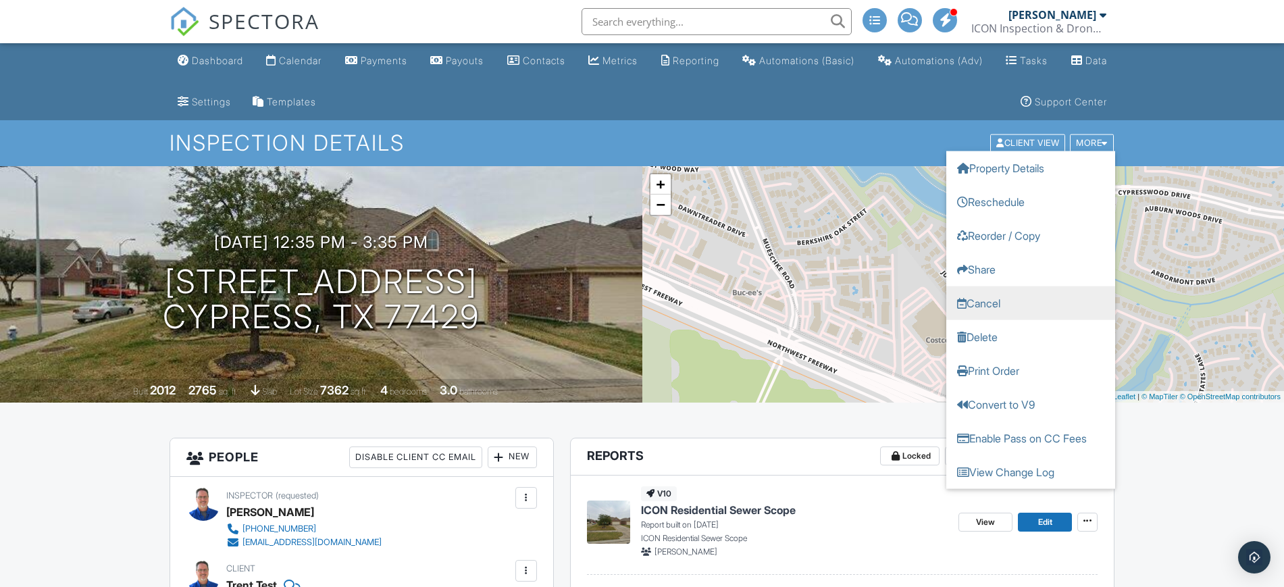
click at [1014, 303] on link "Cancel" at bounding box center [1031, 303] width 169 height 34
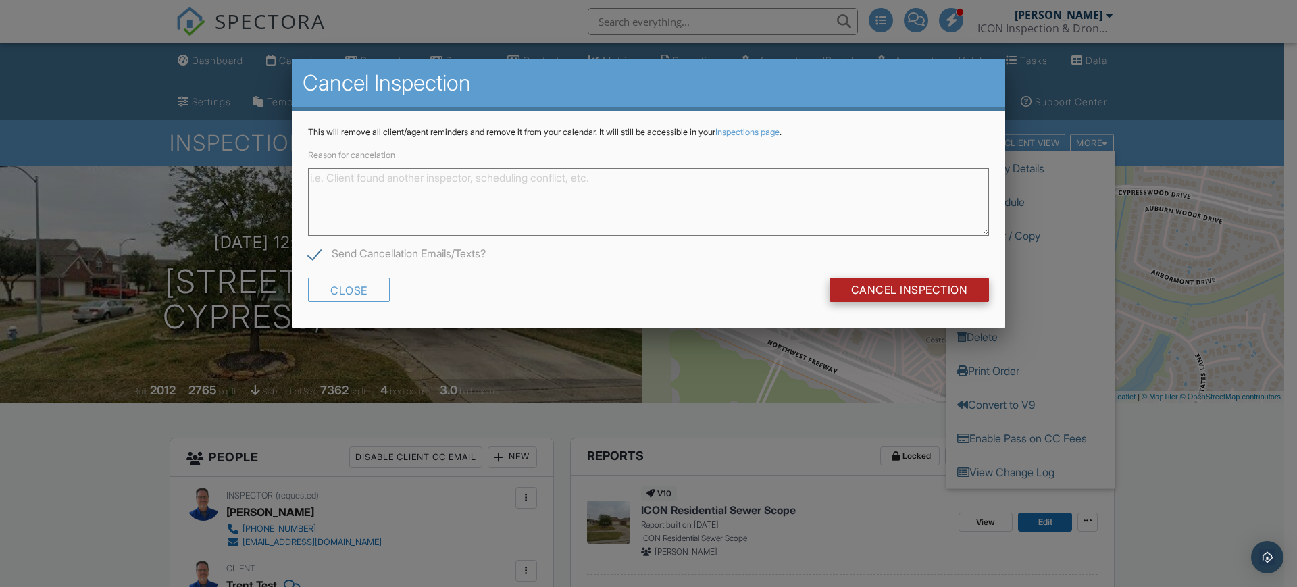
click at [963, 288] on input "Cancel Inspection" at bounding box center [910, 290] width 160 height 24
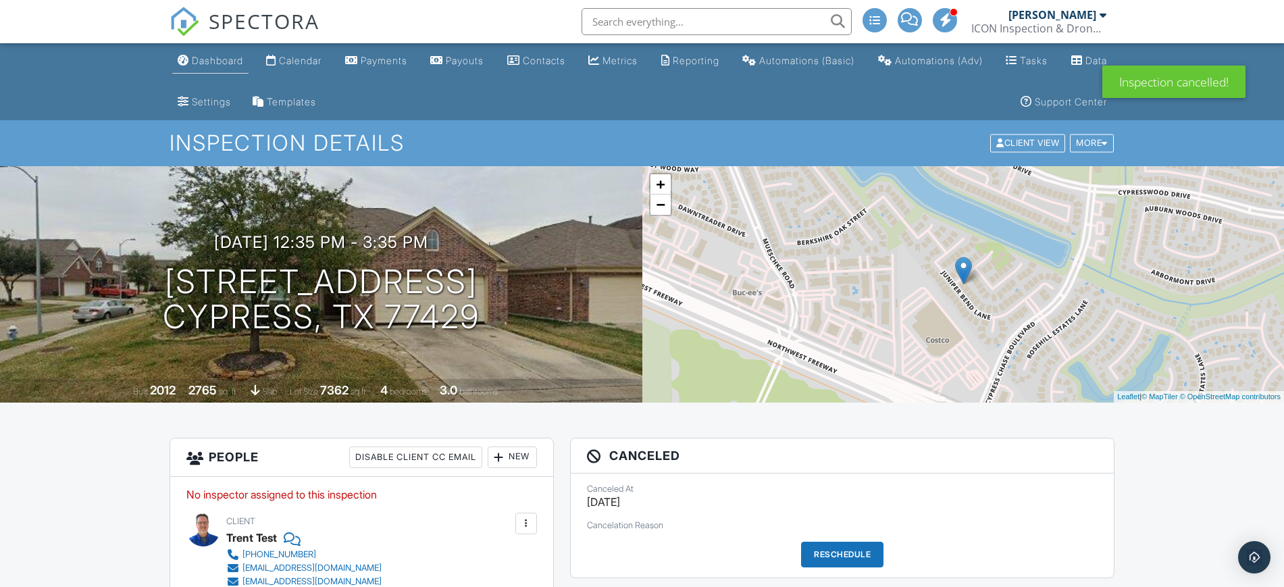
click at [237, 64] on div "Dashboard" at bounding box center [217, 60] width 51 height 11
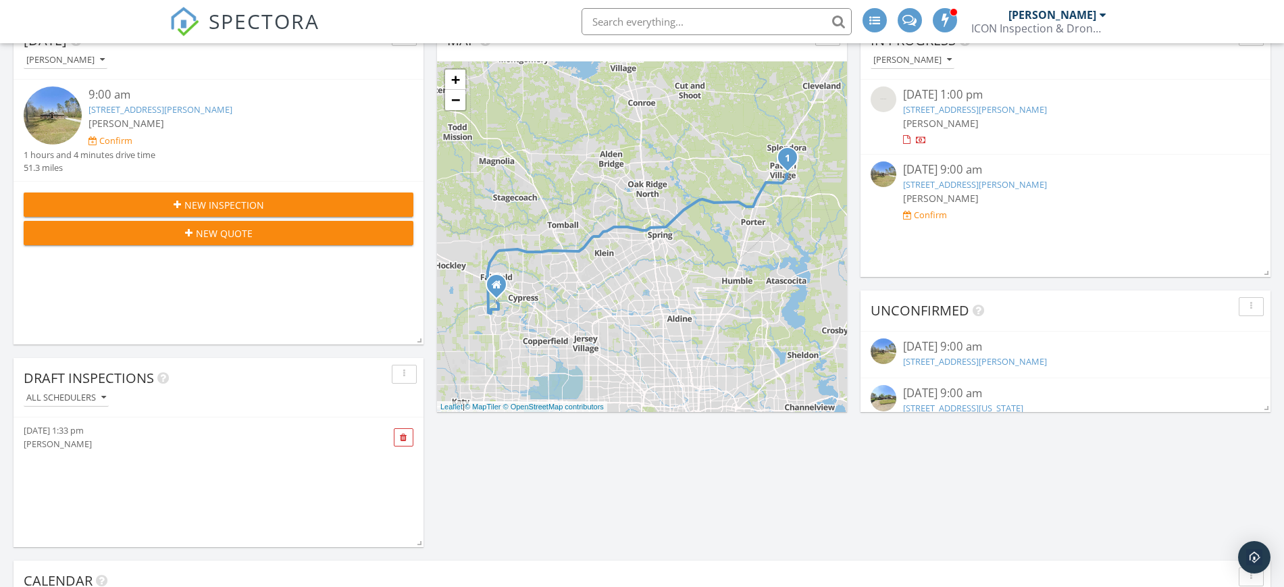
click at [312, 205] on div "[DATE] [PERSON_NAME] 9:00 am [STREET_ADDRESS][PERSON_NAME] [PERSON_NAME] Confir…" at bounding box center [219, 182] width 410 height 324
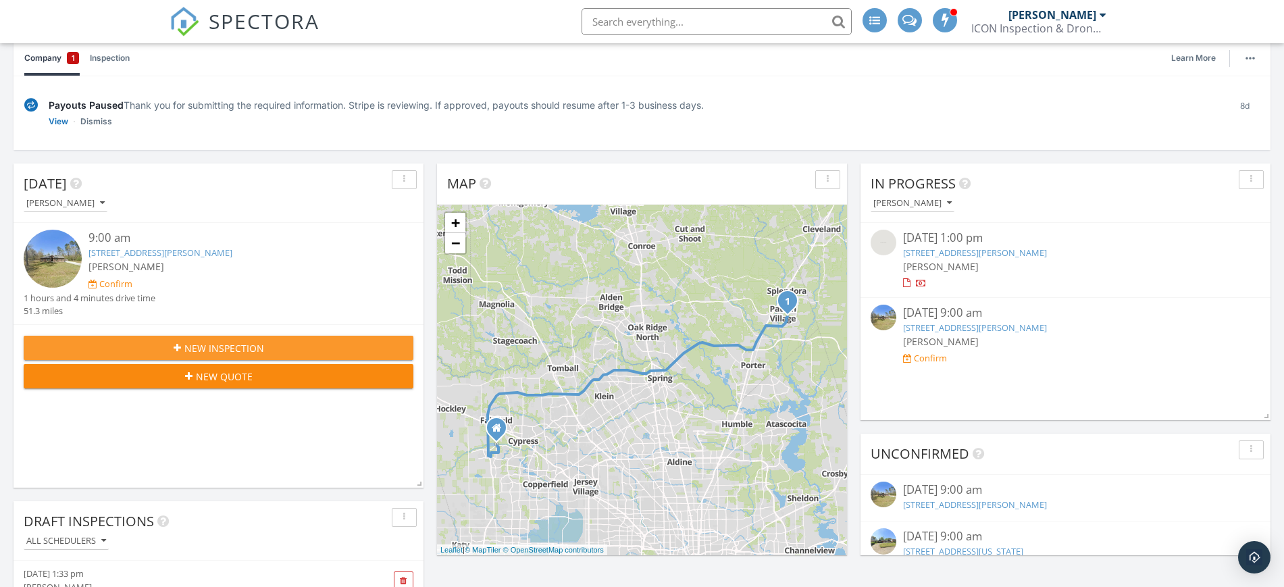
scroll to position [169, 0]
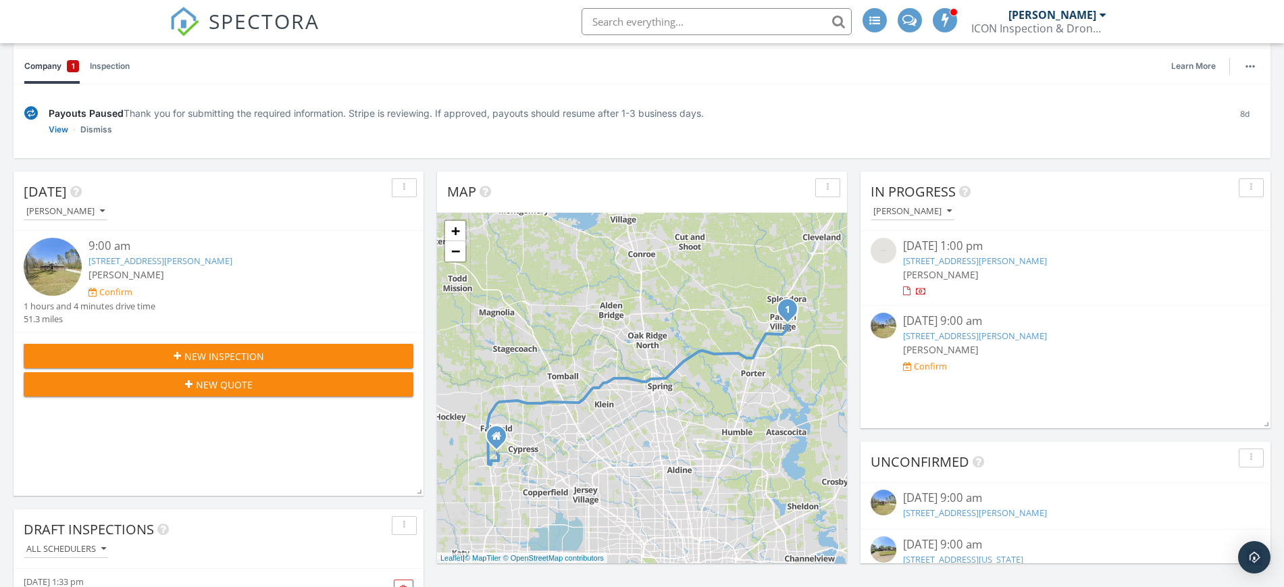
click at [245, 357] on span "New Inspection" at bounding box center [224, 356] width 80 height 14
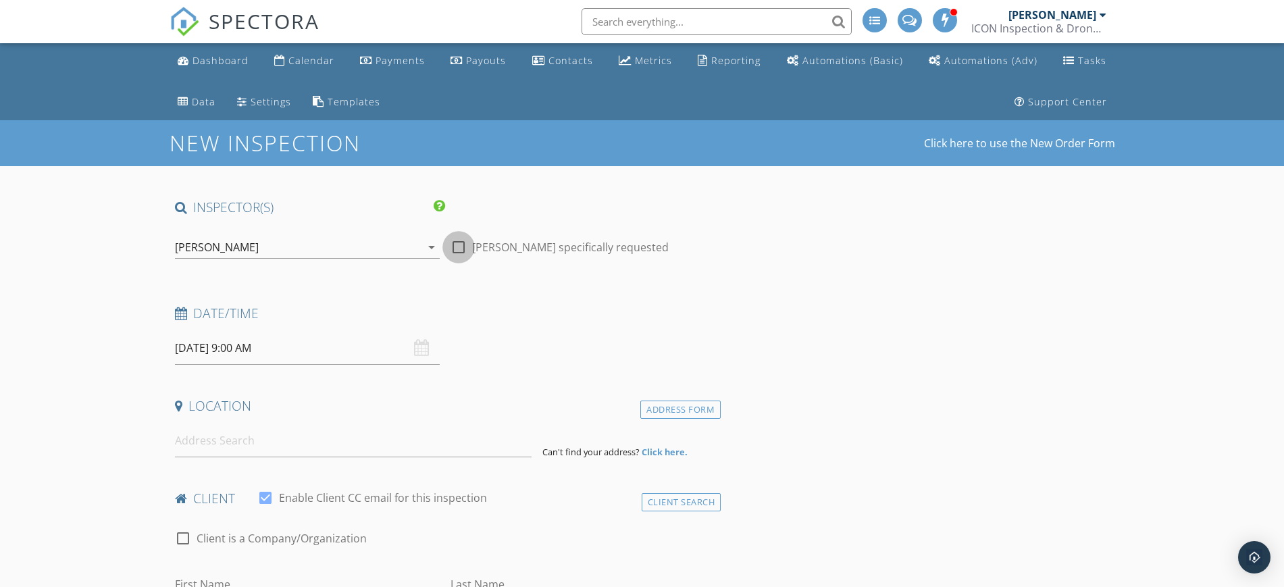
click at [459, 245] on div at bounding box center [458, 247] width 23 height 23
checkbox input "true"
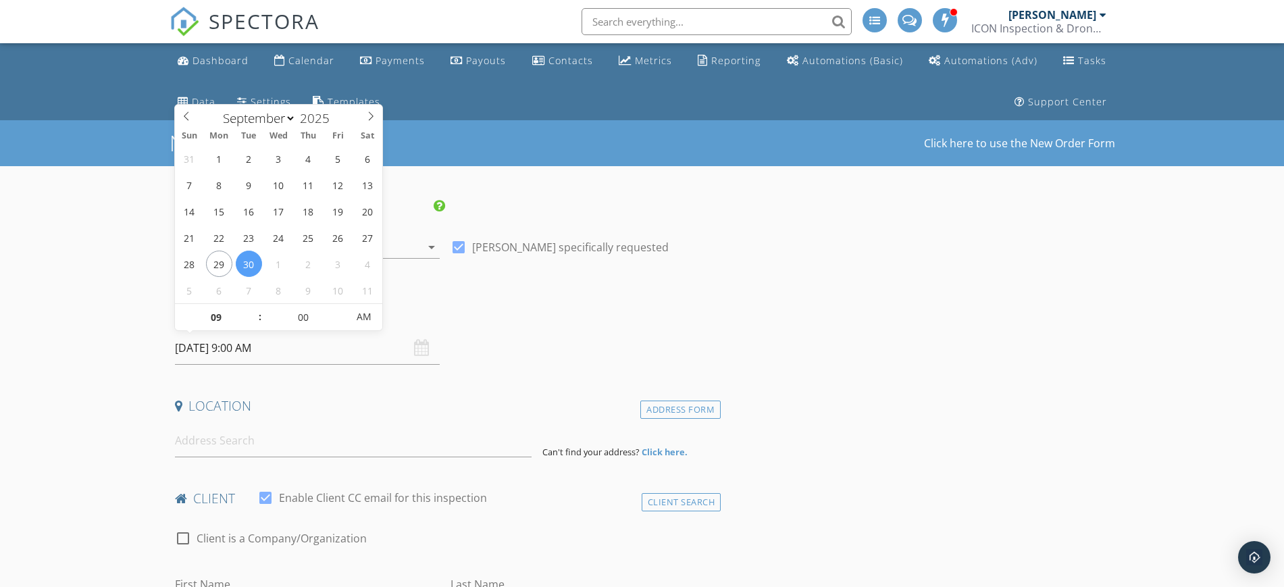
click at [244, 353] on input "[DATE] 9:00 AM" at bounding box center [307, 348] width 265 height 33
type input "[DATE] 9:00 AM"
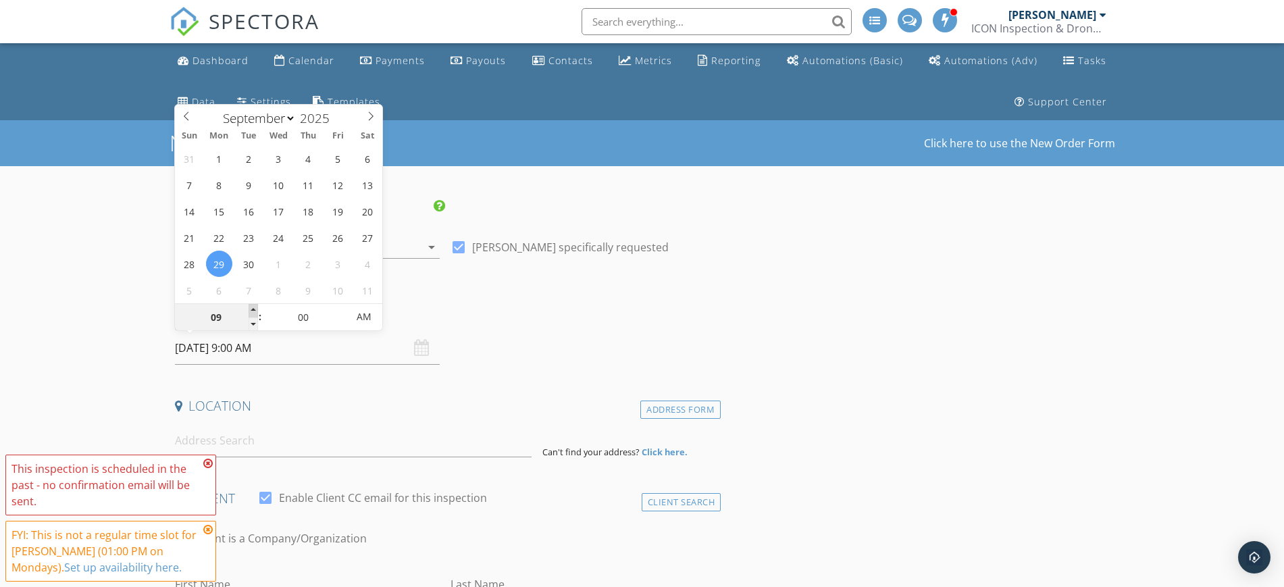
type input "10"
type input "[DATE] 10:00 AM"
click at [251, 309] on span at bounding box center [253, 311] width 9 height 14
type input "11"
type input "[DATE] 11:00 AM"
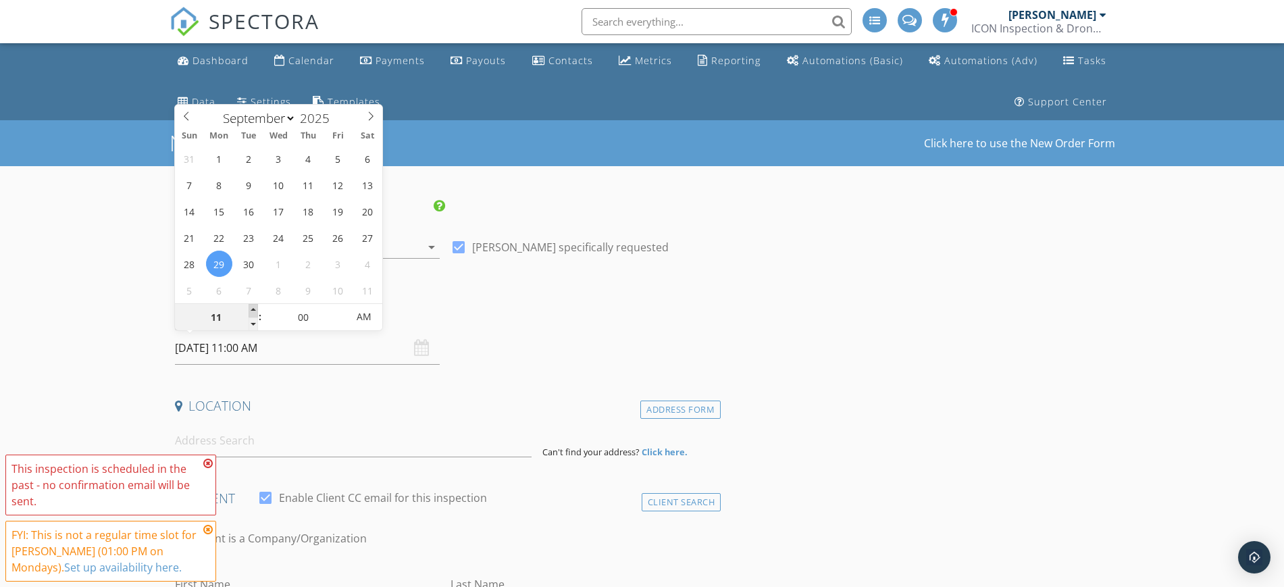
click at [251, 309] on span at bounding box center [253, 311] width 9 height 14
type input "12"
type input "09/29/2025 12:00 PM"
click at [251, 309] on span at bounding box center [253, 311] width 9 height 14
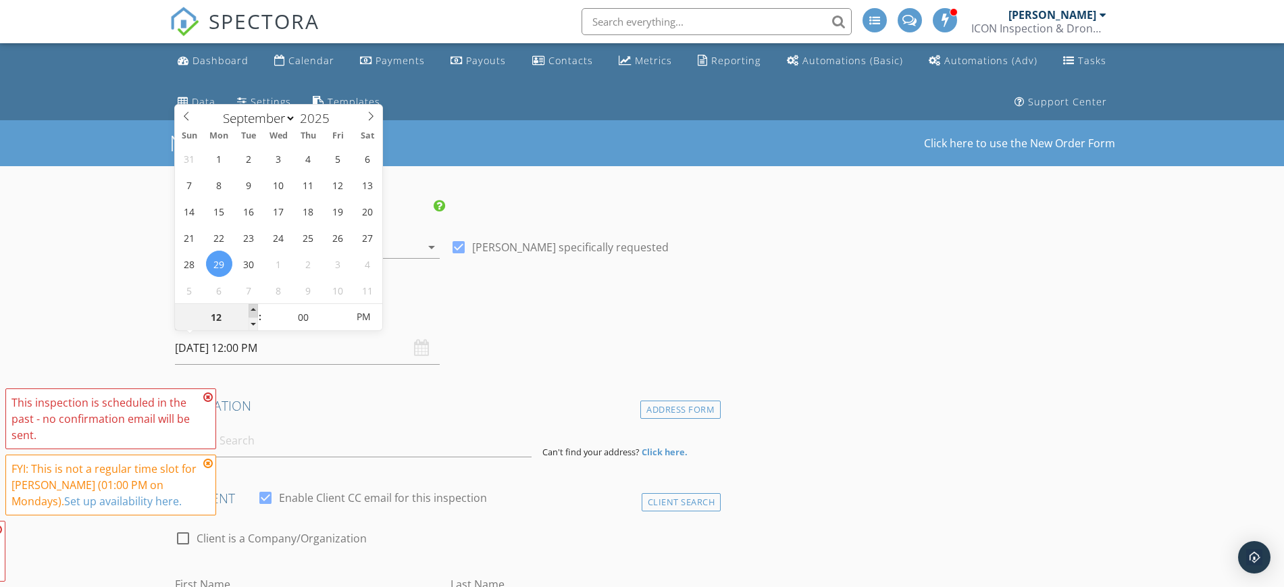
type input "01"
type input "09/29/2025 1:00 PM"
click at [253, 309] on span at bounding box center [253, 311] width 9 height 14
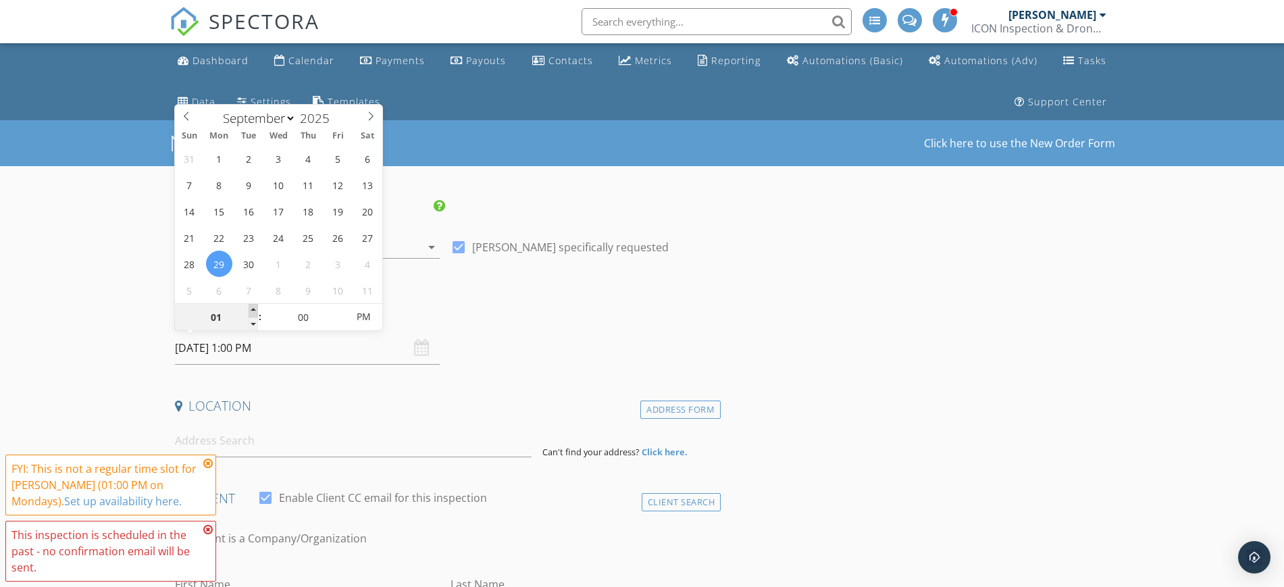
type input "02"
type input "[DATE] 2:00 PM"
click at [253, 307] on span at bounding box center [253, 311] width 9 height 14
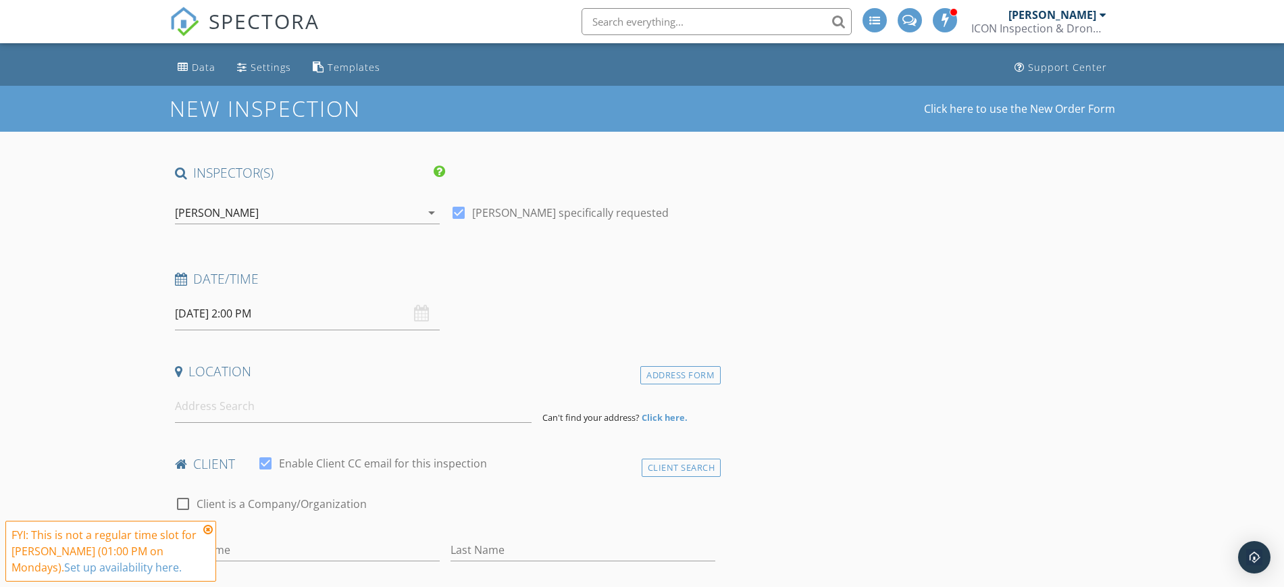
scroll to position [84, 0]
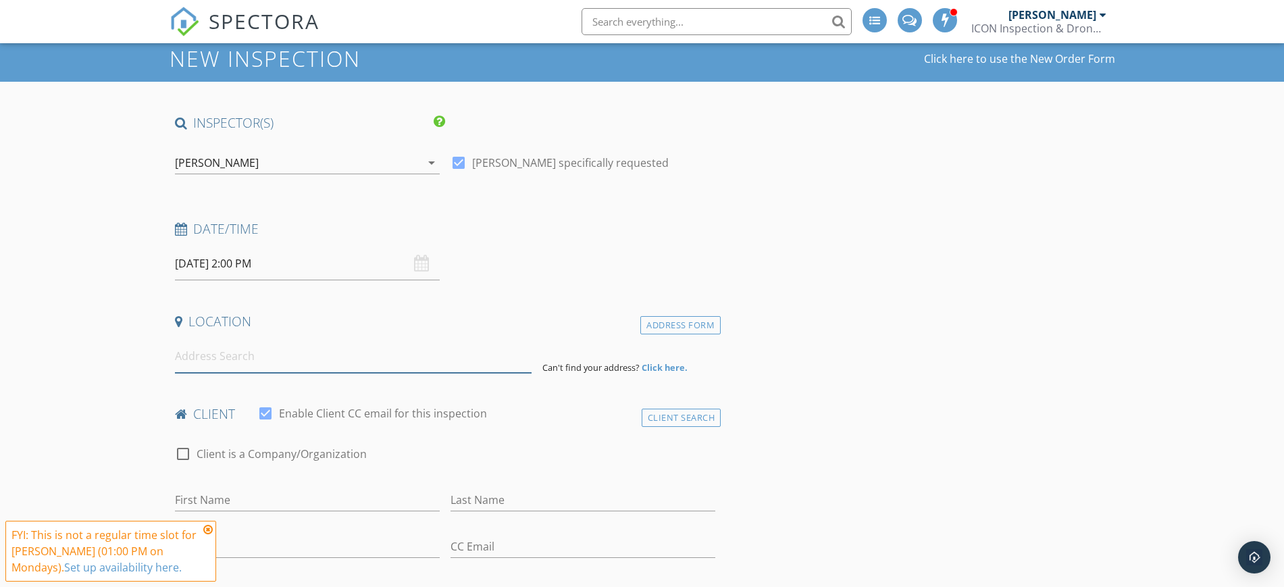
click at [292, 354] on input at bounding box center [353, 356] width 357 height 33
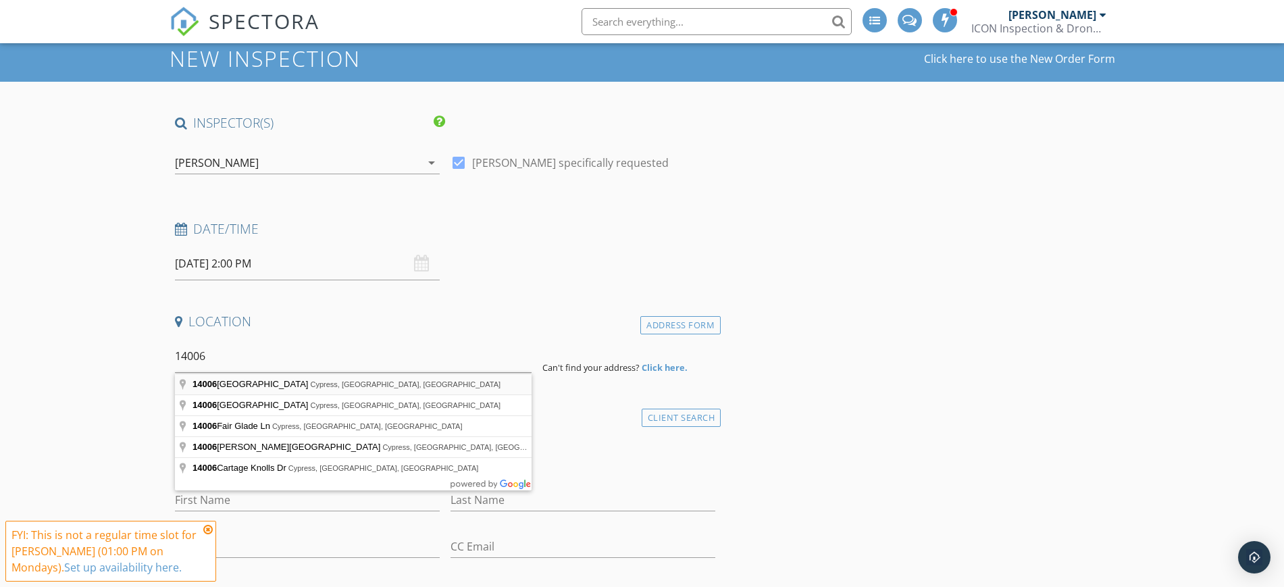
type input "14006 Juniper Bend Lane, Cypress, TX, USA"
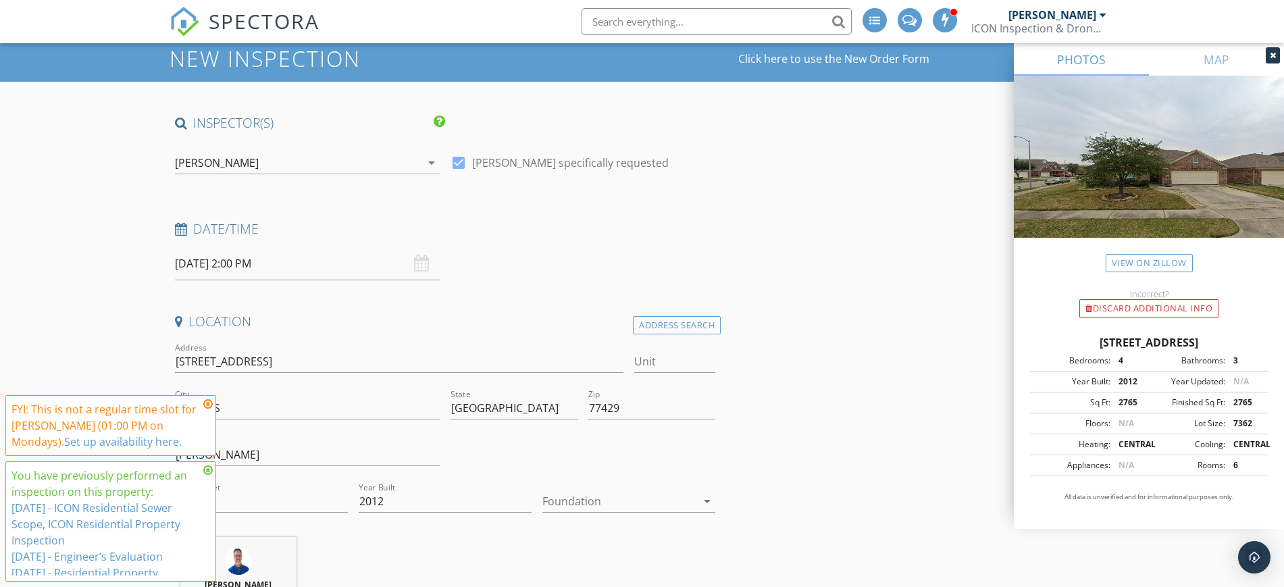
click at [208, 403] on icon at bounding box center [207, 404] width 9 height 11
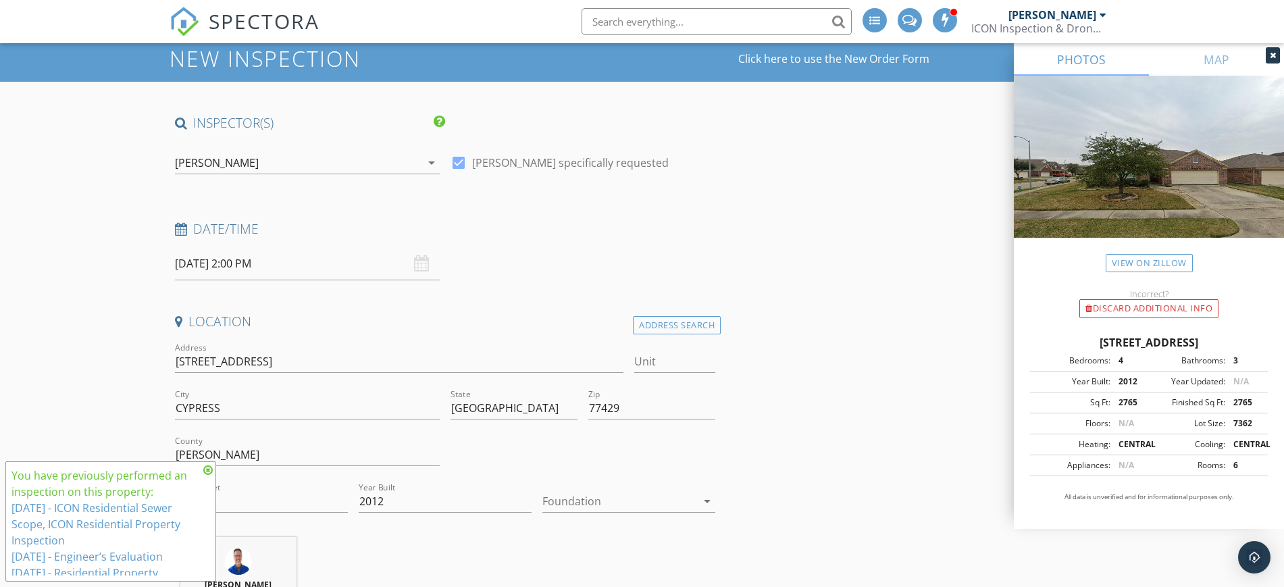
click at [207, 470] on icon at bounding box center [207, 470] width 9 height 11
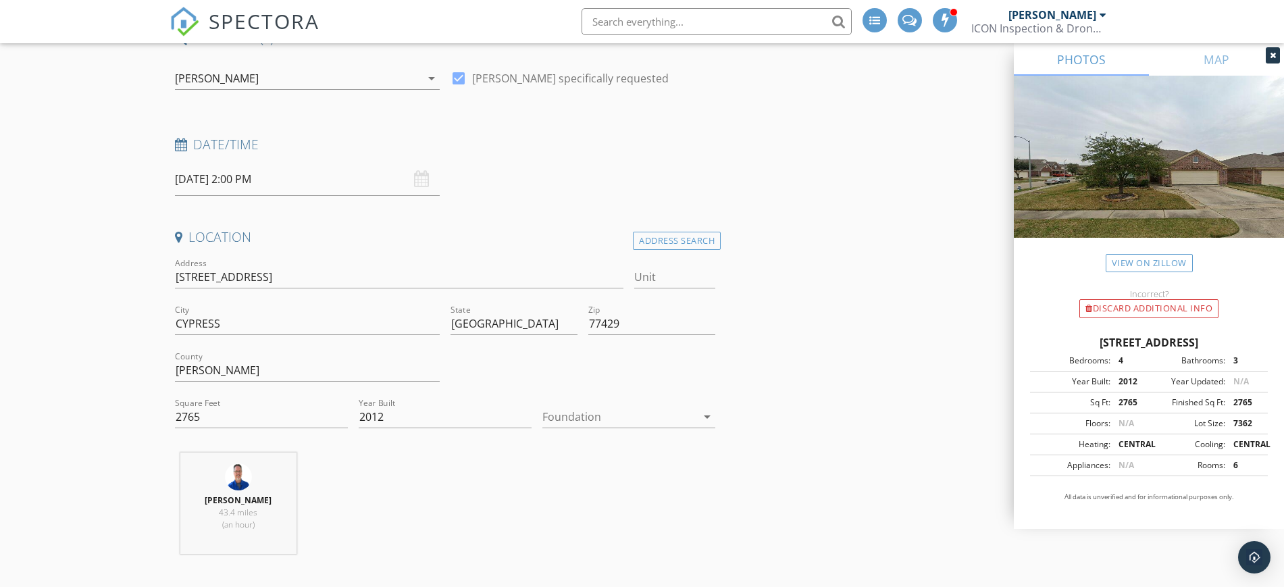
scroll to position [253, 0]
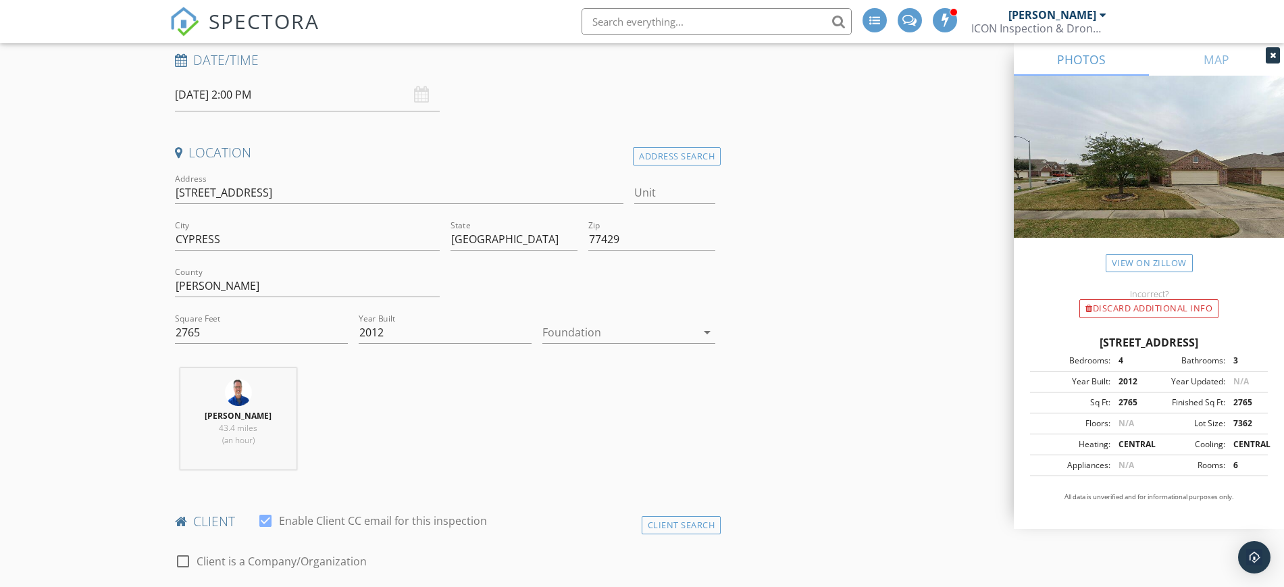
click at [689, 322] on div at bounding box center [620, 333] width 154 height 22
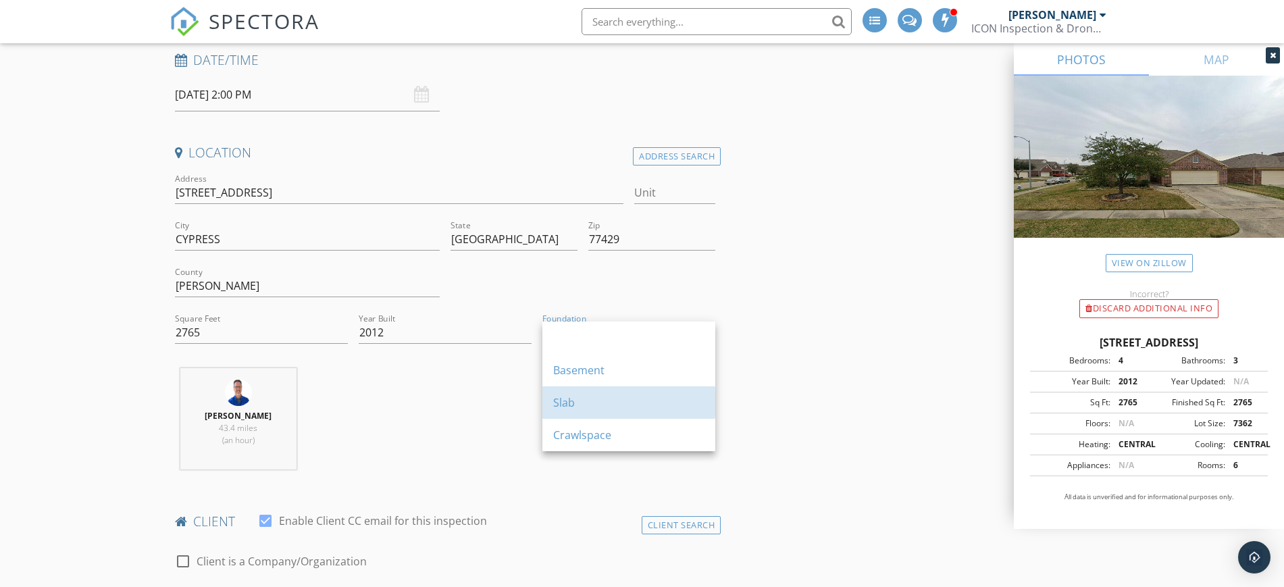
drag, startPoint x: 640, startPoint y: 393, endPoint x: 712, endPoint y: 384, distance: 72.9
click at [640, 394] on div "Slab" at bounding box center [628, 402] width 151 height 32
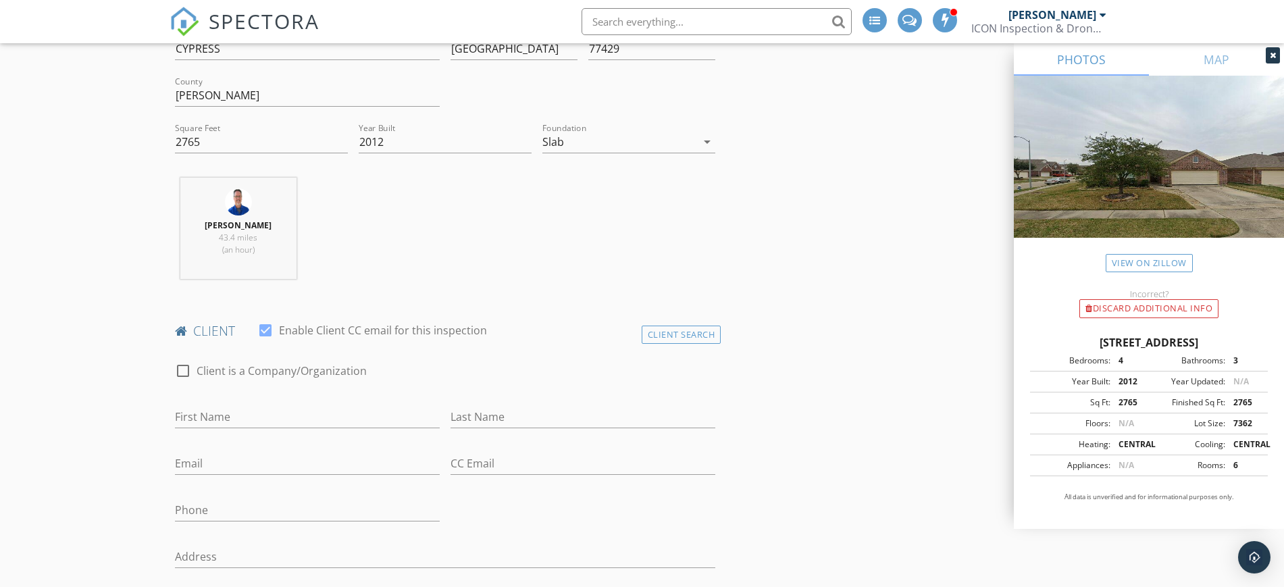
scroll to position [507, 0]
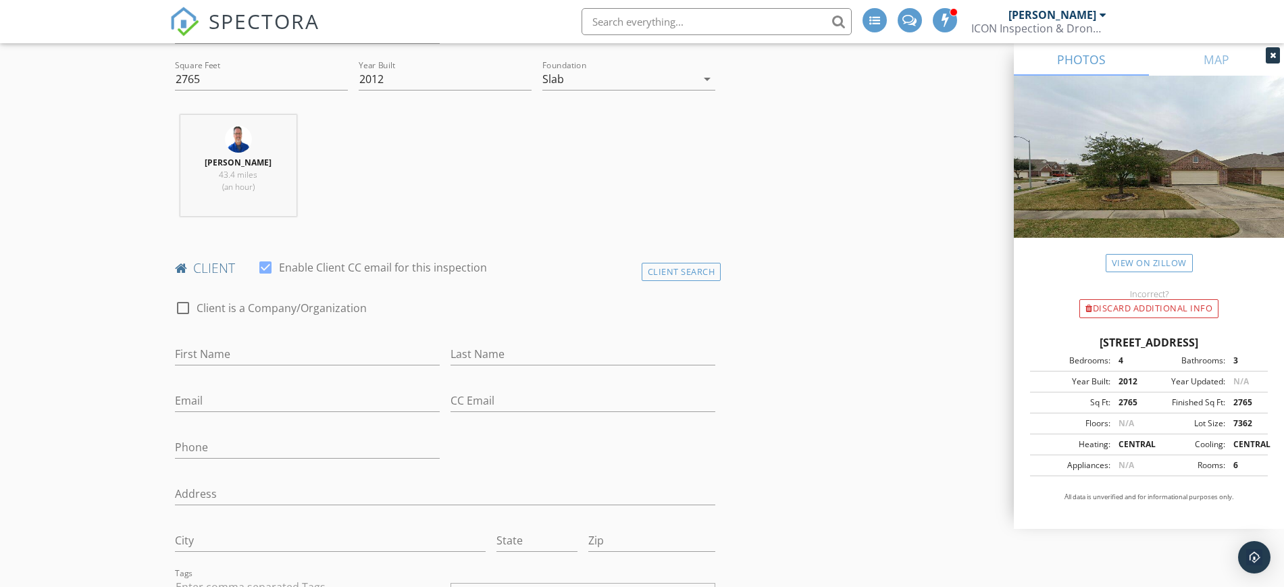
drag, startPoint x: 280, startPoint y: 366, endPoint x: 275, endPoint y: 357, distance: 10.6
click at [280, 365] on div "First Name" at bounding box center [307, 361] width 265 height 36
click at [270, 350] on input "First Name" at bounding box center [307, 354] width 265 height 22
type input "Trent"
type input "Barnes"
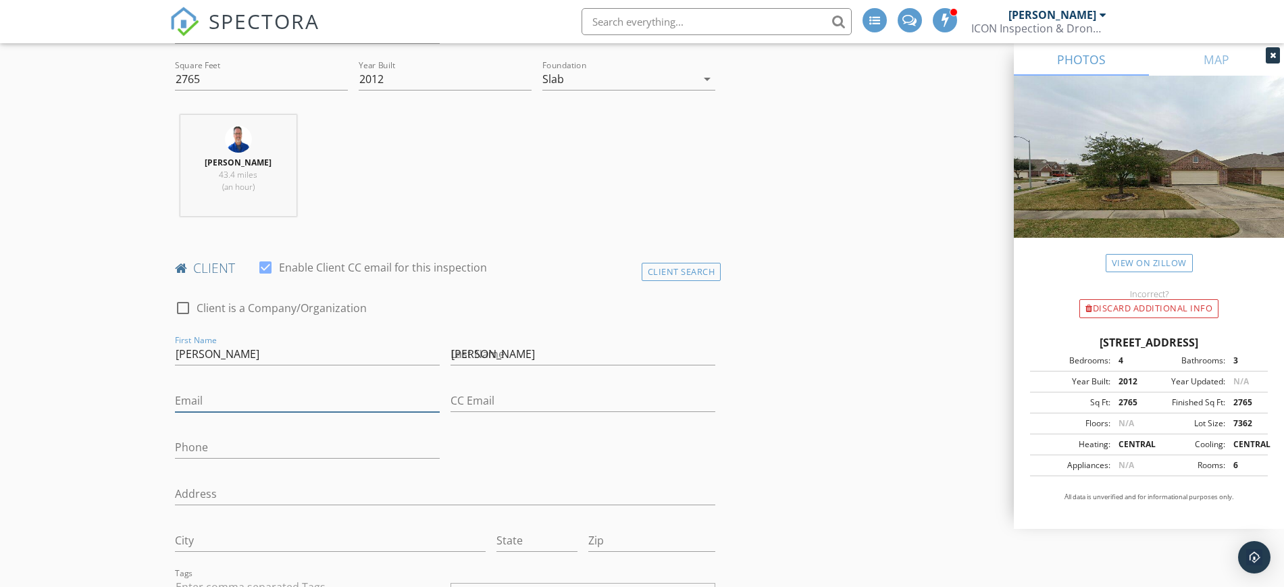
type input "trent@iconinspectionservices.com"
type input "[EMAIL_ADDRESS][DOMAIN_NAME]"
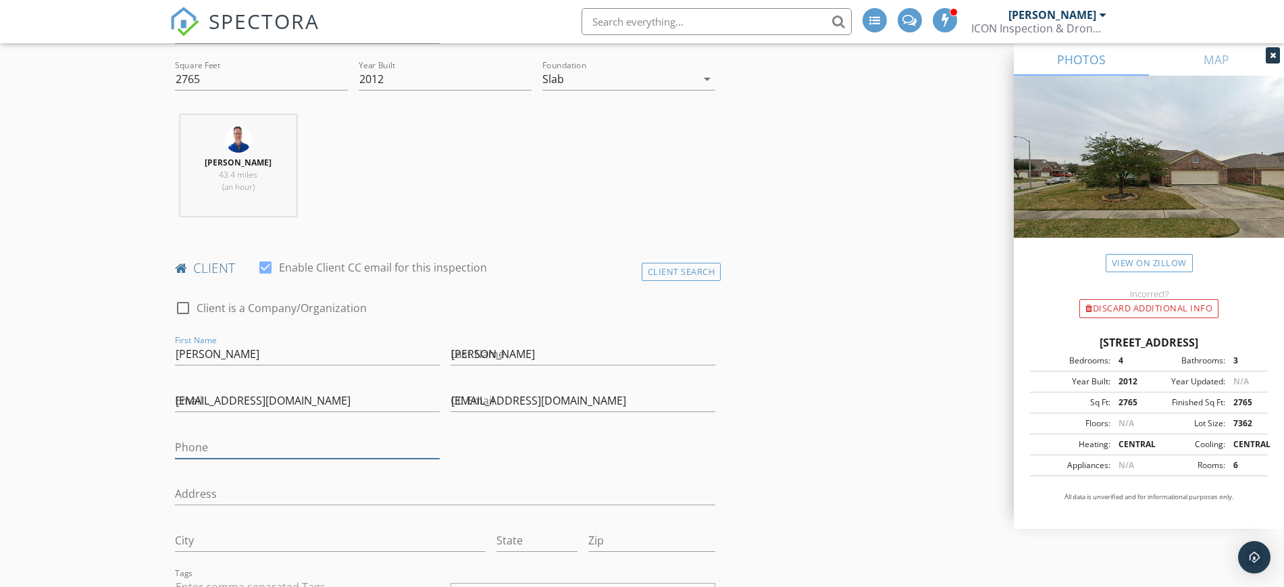
type input "[PHONE_NUMBER]"
click at [447, 353] on div "Last Name Barnes" at bounding box center [583, 355] width 276 height 47
drag, startPoint x: 452, startPoint y: 352, endPoint x: 520, endPoint y: 335, distance: 69.6
click at [511, 338] on div "Last Name Barnes" at bounding box center [583, 357] width 265 height 44
drag, startPoint x: 214, startPoint y: 357, endPoint x: 128, endPoint y: 322, distance: 93.1
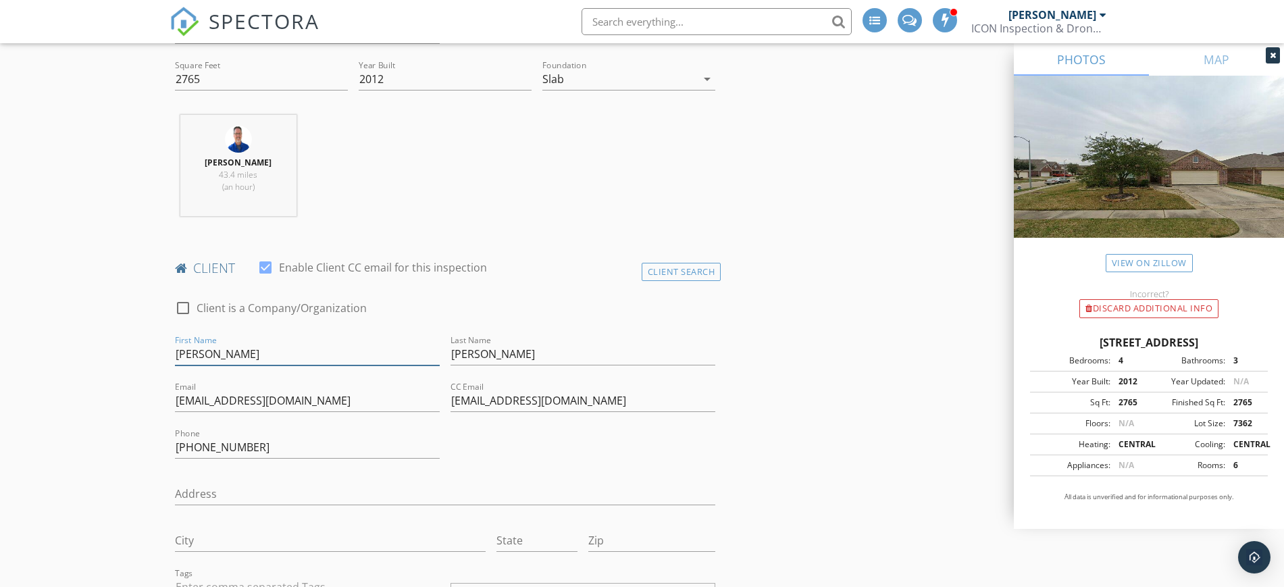
type input "Test"
click at [452, 399] on input "[EMAIL_ADDRESS][DOMAIN_NAME]" at bounding box center [583, 401] width 265 height 22
drag, startPoint x: 628, startPoint y: 398, endPoint x: 443, endPoint y: 415, distance: 185.9
click at [443, 415] on div "check_box_outline_blank Client is a Company/Organization First Name Test Last N…" at bounding box center [446, 532] width 552 height 493
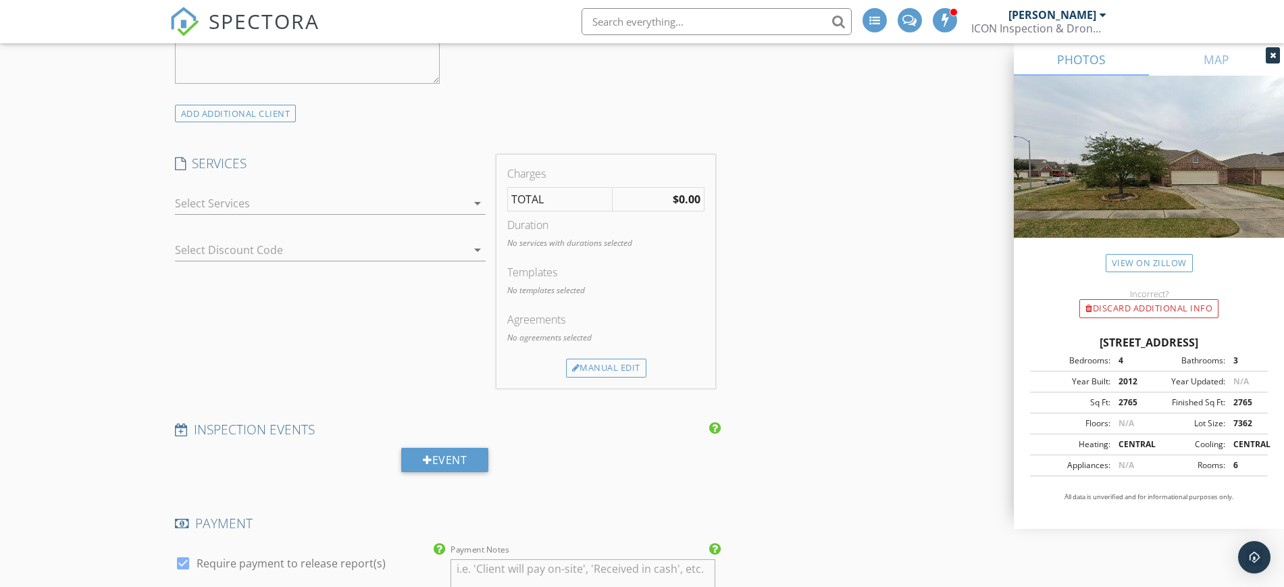
click at [344, 182] on div "check_box_outline_blank Single Family Home Inspection Complete Interior/Exterio…" at bounding box center [331, 205] width 322 height 47
click at [285, 207] on div at bounding box center [321, 204] width 292 height 22
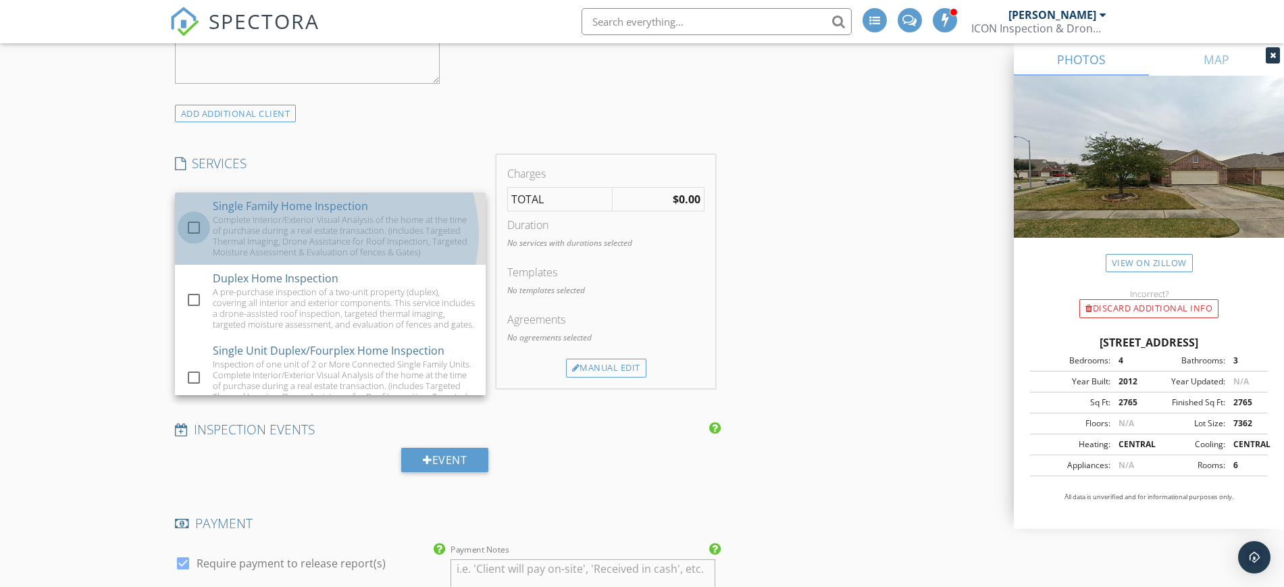
click at [197, 228] on div at bounding box center [193, 227] width 23 height 23
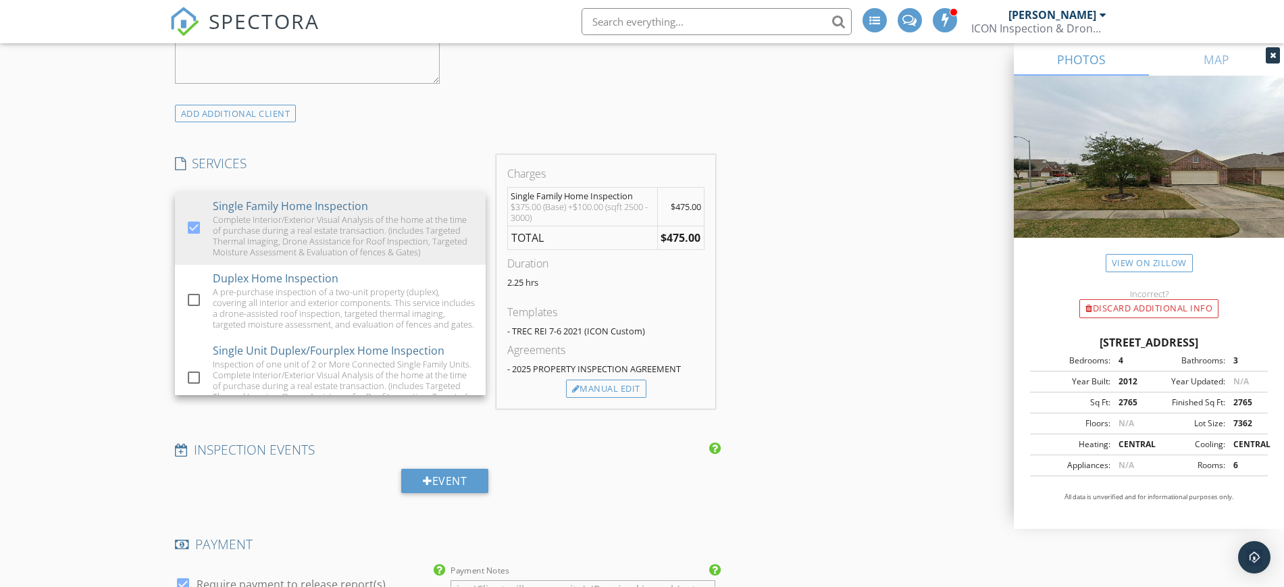
click at [147, 296] on div "New Inspection Click here to use the New Order Form INSPECTOR(S) check_box Tren…" at bounding box center [642, 593] width 1284 height 3304
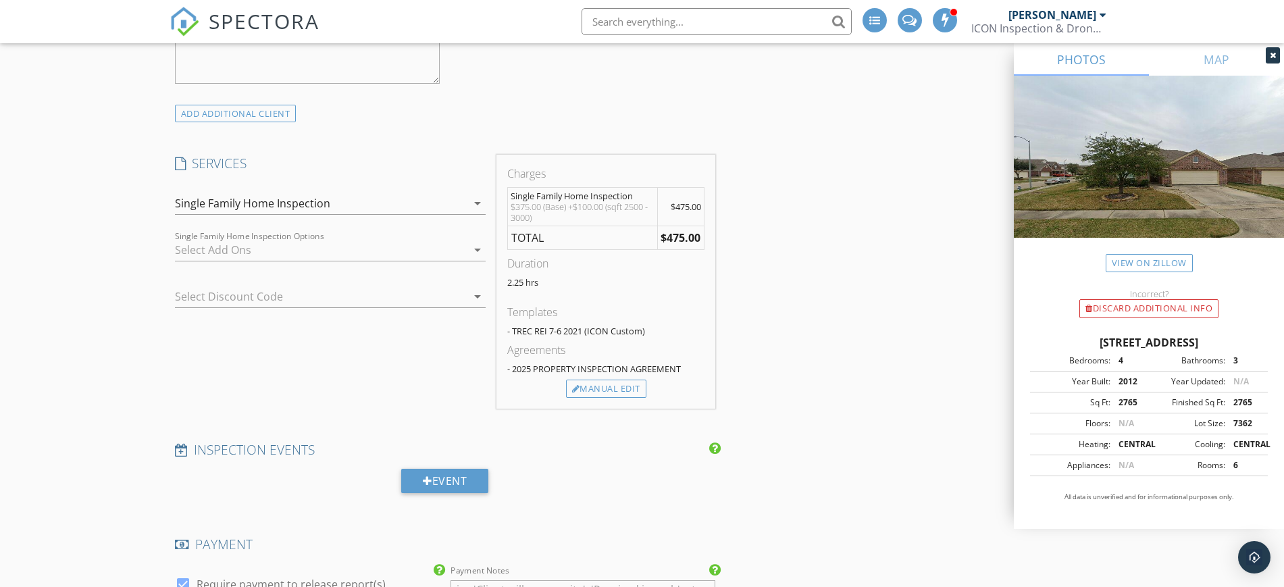
click at [195, 240] on div at bounding box center [321, 250] width 292 height 22
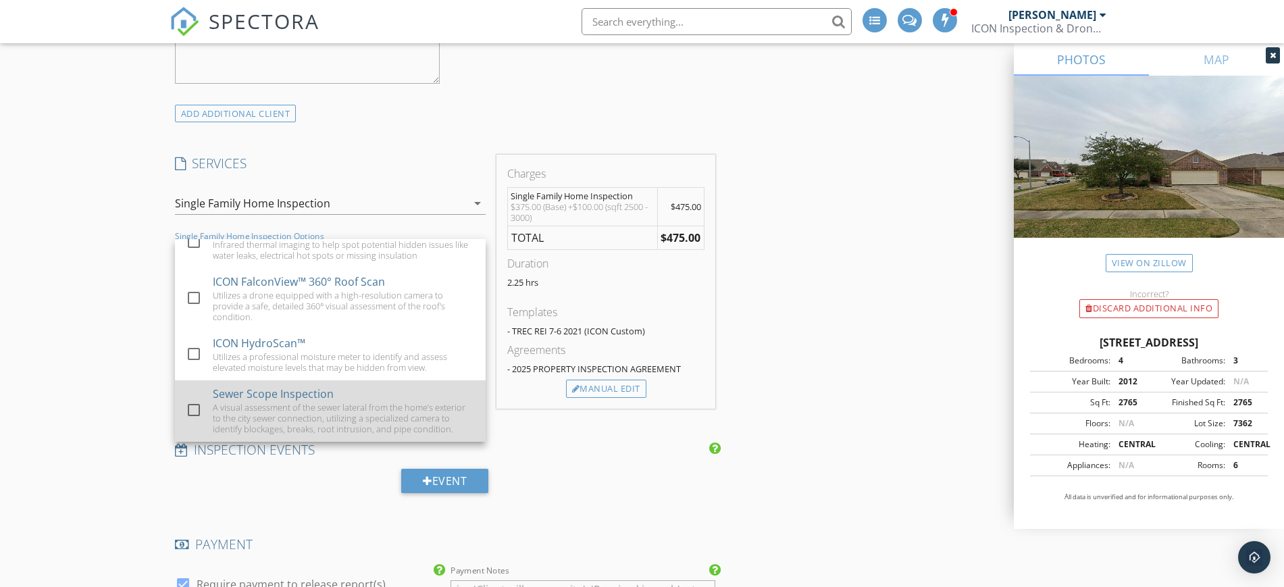
click at [196, 403] on div at bounding box center [193, 410] width 23 height 23
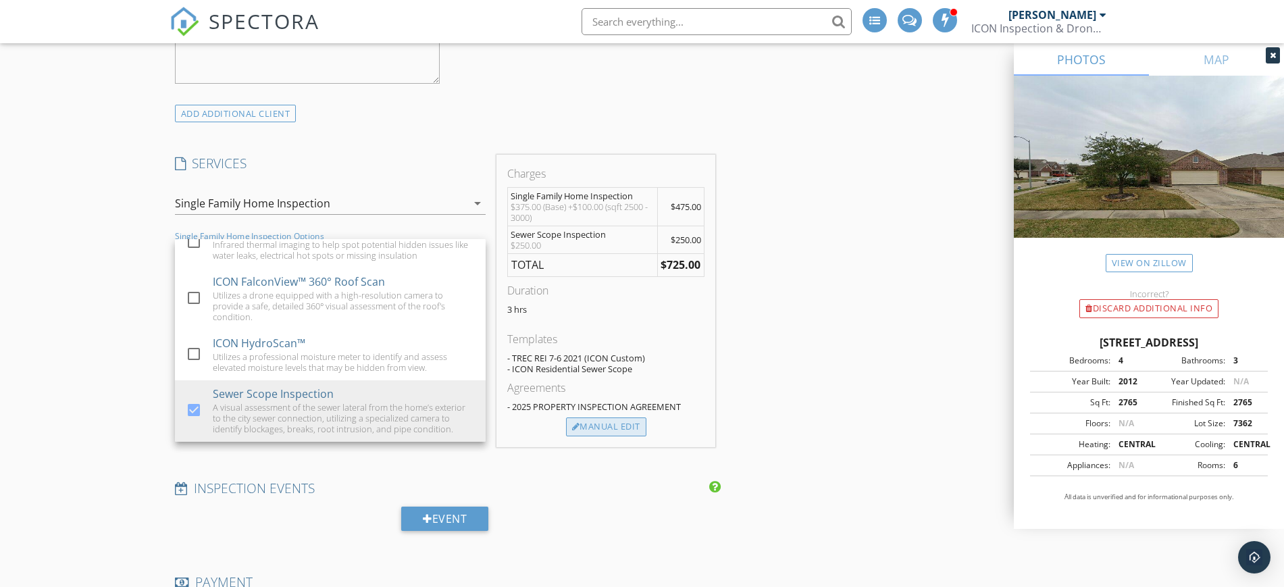
click at [598, 426] on div "Manual Edit" at bounding box center [606, 427] width 80 height 19
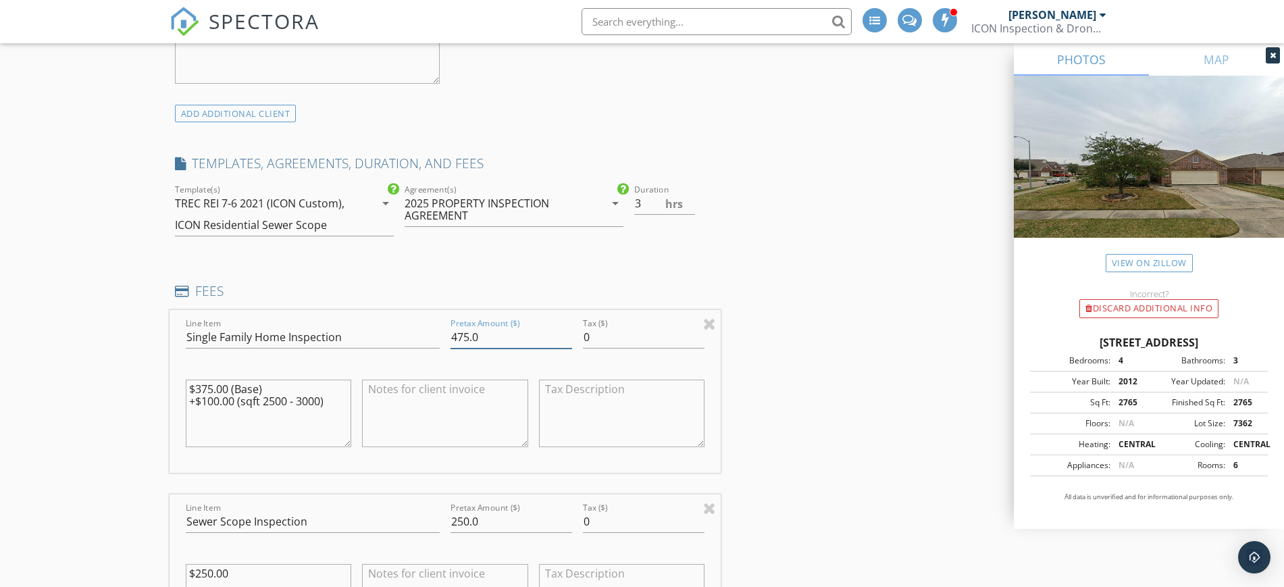
drag, startPoint x: 454, startPoint y: 333, endPoint x: 474, endPoint y: 334, distance: 19.6
click at [474, 334] on input "475.0" at bounding box center [512, 337] width 122 height 22
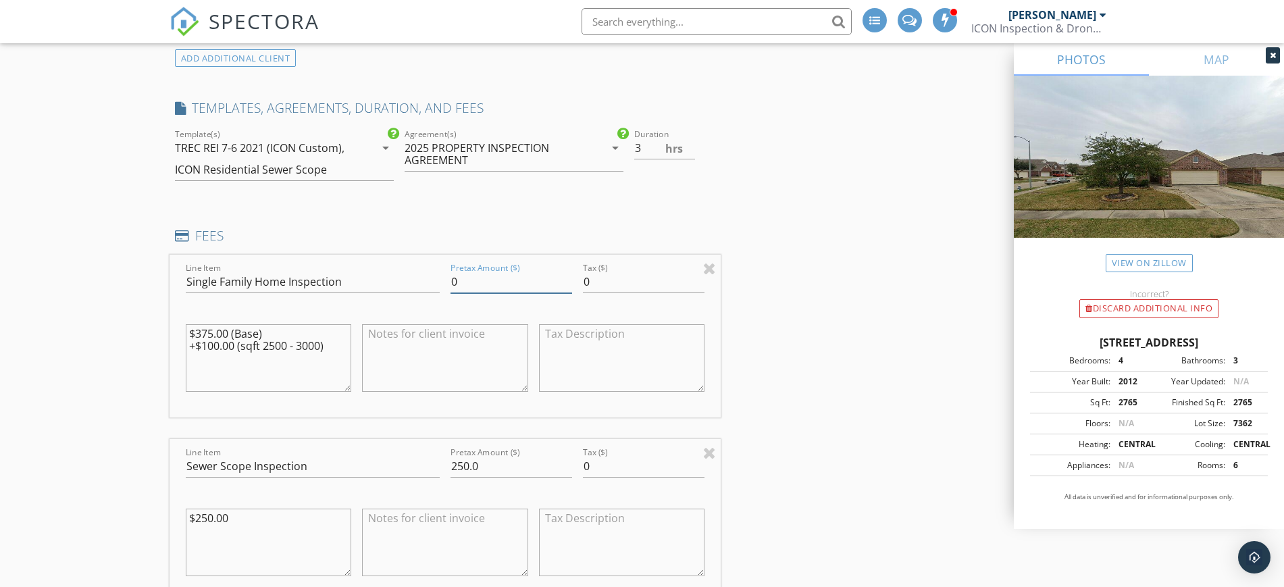
scroll to position [1263, 0]
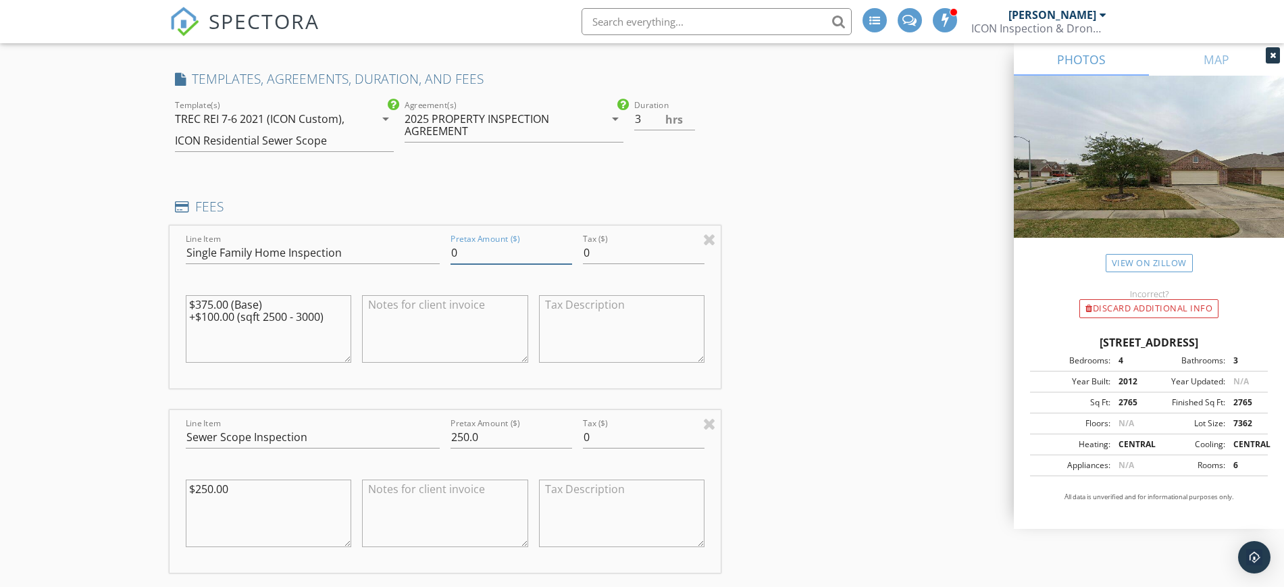
type input "0"
drag, startPoint x: 452, startPoint y: 433, endPoint x: 470, endPoint y: 434, distance: 18.3
click at [470, 434] on input "250.0" at bounding box center [512, 437] width 122 height 22
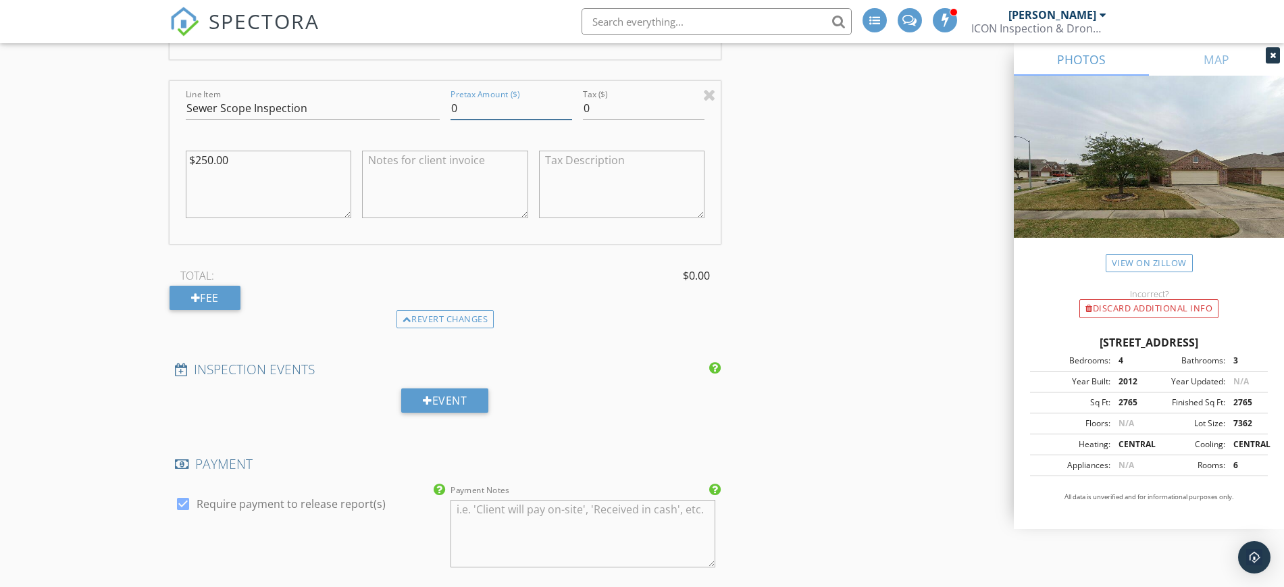
scroll to position [1601, 0]
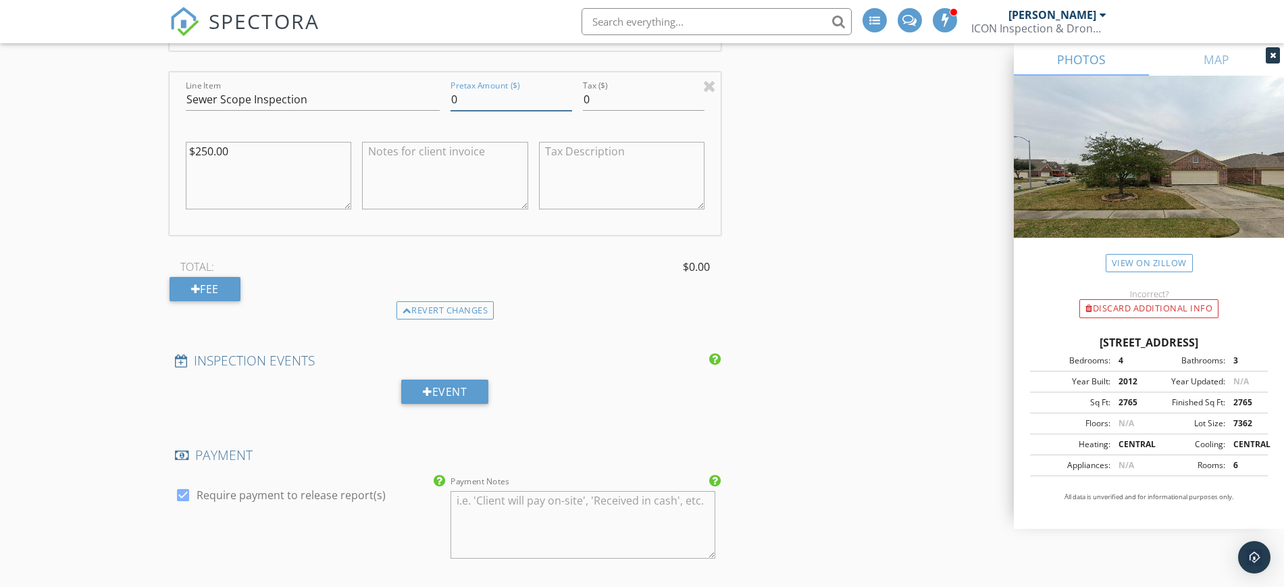
type input "0"
click at [869, 311] on div "INSPECTOR(S) check_box Trent Barnes PRIMARY Trent Barnes arrow_drop_down check_…" at bounding box center [643, 360] width 946 height 3527
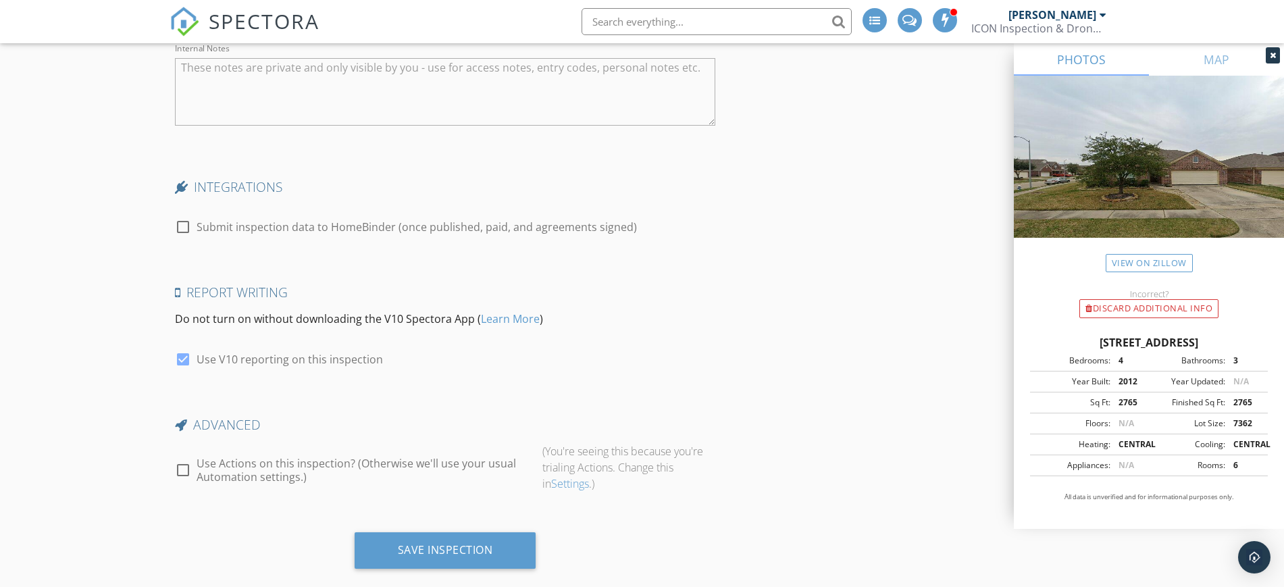
scroll to position [3170, 0]
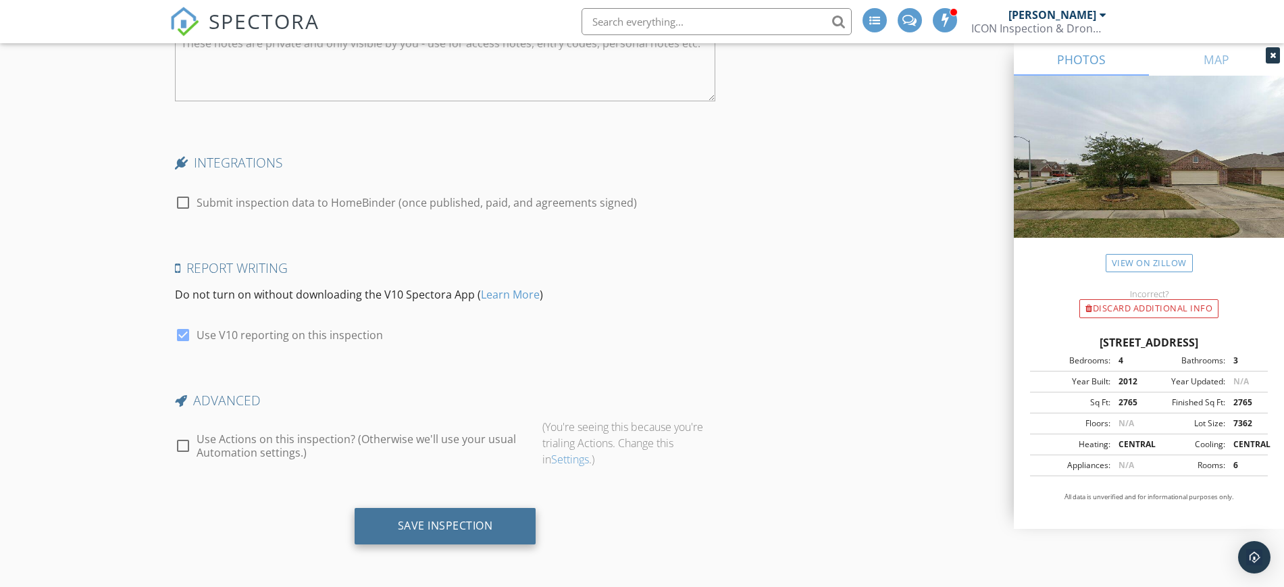
click at [476, 519] on div "Save Inspection" at bounding box center [445, 526] width 95 height 14
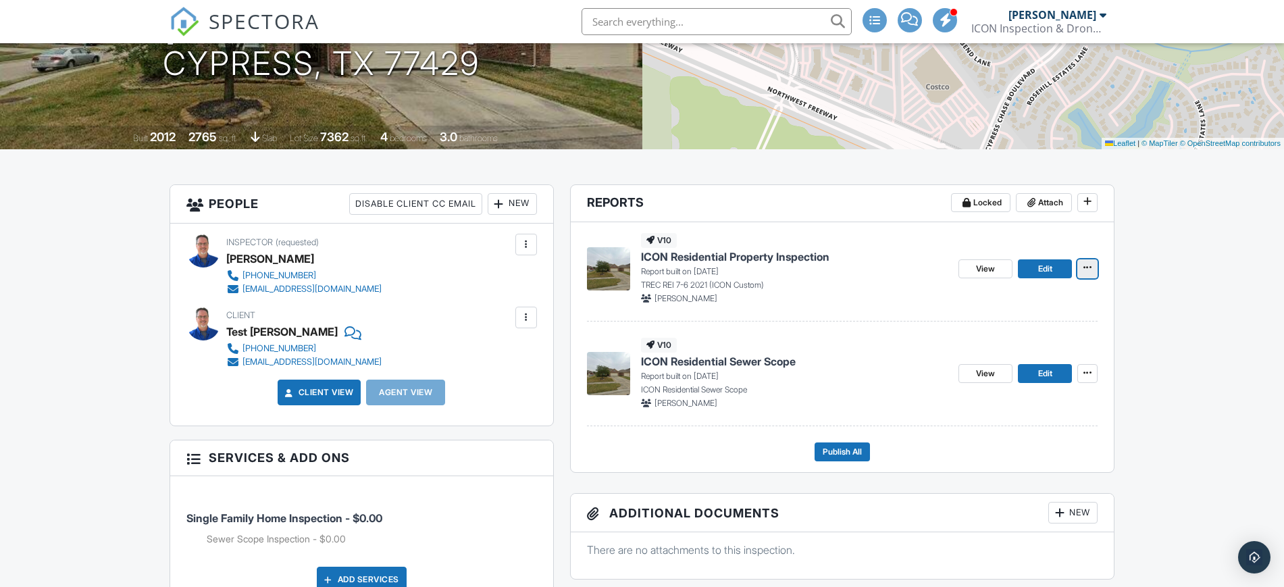
click at [1090, 264] on icon at bounding box center [1088, 267] width 8 height 9
click at [1038, 367] on input "Delete Report" at bounding box center [1020, 368] width 138 height 30
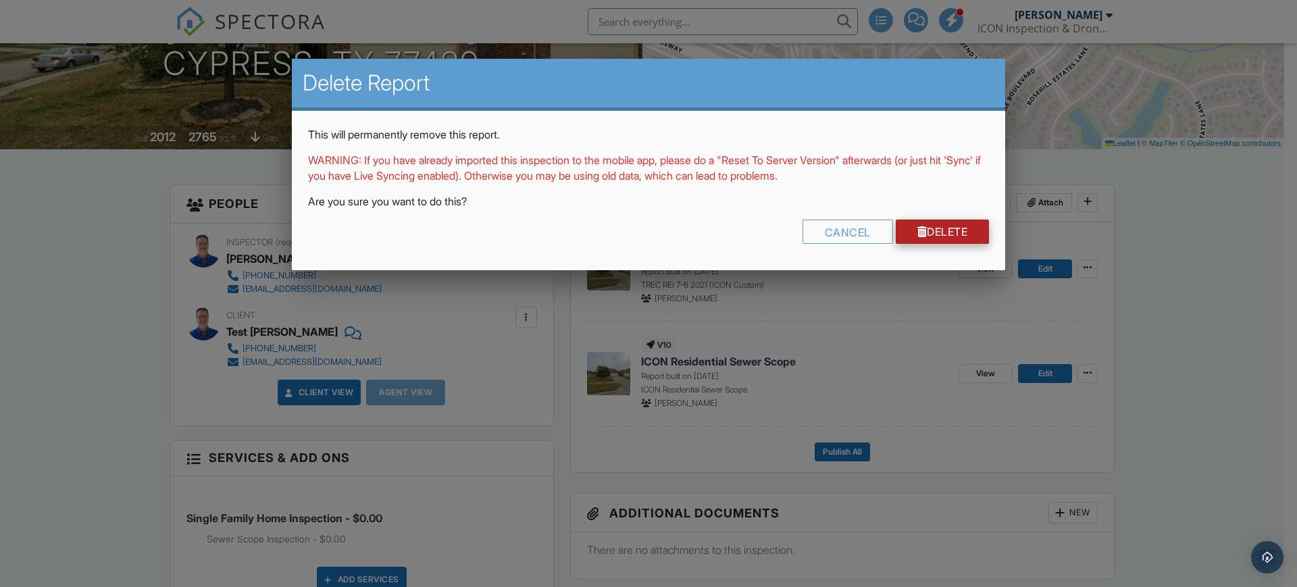
click at [953, 228] on link "Delete" at bounding box center [943, 232] width 94 height 24
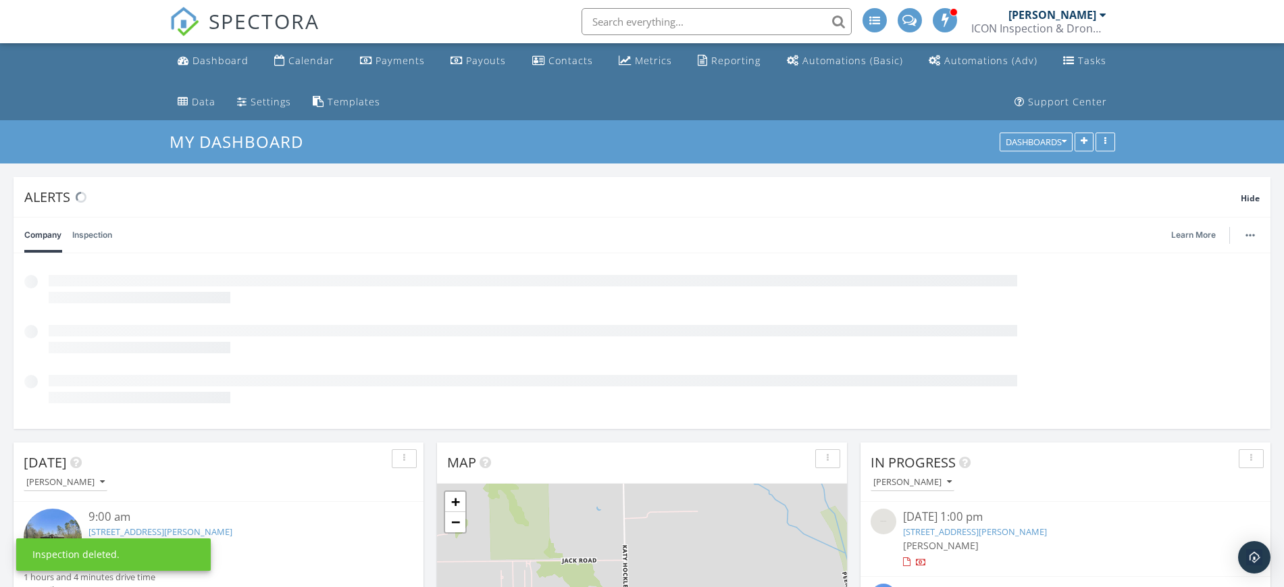
scroll to position [291, 410]
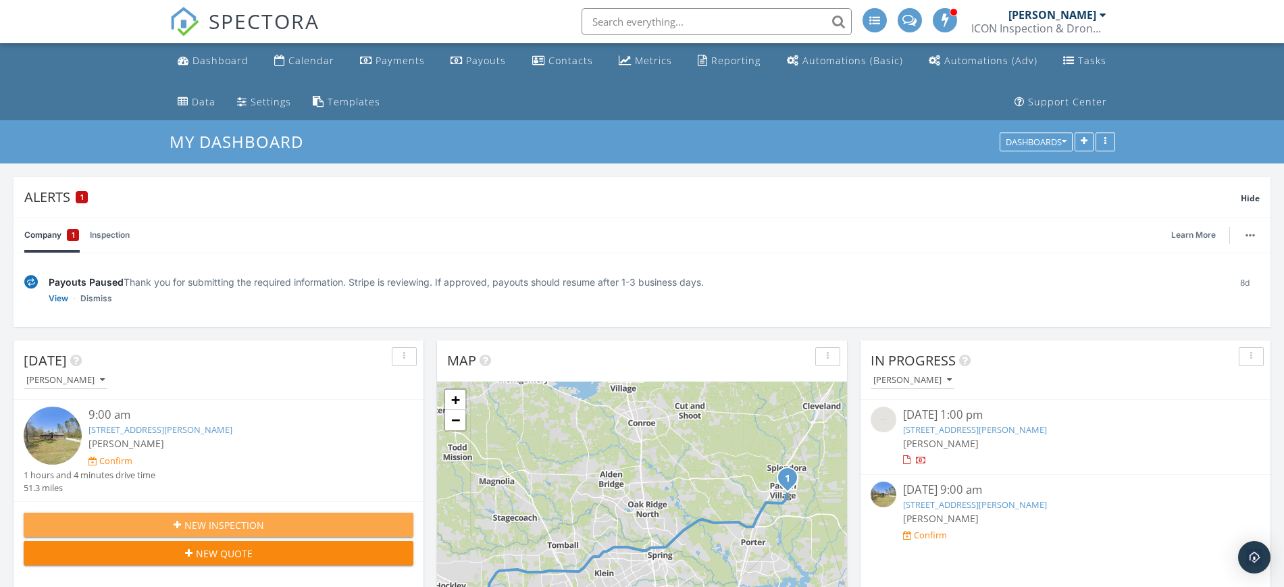
click at [217, 524] on span "New Inspection" at bounding box center [224, 525] width 80 height 14
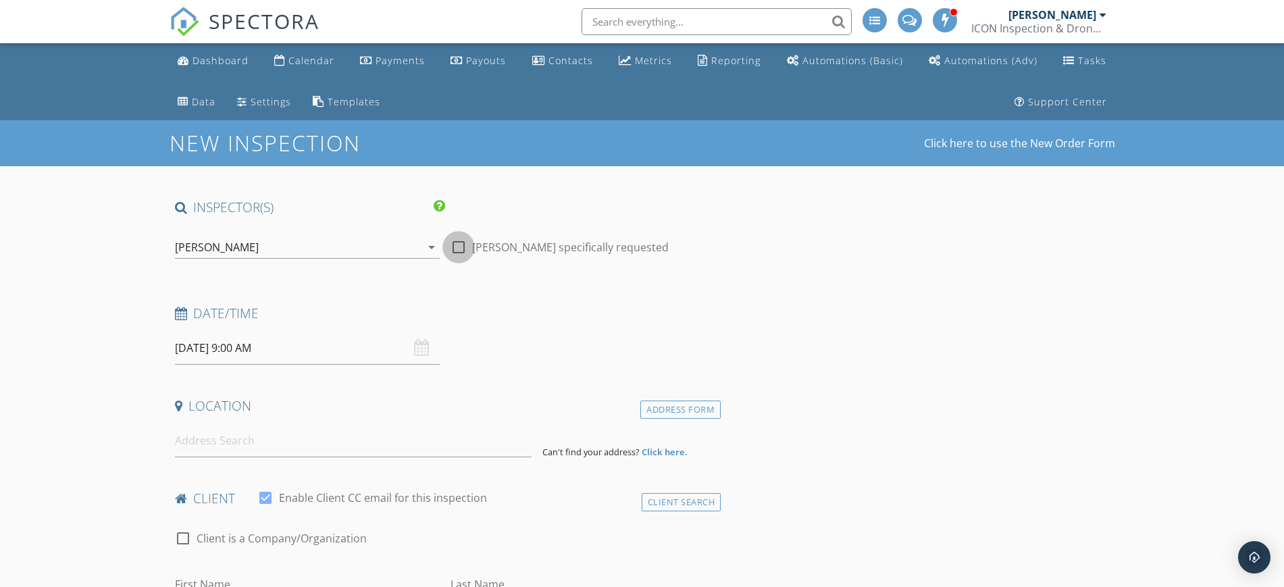
click at [461, 241] on div at bounding box center [458, 247] width 23 height 23
checkbox input "true"
click at [282, 351] on input "[DATE] 9:00 AM" at bounding box center [307, 348] width 265 height 33
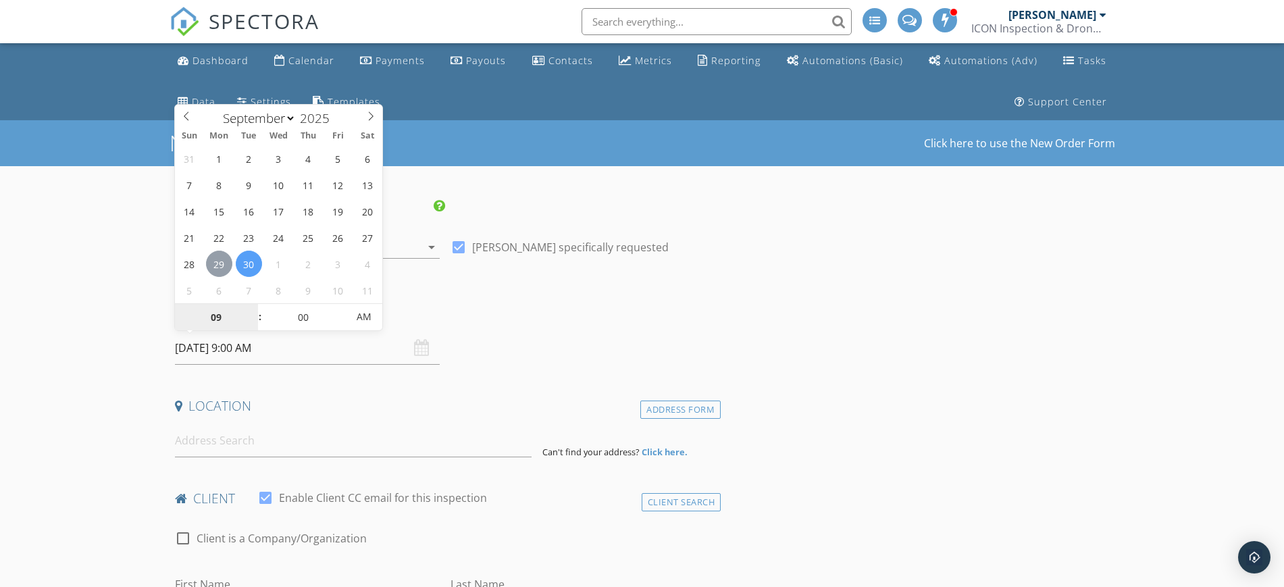
type input "09/29/2025 9:00 AM"
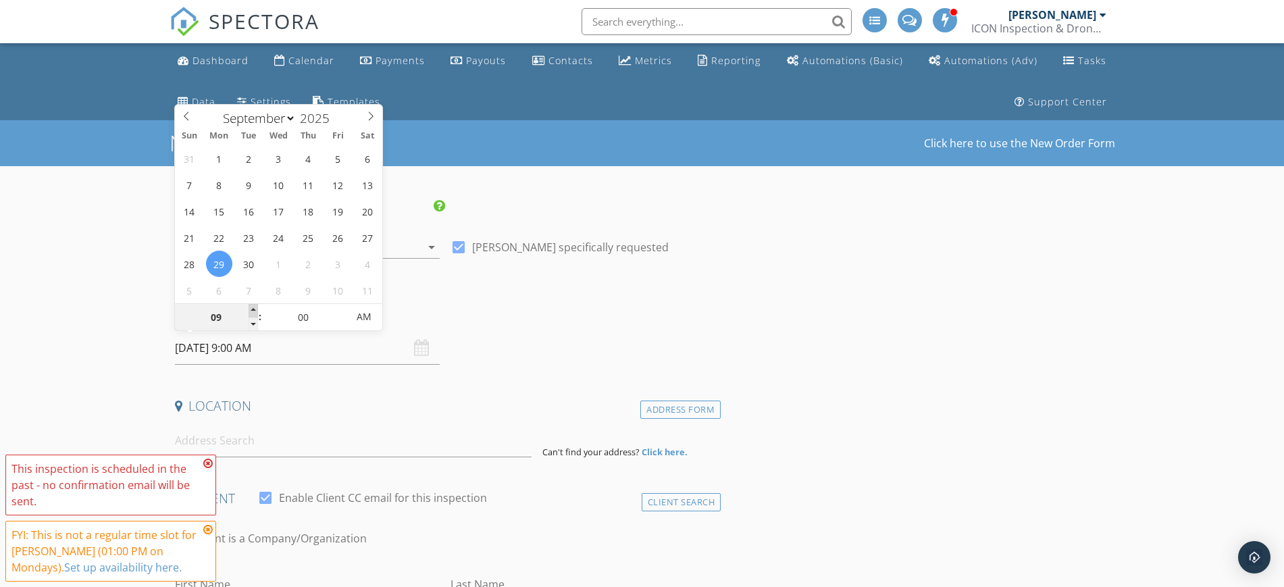
type input "10"
type input "09/29/2025 10:00 AM"
click at [251, 307] on span at bounding box center [253, 311] width 9 height 14
type input "11"
type input "09/29/2025 11:00 AM"
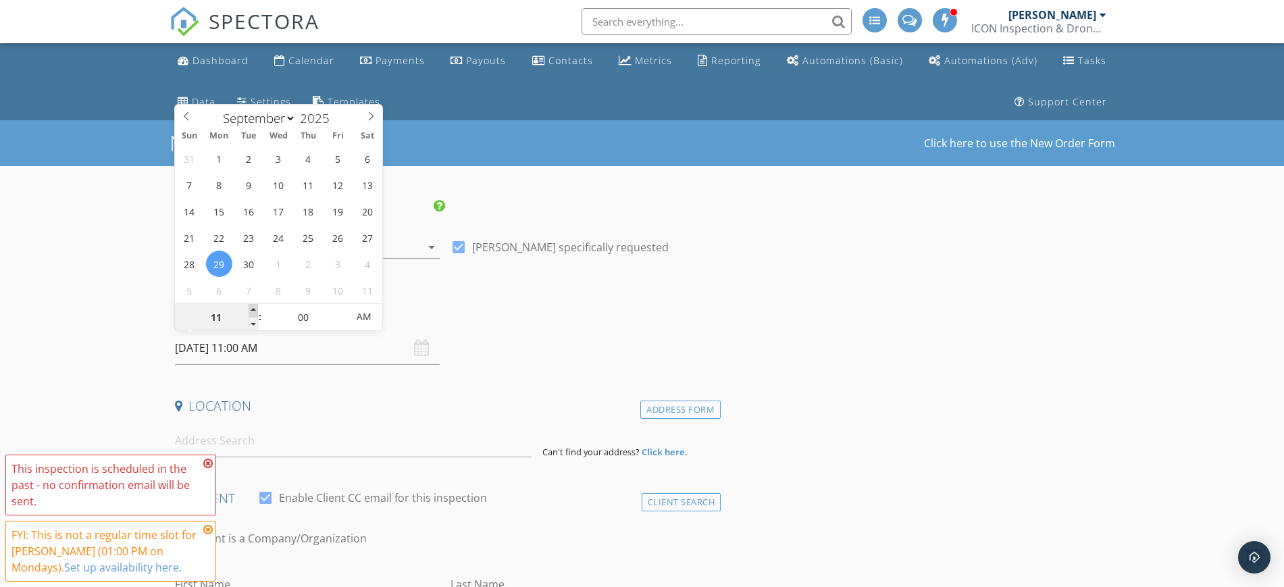
click at [251, 307] on span at bounding box center [253, 311] width 9 height 14
type input "12"
type input "09/29/2025 12:00 PM"
click at [251, 307] on span at bounding box center [253, 311] width 9 height 14
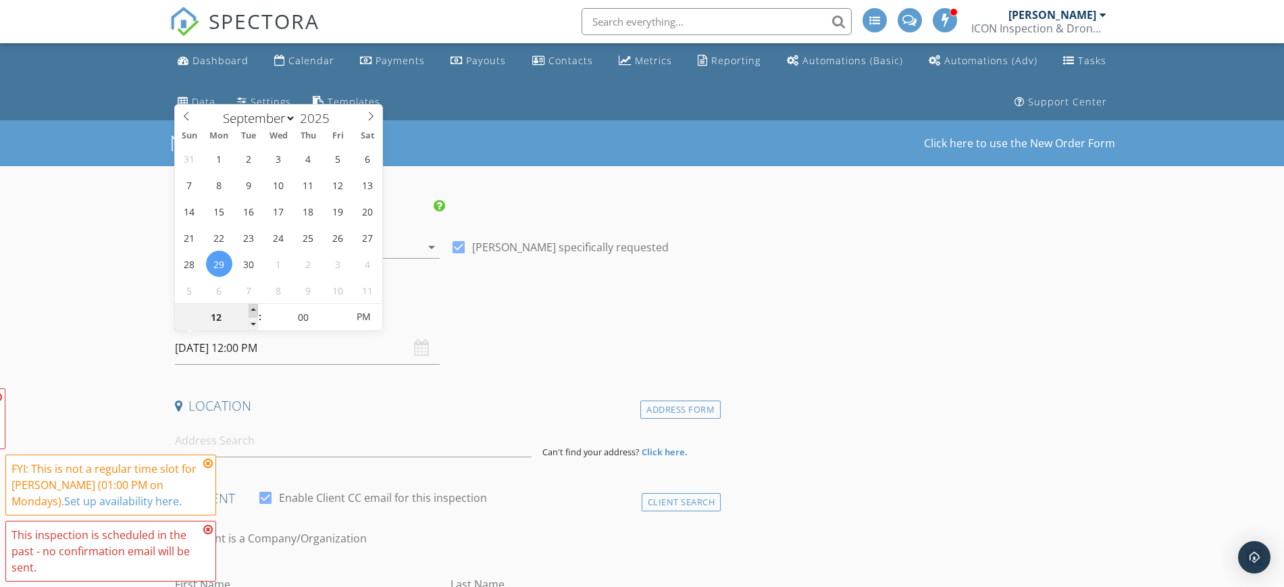
type input "01"
type input "09/29/2025 1:00 PM"
click at [251, 307] on span at bounding box center [253, 311] width 9 height 14
type input "02"
type input "[DATE] 2:00 PM"
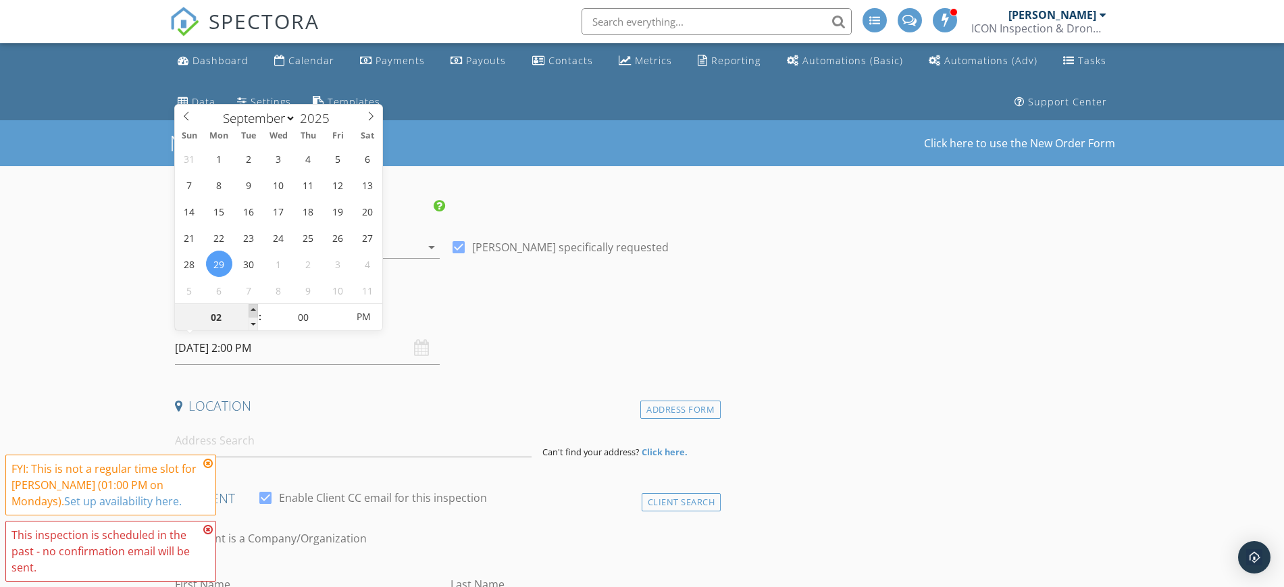
click at [251, 307] on span at bounding box center [253, 311] width 9 height 14
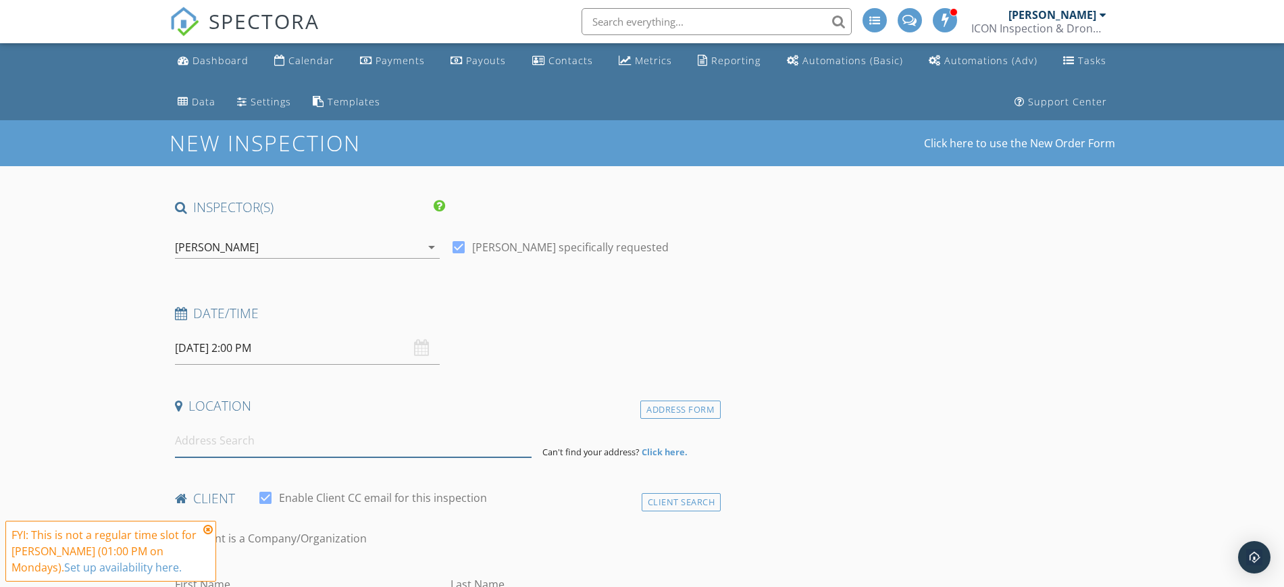
click at [353, 429] on input at bounding box center [353, 440] width 357 height 33
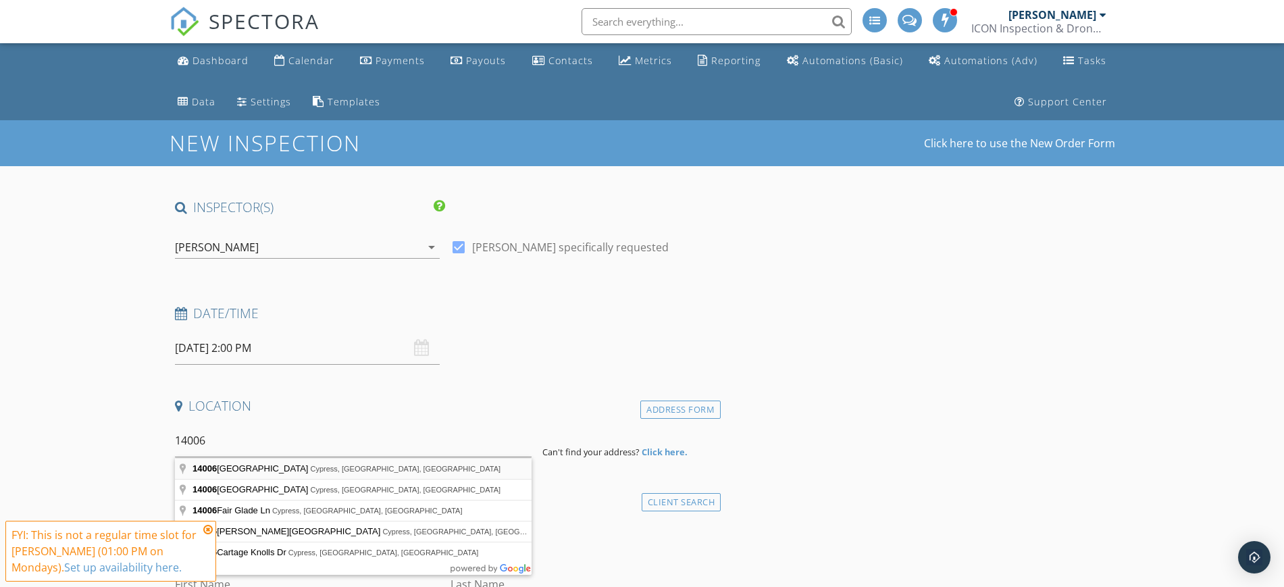
type input "14006 Juniper Bend Lane, Cypress, TX, USA"
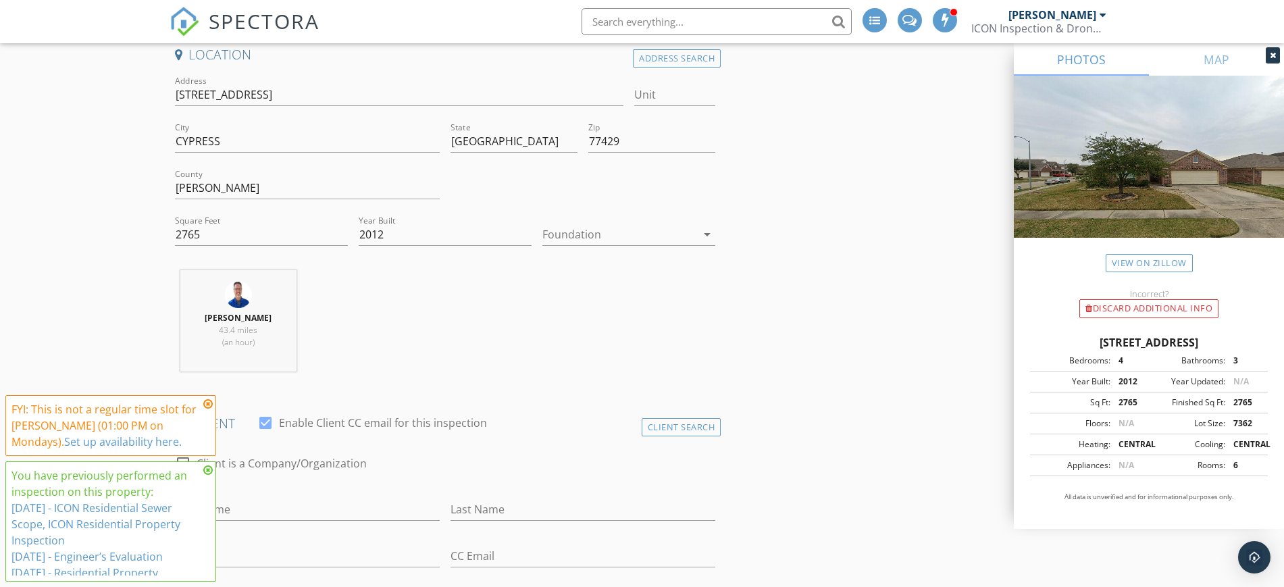
scroll to position [422, 0]
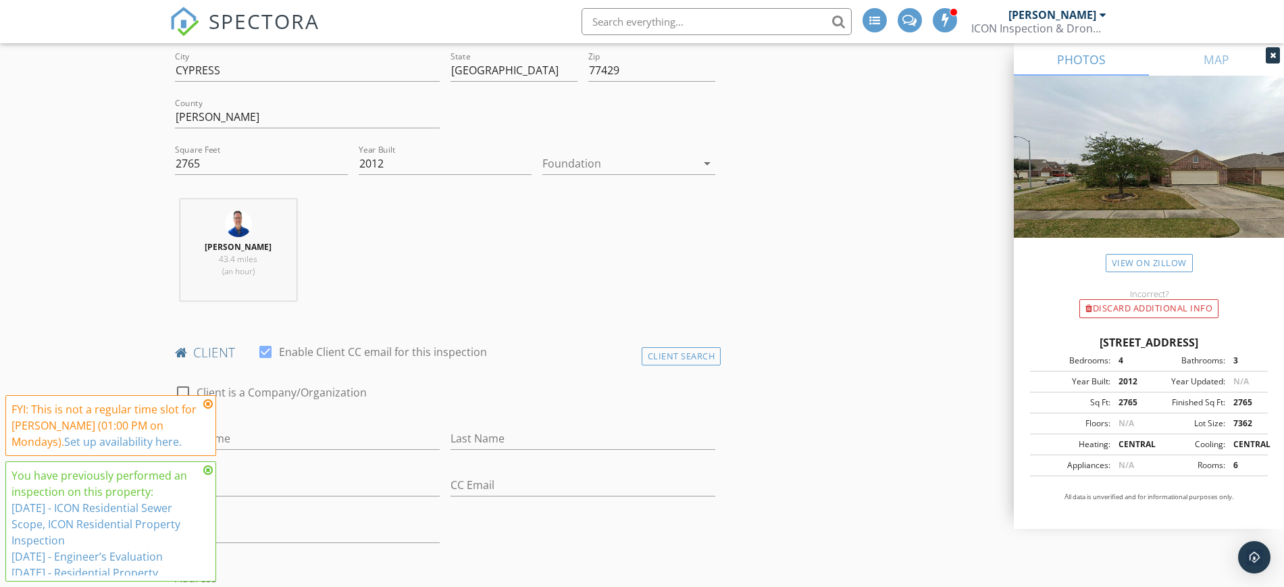
click at [208, 405] on icon at bounding box center [207, 404] width 9 height 11
click at [207, 465] on icon at bounding box center [207, 470] width 9 height 11
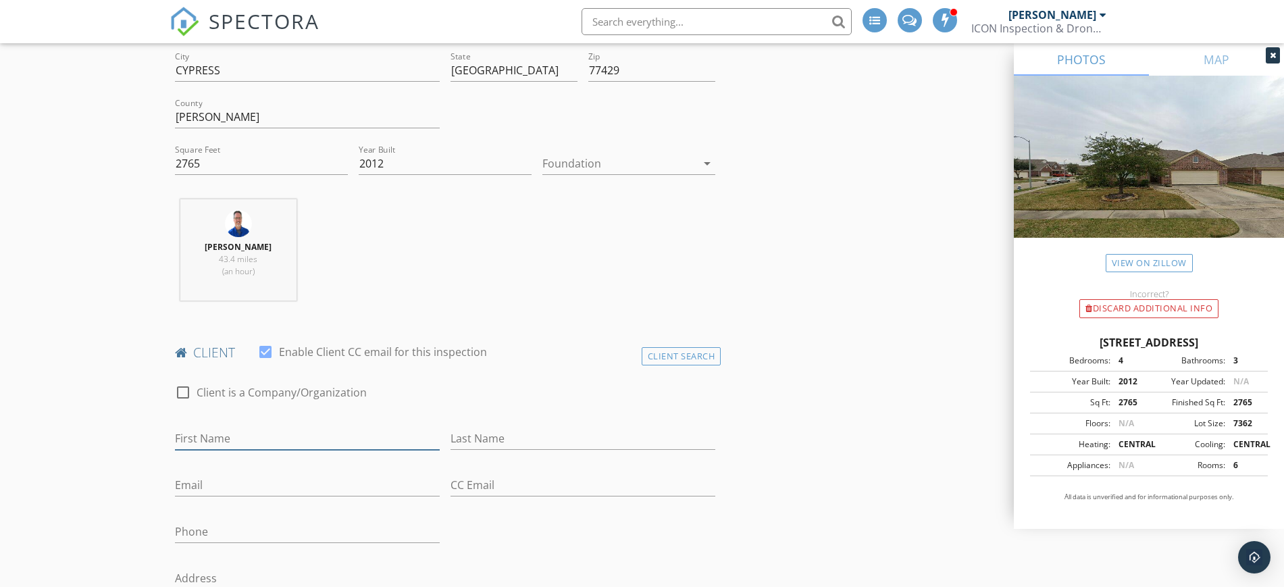
click at [206, 441] on input "First Name" at bounding box center [307, 439] width 265 height 22
type input "Trent"
type input "[PERSON_NAME]"
type input "[EMAIL_ADDRESS][DOMAIN_NAME]"
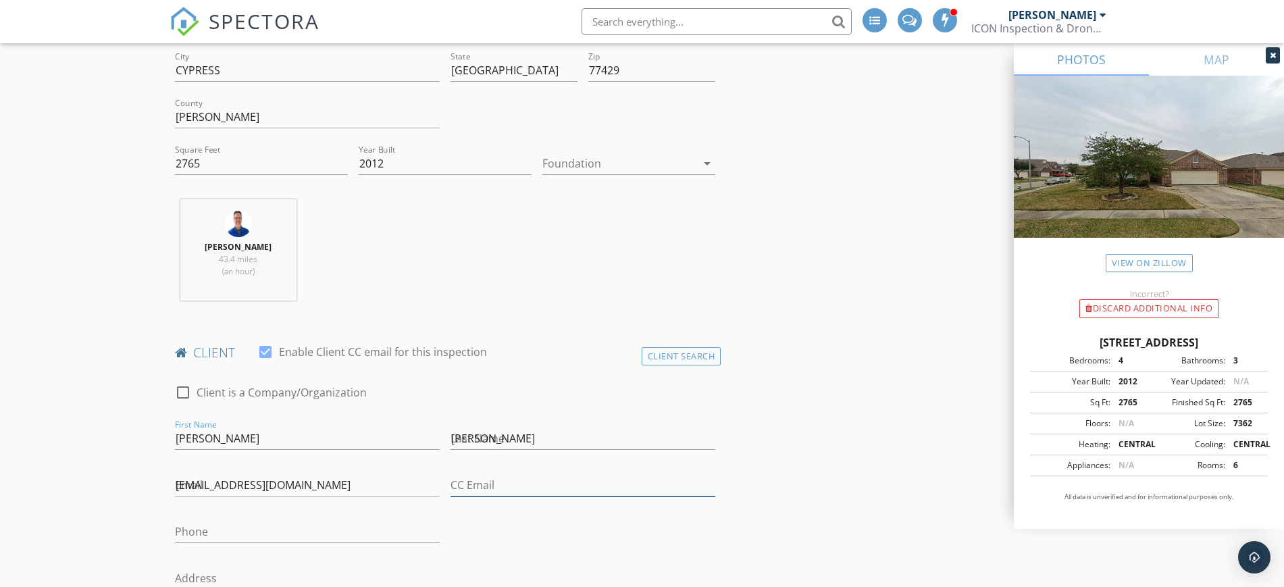
type input "[EMAIL_ADDRESS][DOMAIN_NAME]"
type input "[PHONE_NUMBER]"
drag, startPoint x: 213, startPoint y: 438, endPoint x: 175, endPoint y: 403, distance: 52.1
type input "TEST"
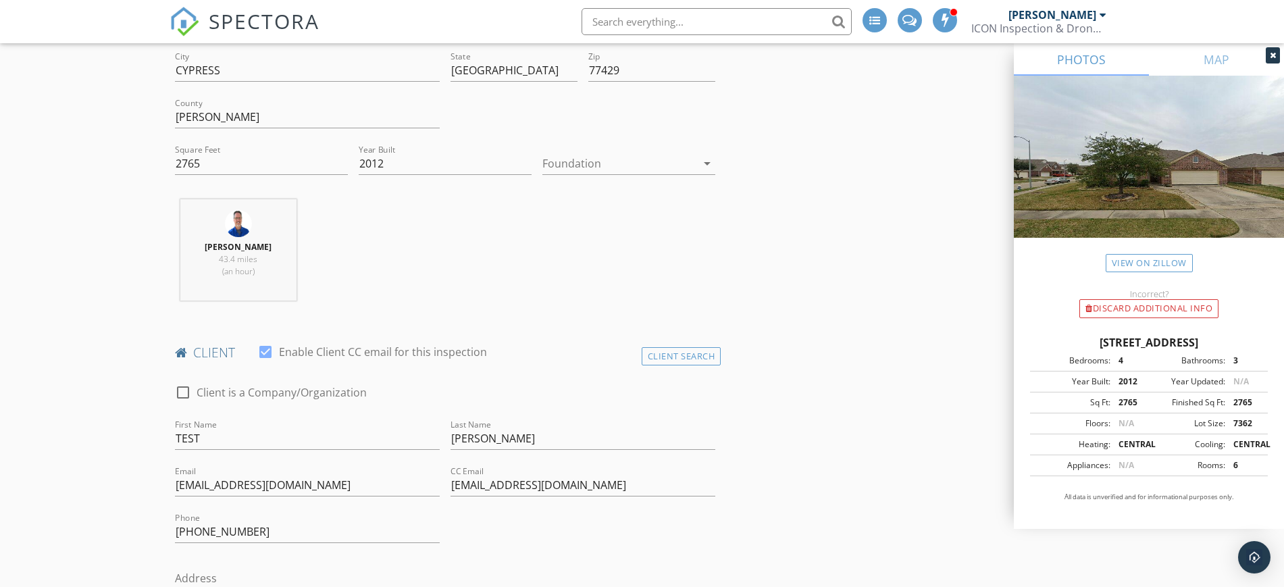
drag, startPoint x: 805, startPoint y: 404, endPoint x: 822, endPoint y: 415, distance: 20.4
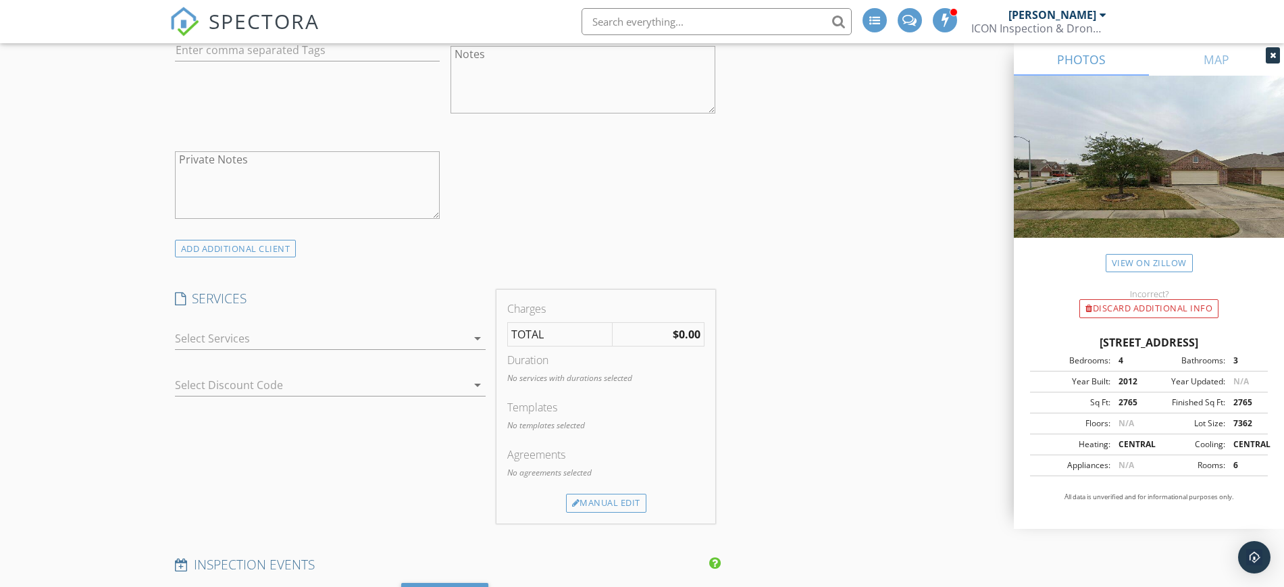
scroll to position [1098, 0]
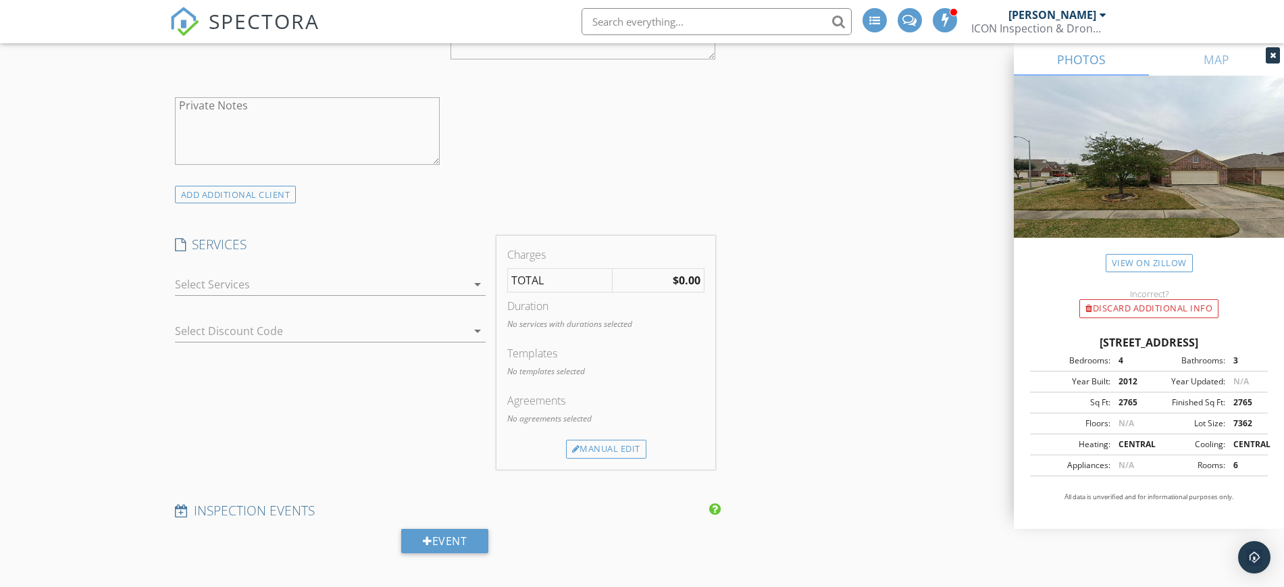
click at [463, 282] on div at bounding box center [321, 285] width 292 height 22
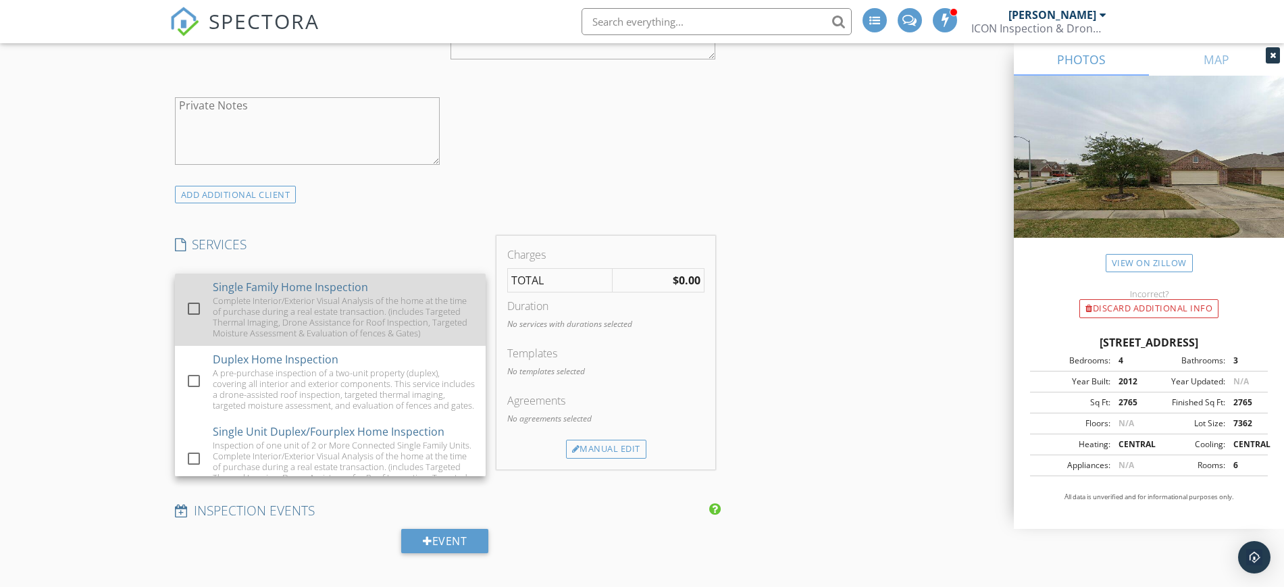
click at [413, 306] on div "Complete Interior/Exterior Visual Analysis of the home at the time of purchase …" at bounding box center [344, 316] width 262 height 43
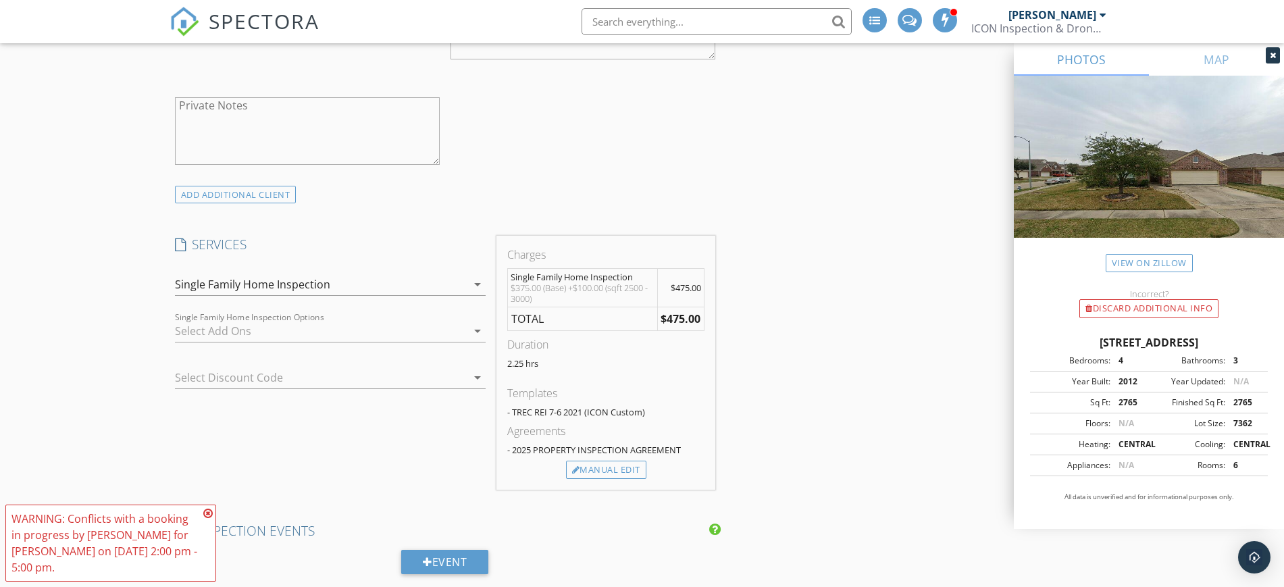
click at [451, 330] on div at bounding box center [321, 331] width 292 height 22
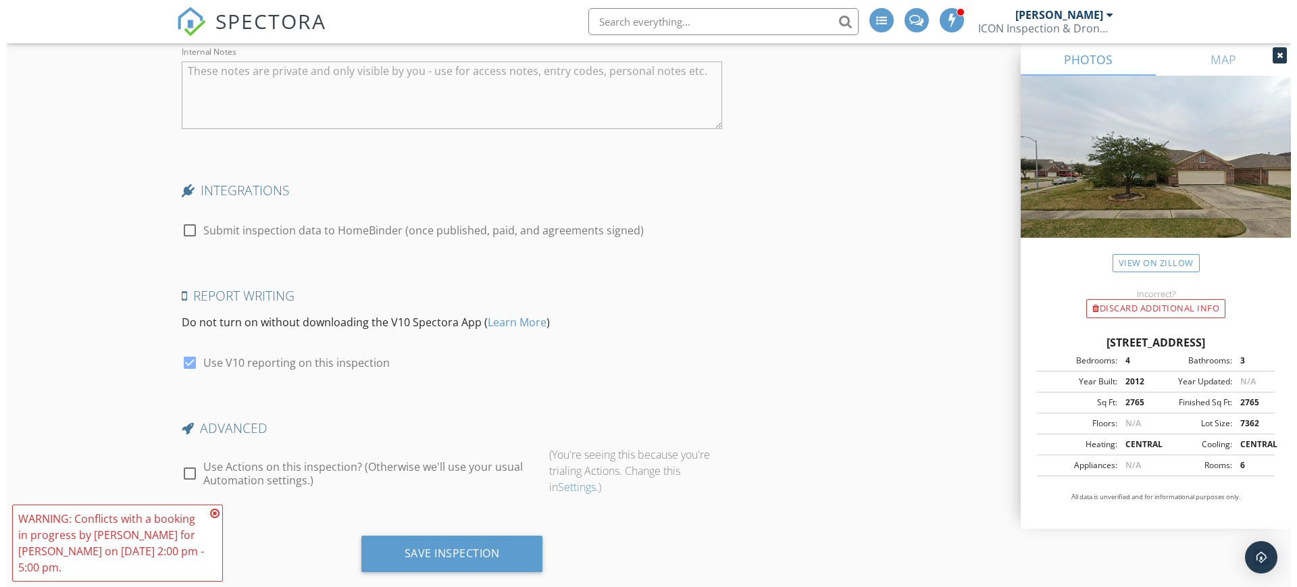
scroll to position [2837, 0]
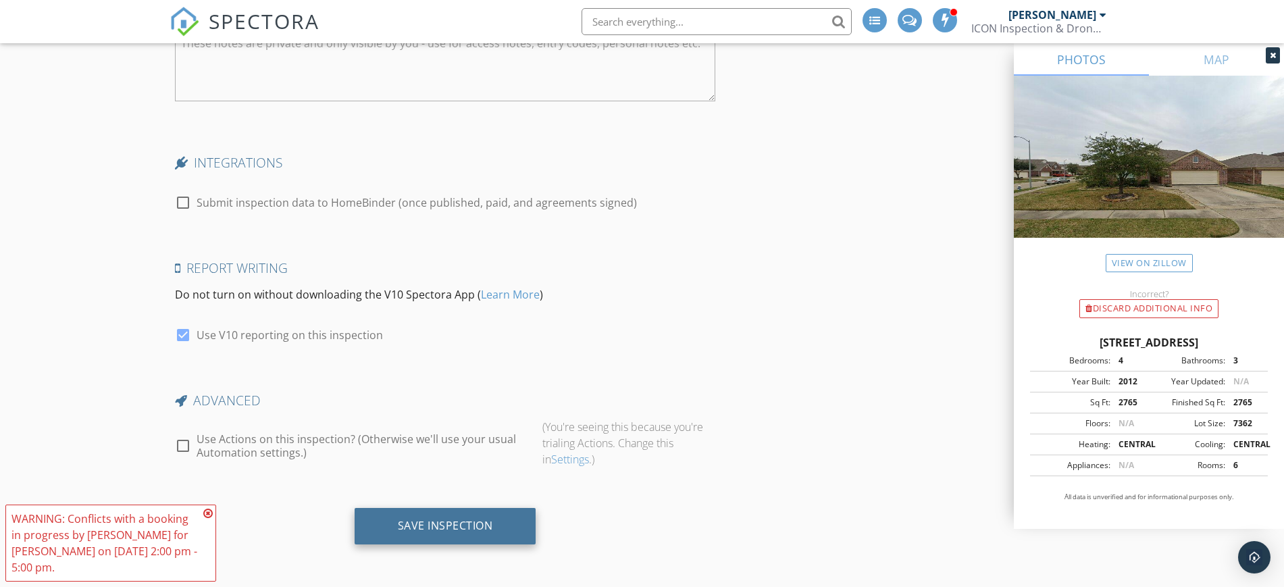
click at [463, 527] on div "Save Inspection" at bounding box center [445, 526] width 95 height 14
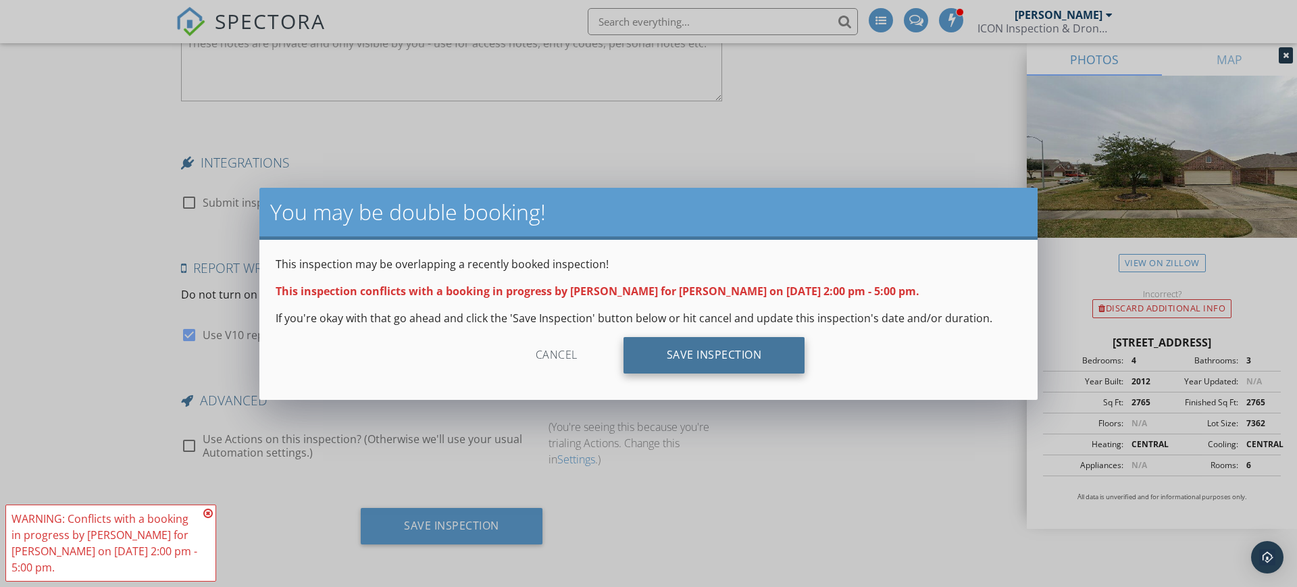
click at [677, 358] on div "Save Inspection" at bounding box center [715, 355] width 182 height 36
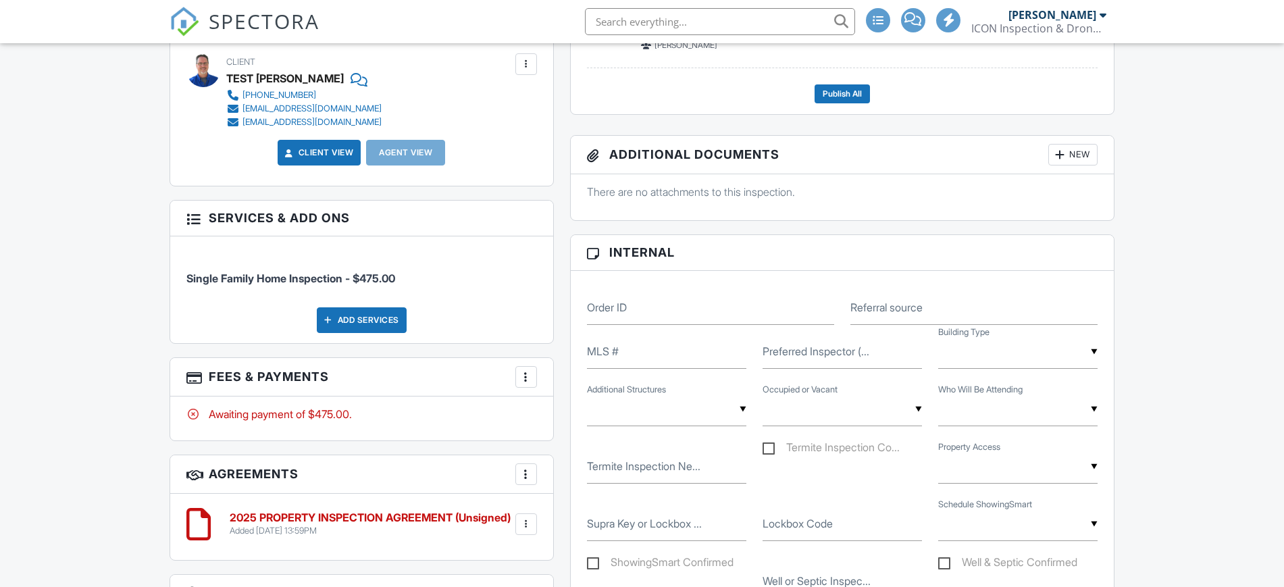
click at [528, 376] on div at bounding box center [527, 377] width 14 height 14
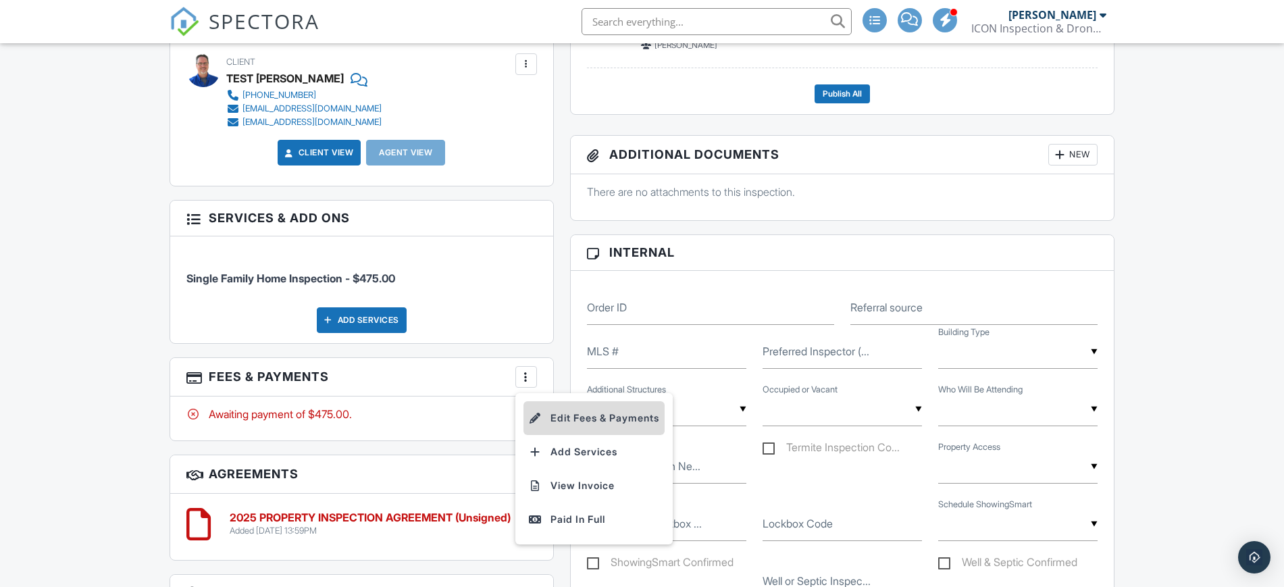
click at [574, 420] on li "Edit Fees & Payments" at bounding box center [594, 418] width 141 height 34
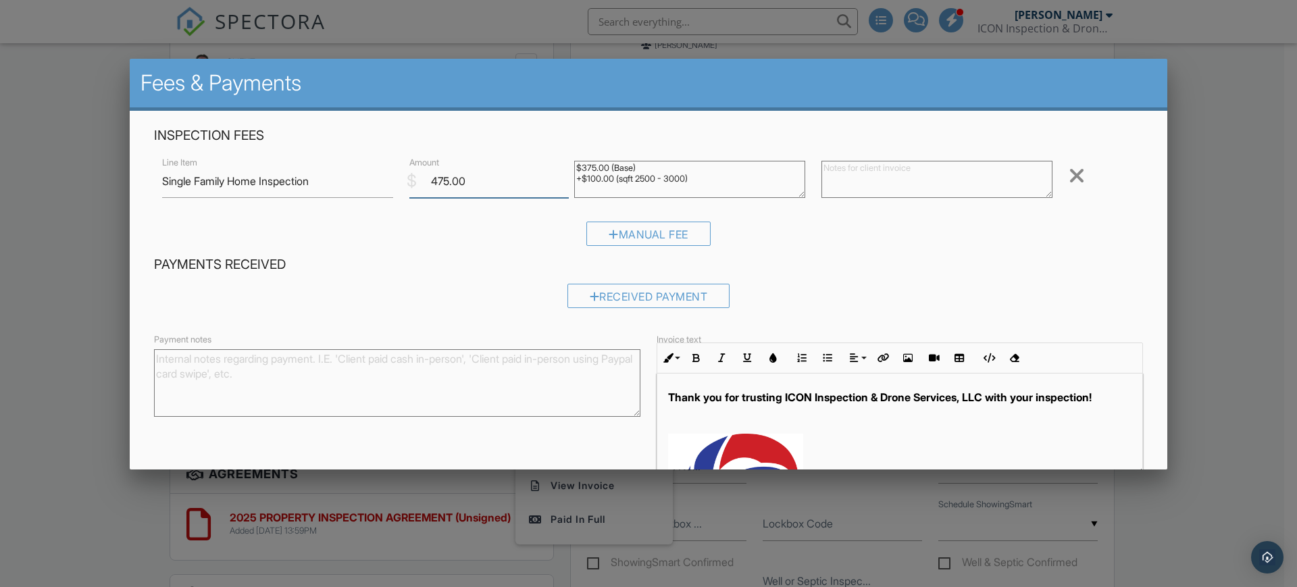
drag, startPoint x: 447, startPoint y: 183, endPoint x: 425, endPoint y: 168, distance: 26.8
click at [422, 180] on input "475.00" at bounding box center [488, 181] width 159 height 33
type input ".00"
drag, startPoint x: 436, startPoint y: 169, endPoint x: 401, endPoint y: 167, distance: 35.2
click at [401, 169] on div "$ Amount .00" at bounding box center [483, 181] width 165 height 33
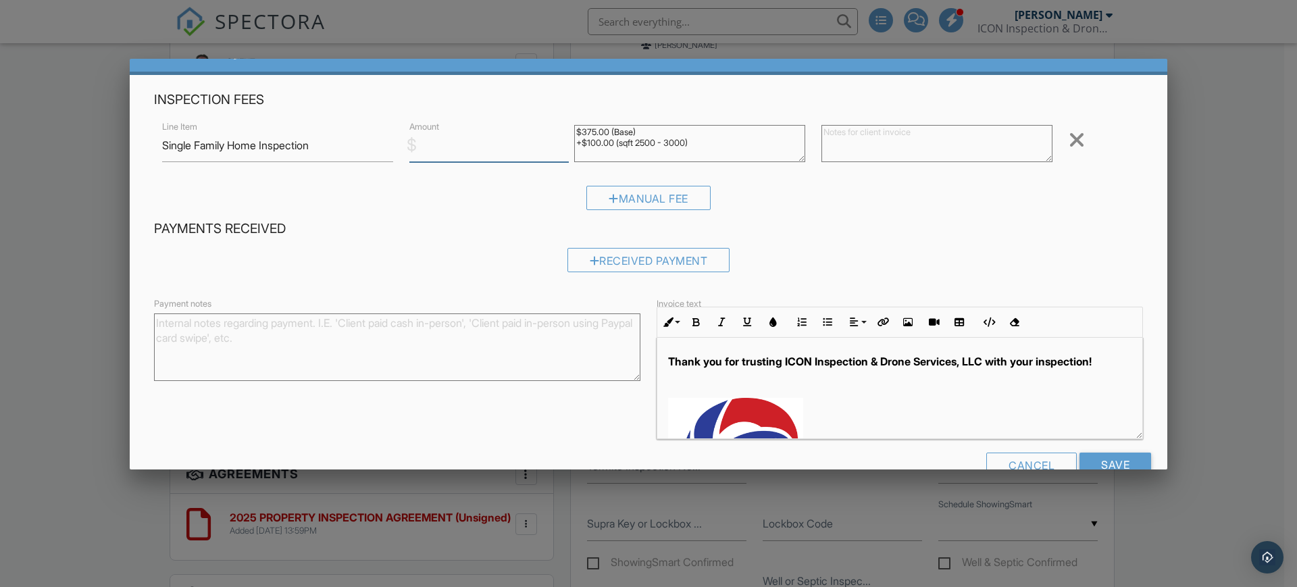
scroll to position [70, 0]
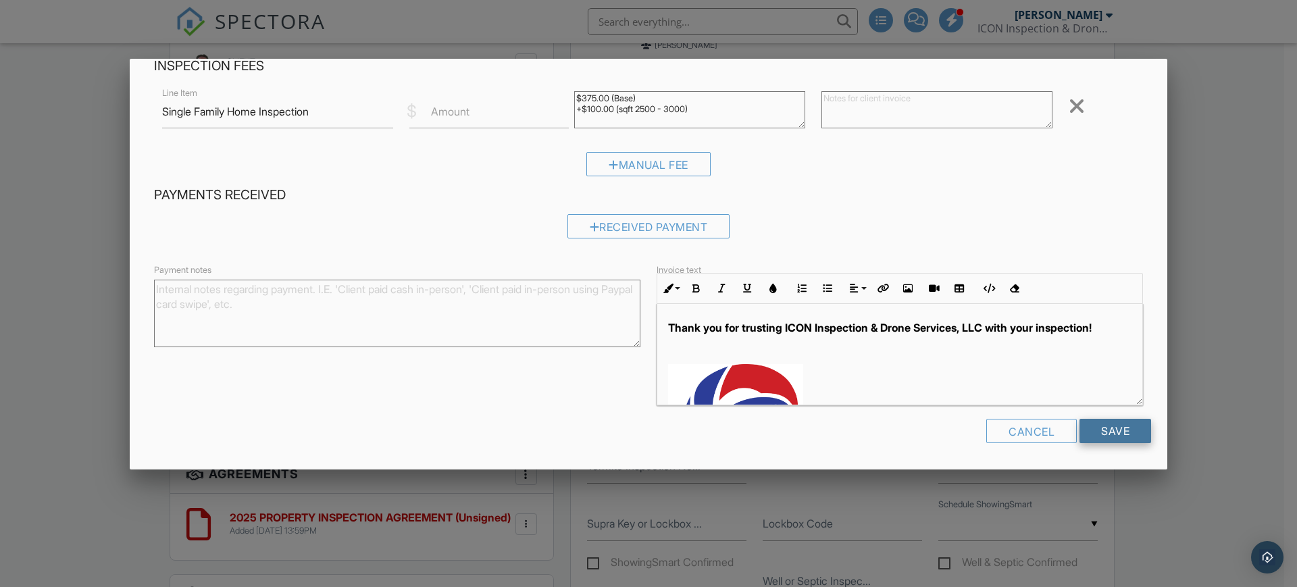
click at [1096, 430] on input "Save" at bounding box center [1116, 431] width 72 height 24
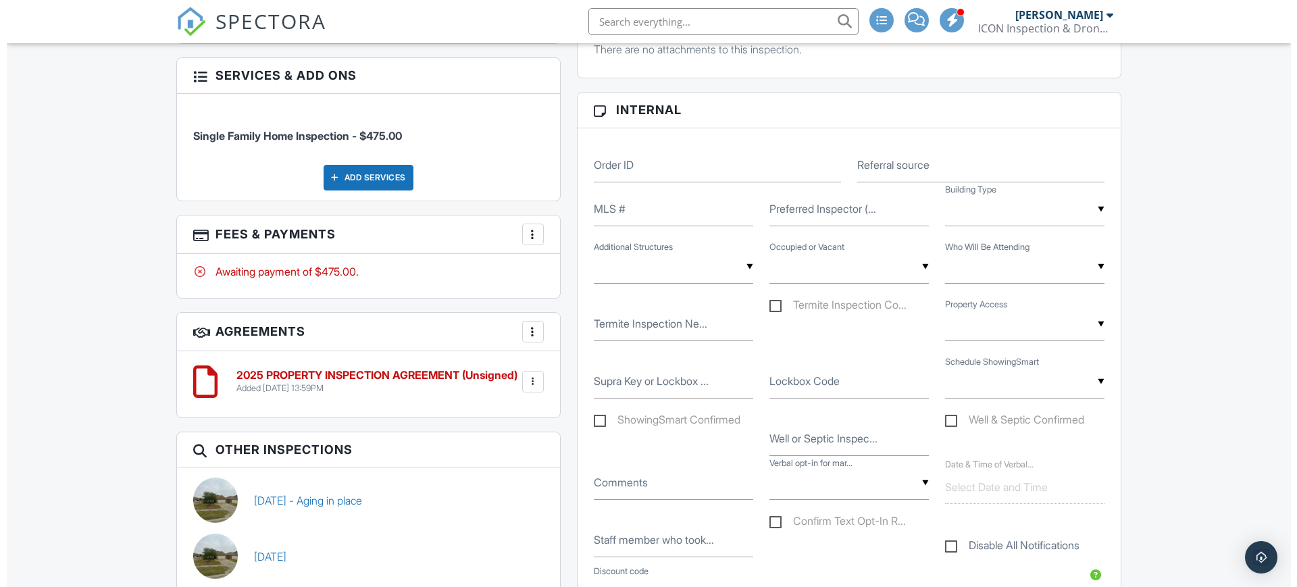
scroll to position [507, 0]
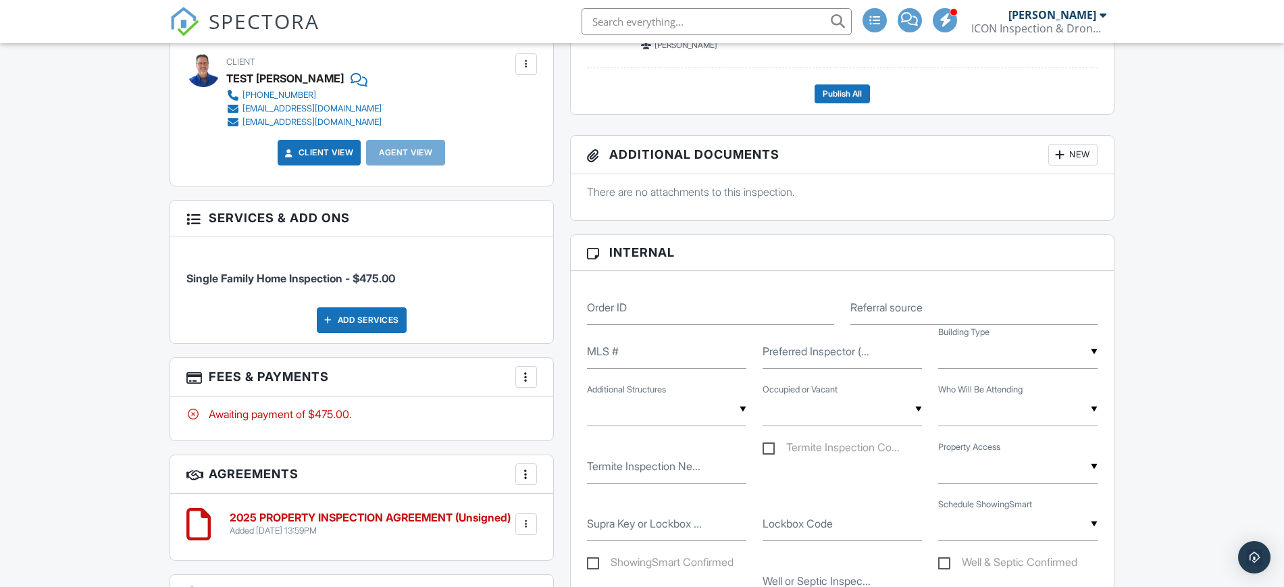
click at [384, 316] on div "Add Services" at bounding box center [362, 320] width 90 height 26
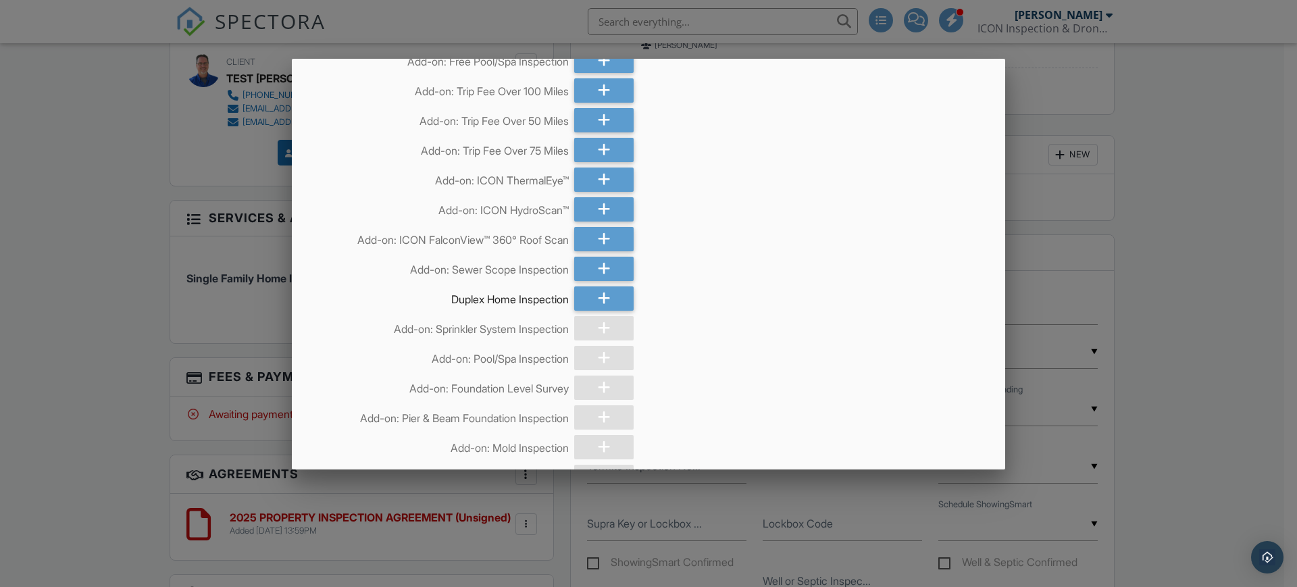
scroll to position [564, 0]
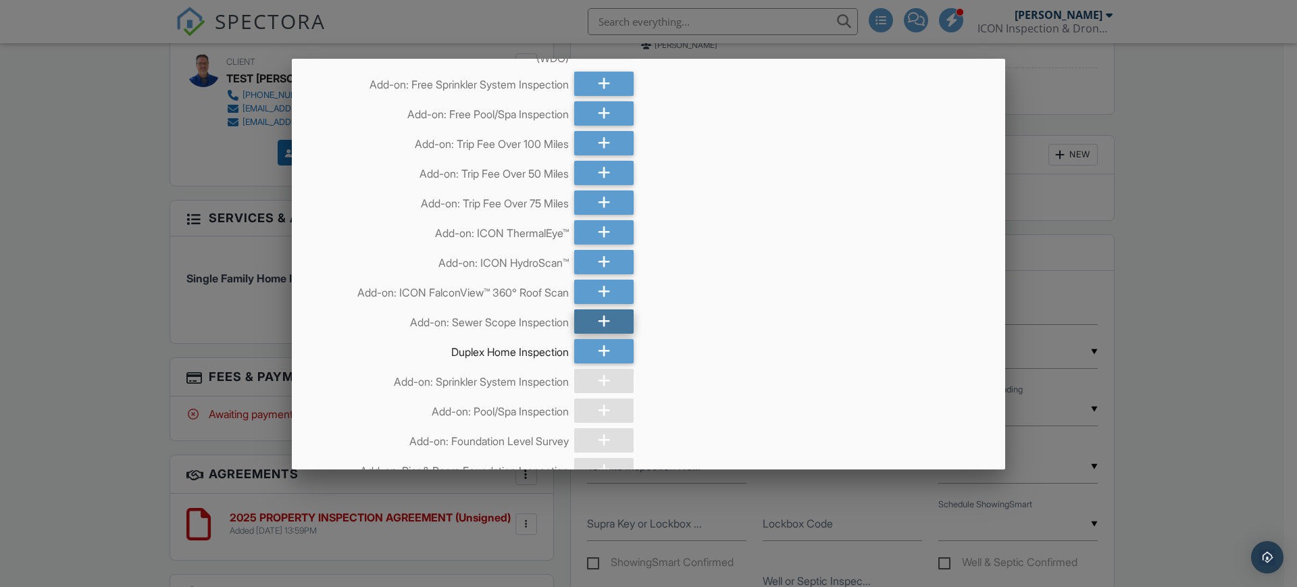
click at [598, 322] on icon at bounding box center [604, 321] width 13 height 24
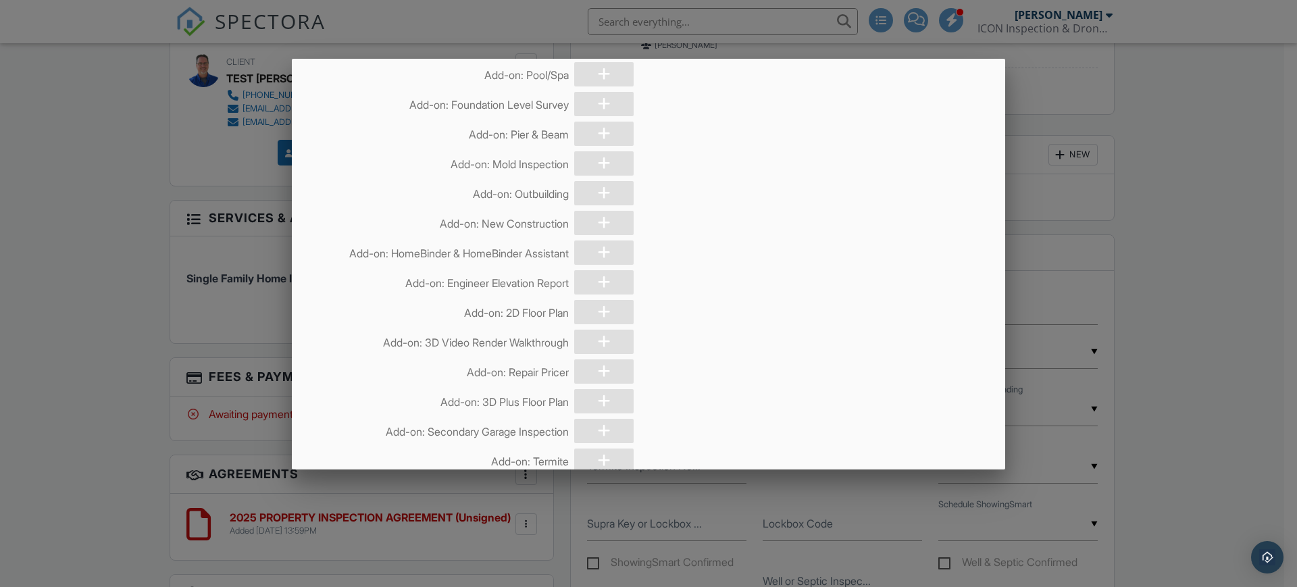
scroll to position [6497, 0]
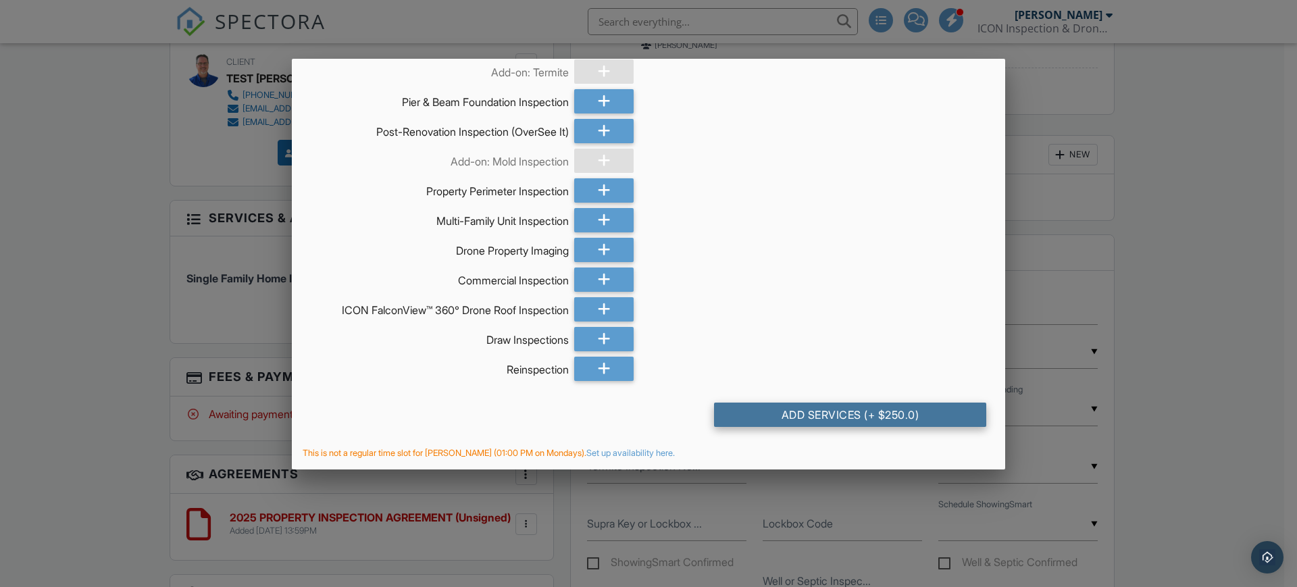
click at [817, 413] on div "Add Services (+ $250.0)" at bounding box center [850, 415] width 272 height 24
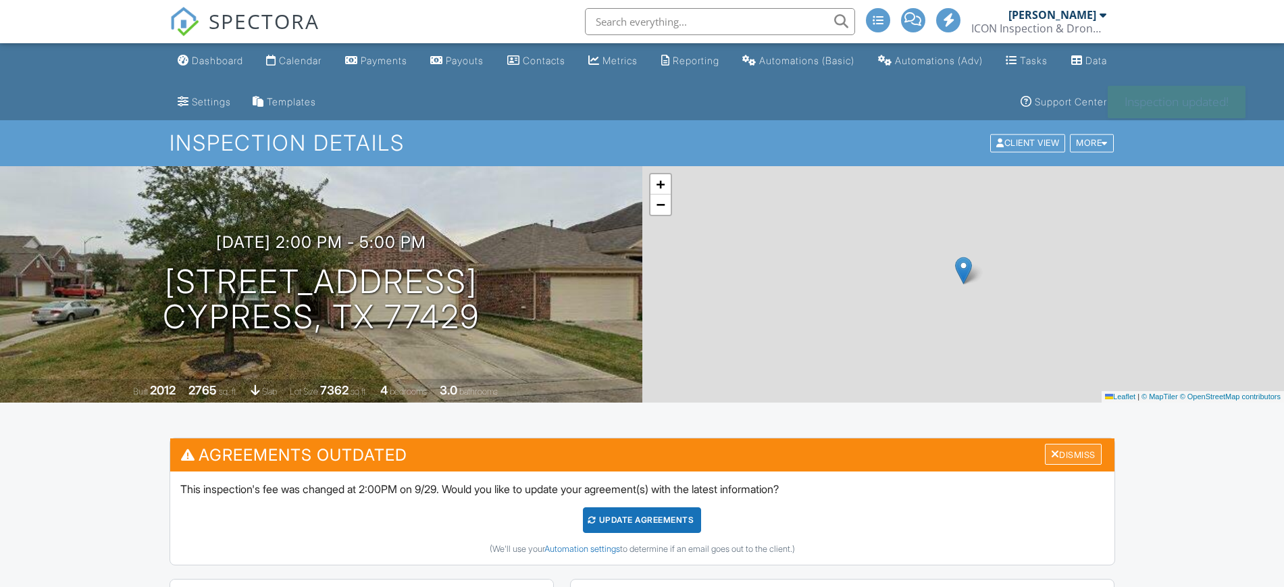
click at [1076, 451] on div "Dismiss" at bounding box center [1073, 454] width 57 height 21
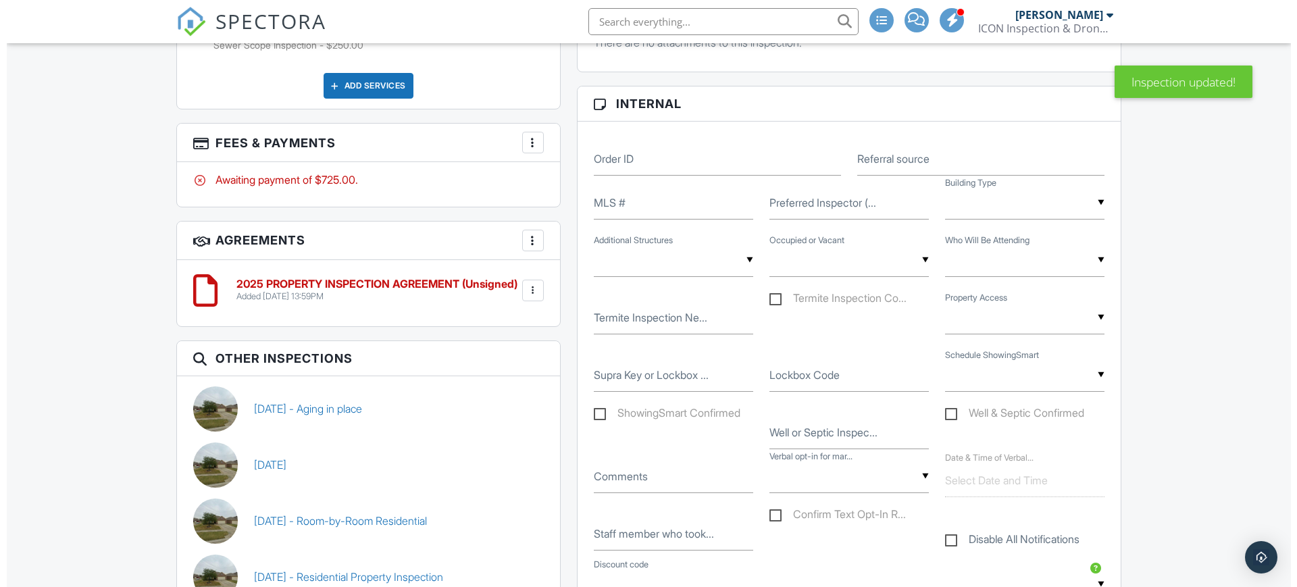
scroll to position [760, 0]
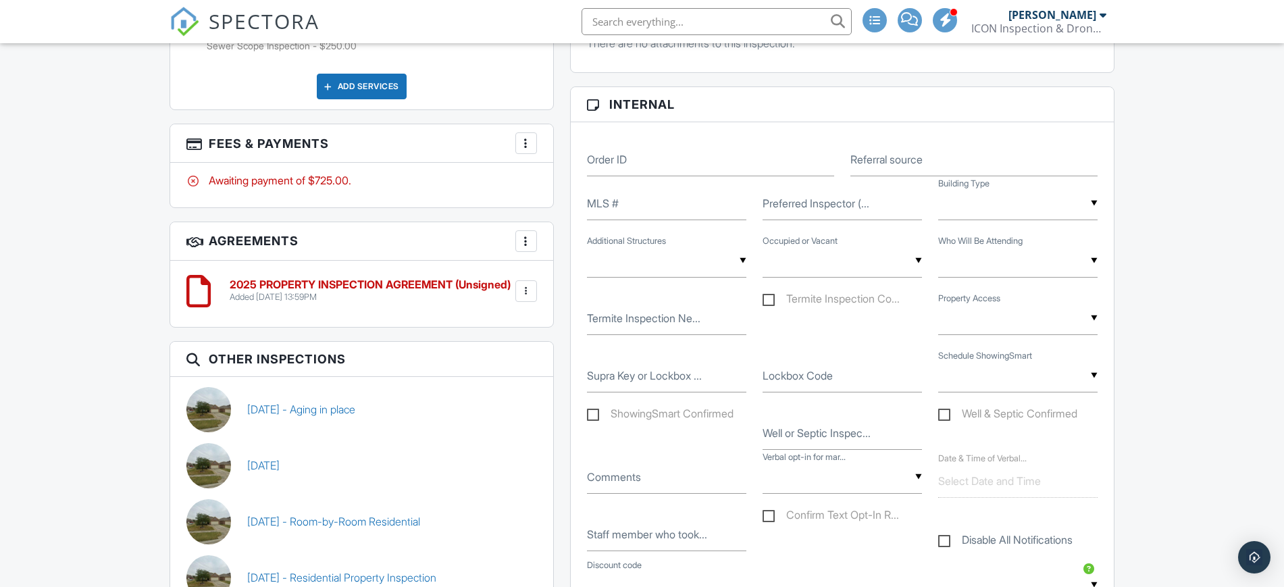
click at [524, 149] on div at bounding box center [527, 143] width 14 height 14
click at [550, 180] on li "Edit Fees & Payments" at bounding box center [594, 185] width 141 height 34
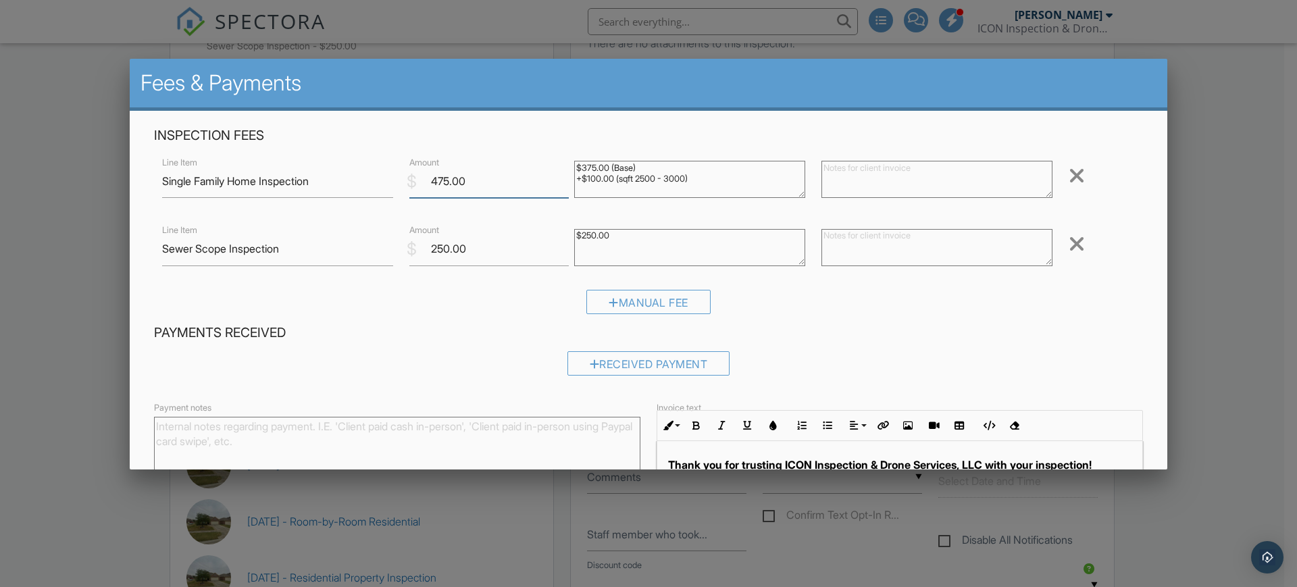
drag, startPoint x: 499, startPoint y: 182, endPoint x: 404, endPoint y: 181, distance: 95.3
click at [404, 181] on div "$ Amount 475.00" at bounding box center [483, 181] width 165 height 33
drag, startPoint x: 470, startPoint y: 247, endPoint x: 397, endPoint y: 248, distance: 73.6
click at [397, 248] on div "Line Item Sewer Scope Inspection $ Amount 250.00 $250.00 Remove" at bounding box center [648, 249] width 989 height 54
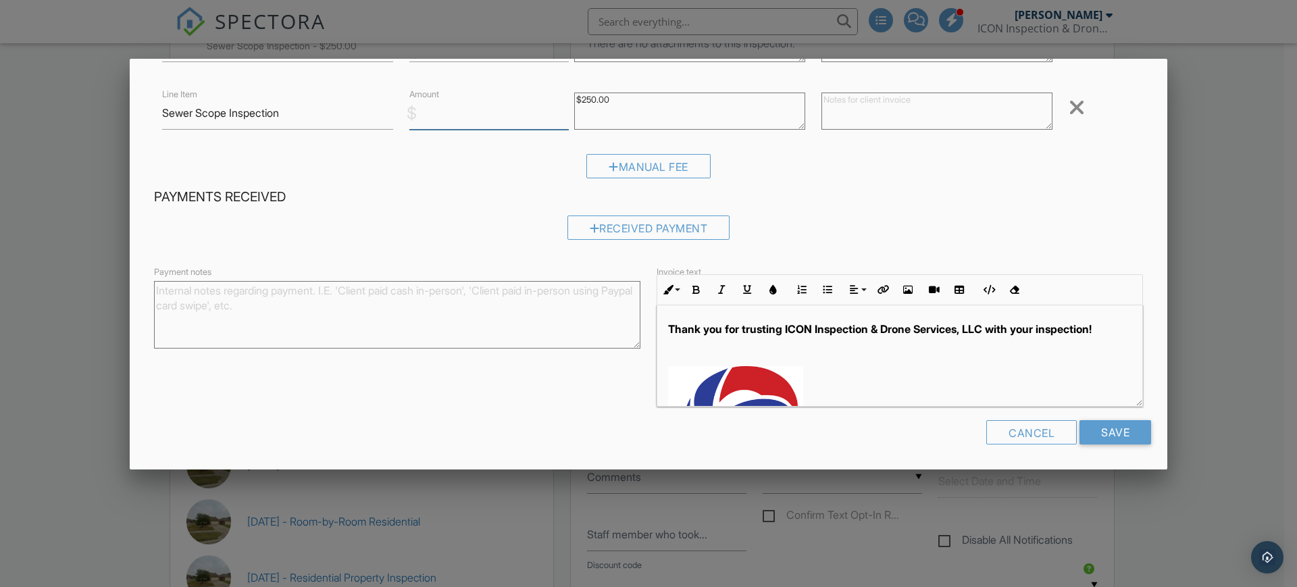
scroll to position [137, 0]
click at [1092, 430] on input "Save" at bounding box center [1116, 431] width 72 height 24
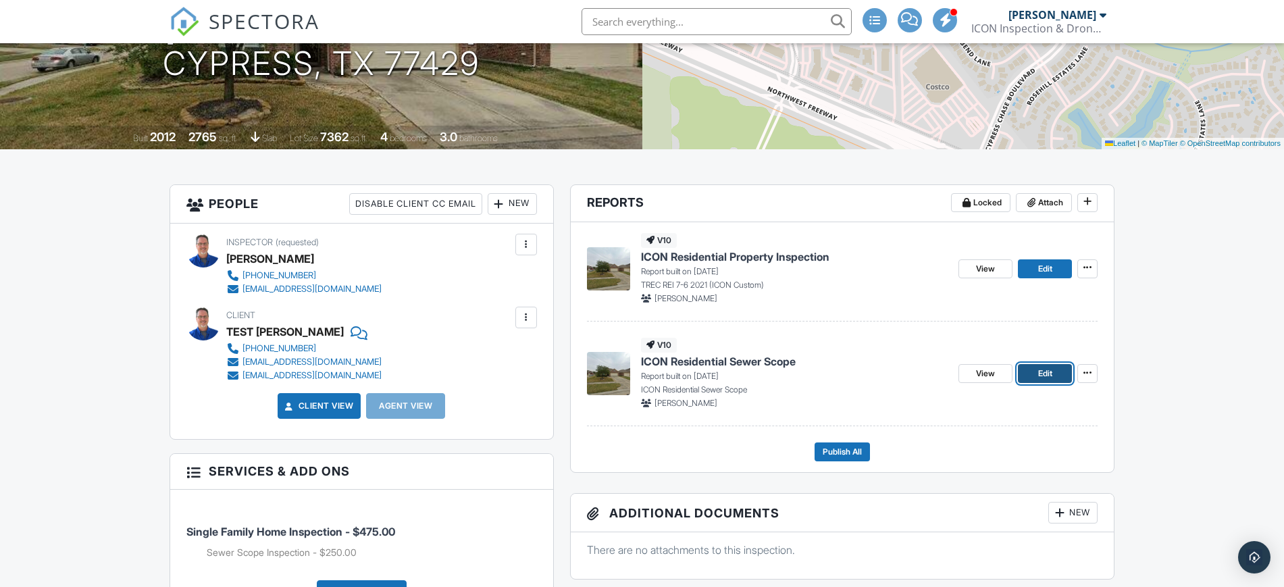
click at [1044, 372] on span "Edit" at bounding box center [1045, 374] width 14 height 14
